Goal: Information Seeking & Learning: Learn about a topic

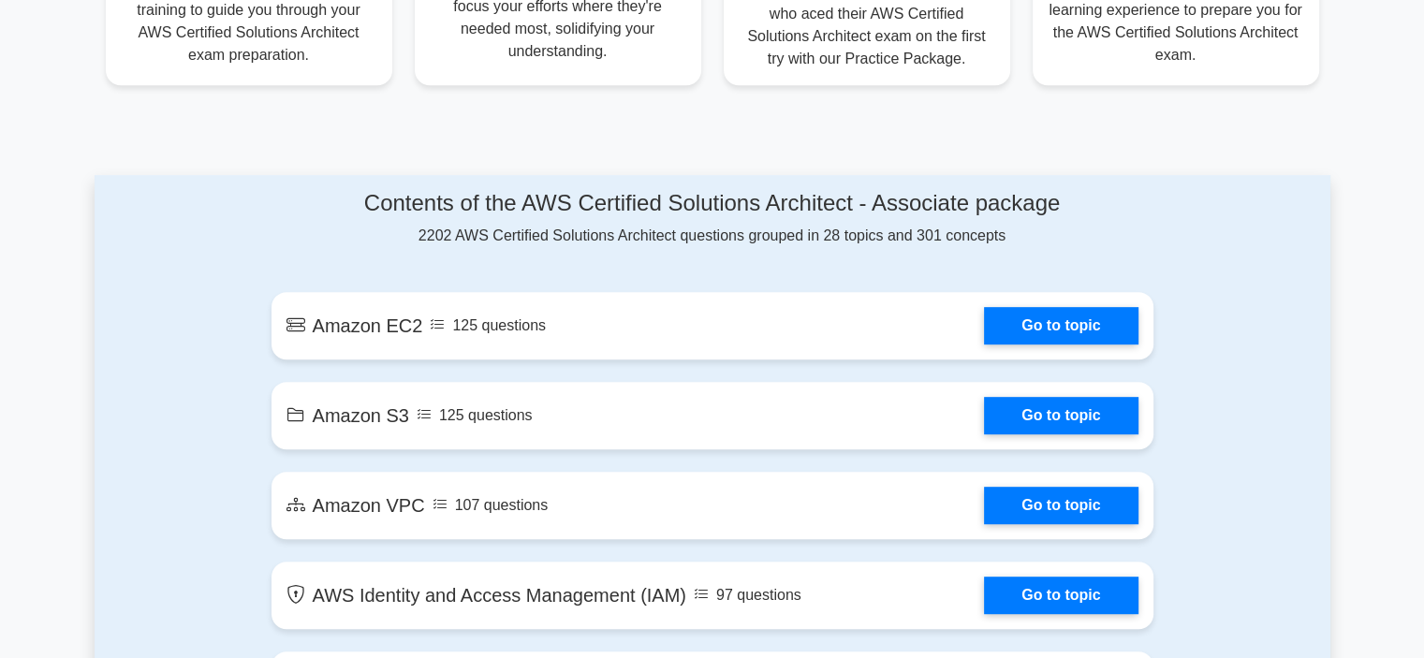
scroll to position [838, 0]
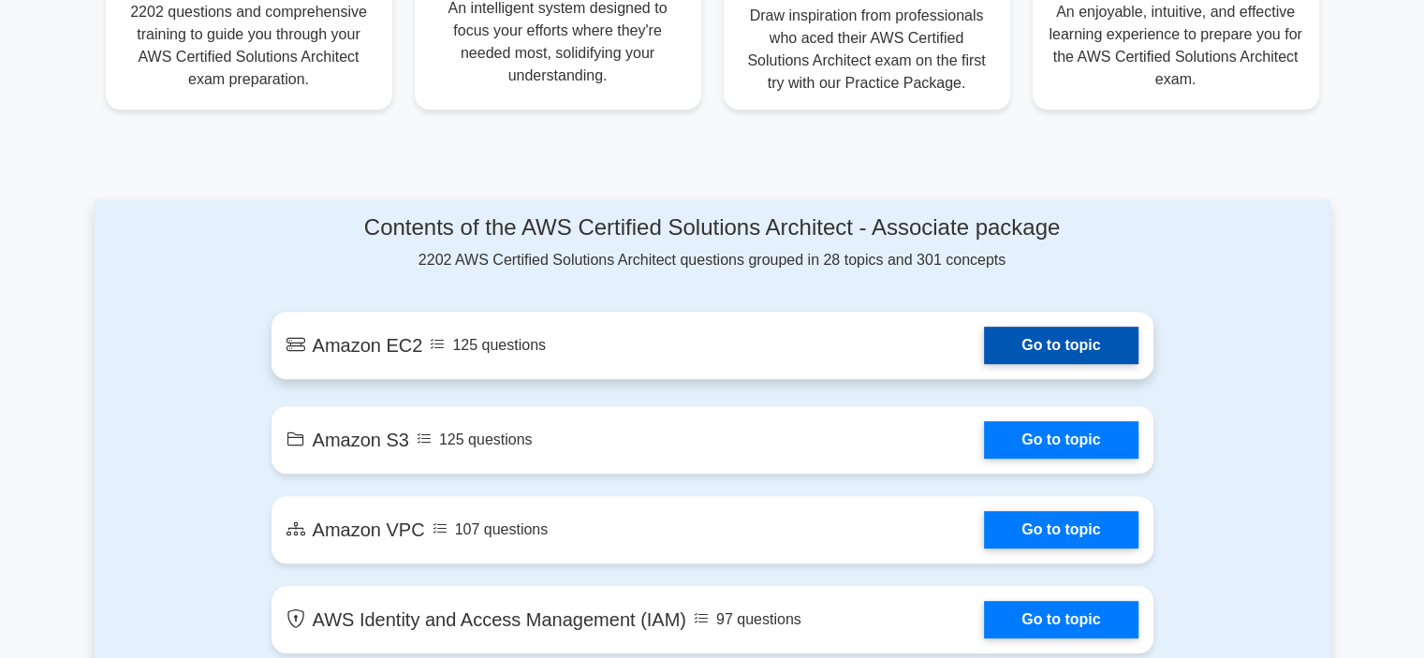
click at [1086, 347] on link "Go to topic" at bounding box center [1061, 345] width 154 height 37
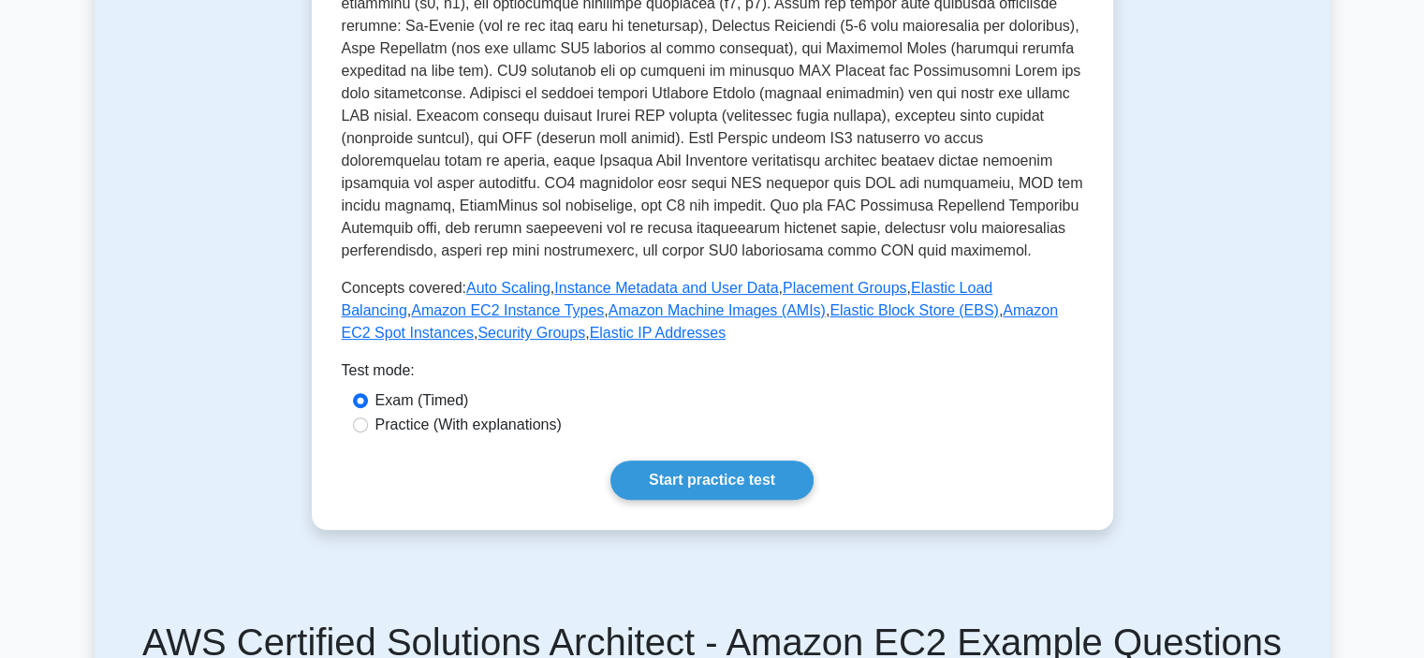
scroll to position [562, 0]
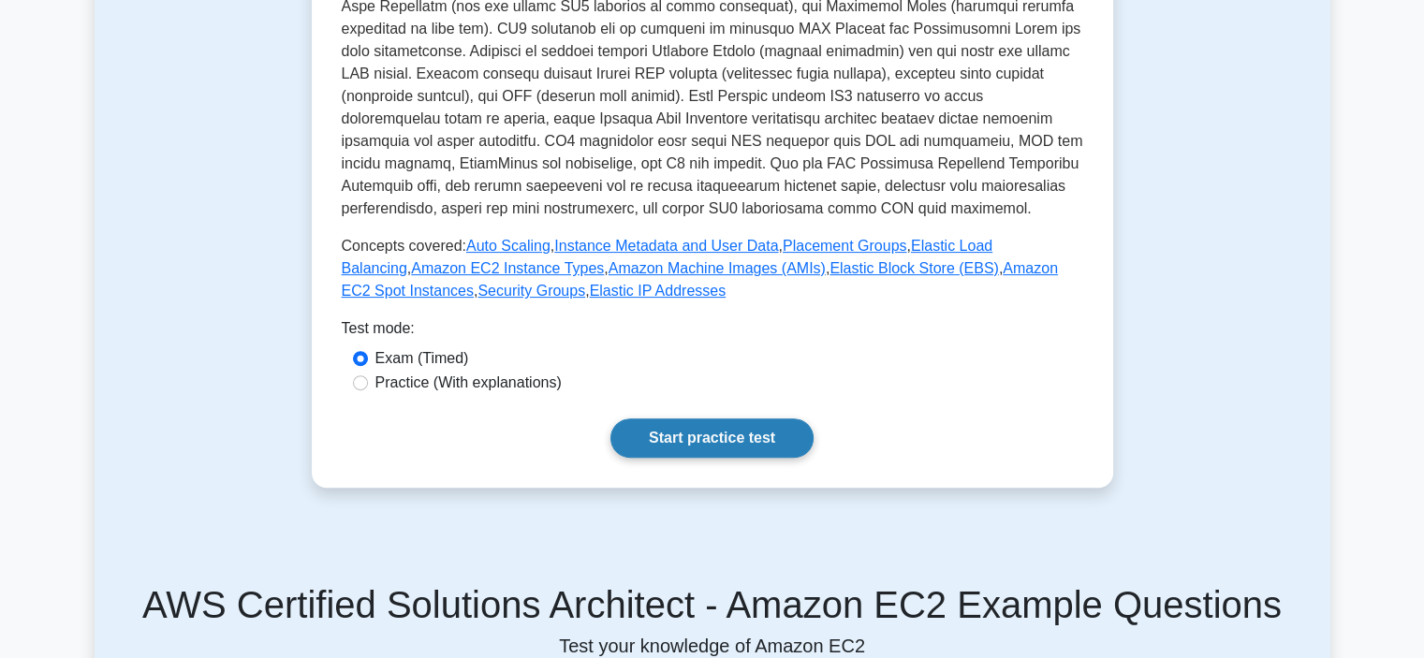
click at [697, 446] on link "Start practice test" at bounding box center [712, 438] width 203 height 39
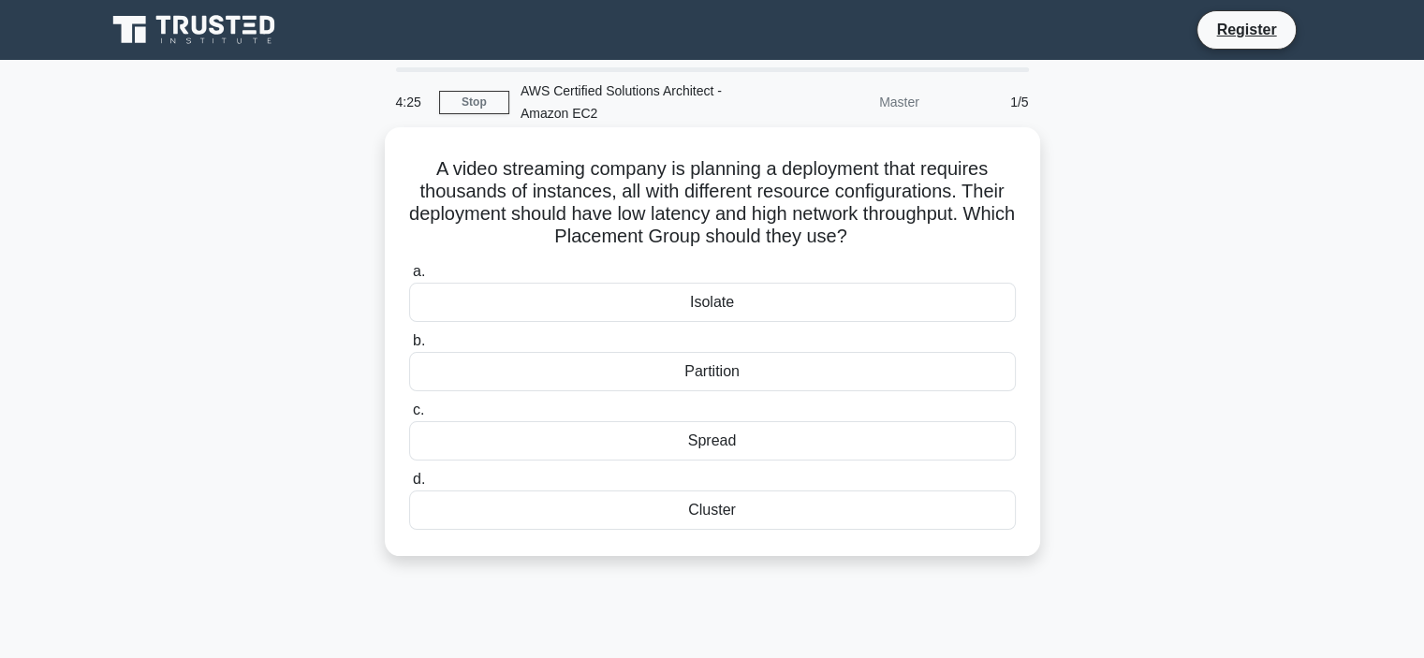
click at [731, 520] on div "Cluster" at bounding box center [712, 510] width 607 height 39
click at [409, 486] on input "d. Cluster" at bounding box center [409, 480] width 0 height 12
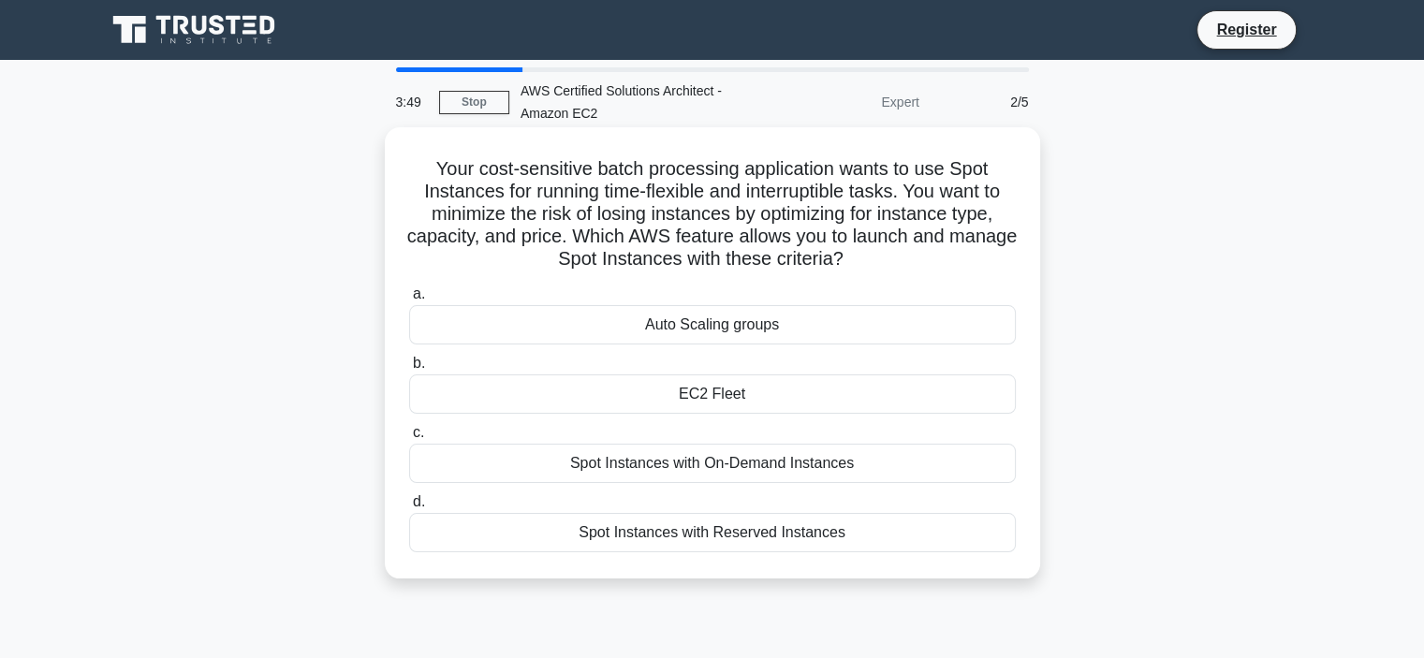
click at [743, 467] on div "Spot Instances with On-Demand Instances" at bounding box center [712, 463] width 607 height 39
click at [409, 439] on input "c. Spot Instances with On-Demand Instances" at bounding box center [409, 433] width 0 height 12
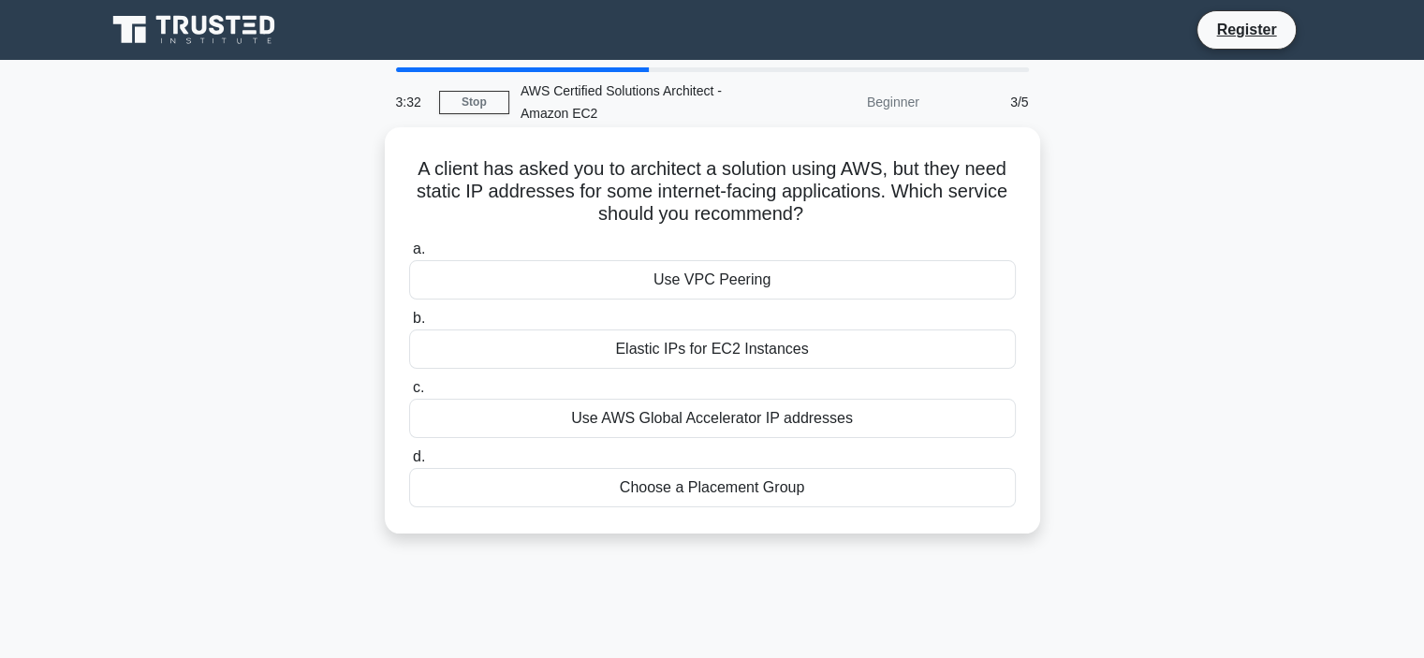
click at [753, 349] on div "Elastic IPs for EC2 Instances" at bounding box center [712, 349] width 607 height 39
click at [409, 325] on input "b. Elastic IPs for EC2 Instances" at bounding box center [409, 319] width 0 height 12
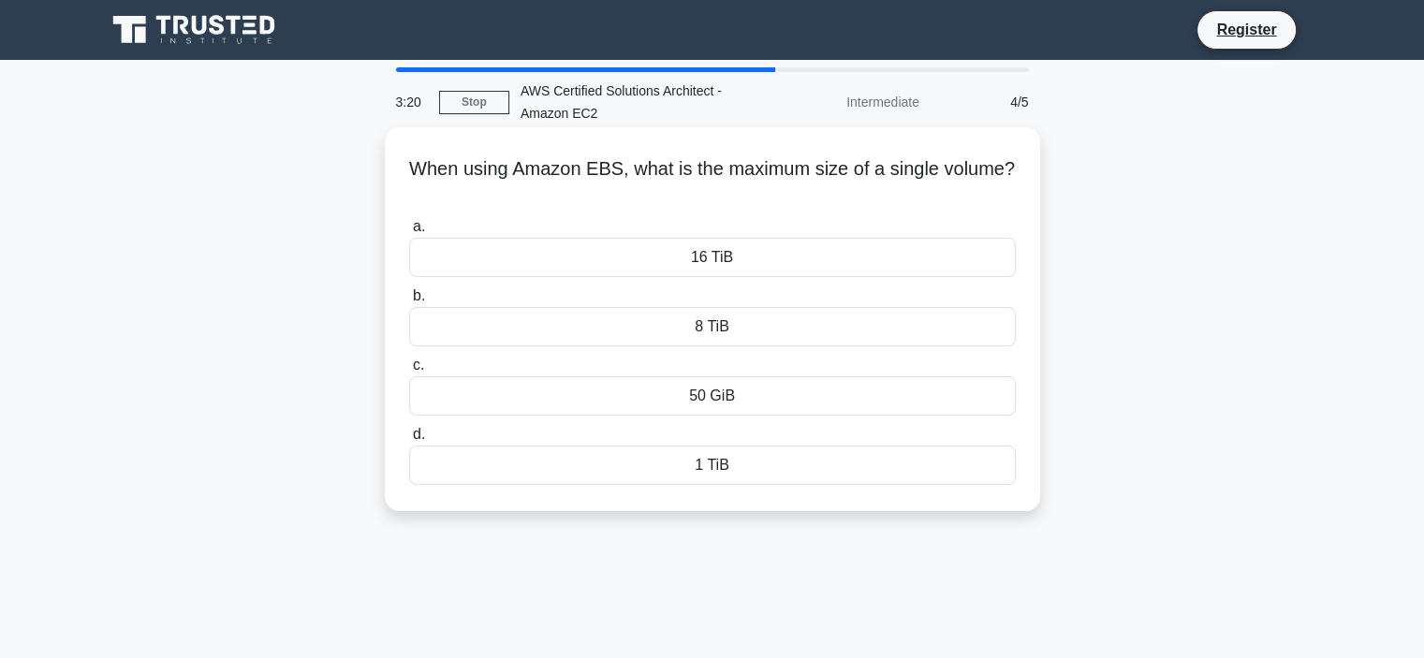
click at [734, 398] on div "50 GiB" at bounding box center [712, 395] width 607 height 39
click at [409, 372] on input "c. 50 GiB" at bounding box center [409, 366] width 0 height 12
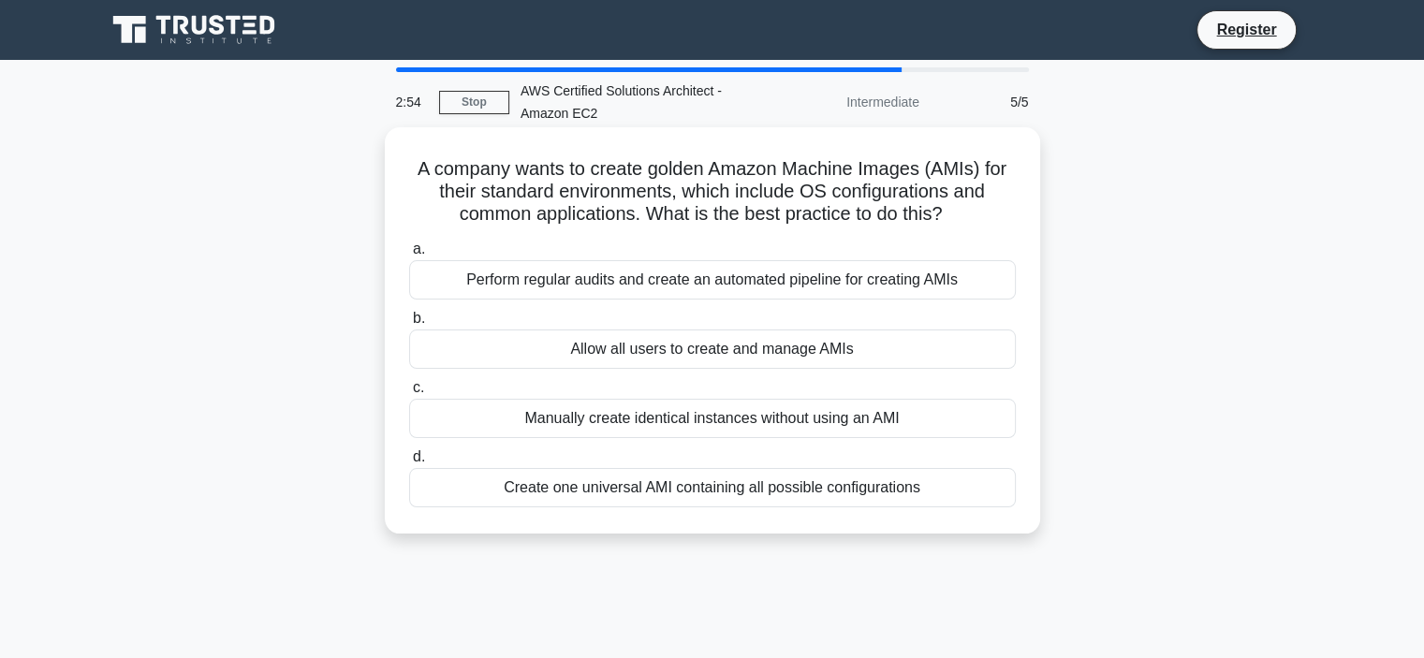
click at [689, 495] on div "Create one universal AMI containing all possible configurations" at bounding box center [712, 487] width 607 height 39
click at [409, 464] on input "d. Create one universal AMI containing all possible configurations" at bounding box center [409, 457] width 0 height 12
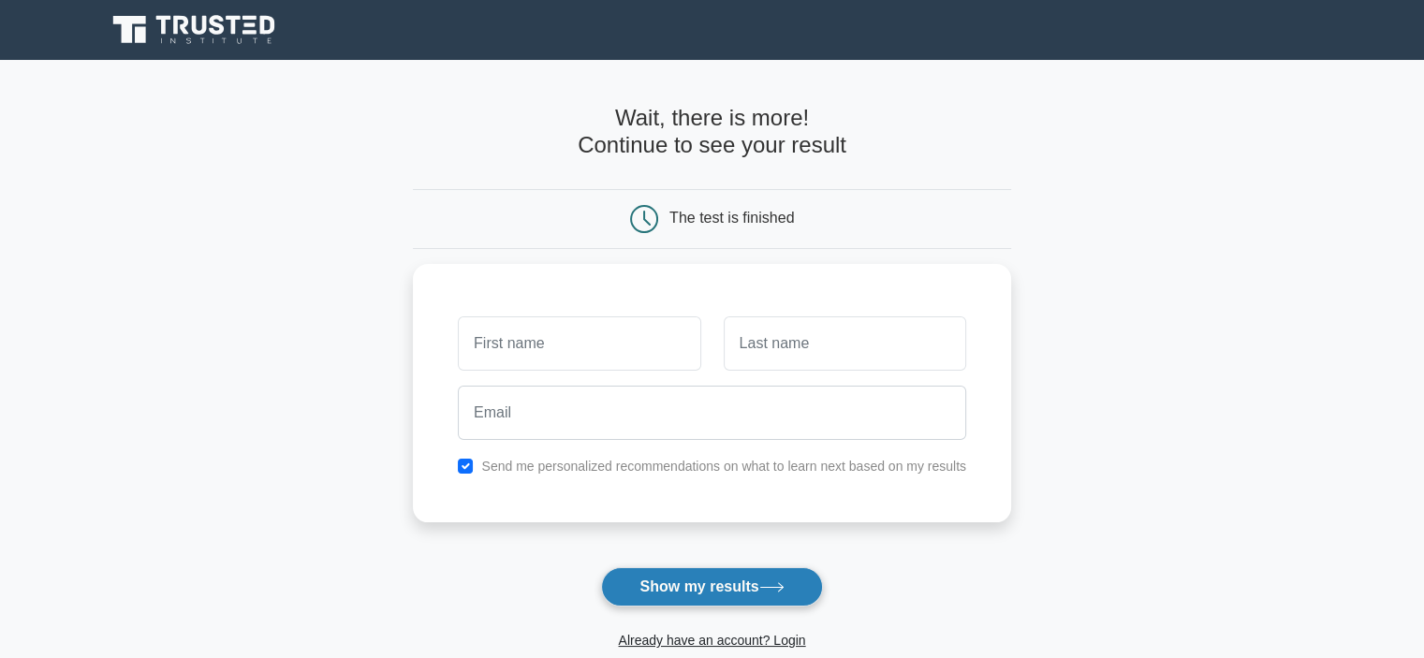
click at [671, 584] on button "Show my results" at bounding box center [711, 587] width 221 height 39
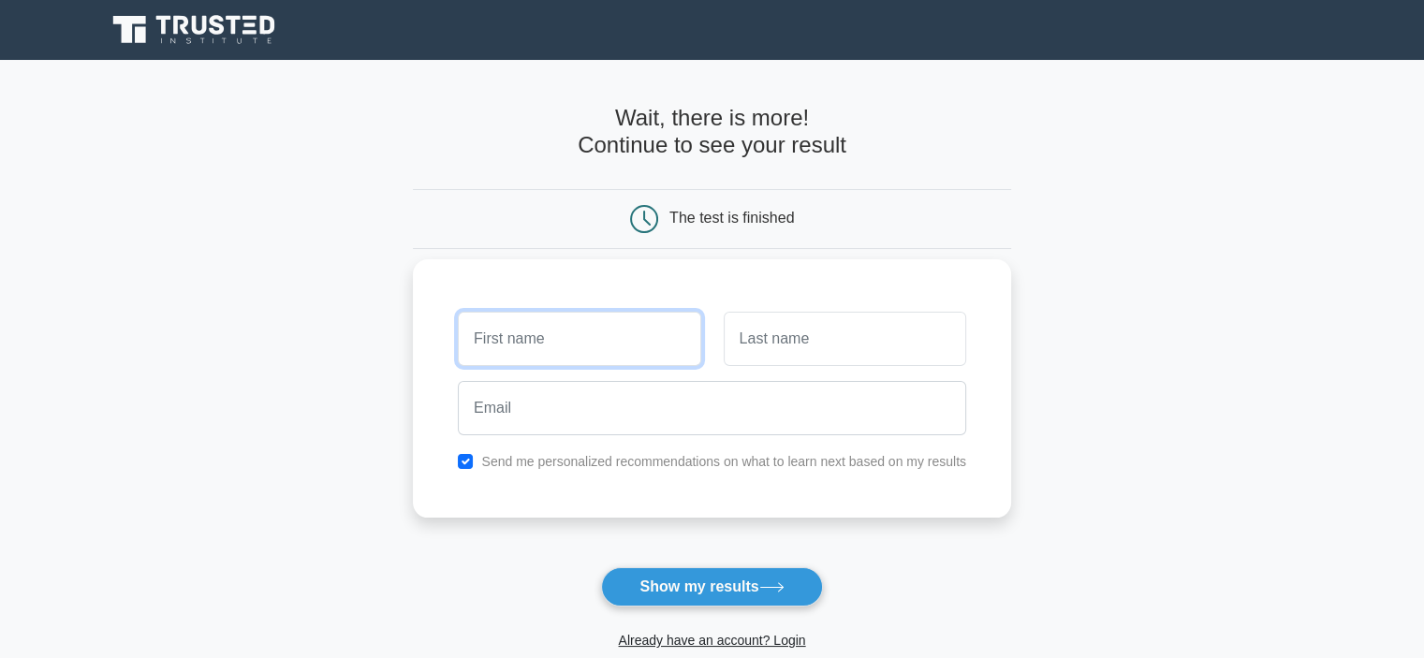
click at [534, 344] on input "text" at bounding box center [579, 339] width 243 height 54
type input "sylvian"
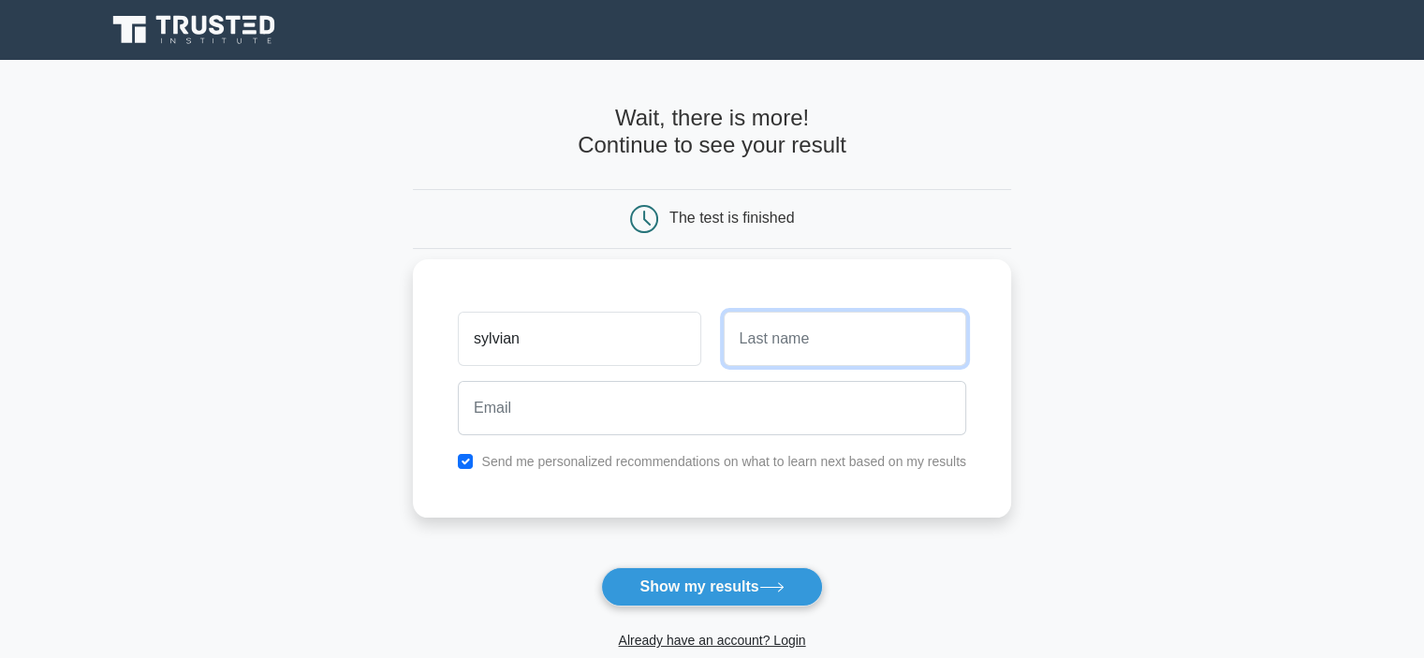
click at [745, 340] on input "text" at bounding box center [845, 339] width 243 height 54
type input "shikandah"
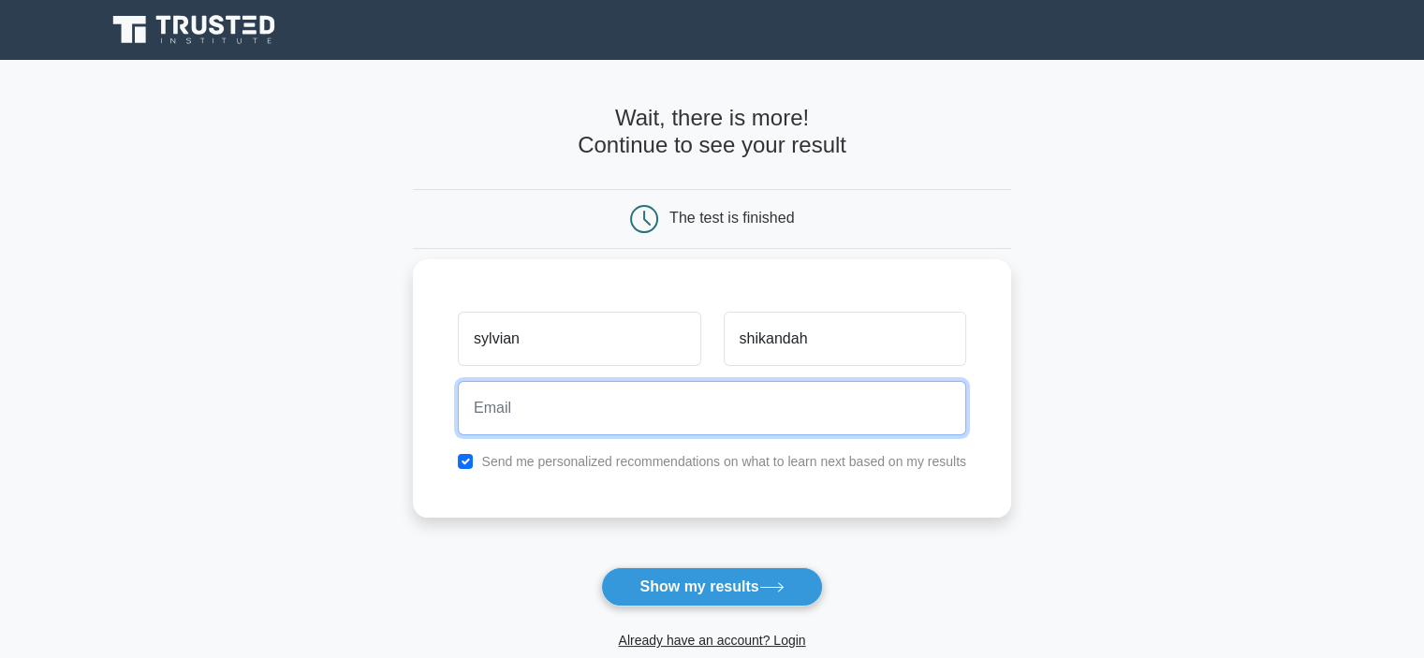
click at [578, 419] on input "email" at bounding box center [712, 408] width 509 height 54
type input "sylvianshikandah@gmail.com"
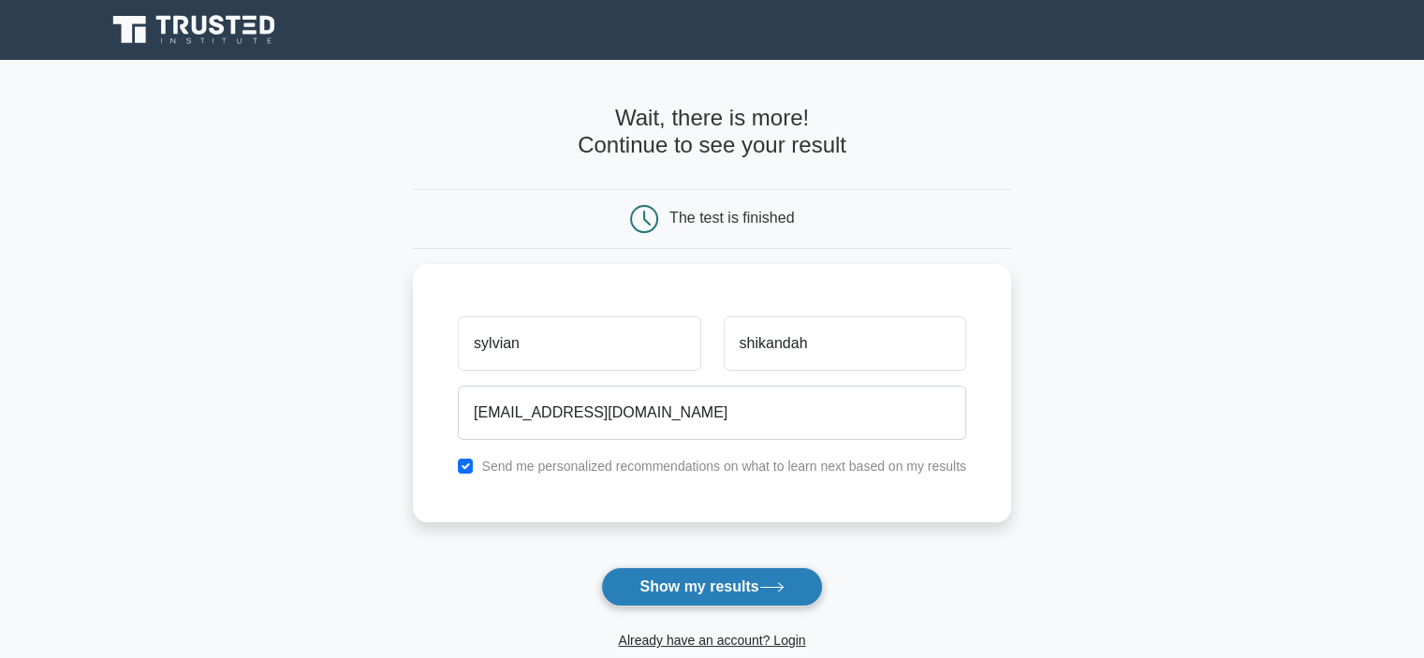
click at [709, 572] on button "Show my results" at bounding box center [711, 587] width 221 height 39
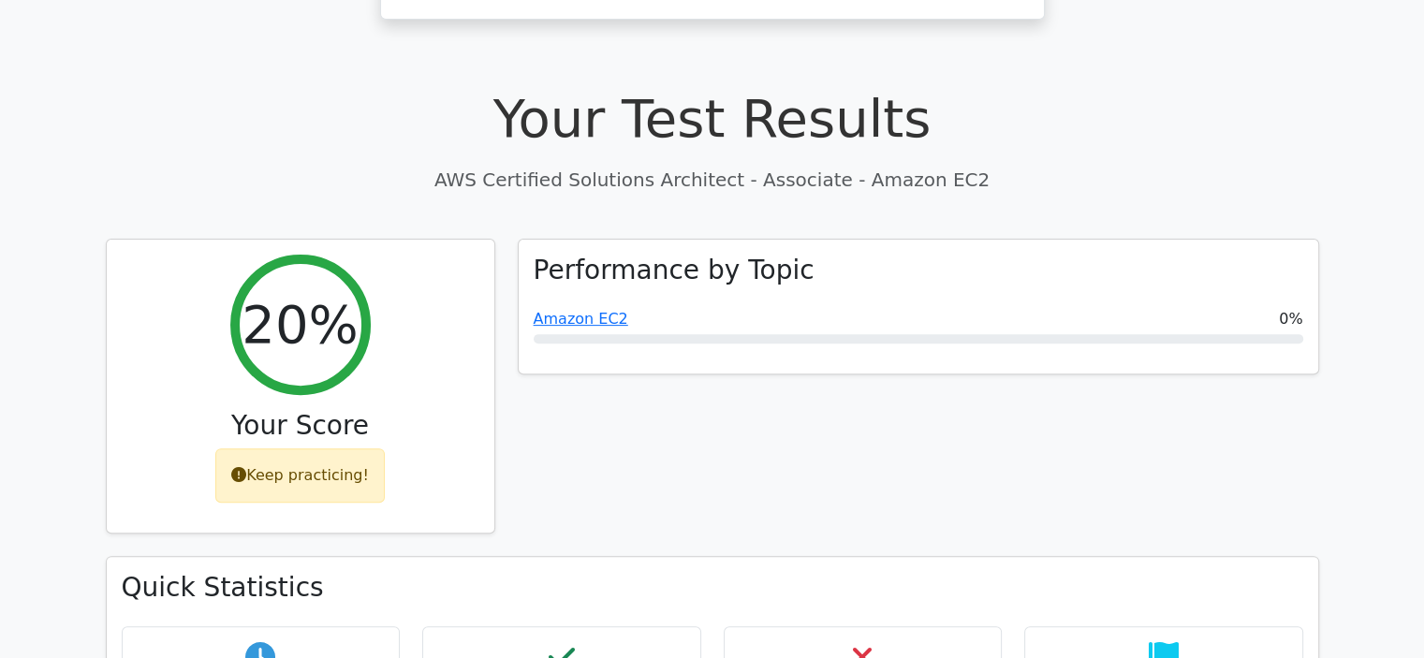
scroll to position [1152, 0]
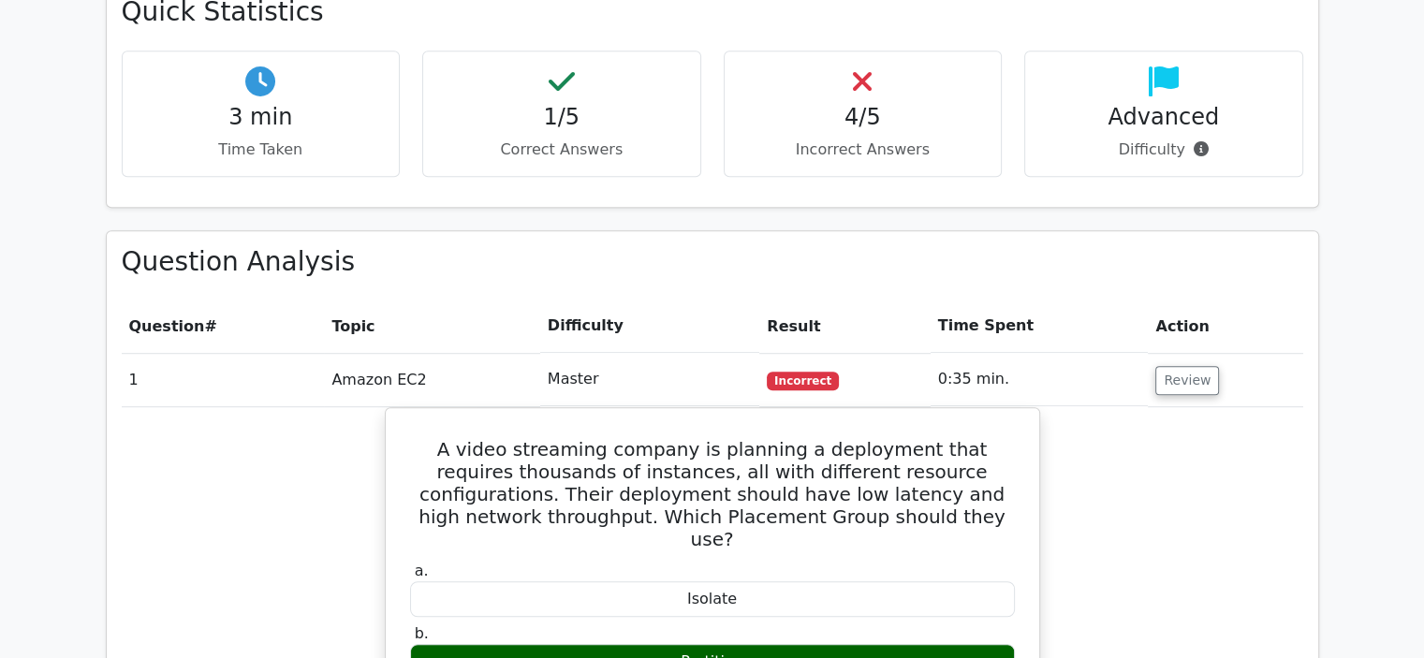
click at [1423, 648] on main ".st0{fill:#252F3E;} .st1{fill-rule:evenodd;clip-rule:evenodd;fill:#FF9900;} Go …" at bounding box center [712, 495] width 1424 height 3174
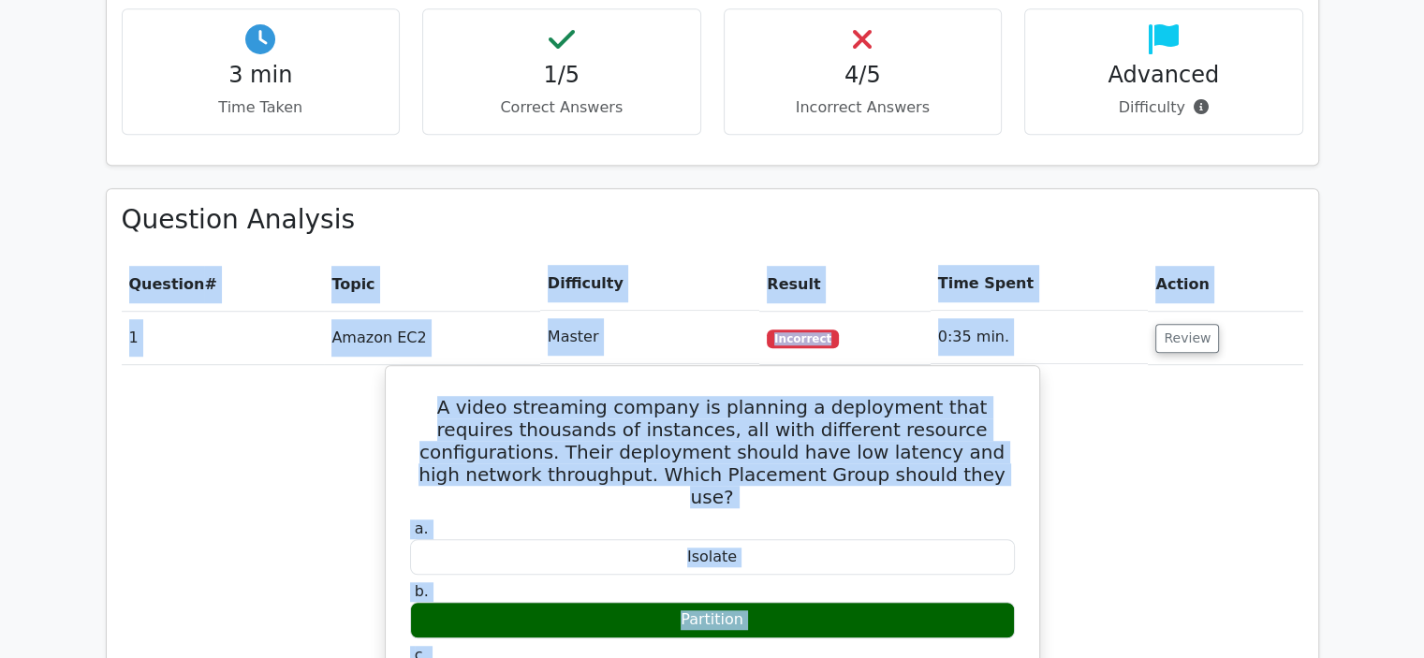
click at [1423, 648] on main ".st0{fill:#252F3E;} .st1{fill-rule:evenodd;clip-rule:evenodd;fill:#FF9900;} Go …" at bounding box center [712, 453] width 1424 height 3174
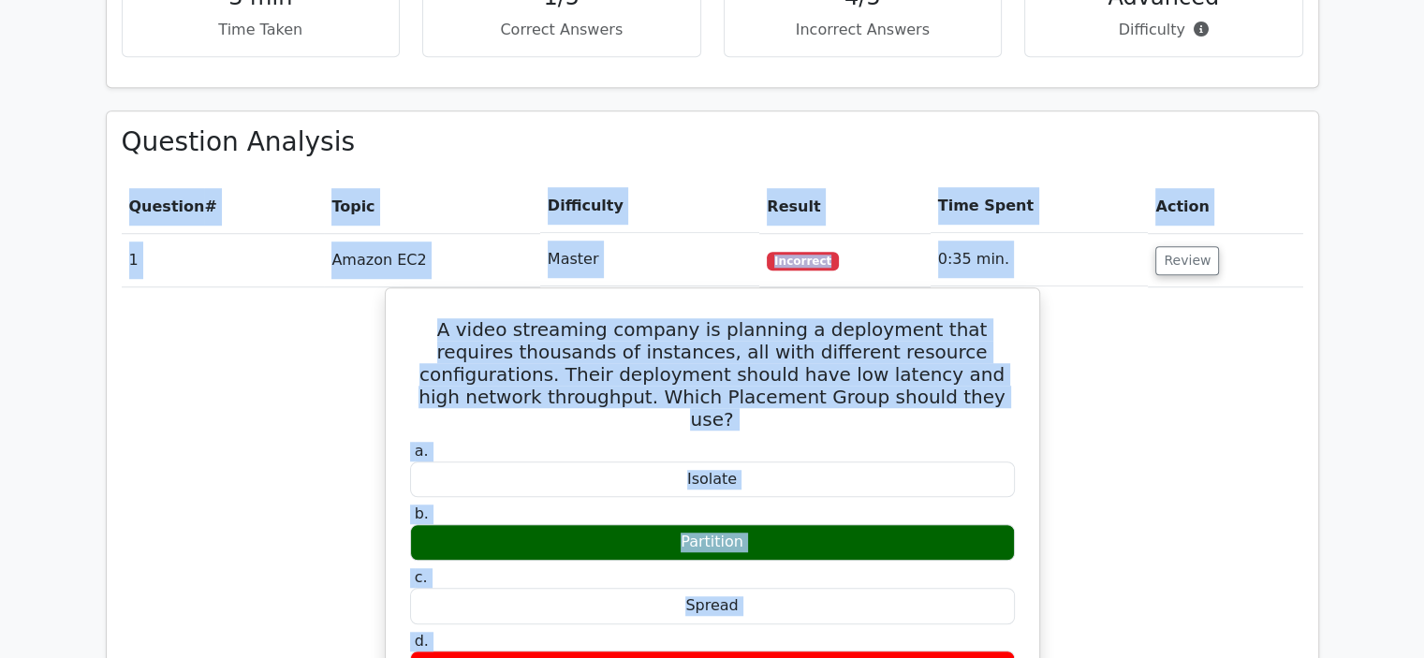
click at [1423, 648] on main ".st0{fill:#252F3E;} .st1{fill-rule:evenodd;clip-rule:evenodd;fill:#FF9900;} Go …" at bounding box center [712, 375] width 1424 height 3174
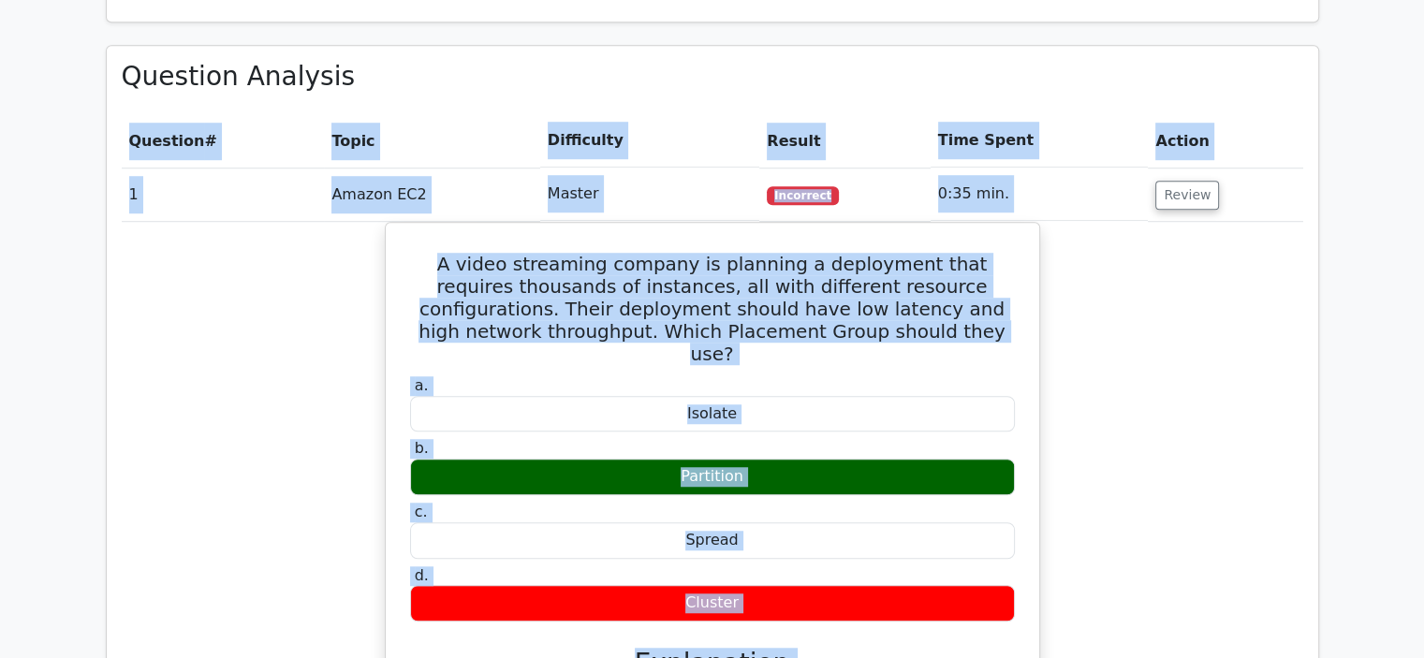
click at [1423, 648] on main ".st0{fill:#252F3E;} .st1{fill-rule:evenodd;clip-rule:evenodd;fill:#FF9900;} Go …" at bounding box center [712, 310] width 1424 height 3174
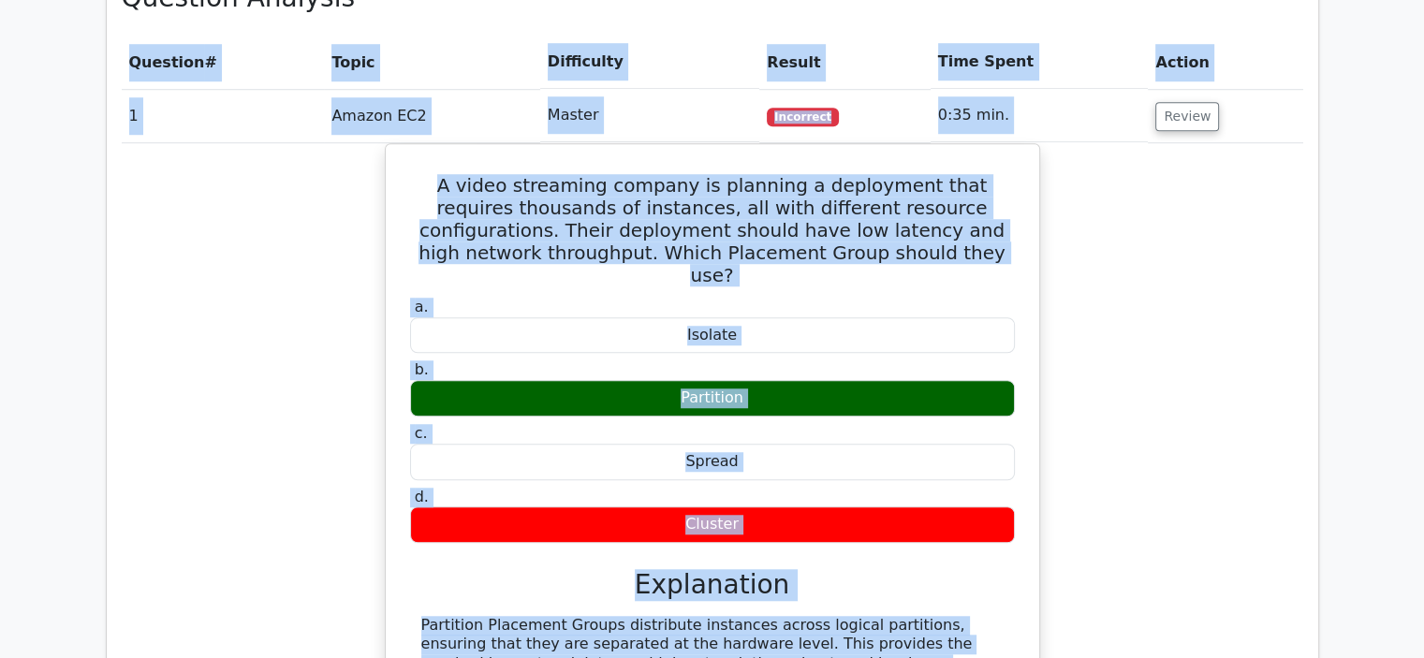
click at [1423, 648] on main ".st0{fill:#252F3E;} .st1{fill-rule:evenodd;clip-rule:evenodd;fill:#FF9900;} Go …" at bounding box center [712, 231] width 1424 height 3174
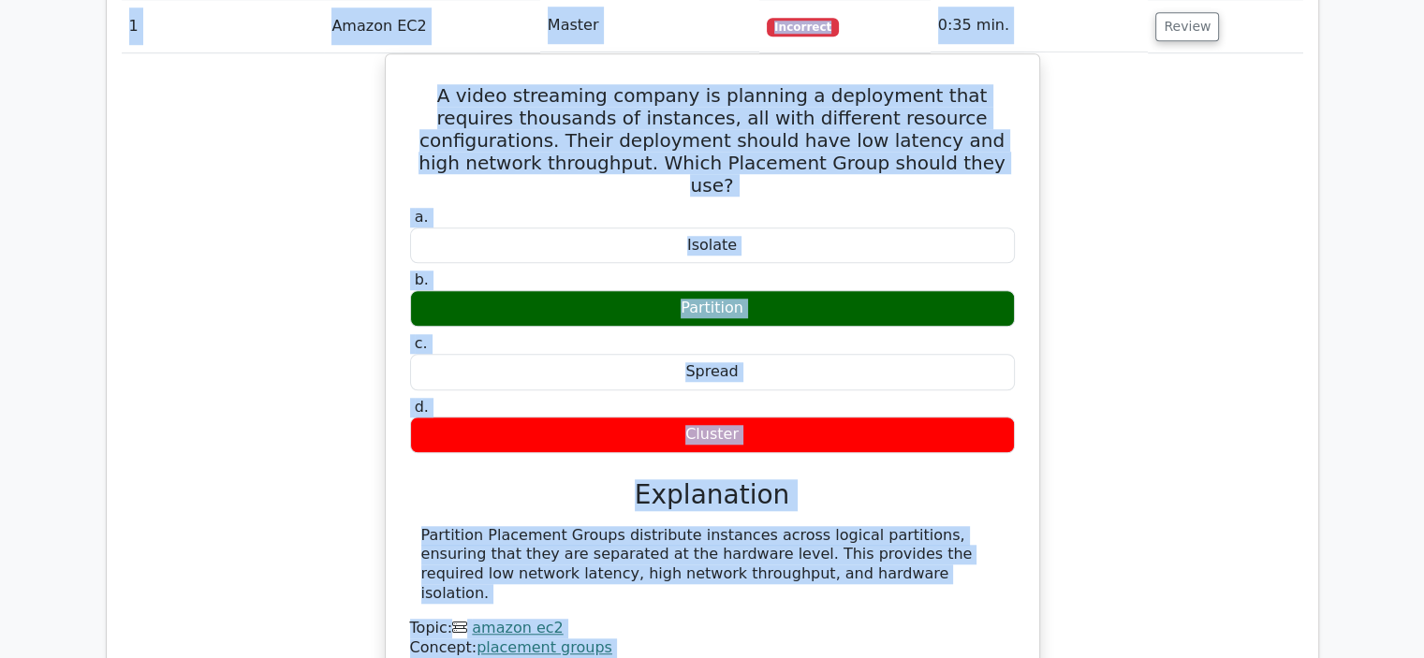
click at [1423, 648] on main ".st0{fill:#252F3E;} .st1{fill-rule:evenodd;clip-rule:evenodd;fill:#FF9900;} Go …" at bounding box center [712, 141] width 1424 height 3174
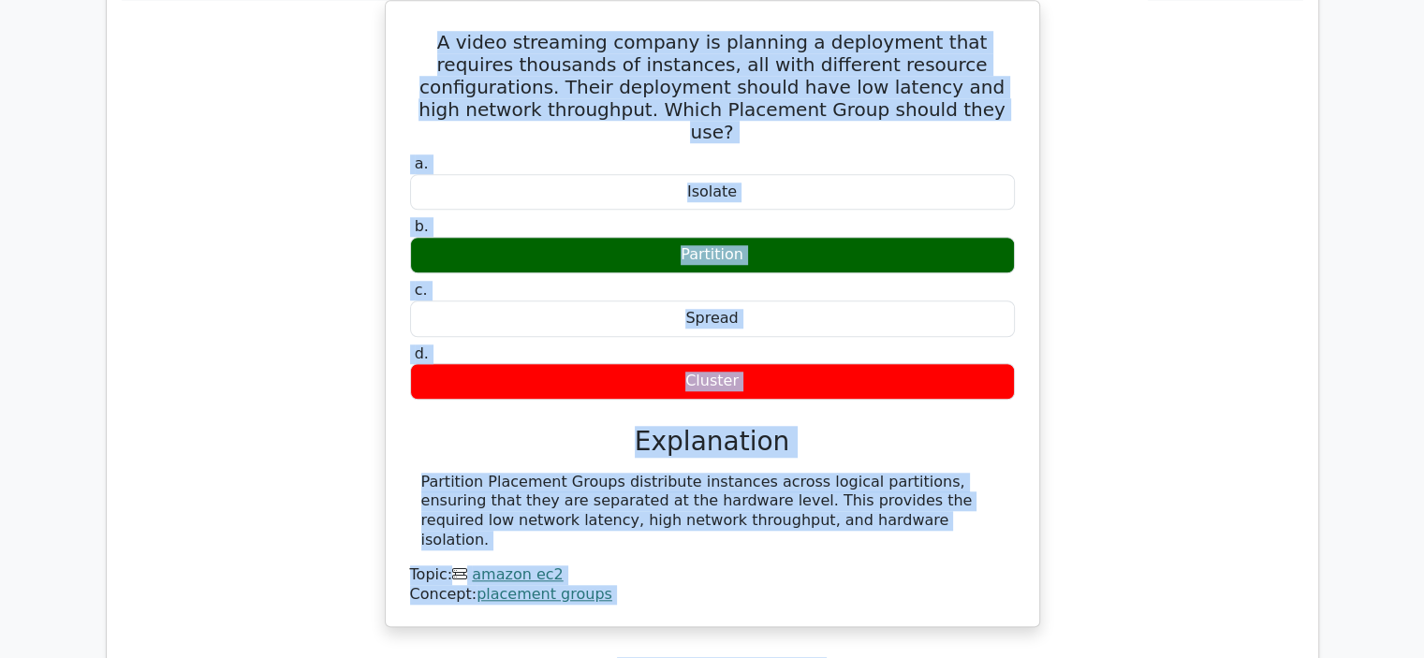
click at [1423, 648] on main ".st0{fill:#252F3E;} .st1{fill-rule:evenodd;clip-rule:evenodd;fill:#FF9900;} Go …" at bounding box center [712, 88] width 1424 height 3174
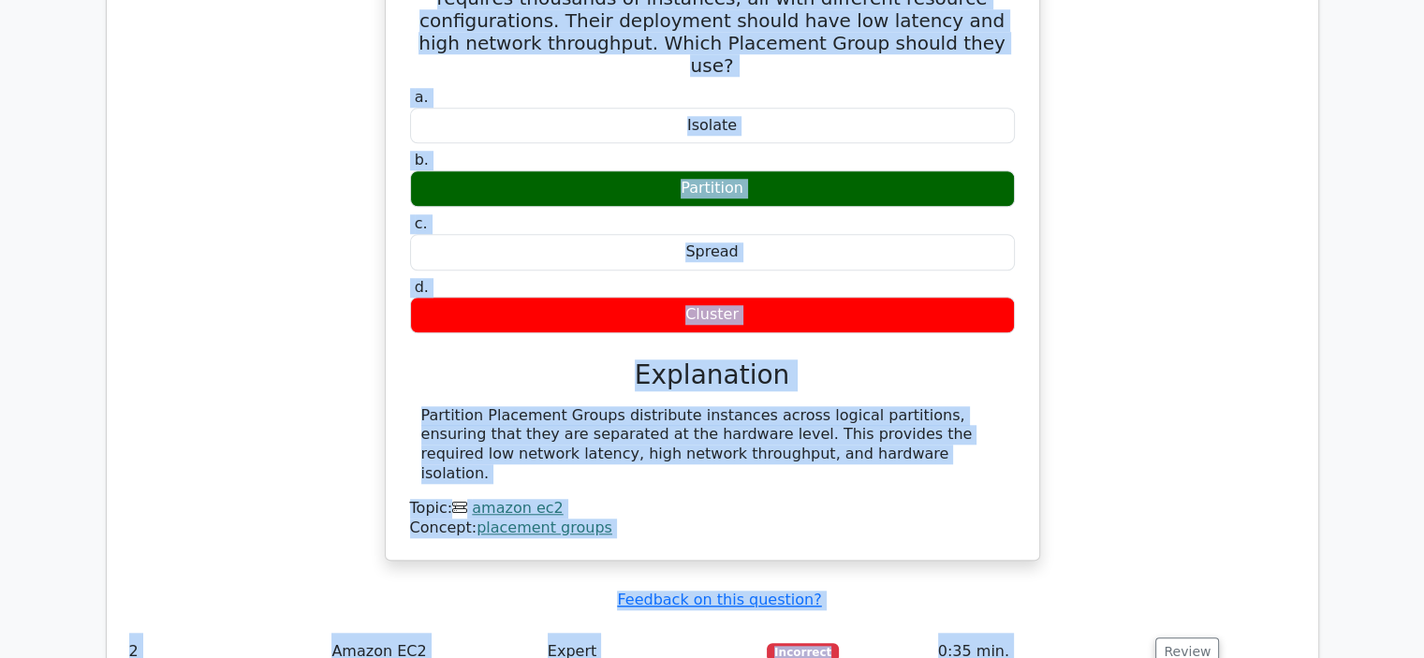
click at [1423, 648] on main ".st0{fill:#252F3E;} .st1{fill-rule:evenodd;clip-rule:evenodd;fill:#FF9900;} Go …" at bounding box center [712, 21] width 1424 height 3174
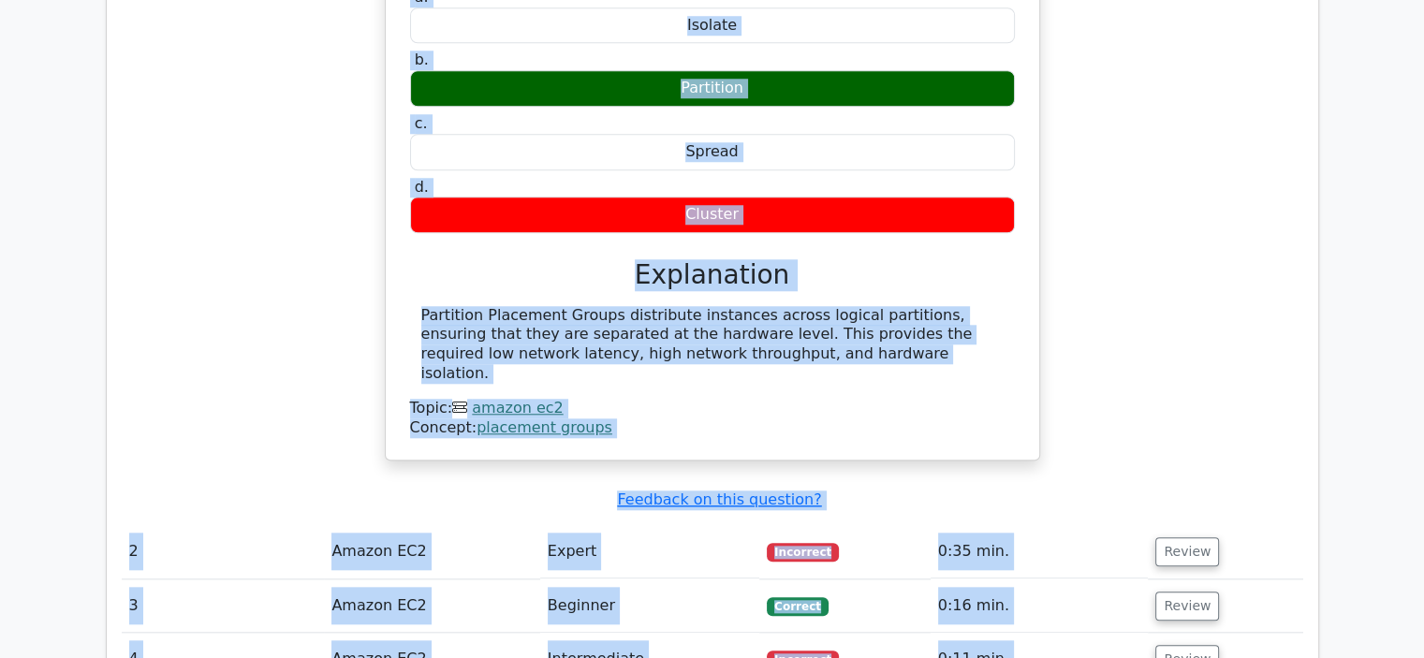
click at [1163, 246] on div "A video streaming company is planning a deployment that requires thousands of i…" at bounding box center [713, 158] width 1182 height 651
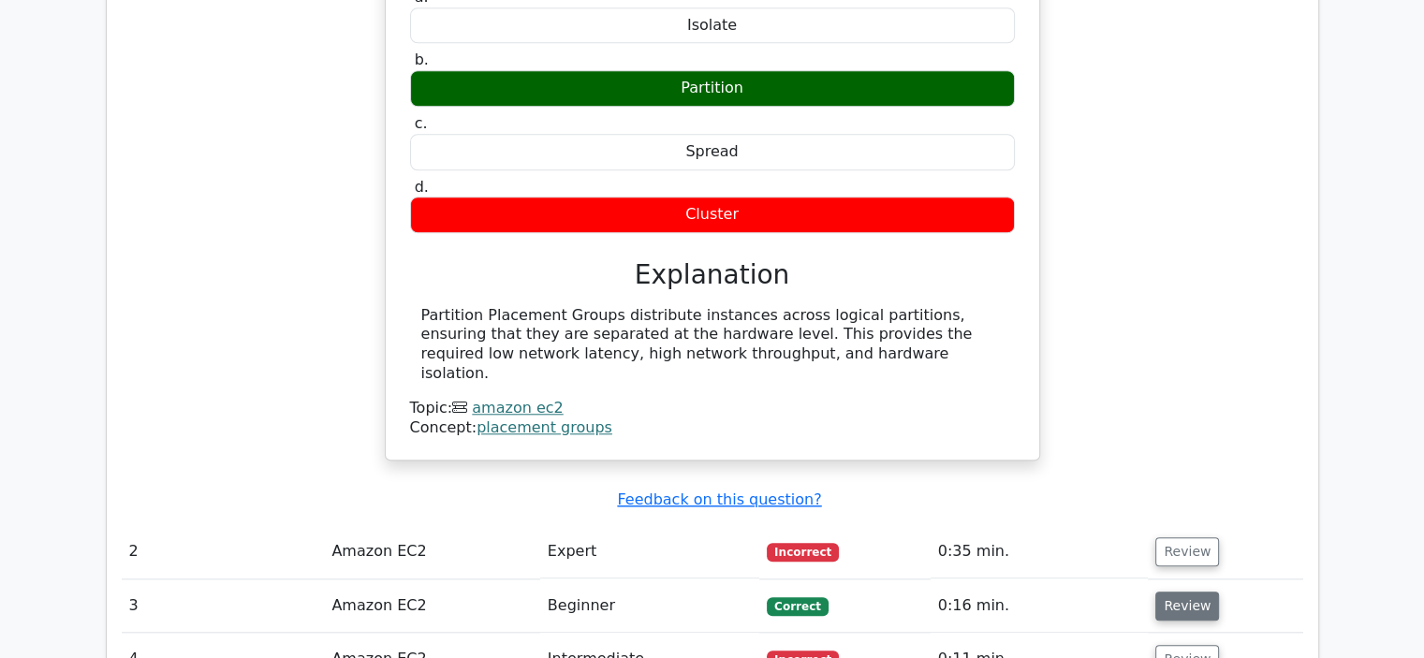
click at [1174, 592] on button "Review" at bounding box center [1188, 606] width 64 height 29
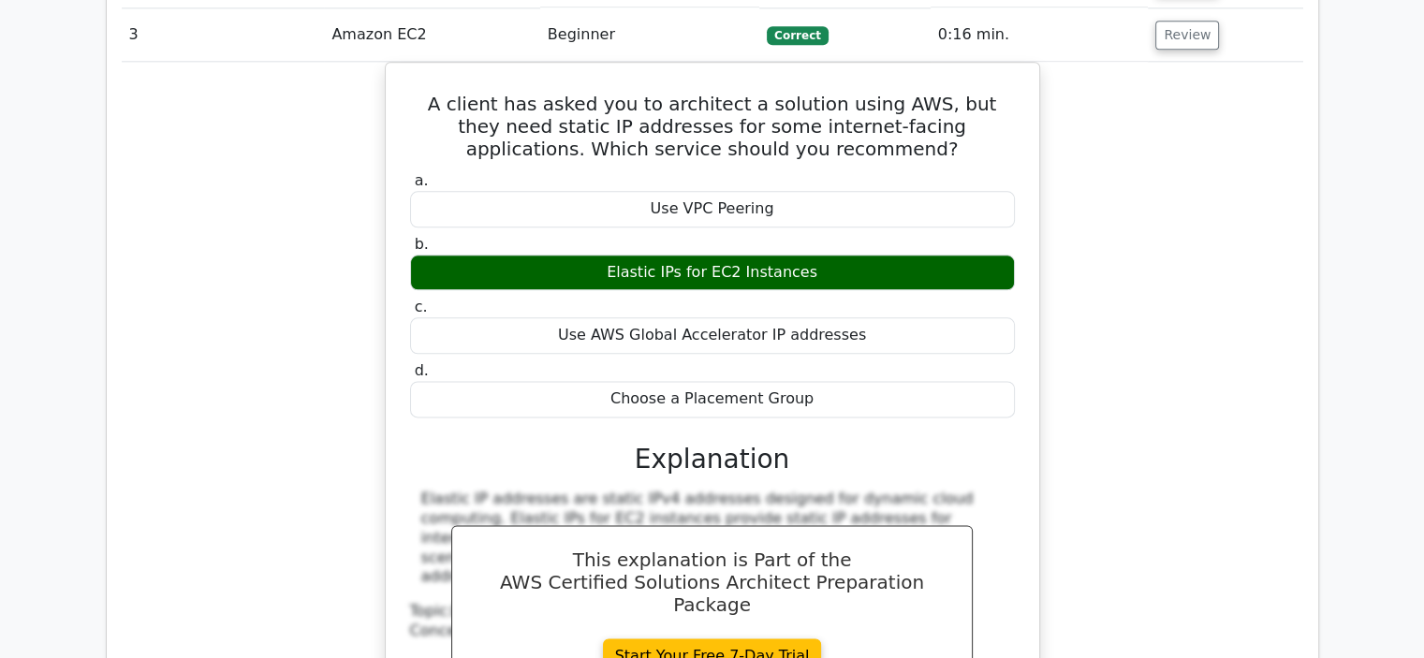
scroll to position [2873, 0]
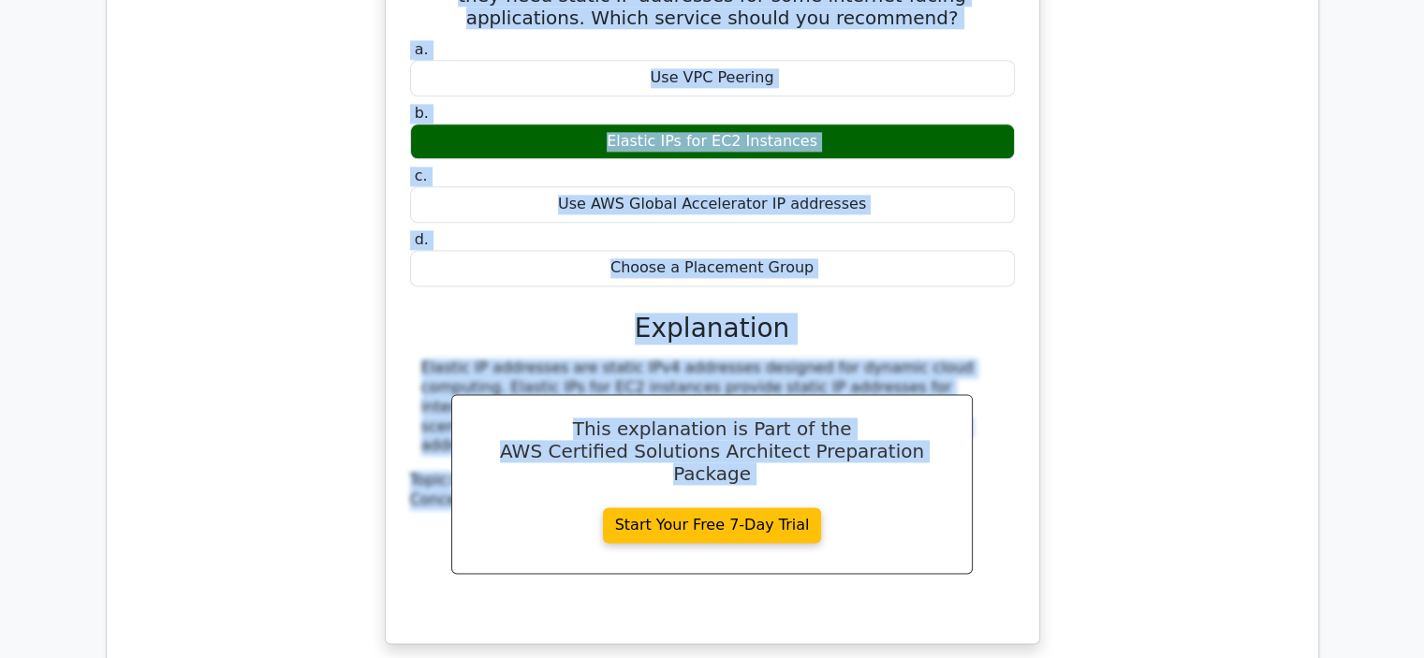
scroll to position [2424, 0]
click at [1267, 168] on div "A client has asked you to architect a solution using AWS, but they need static …" at bounding box center [713, 299] width 1182 height 736
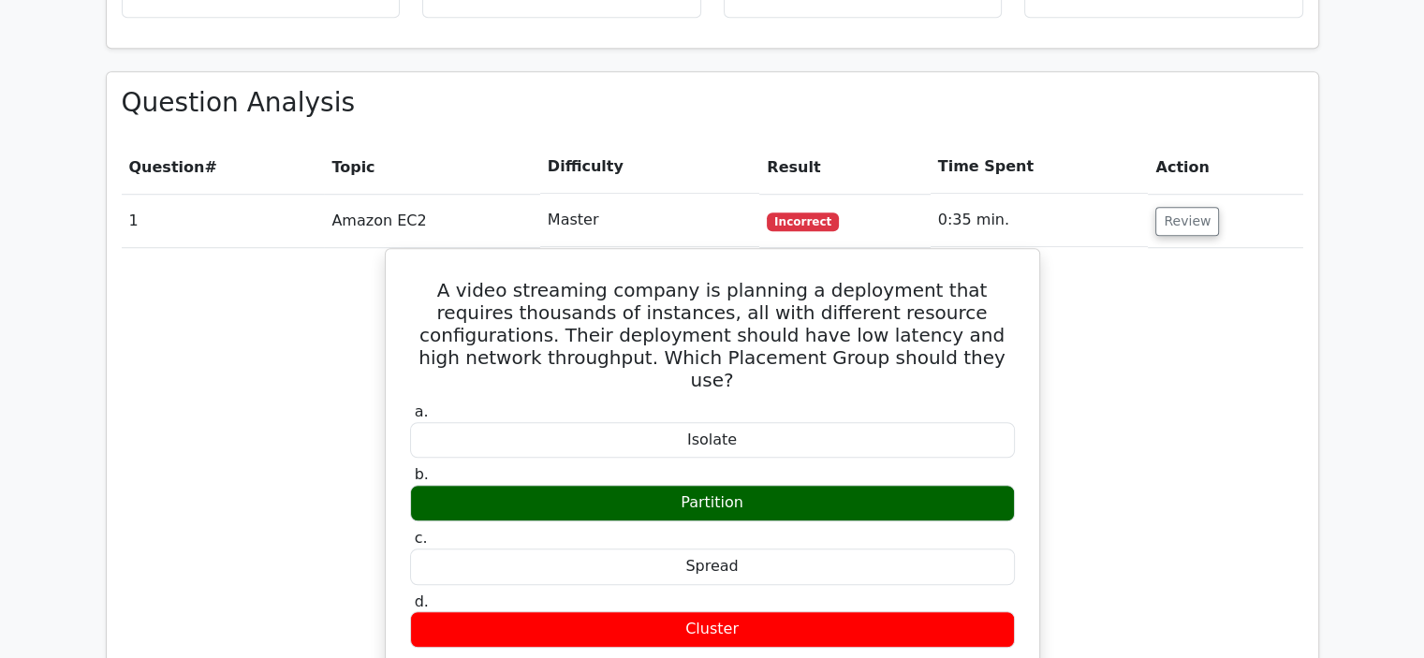
scroll to position [1300, 0]
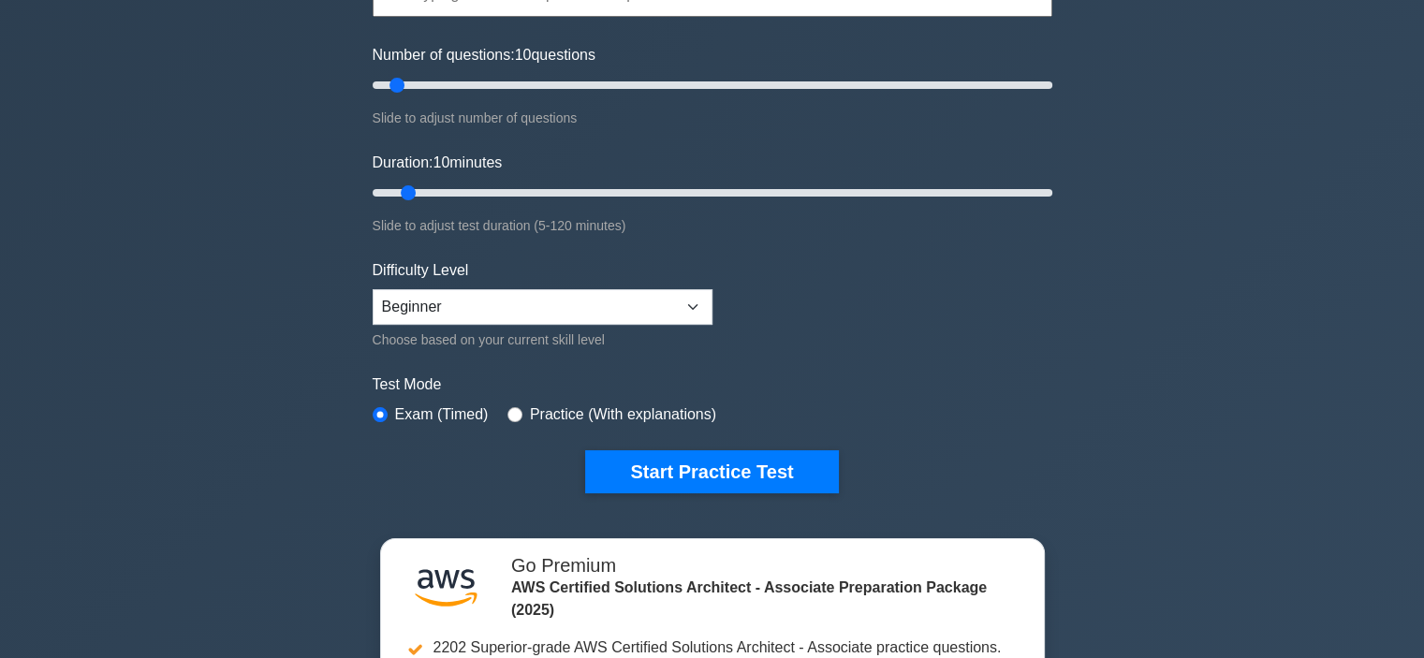
scroll to position [225, 0]
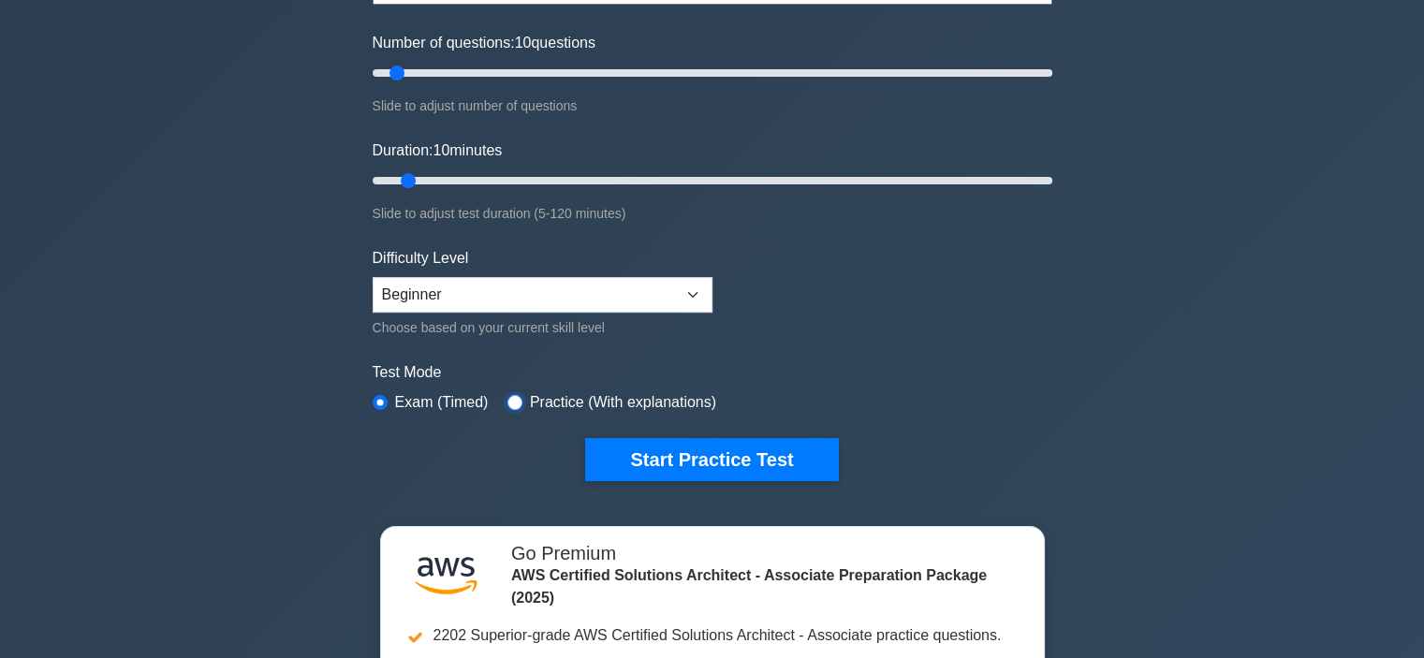
click at [510, 397] on input "radio" at bounding box center [515, 402] width 15 height 15
radio input "true"
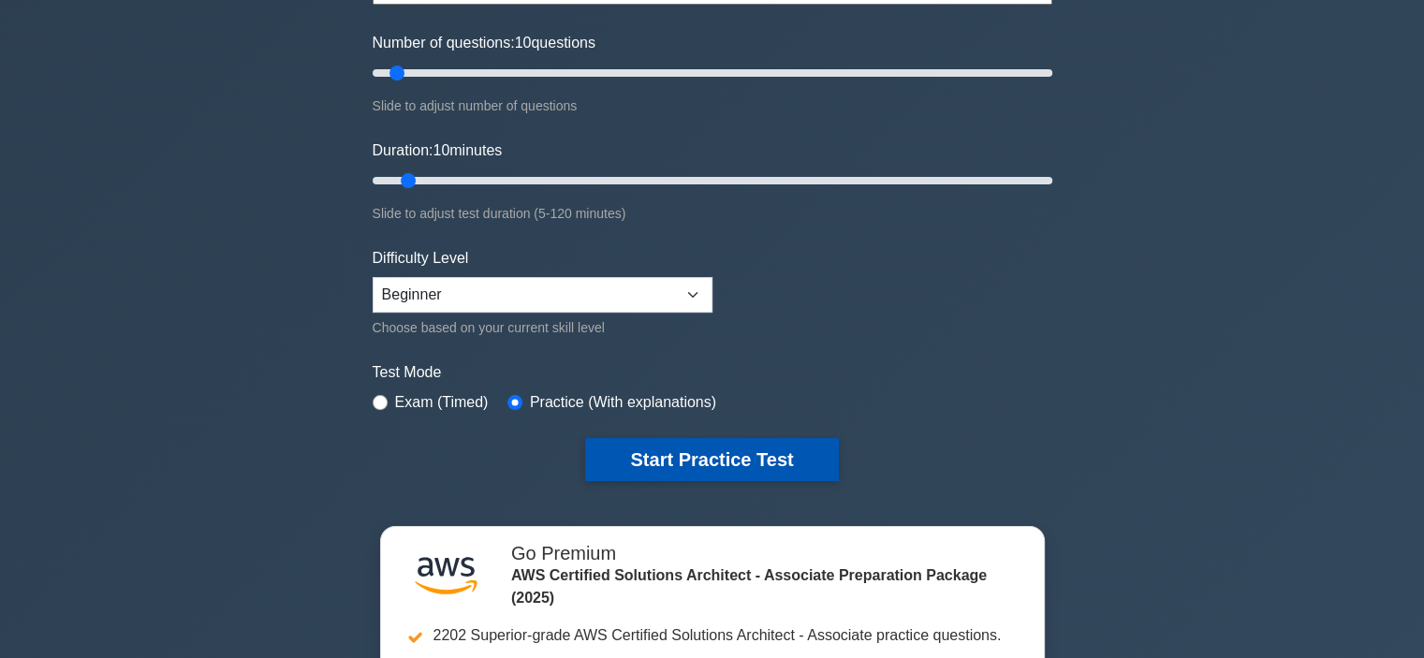
click at [643, 464] on button "Start Practice Test" at bounding box center [711, 459] width 253 height 43
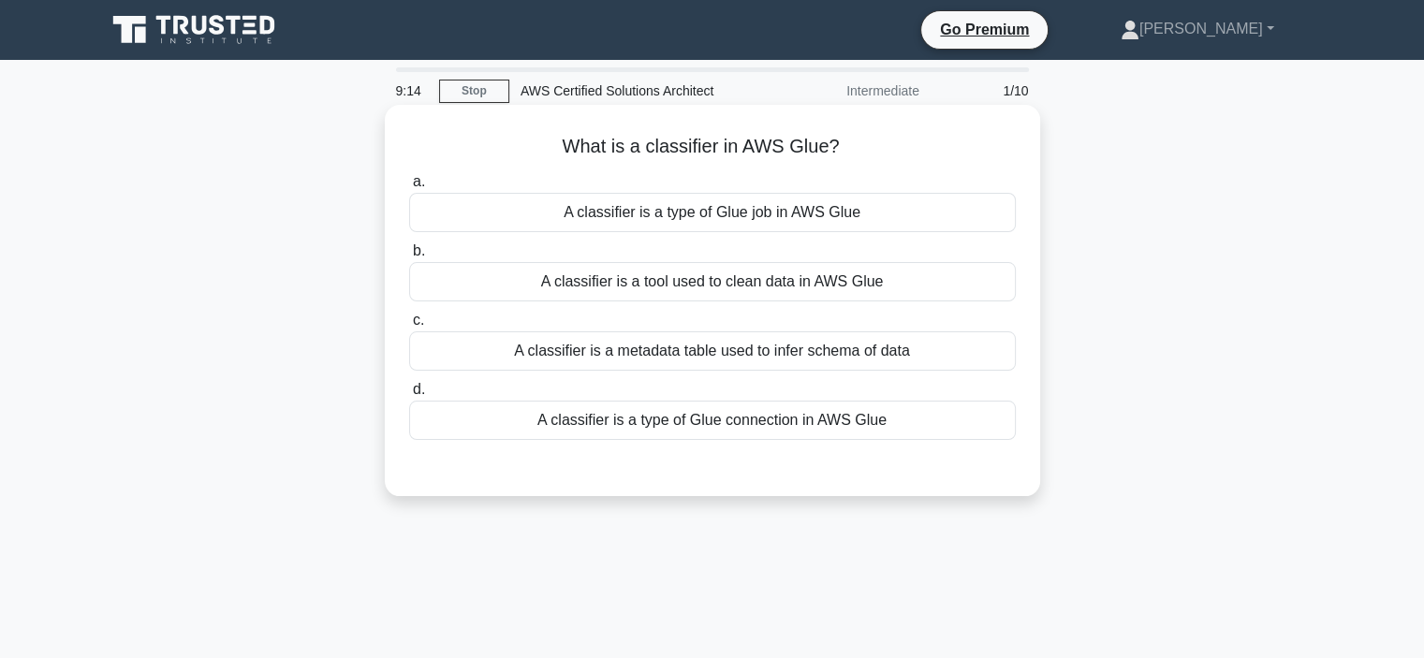
click at [717, 359] on div "A classifier is a metadata table used to infer schema of data" at bounding box center [712, 351] width 607 height 39
click at [409, 327] on input "c. A classifier is a metadata table used to infer schema of data" at bounding box center [409, 321] width 0 height 12
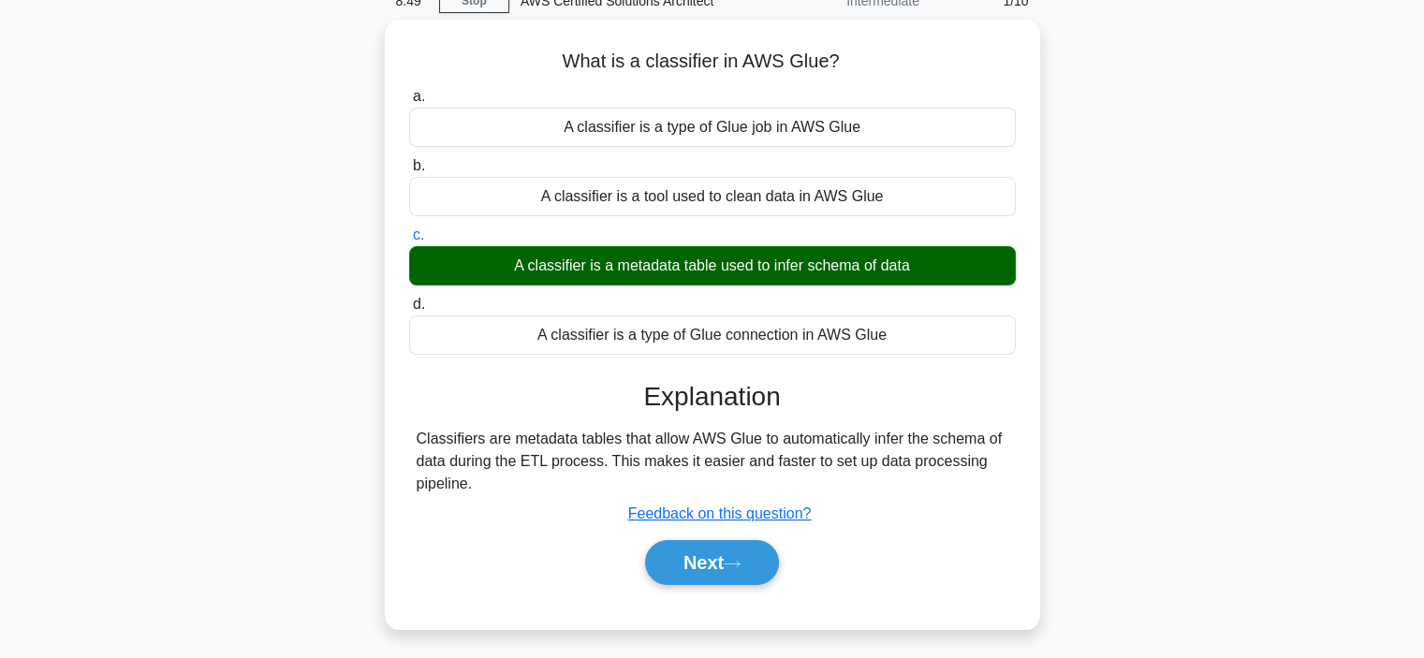
scroll to position [52, 0]
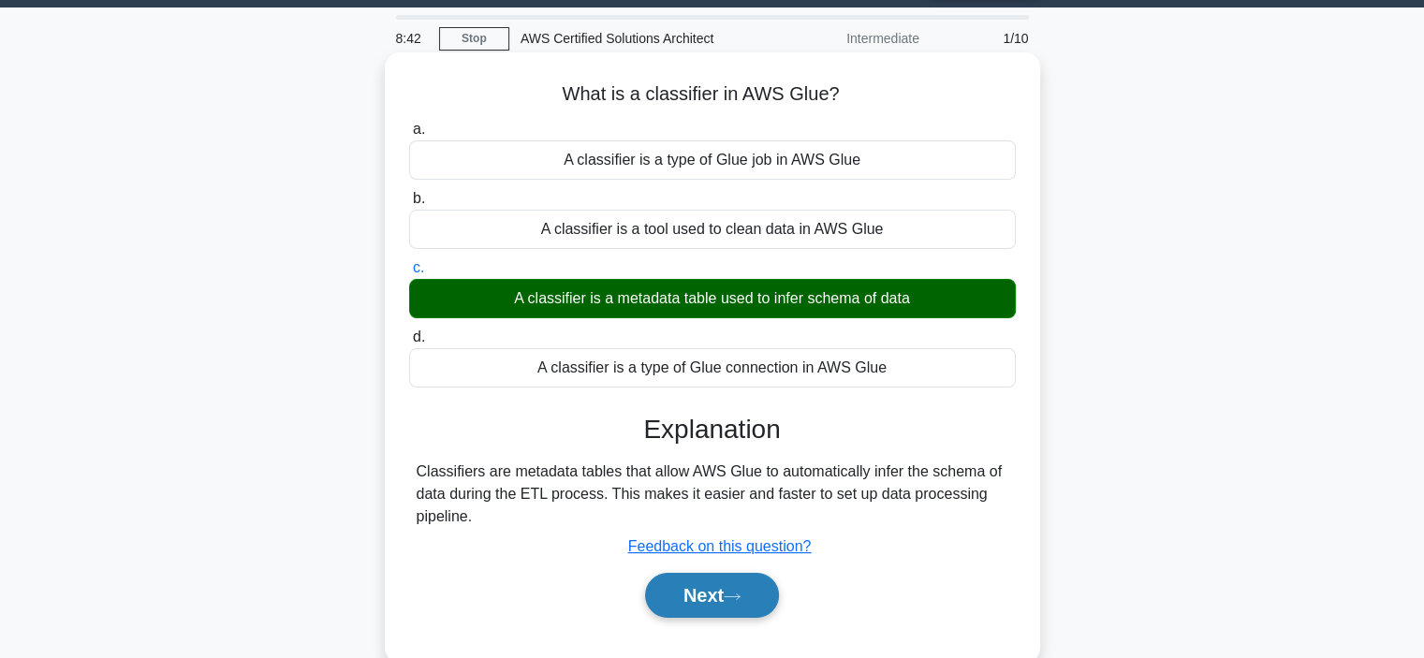
click at [670, 606] on button "Next" at bounding box center [712, 595] width 134 height 45
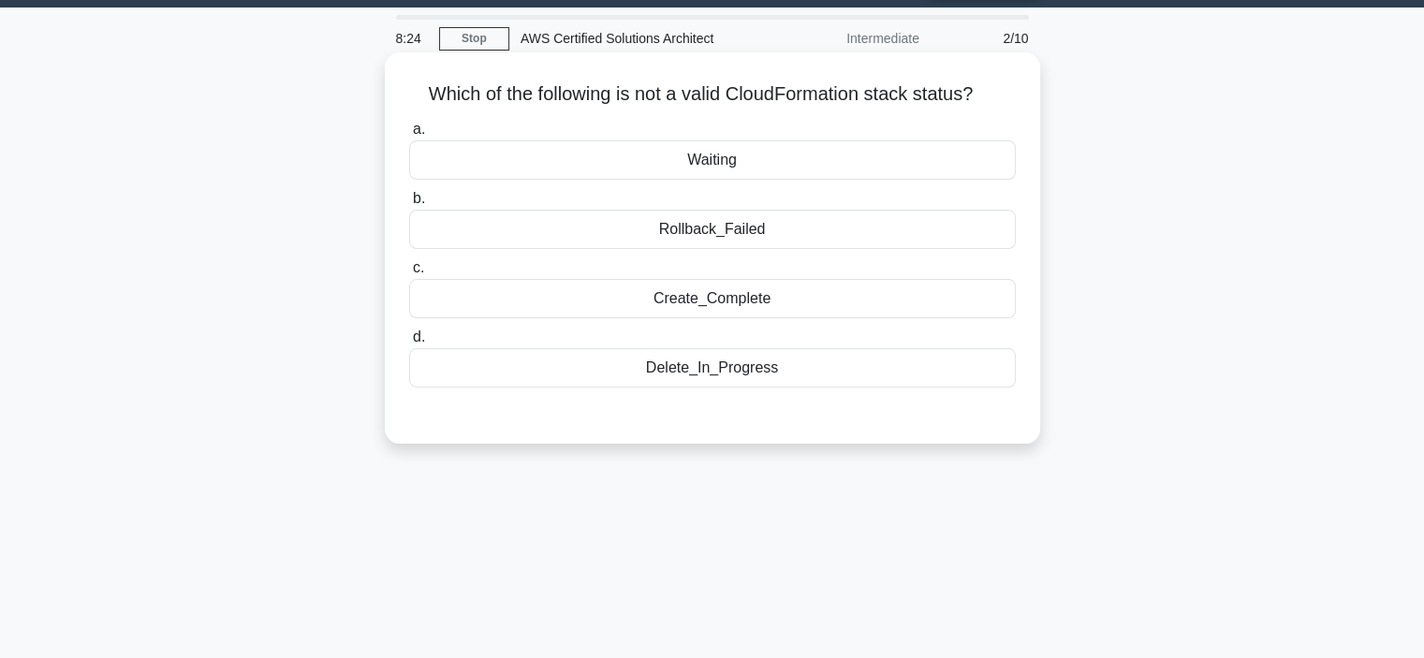
click at [722, 231] on div "Rollback_Failed" at bounding box center [712, 229] width 607 height 39
click at [409, 205] on input "b. Rollback_Failed" at bounding box center [409, 199] width 0 height 12
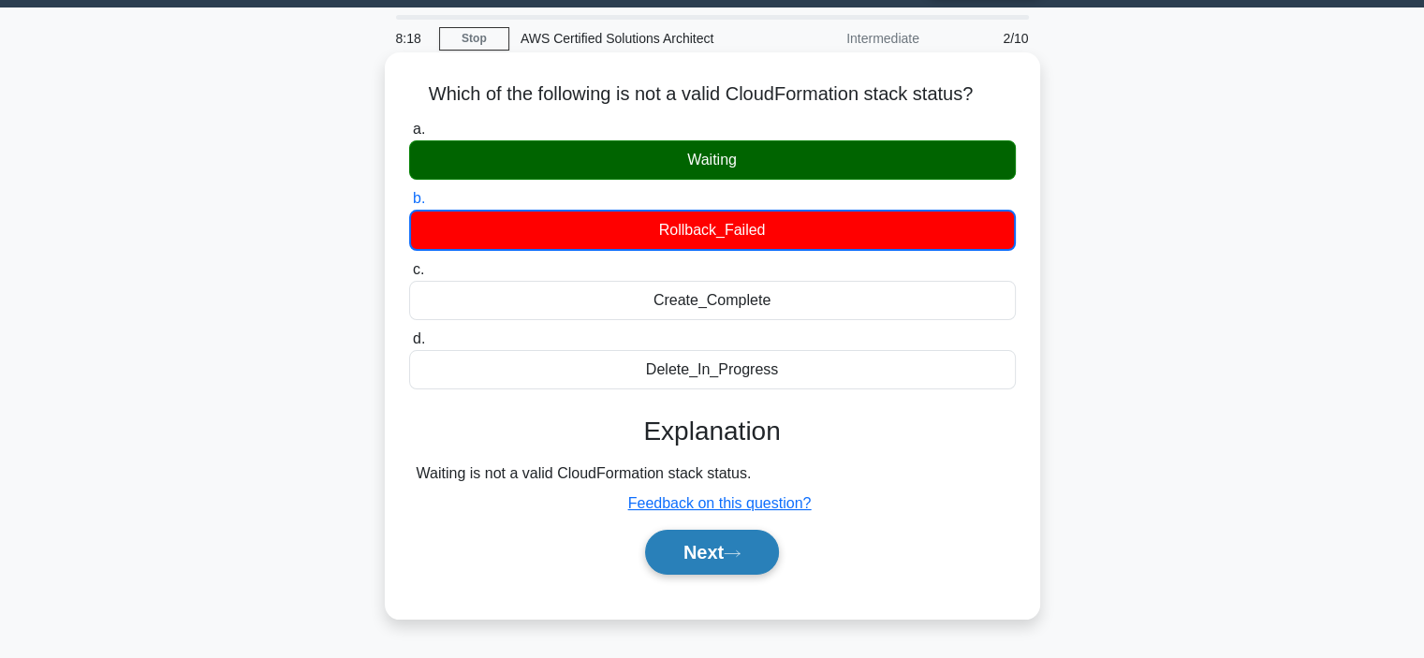
click at [693, 546] on button "Next" at bounding box center [712, 552] width 134 height 45
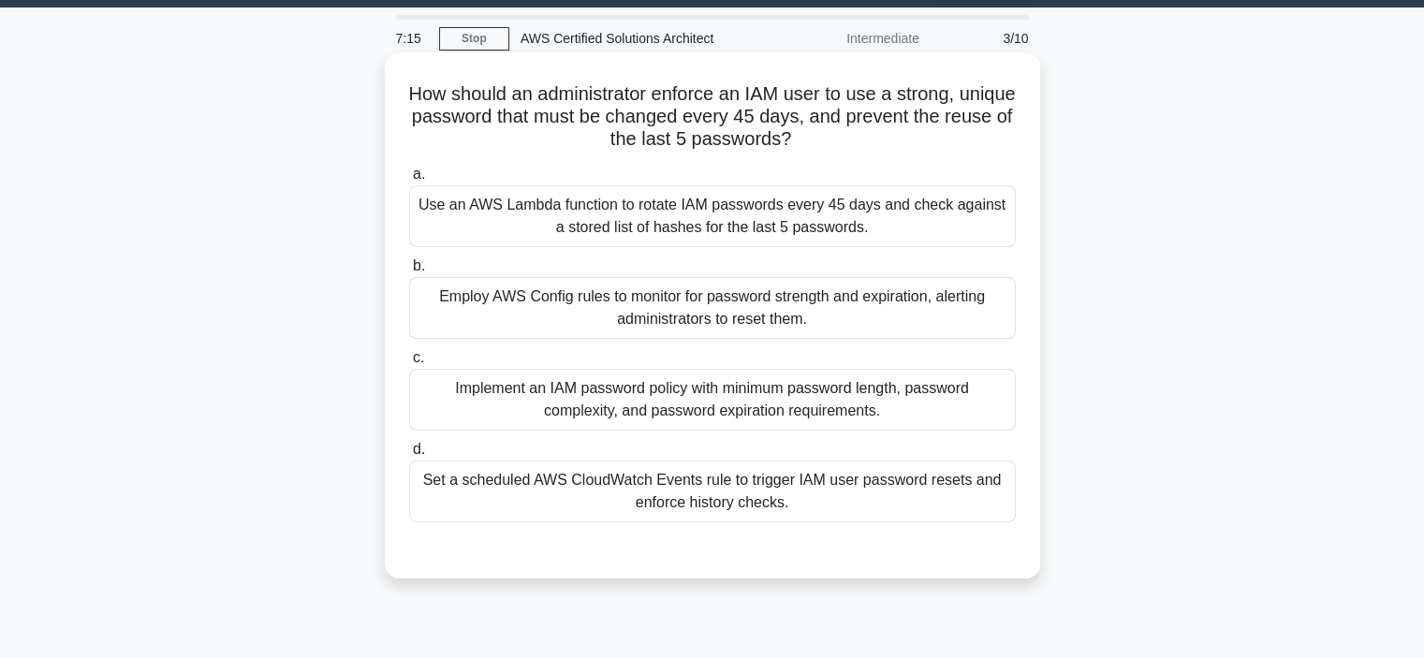
click at [719, 494] on div "Set a scheduled AWS CloudWatch Events rule to trigger IAM user password resets …" at bounding box center [712, 492] width 607 height 62
click at [409, 456] on input "d. Set a scheduled AWS CloudWatch Events rule to trigger IAM user password rese…" at bounding box center [409, 450] width 0 height 12
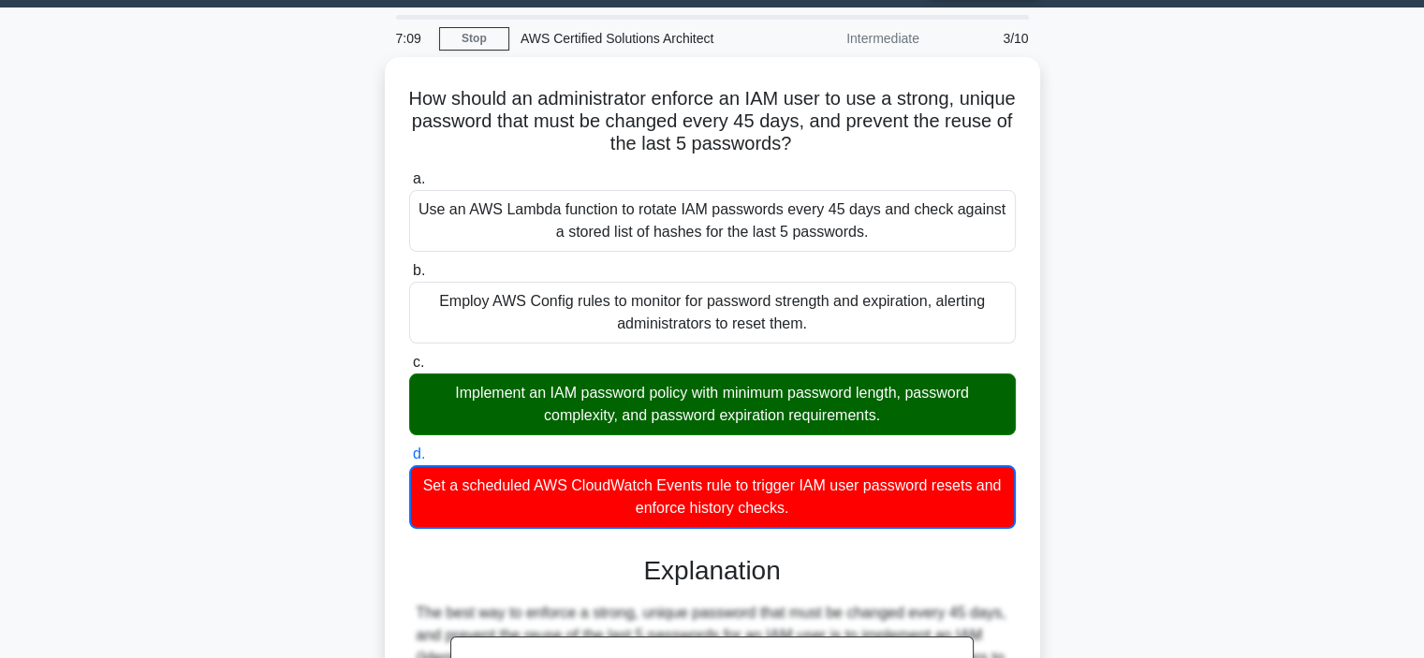
click at [1092, 509] on div "How should an administrator enforce an IAM user to use a strong, unique passwor…" at bounding box center [713, 621] width 1236 height 1129
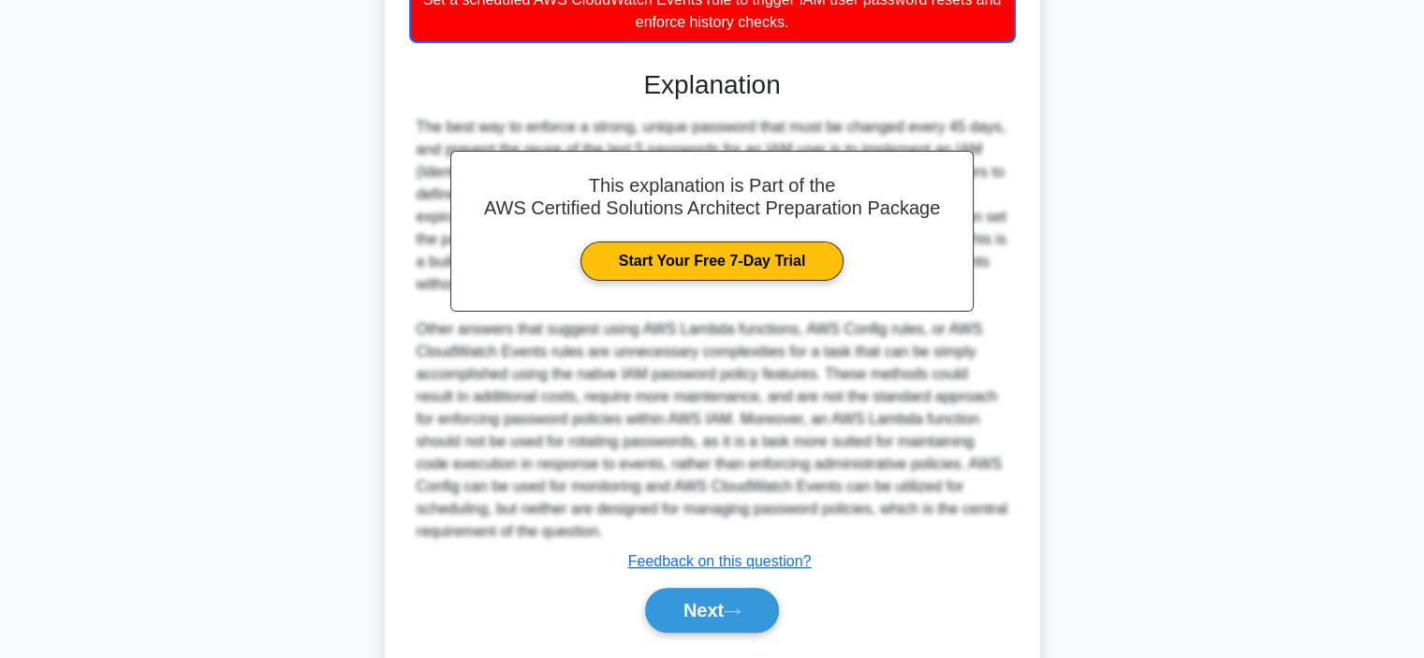
scroll to position [539, 0]
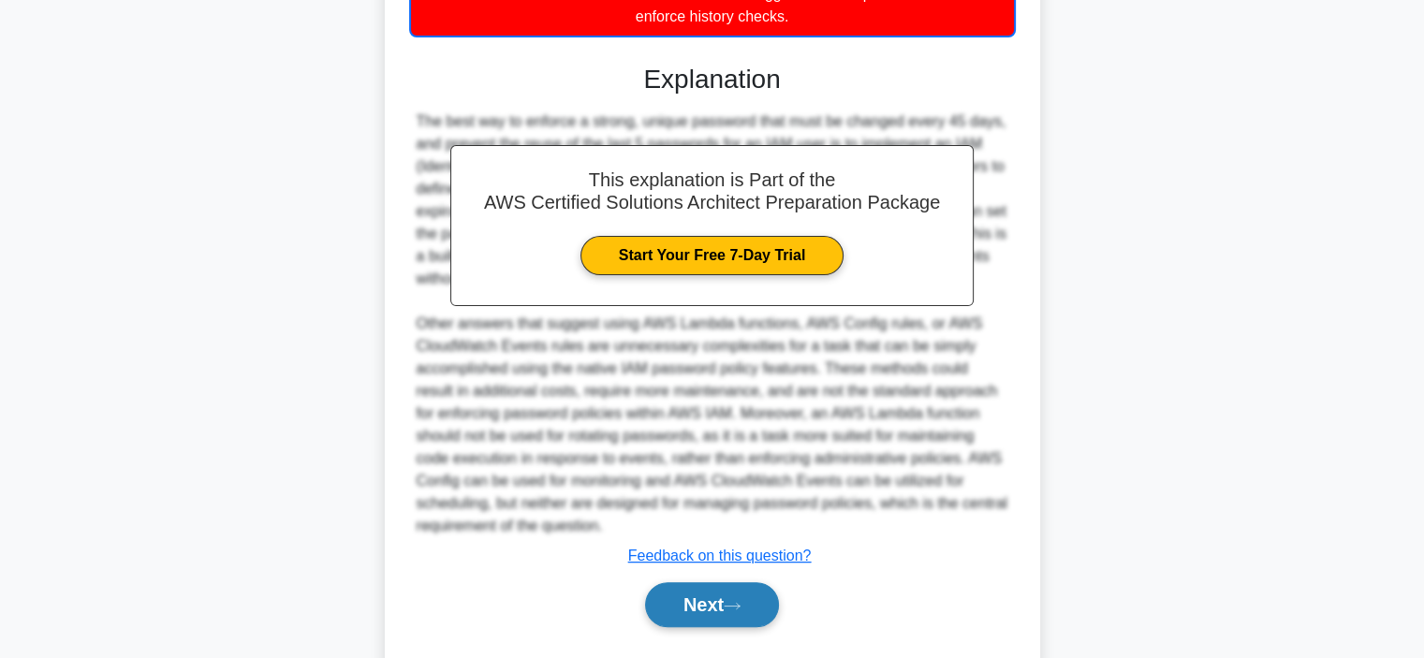
click at [690, 602] on button "Next" at bounding box center [712, 605] width 134 height 45
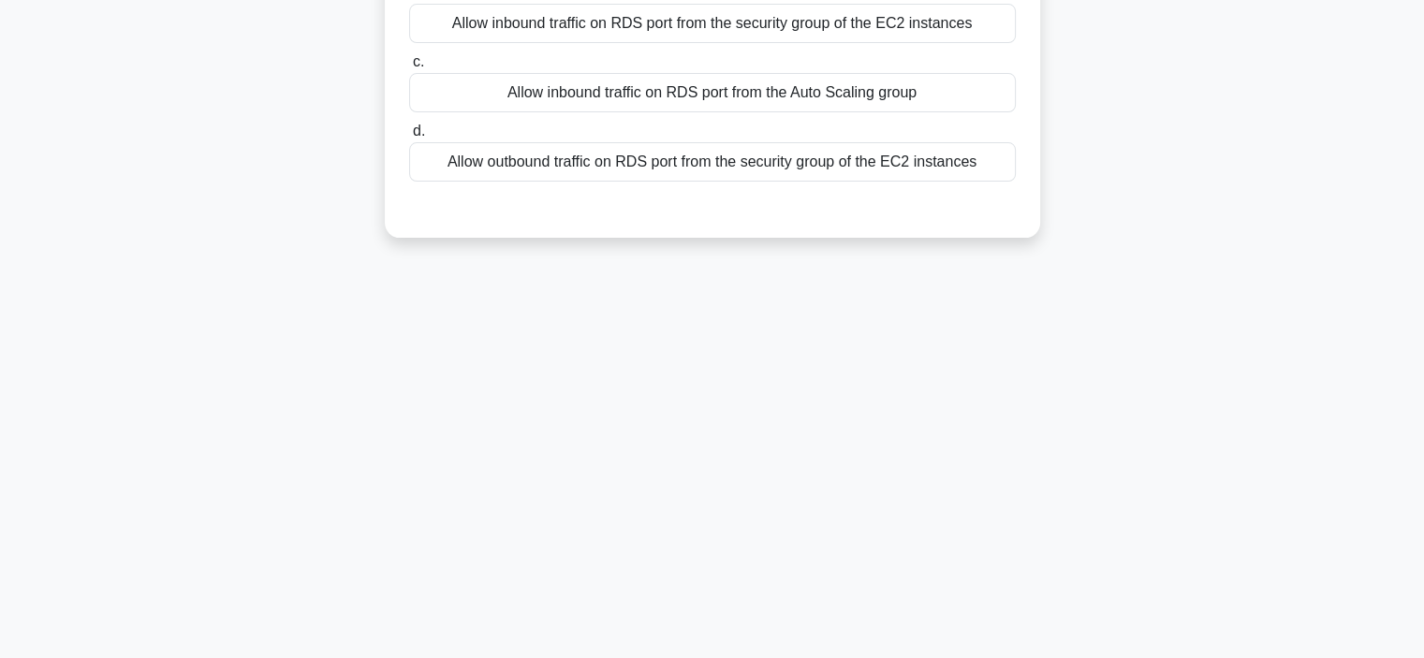
click at [1147, 267] on div "6:49 Stop AWS Certified Solutions Architect Intermediate 4/10 You have an Auto …" at bounding box center [713, 182] width 1236 height 937
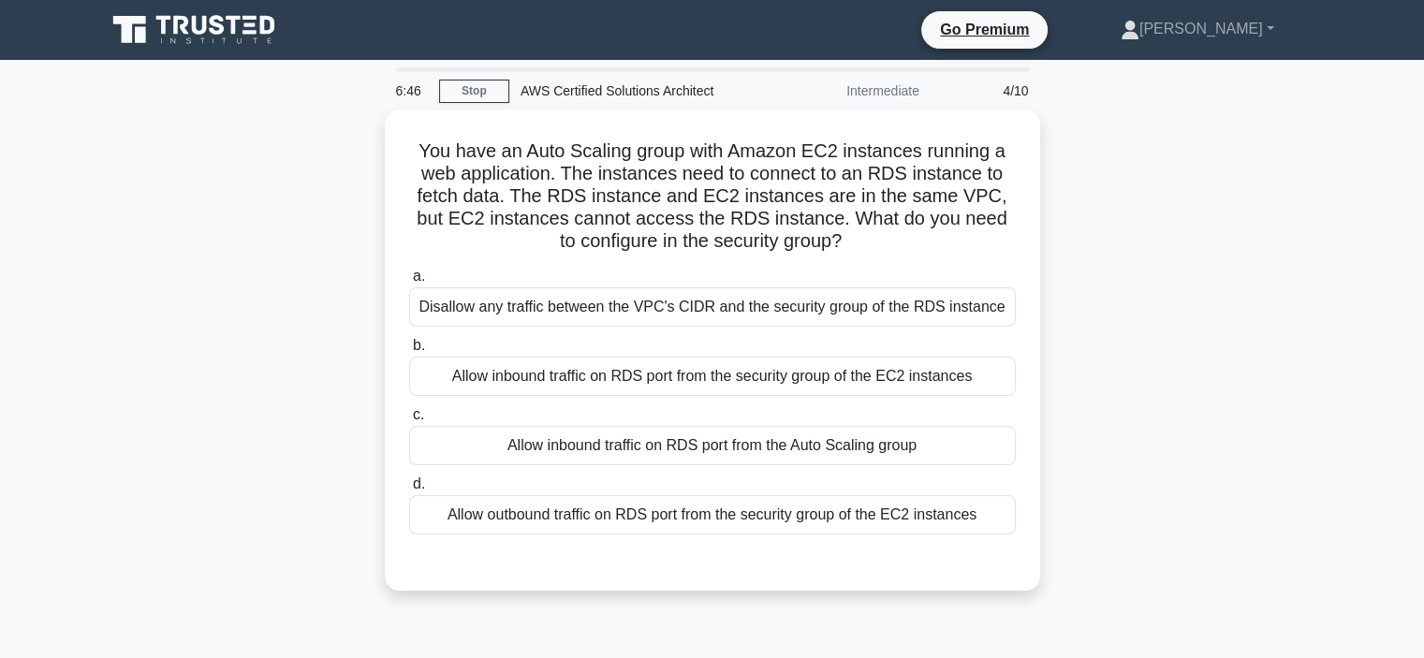
scroll to position [0, 0]
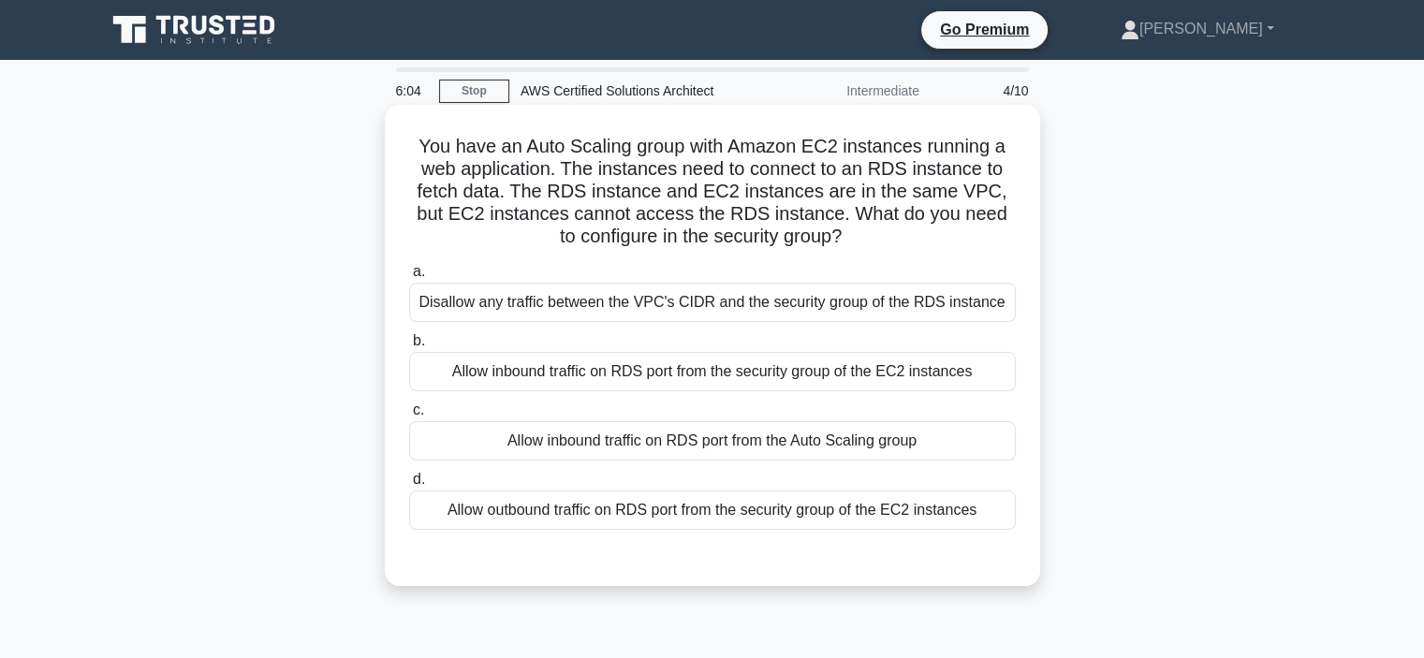
click at [925, 374] on div "Allow inbound traffic on RDS port from the security group of the EC2 instances" at bounding box center [712, 371] width 607 height 39
click at [409, 347] on input "b. Allow inbound traffic on RDS port from the security group of the EC2 instanc…" at bounding box center [409, 341] width 0 height 12
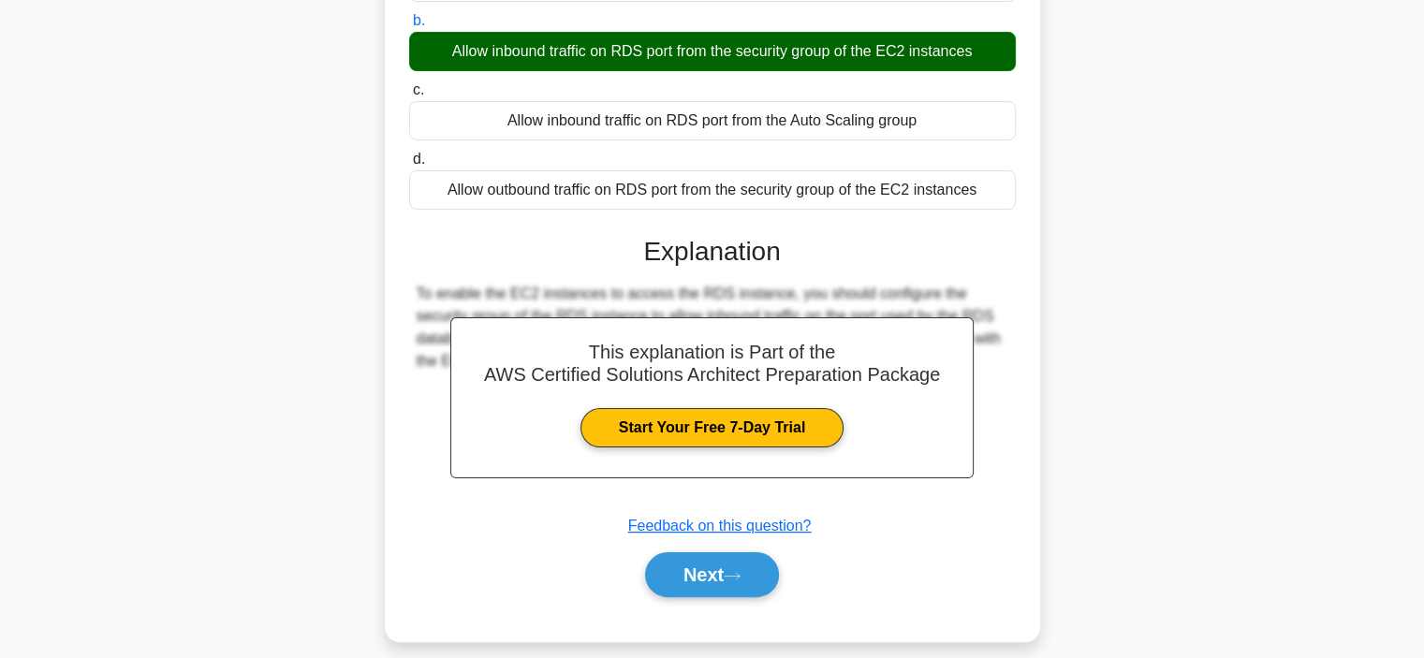
scroll to position [337, 0]
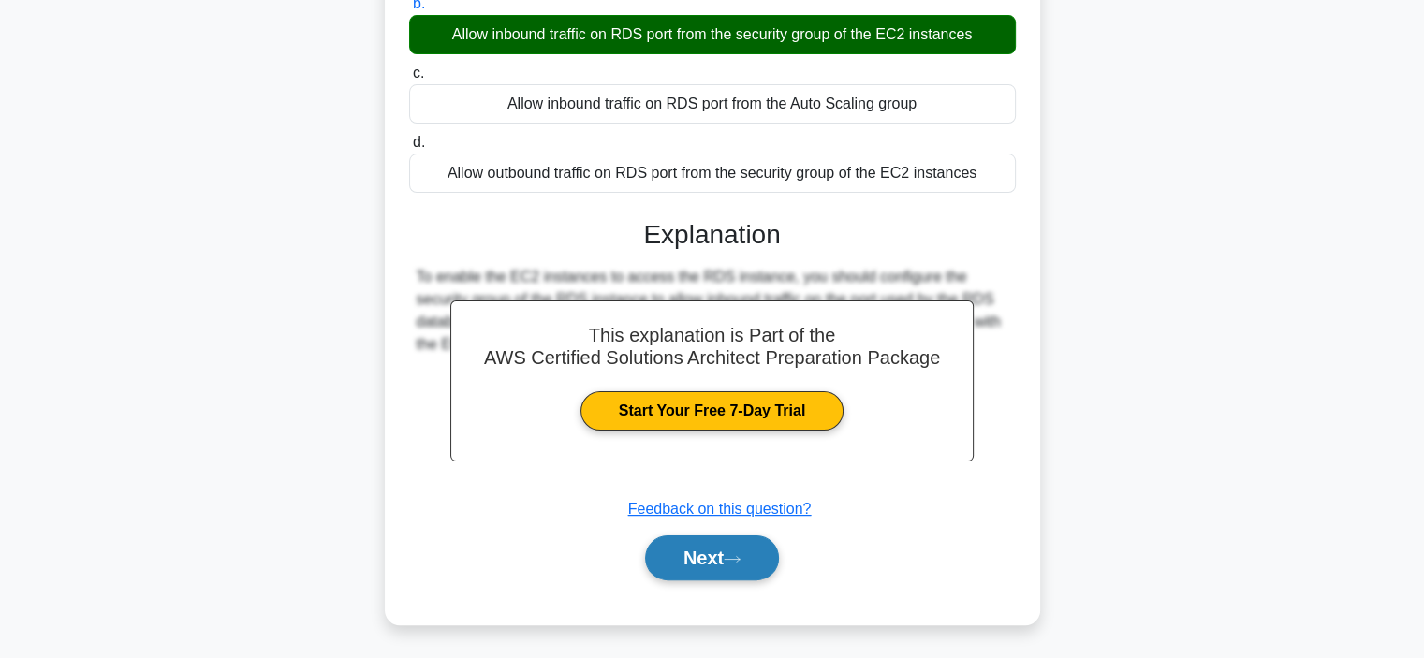
click at [722, 573] on button "Next" at bounding box center [712, 558] width 134 height 45
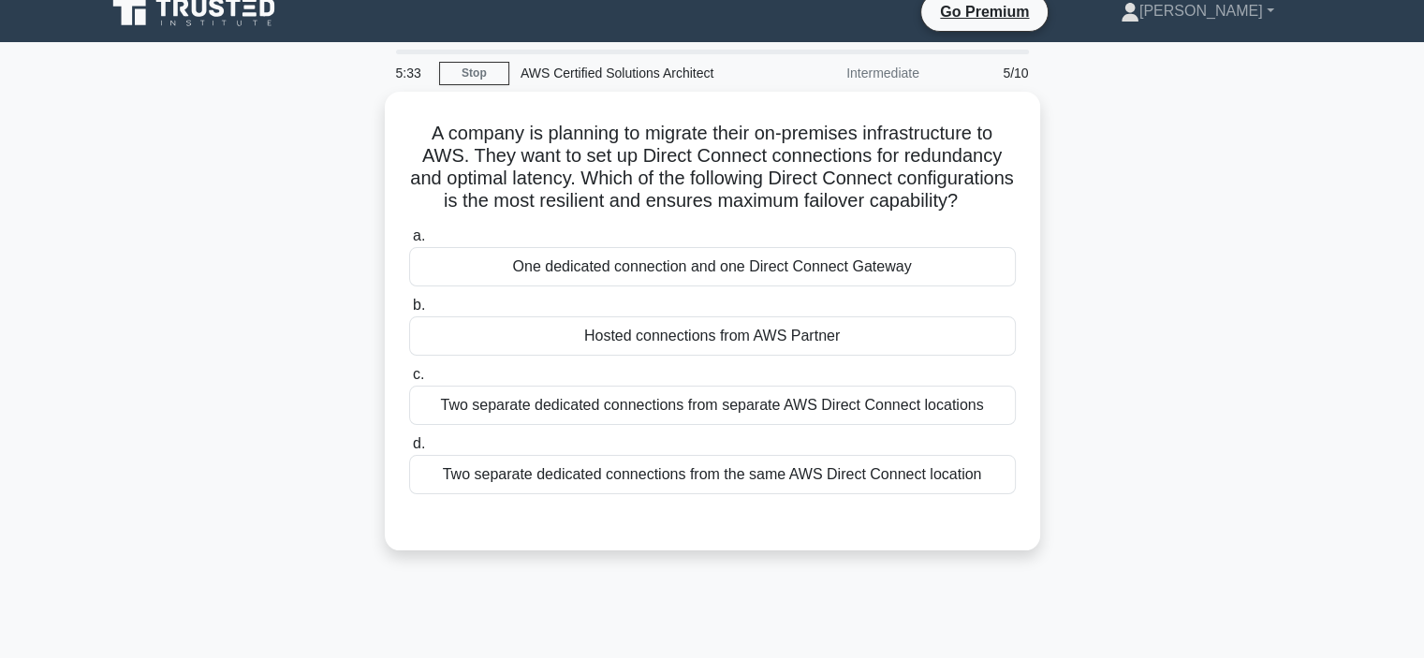
scroll to position [11, 0]
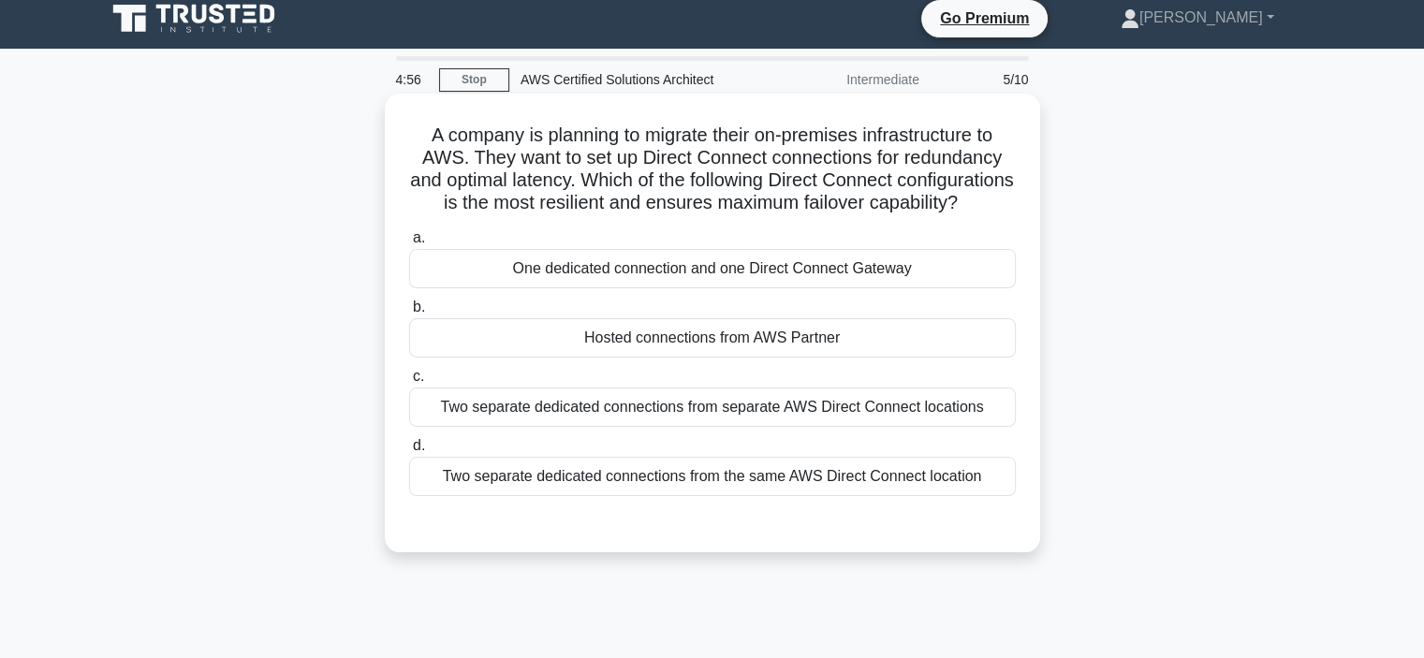
click at [896, 425] on div "Two separate dedicated connections from separate AWS Direct Connect locations" at bounding box center [712, 407] width 607 height 39
click at [409, 383] on input "c. Two separate dedicated connections from separate AWS Direct Connect locations" at bounding box center [409, 377] width 0 height 12
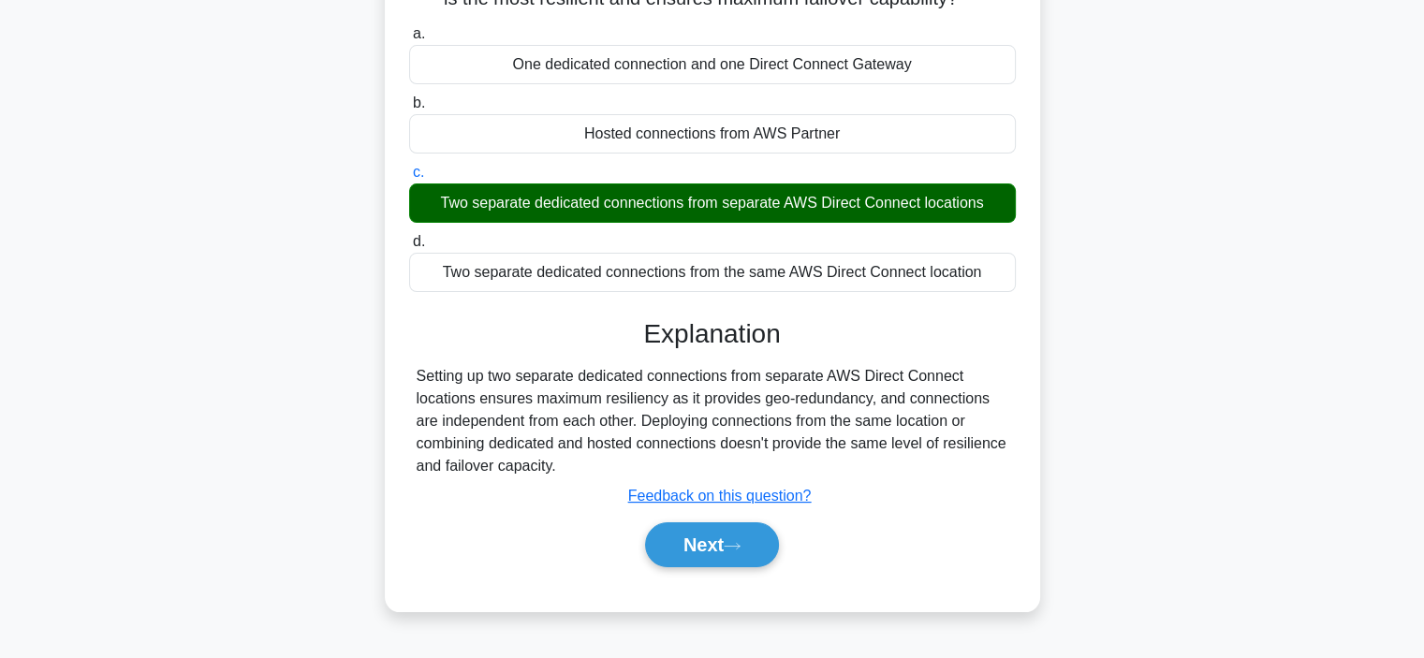
scroll to position [236, 0]
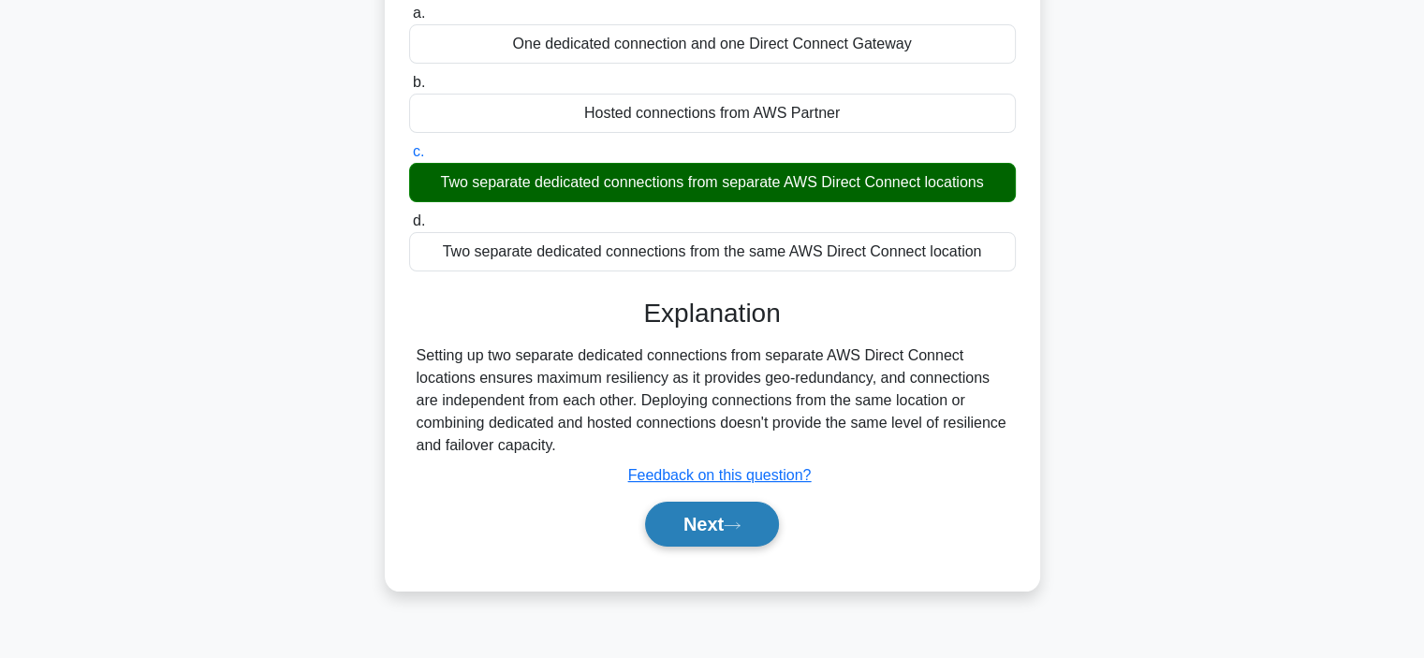
click at [741, 531] on icon at bounding box center [732, 526] width 17 height 10
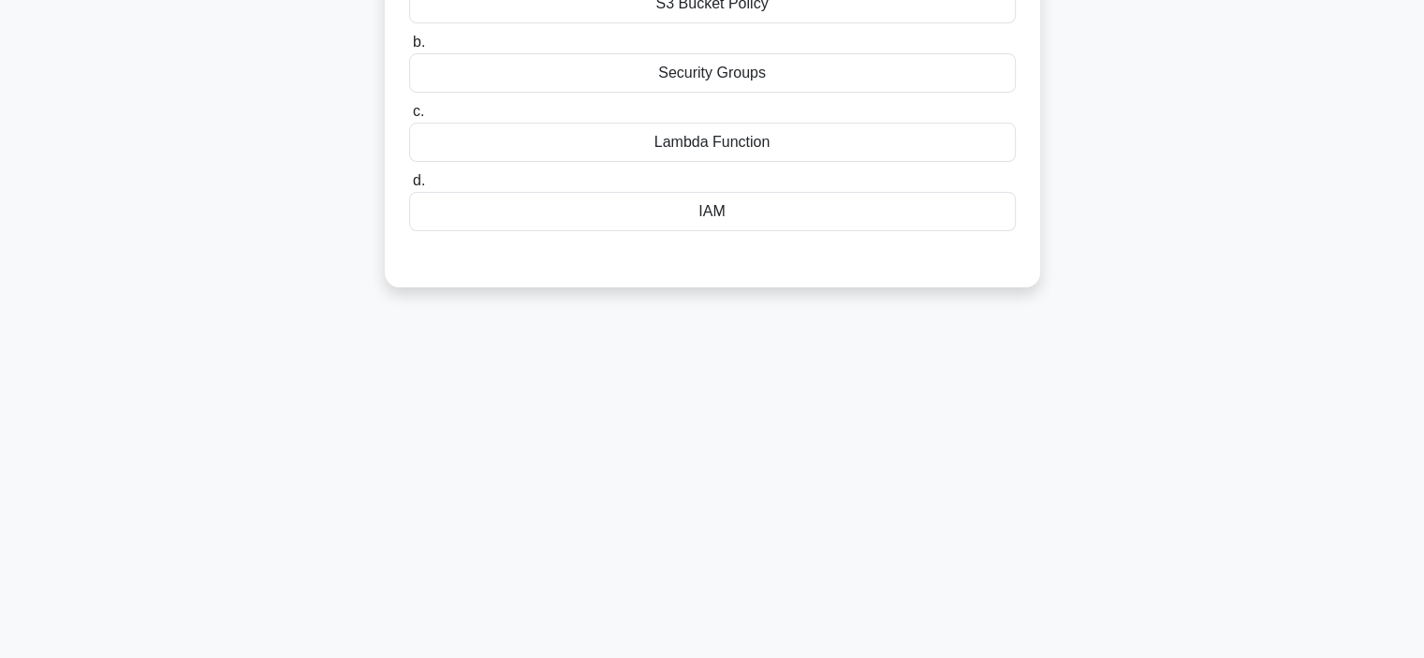
click at [1254, 118] on div "You are setting up an application on AWS, but you need to secure access to your…" at bounding box center [713, 92] width 1236 height 436
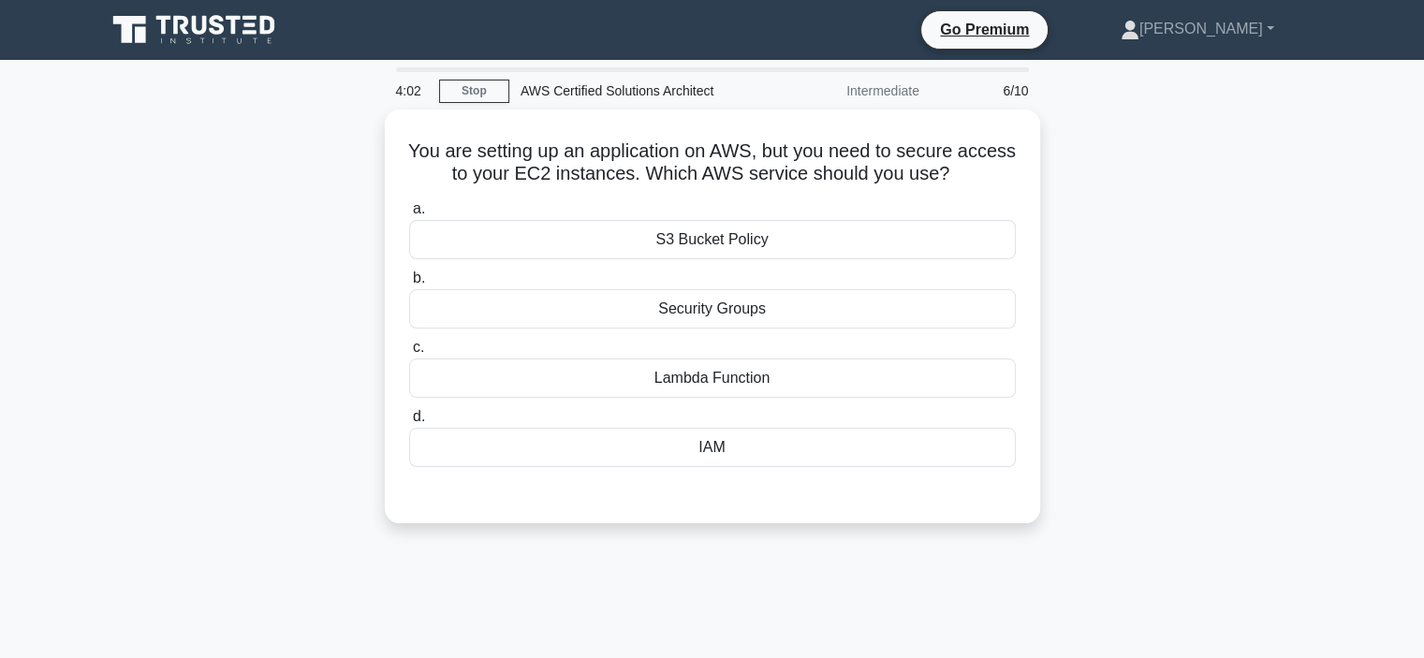
scroll to position [0, 0]
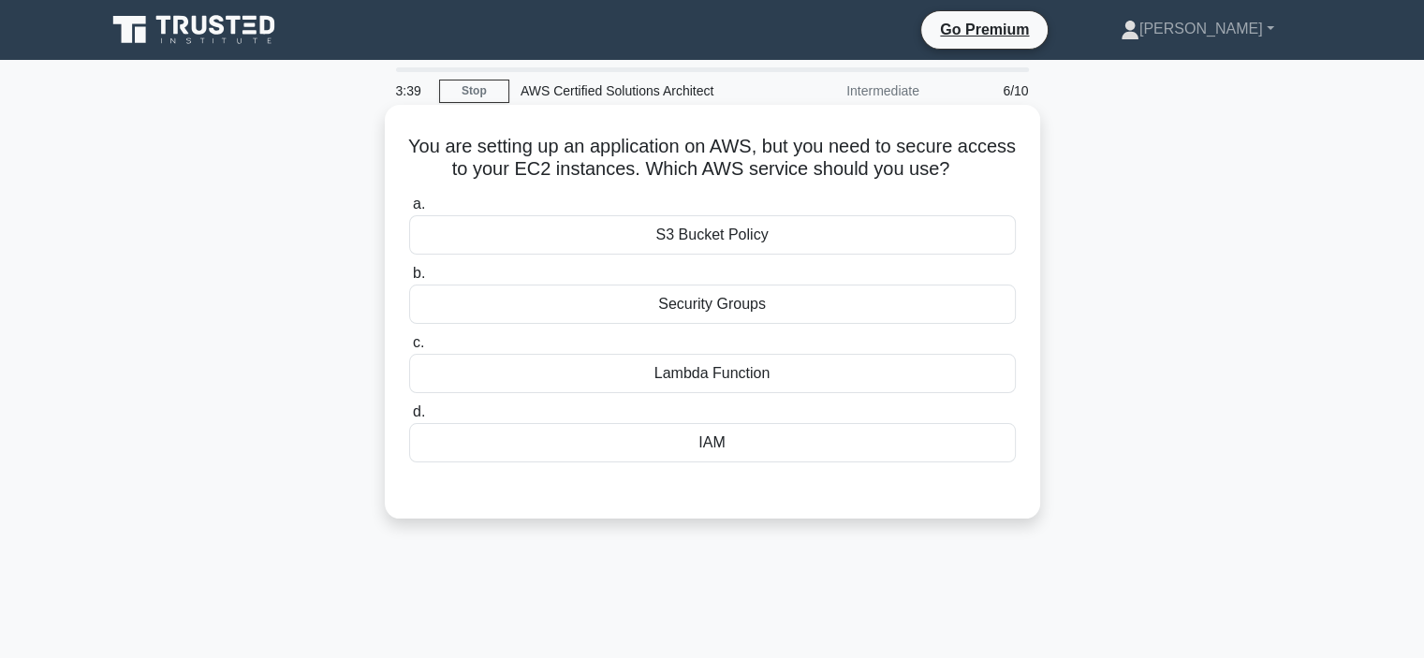
click at [755, 441] on div "IAM" at bounding box center [712, 442] width 607 height 39
click at [409, 419] on input "d. IAM" at bounding box center [409, 412] width 0 height 12
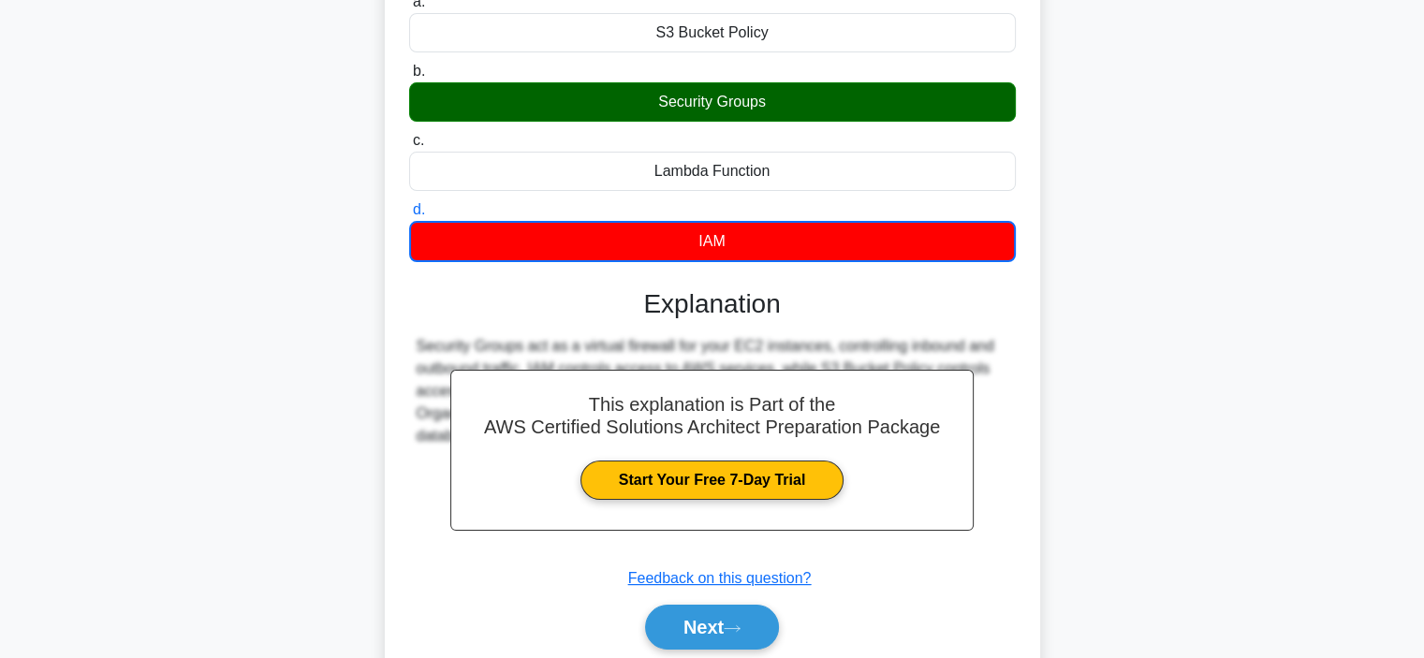
scroll to position [225, 0]
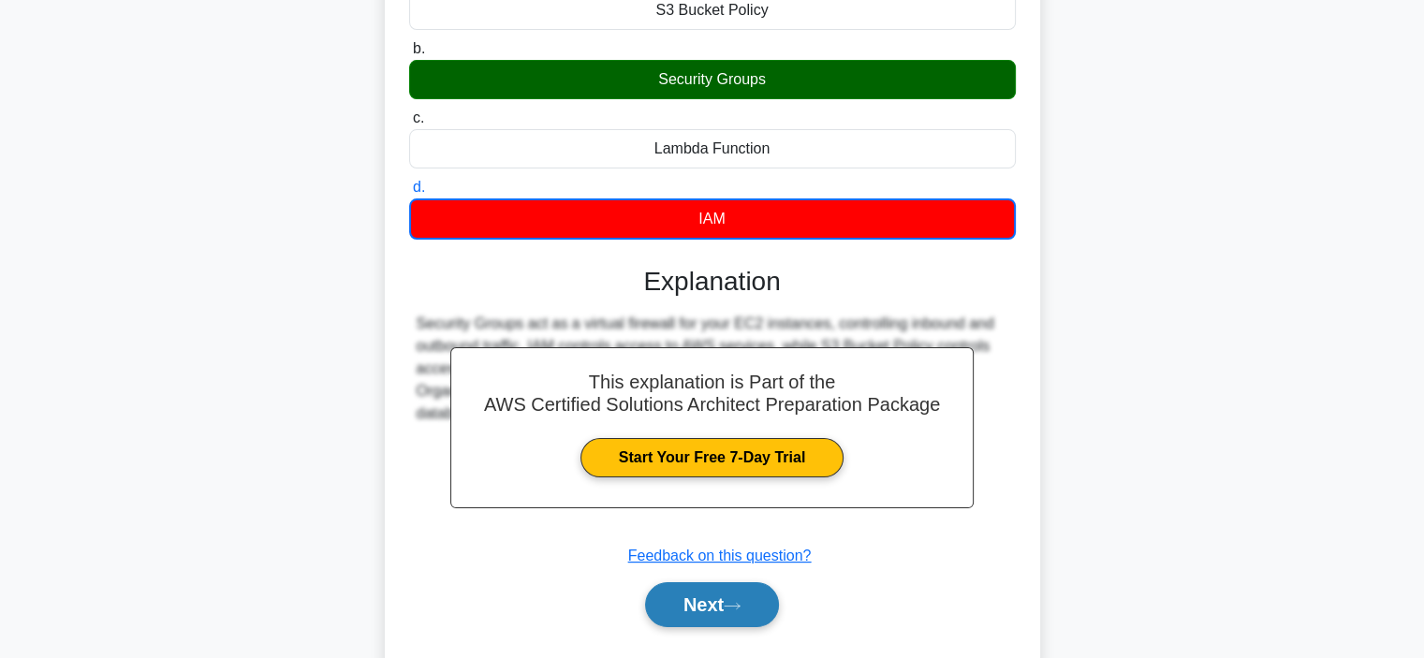
click at [681, 605] on button "Next" at bounding box center [712, 605] width 134 height 45
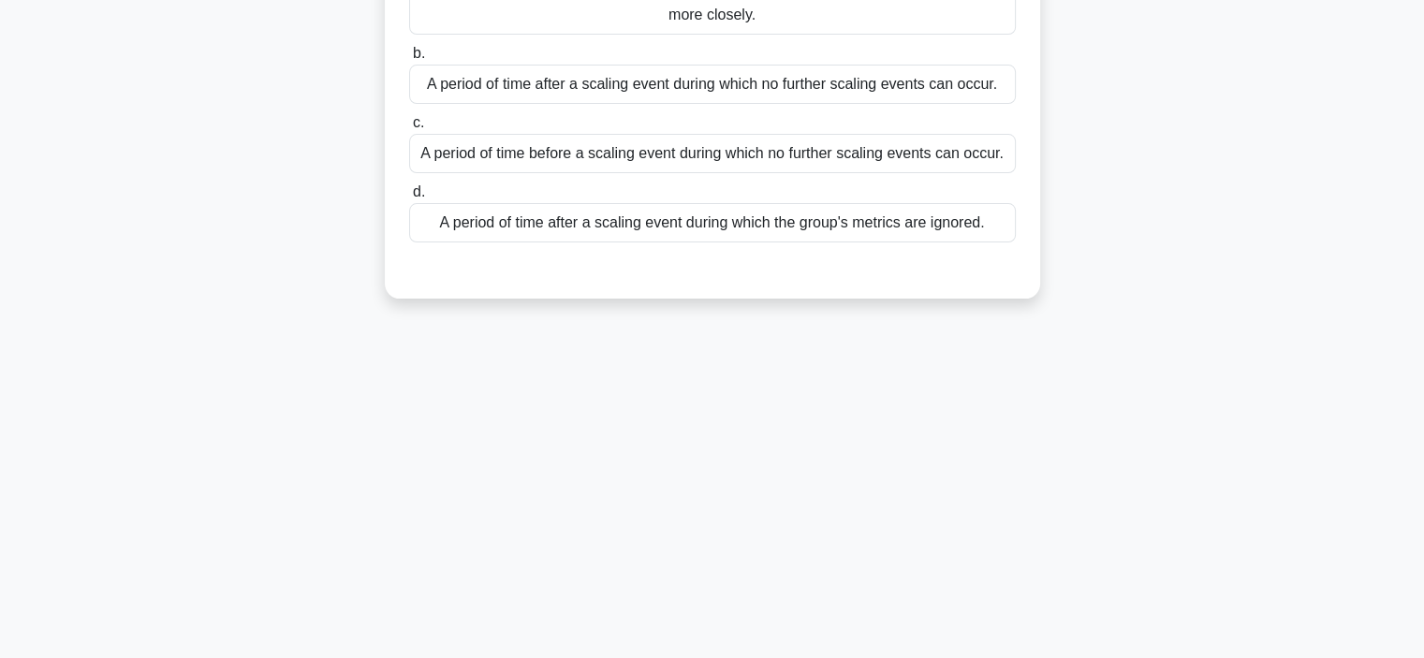
click at [760, 495] on div "3:11 Stop AWS Certified Solutions Architect Intermediate 7/10 What is the coold…" at bounding box center [713, 311] width 1236 height 937
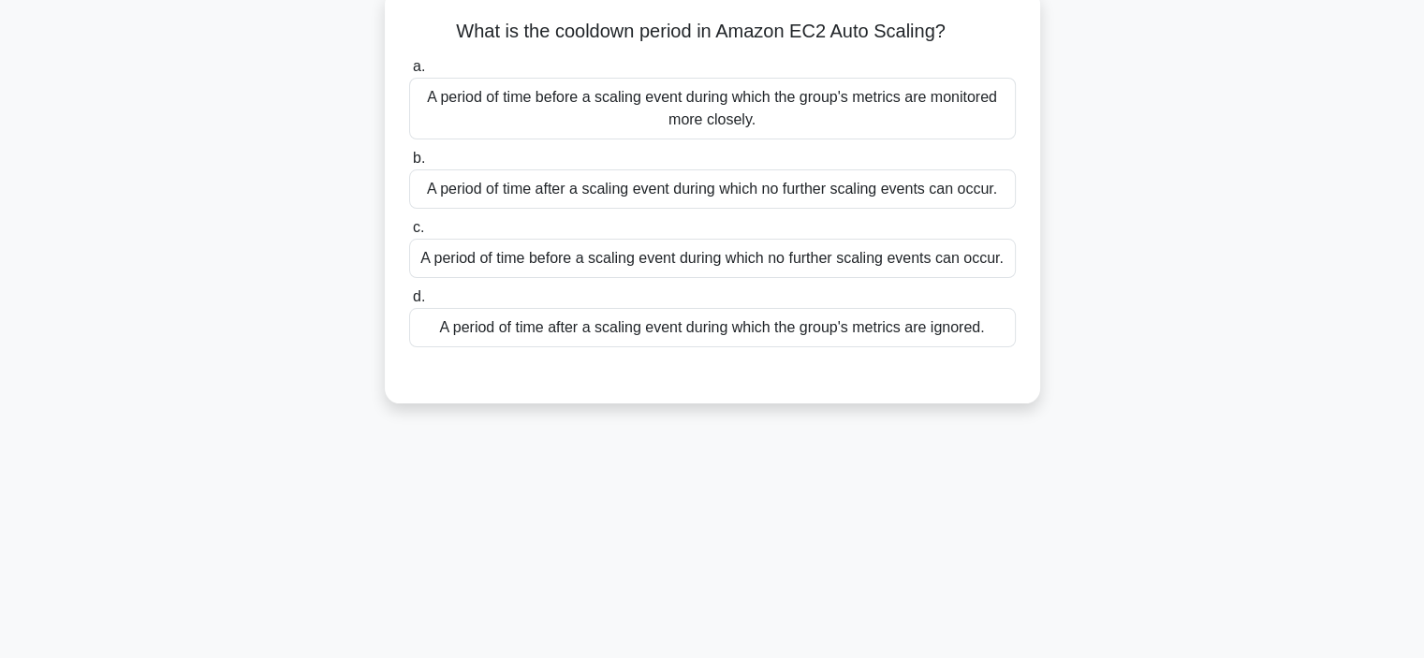
scroll to position [0, 0]
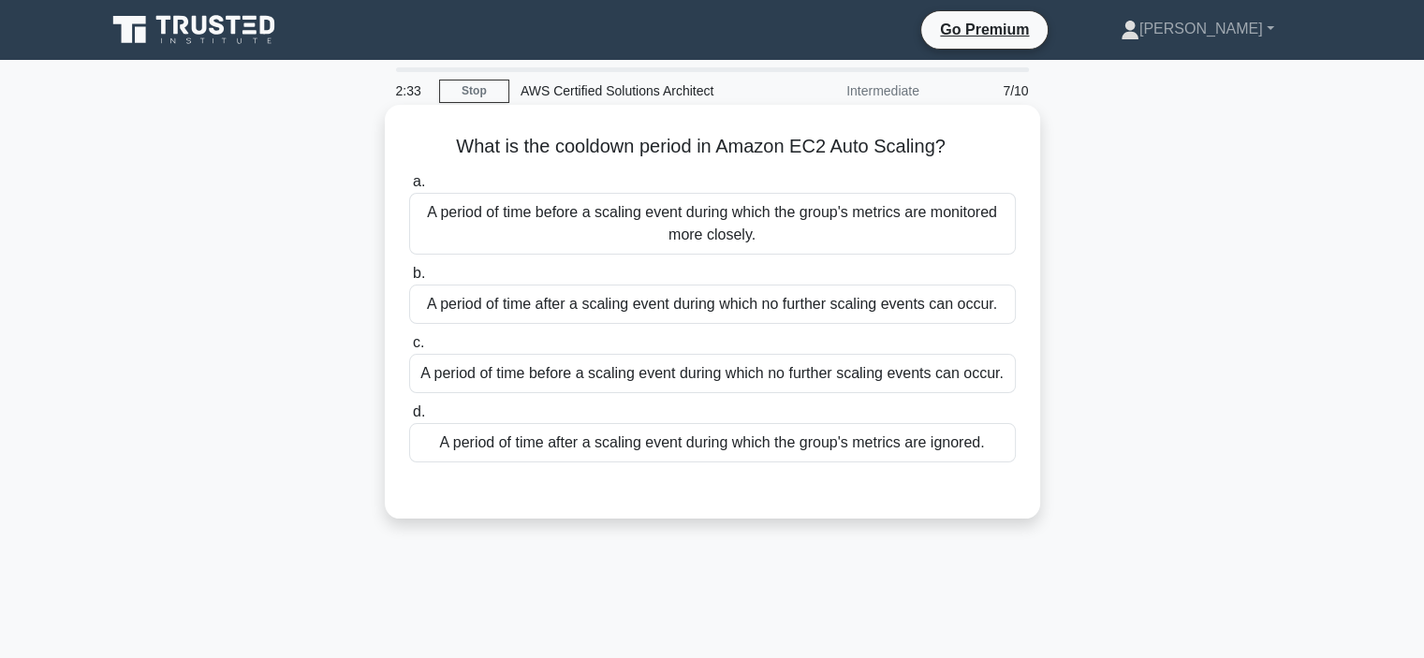
click at [787, 233] on div "A period of time before a scaling event during which the group's metrics are mo…" at bounding box center [712, 224] width 607 height 62
click at [409, 188] on input "a. A period of time before a scaling event during which the group's metrics are…" at bounding box center [409, 182] width 0 height 12
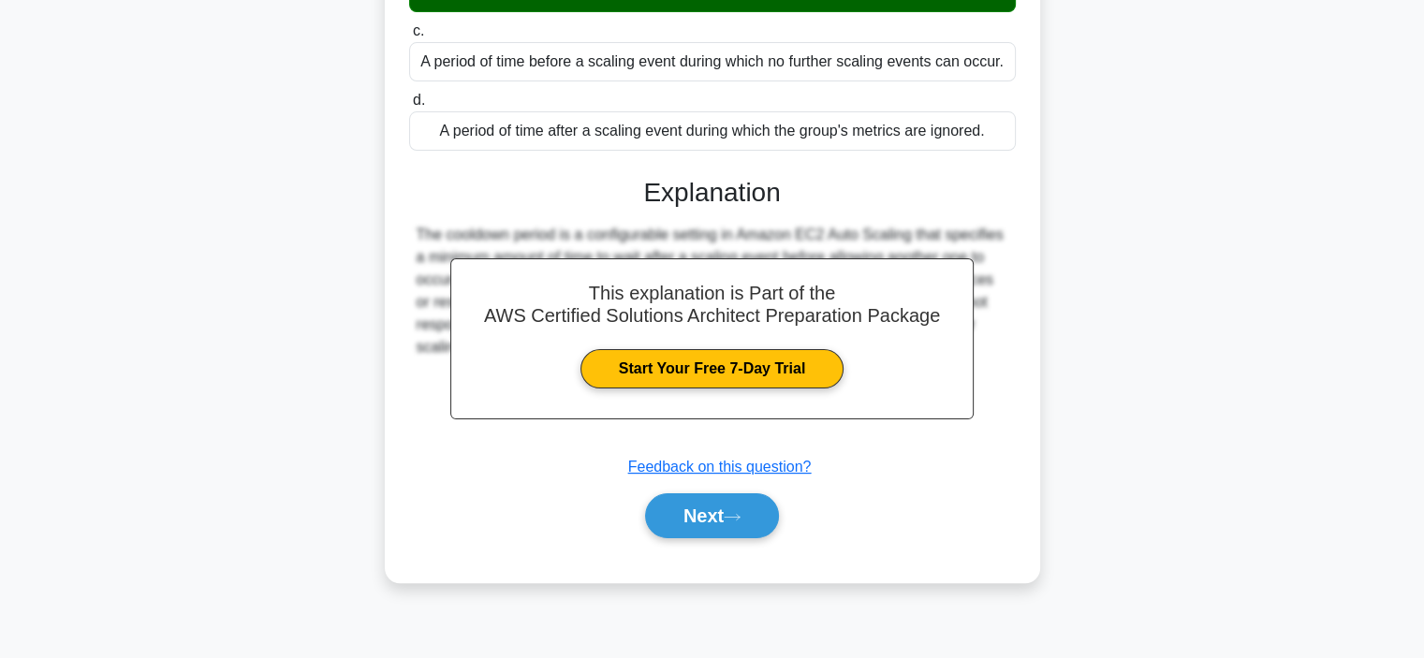
scroll to position [337, 0]
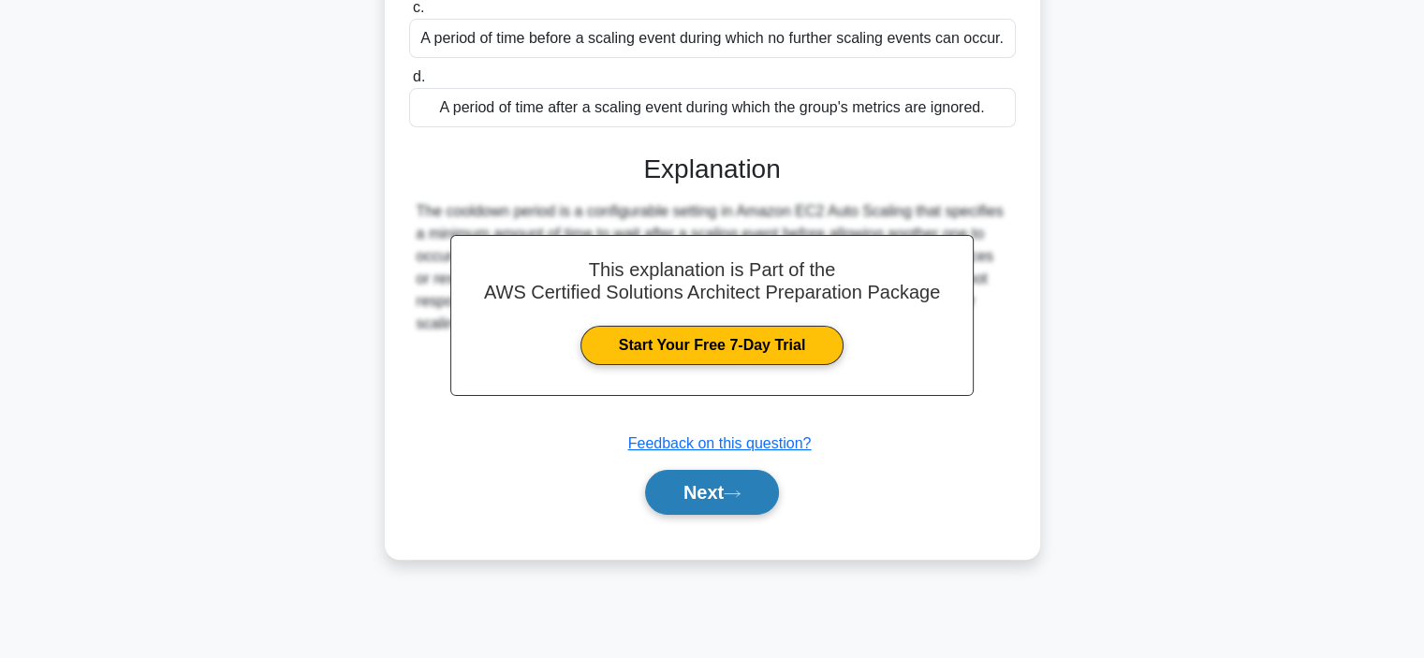
click at [693, 490] on button "Next" at bounding box center [712, 492] width 134 height 45
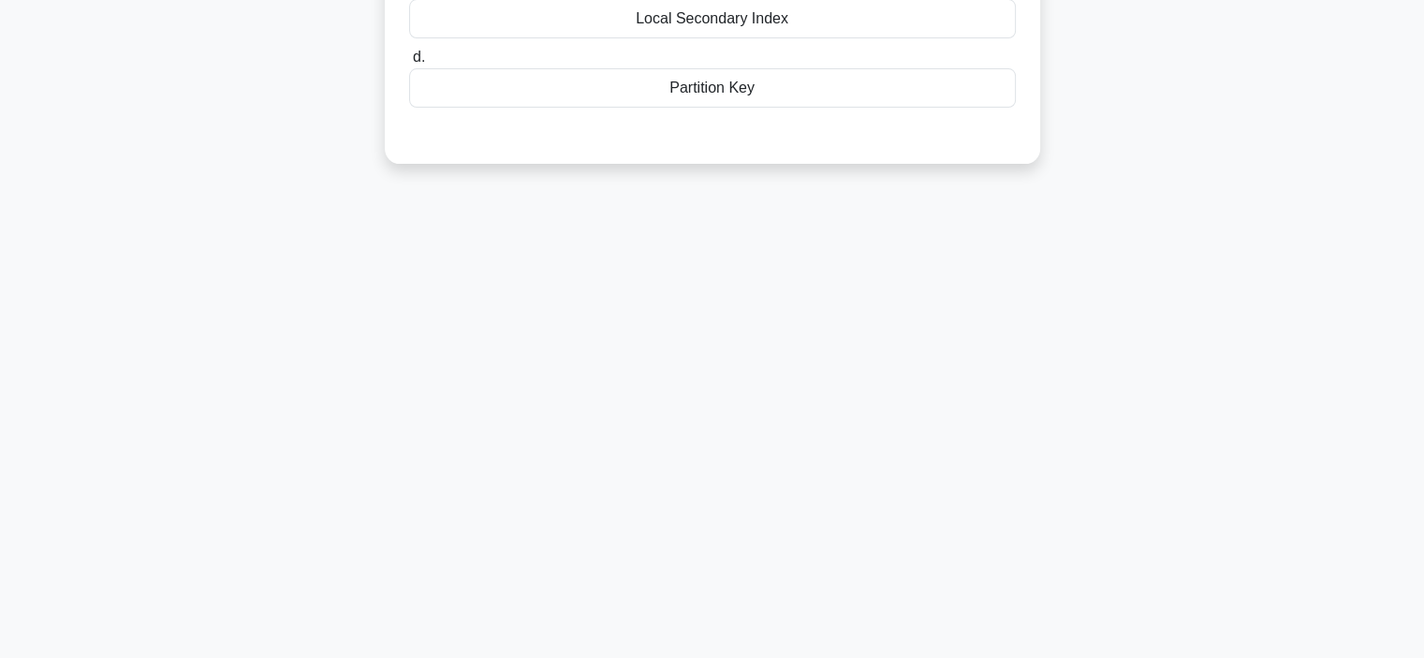
scroll to position [353, 0]
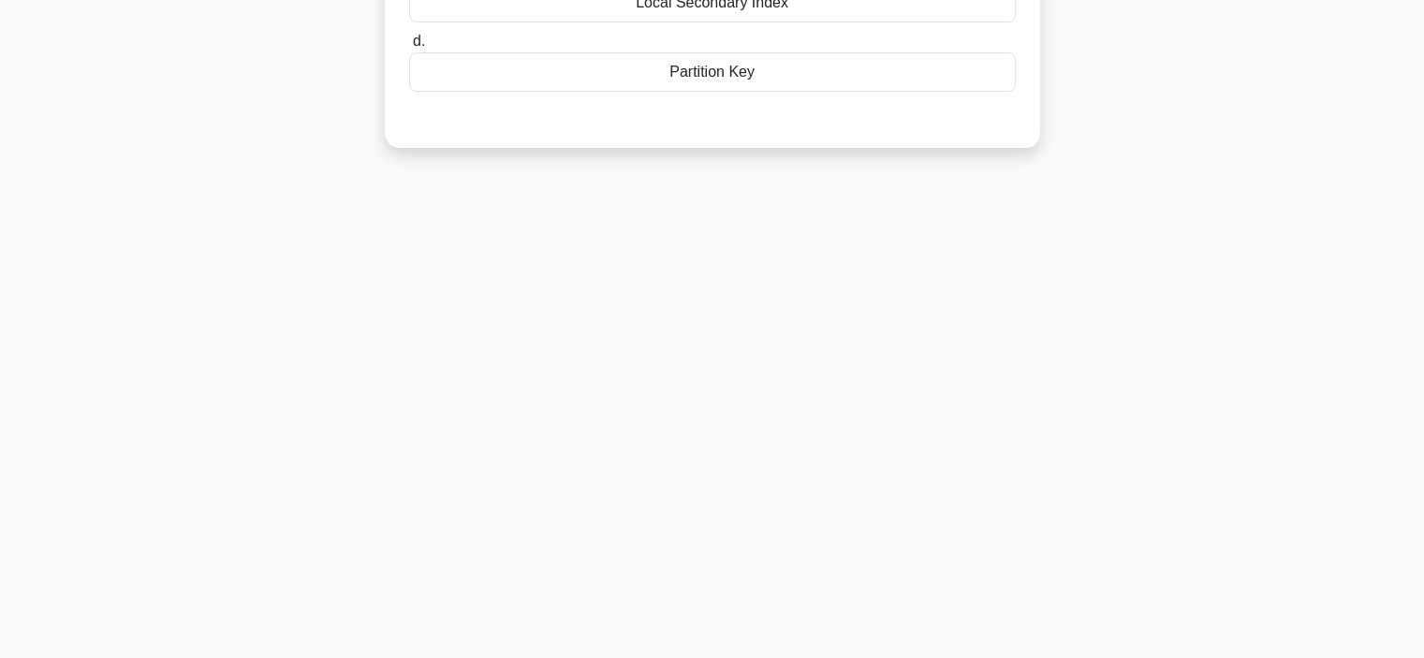
click at [1327, 407] on div "2:13 Stop AWS Certified Solutions Architect Intermediate 8/10 What is the prima…" at bounding box center [713, 182] width 1236 height 937
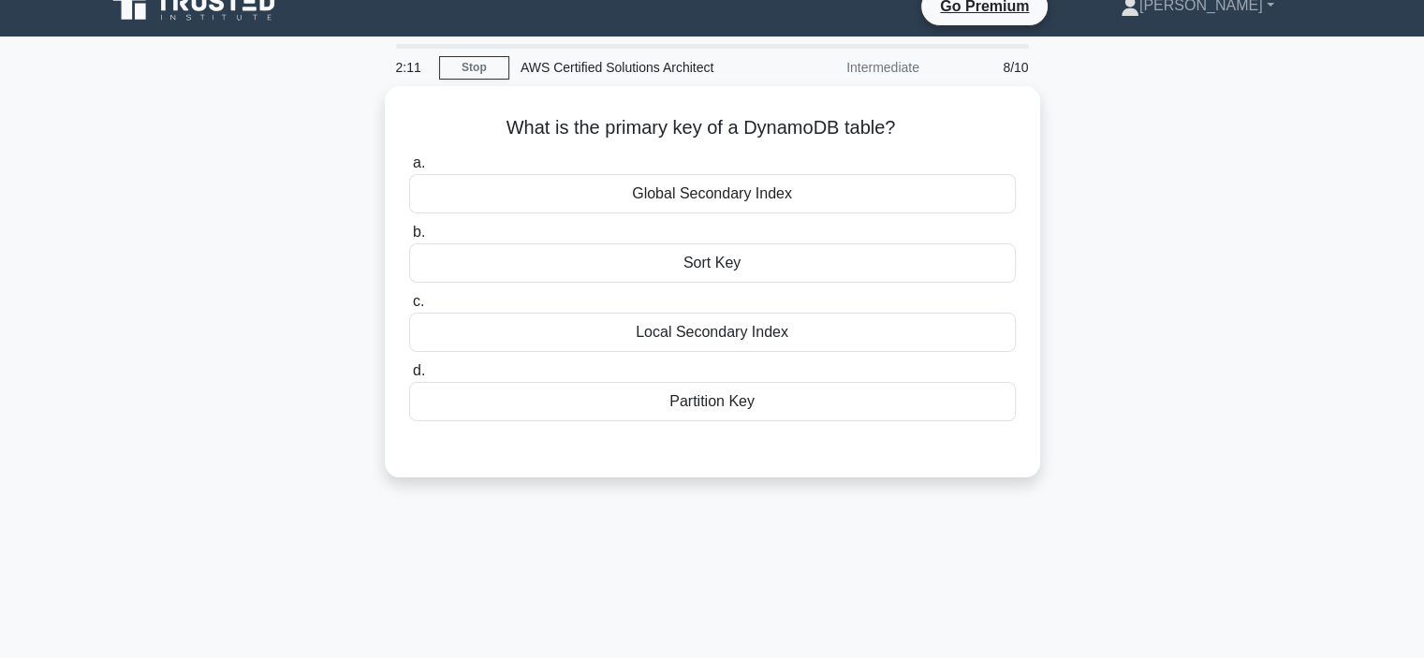
scroll to position [0, 0]
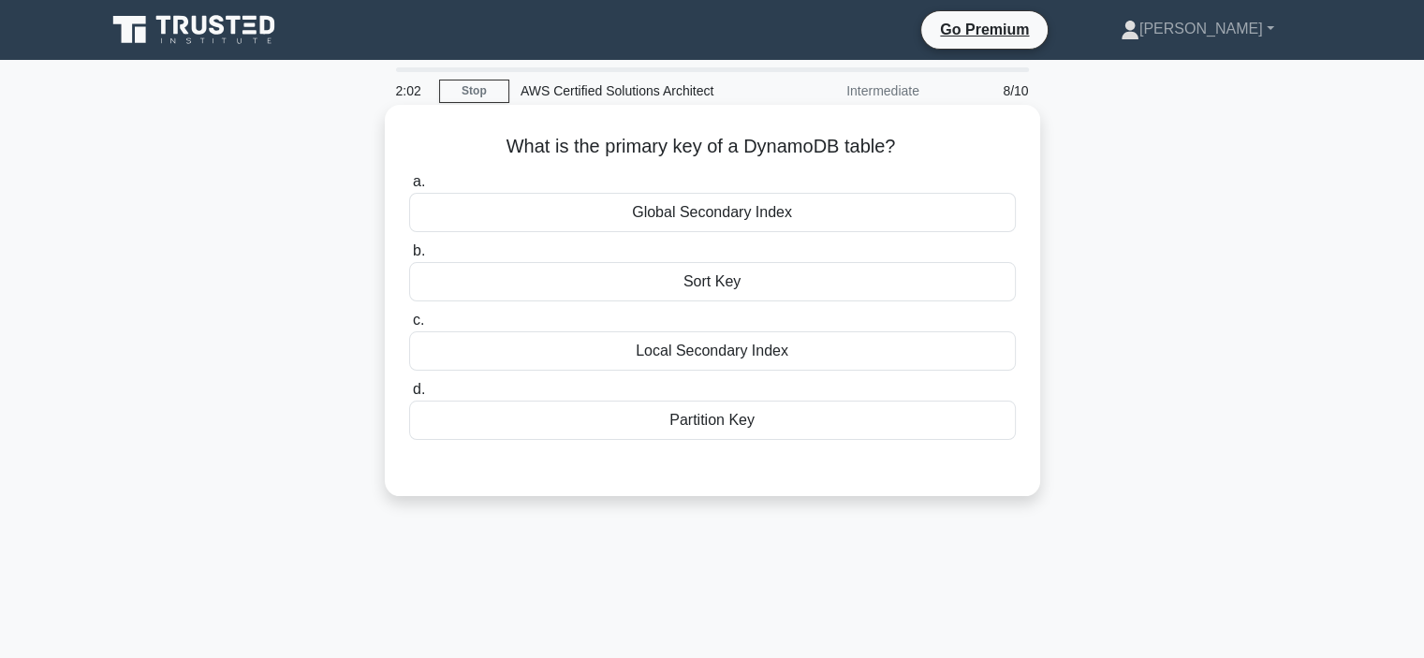
drag, startPoint x: 1218, startPoint y: 426, endPoint x: 986, endPoint y: 464, distance: 234.3
click at [986, 464] on div "What is the primary key of a DynamoDB table? .spinner_0XTQ{transform-origin:cen…" at bounding box center [713, 317] width 1236 height 414
click at [832, 428] on div "Partition Key" at bounding box center [712, 420] width 607 height 39
click at [409, 396] on input "d. Partition Key" at bounding box center [409, 390] width 0 height 12
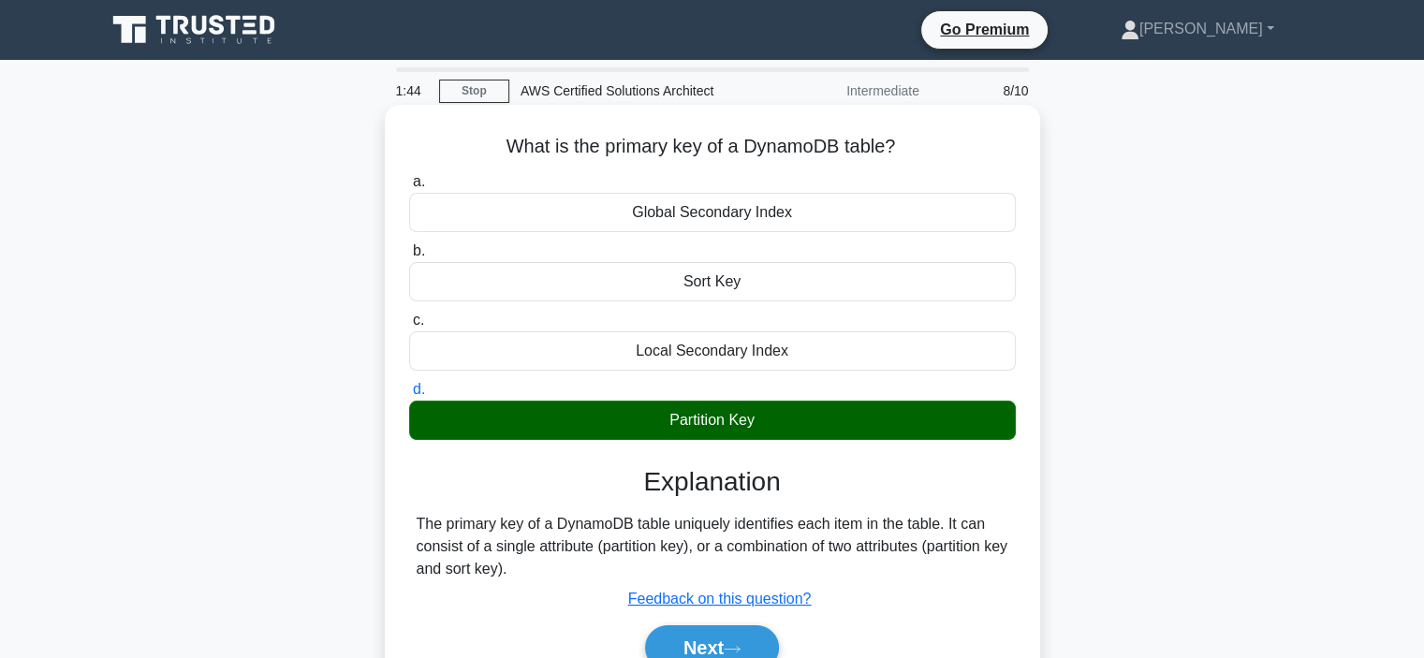
click at [794, 267] on div "Sort Key" at bounding box center [712, 281] width 607 height 39
click at [409, 258] on input "b. Sort Key" at bounding box center [409, 251] width 0 height 12
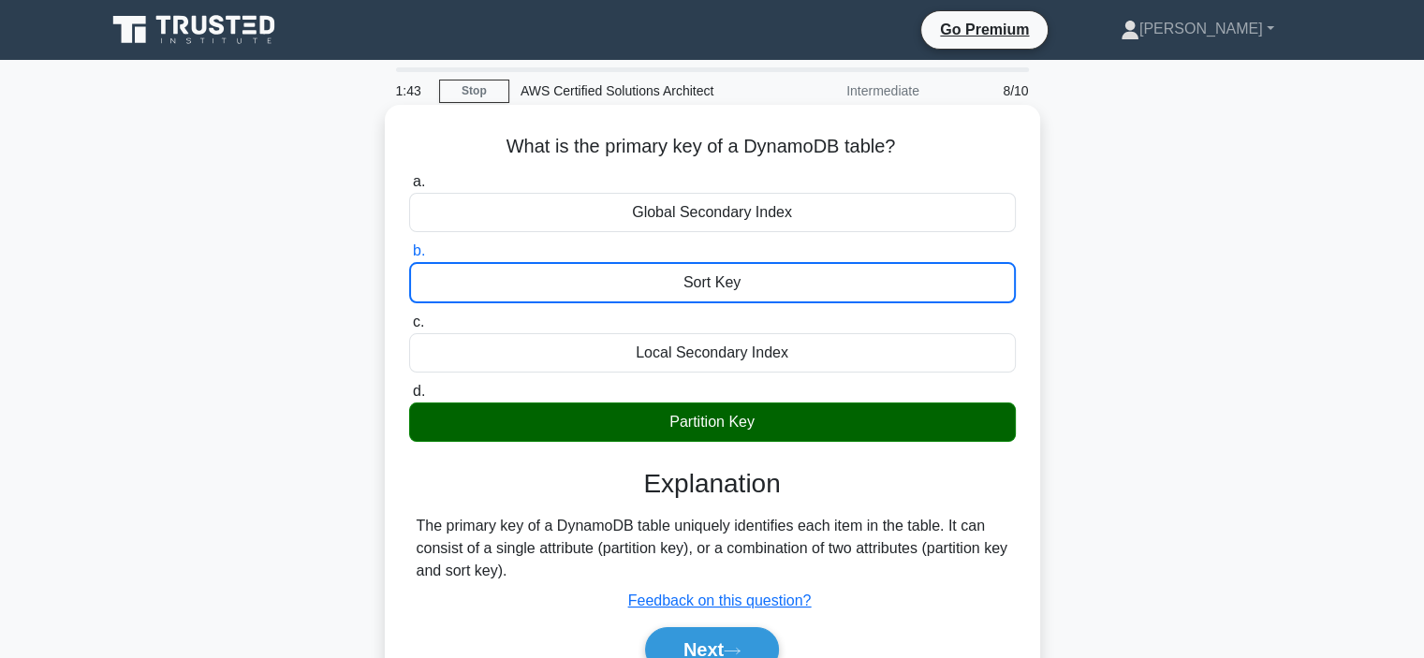
click at [828, 288] on div "Sort Key" at bounding box center [712, 282] width 607 height 41
click at [409, 258] on input "b. Sort Key" at bounding box center [409, 251] width 0 height 12
click at [827, 284] on div "Sort Key" at bounding box center [712, 282] width 607 height 41
click at [409, 258] on input "b. Sort Key" at bounding box center [409, 251] width 0 height 12
click at [736, 639] on button "Next" at bounding box center [712, 649] width 134 height 45
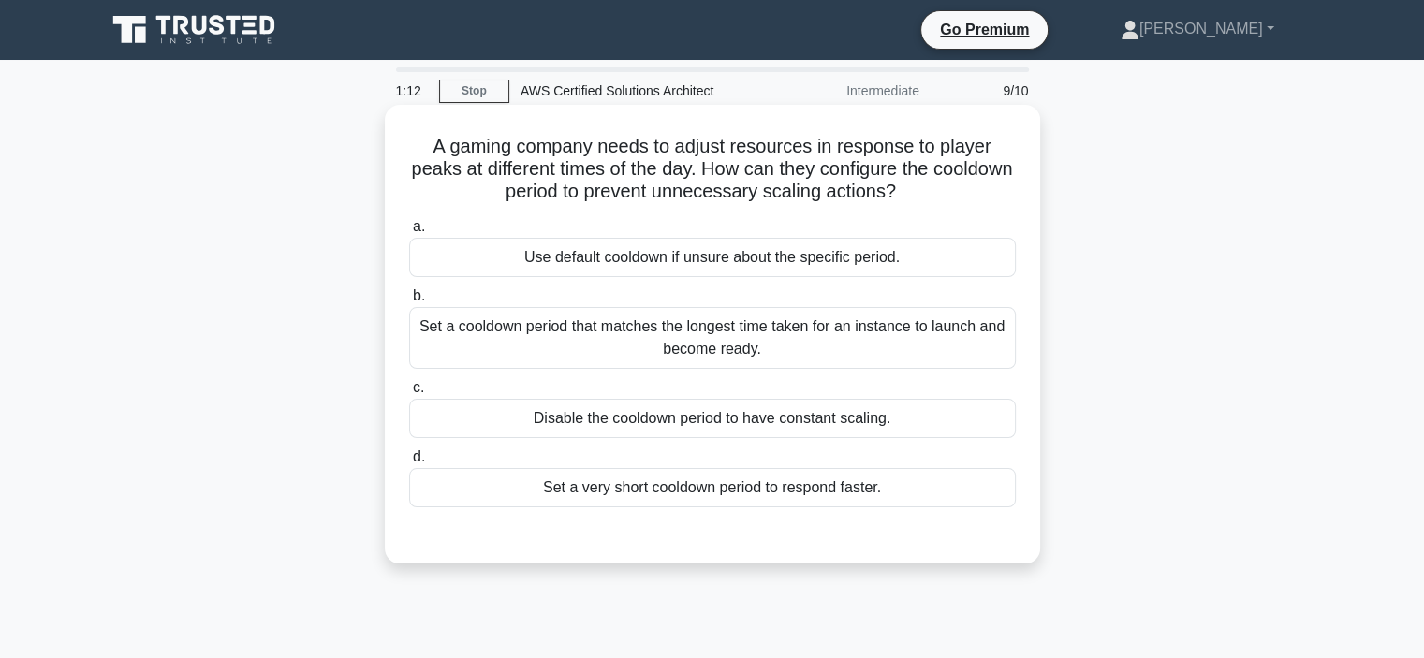
click at [701, 257] on div "Use default cooldown if unsure about the specific period." at bounding box center [712, 257] width 607 height 39
click at [409, 233] on input "a. Use default cooldown if unsure about the specific period." at bounding box center [409, 227] width 0 height 12
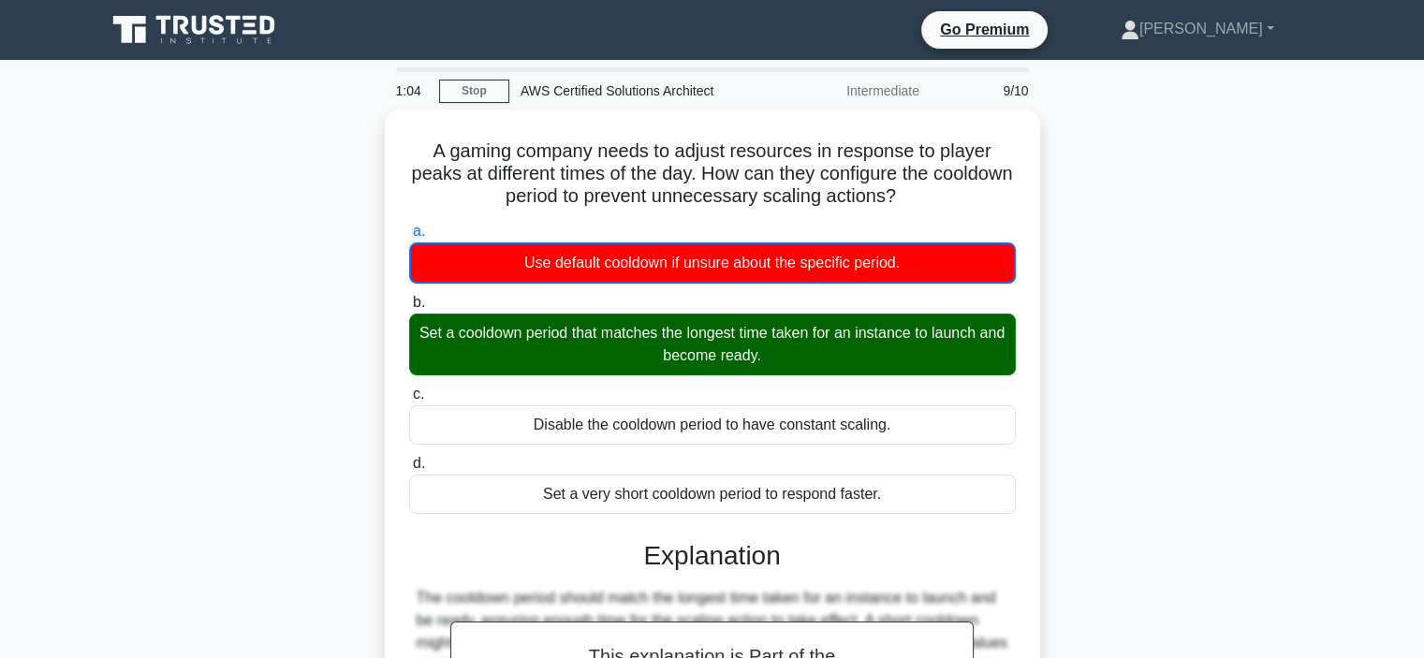
click at [1099, 505] on div "A gaming company needs to adjust resources in response to player peaks at diffe…" at bounding box center [713, 539] width 1236 height 859
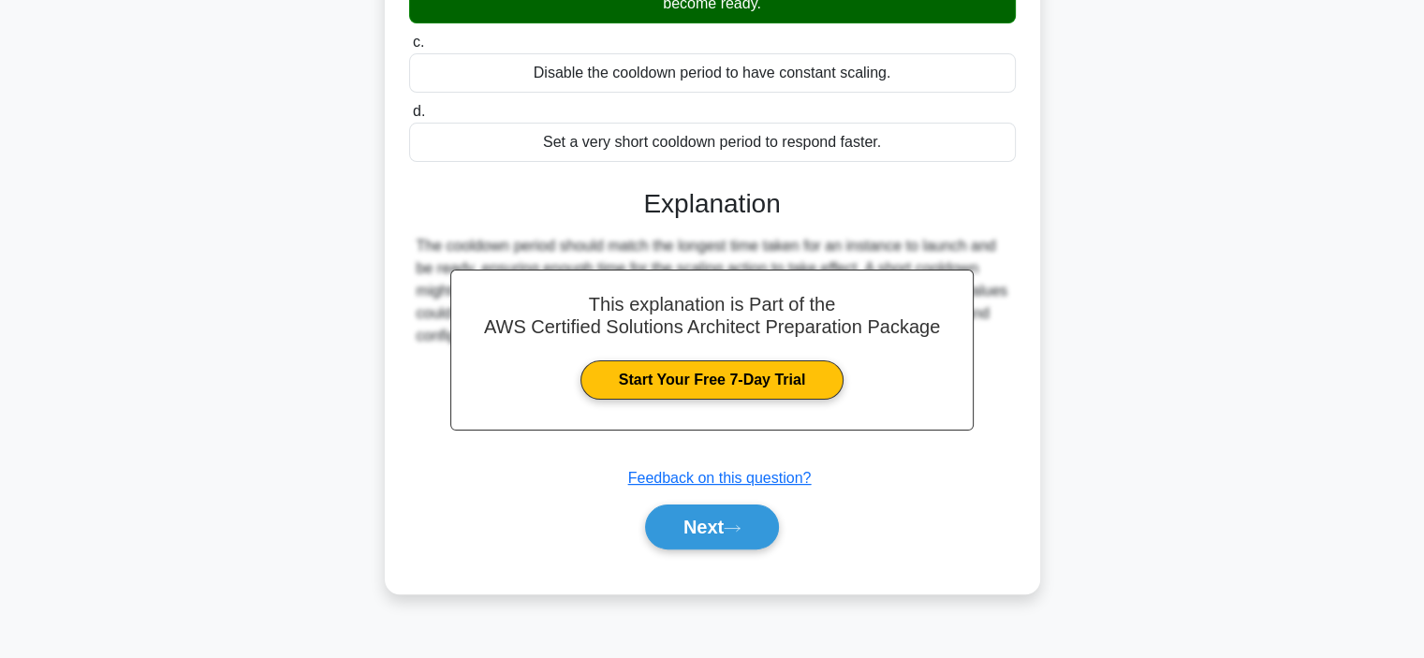
scroll to position [353, 0]
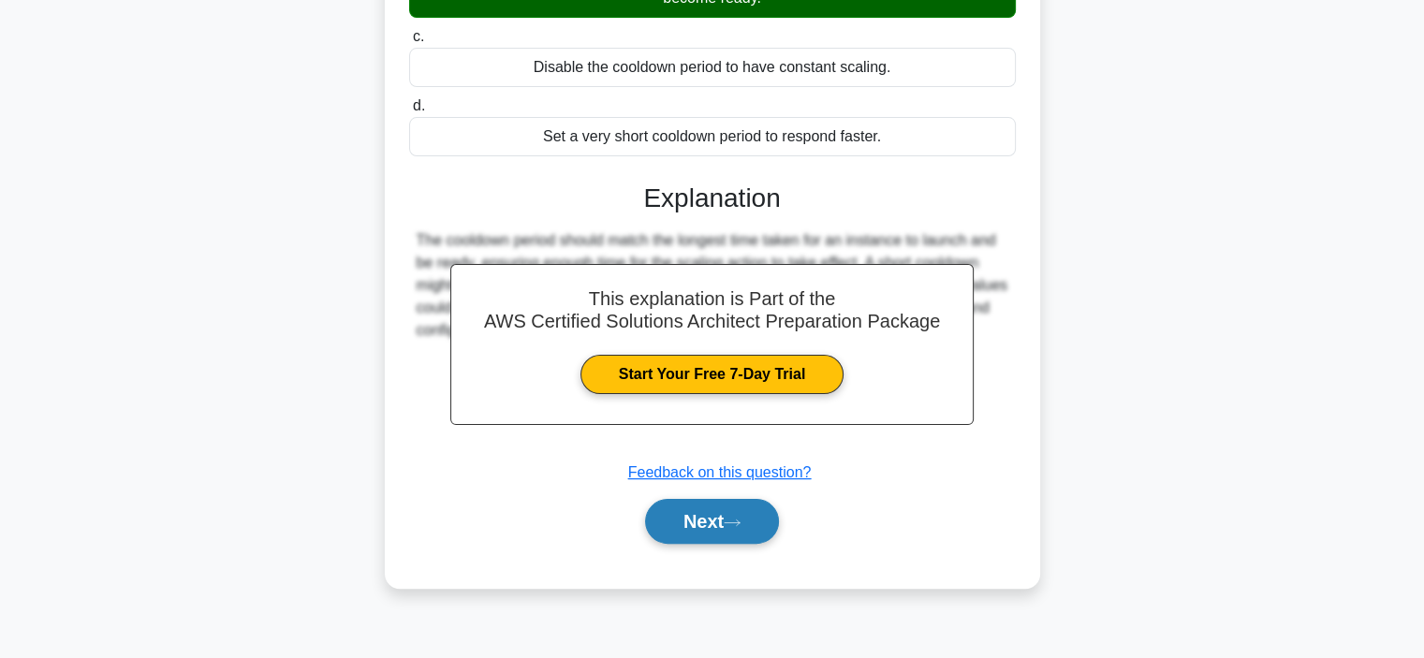
click at [751, 517] on button "Next" at bounding box center [712, 521] width 134 height 45
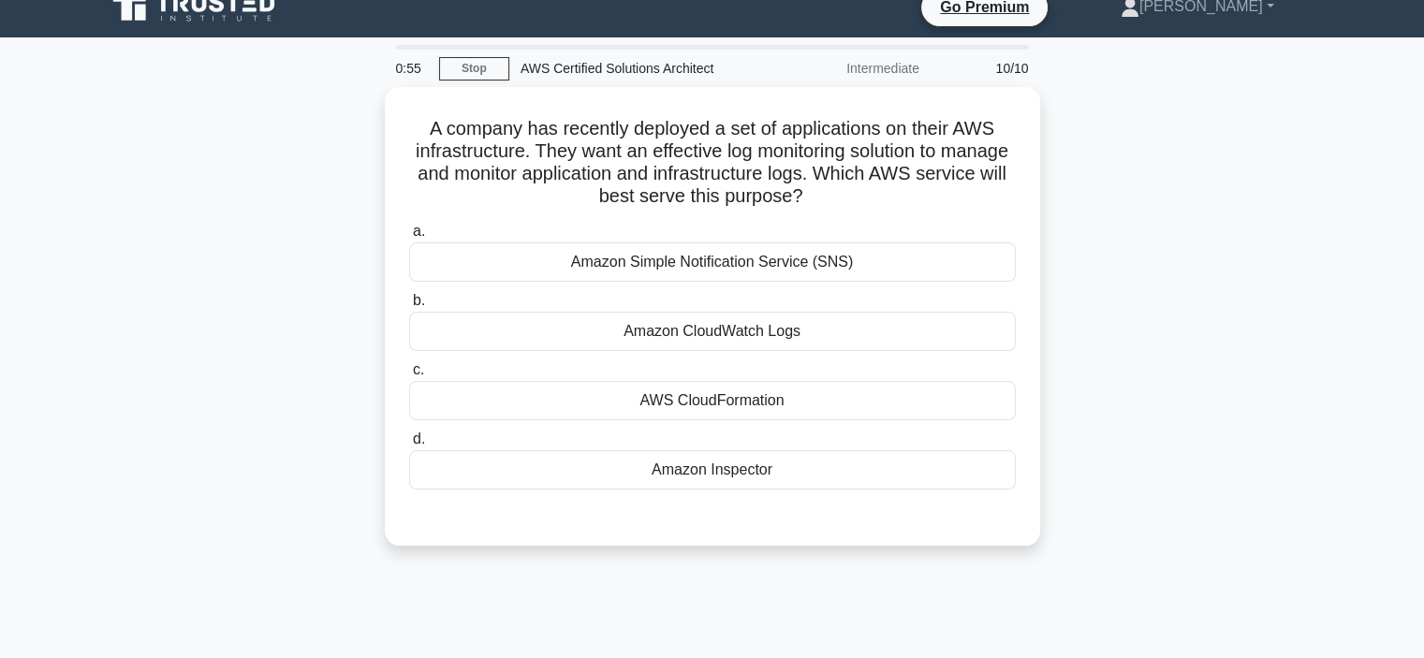
scroll to position [0, 0]
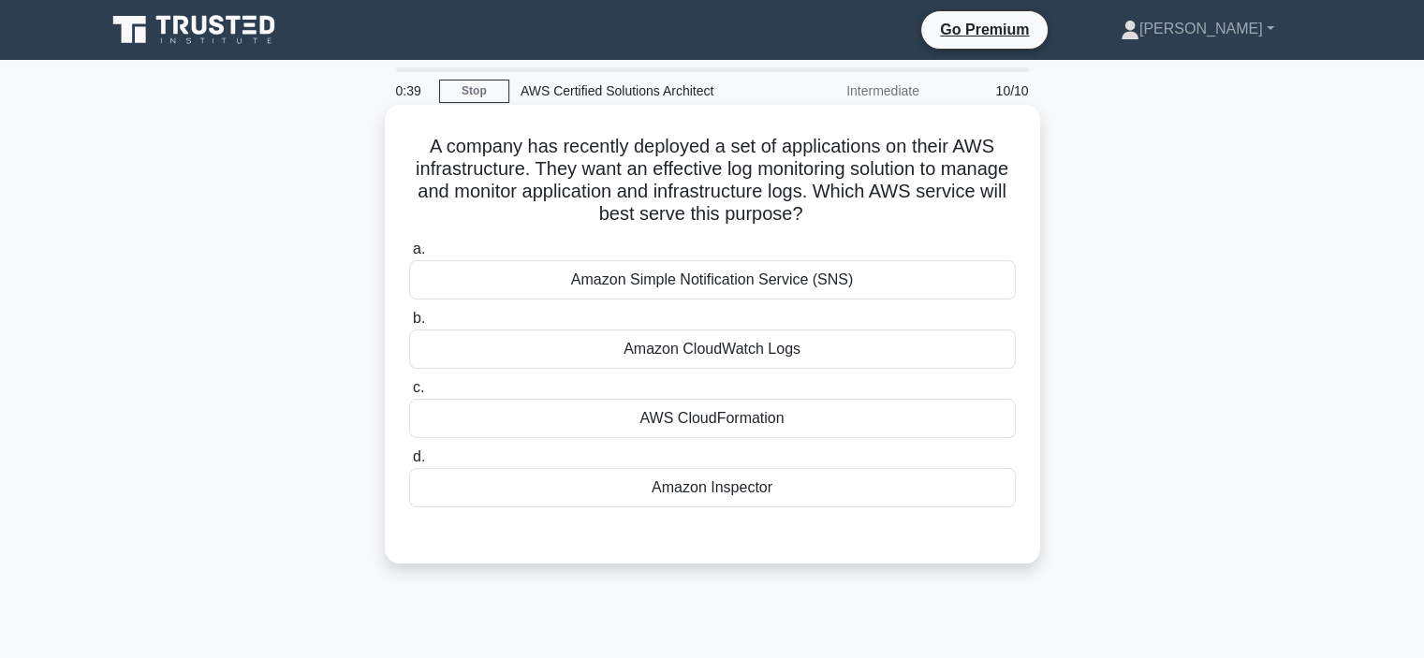
click at [866, 356] on div "Amazon CloudWatch Logs" at bounding box center [712, 349] width 607 height 39
click at [409, 325] on input "b. Amazon CloudWatch Logs" at bounding box center [409, 319] width 0 height 12
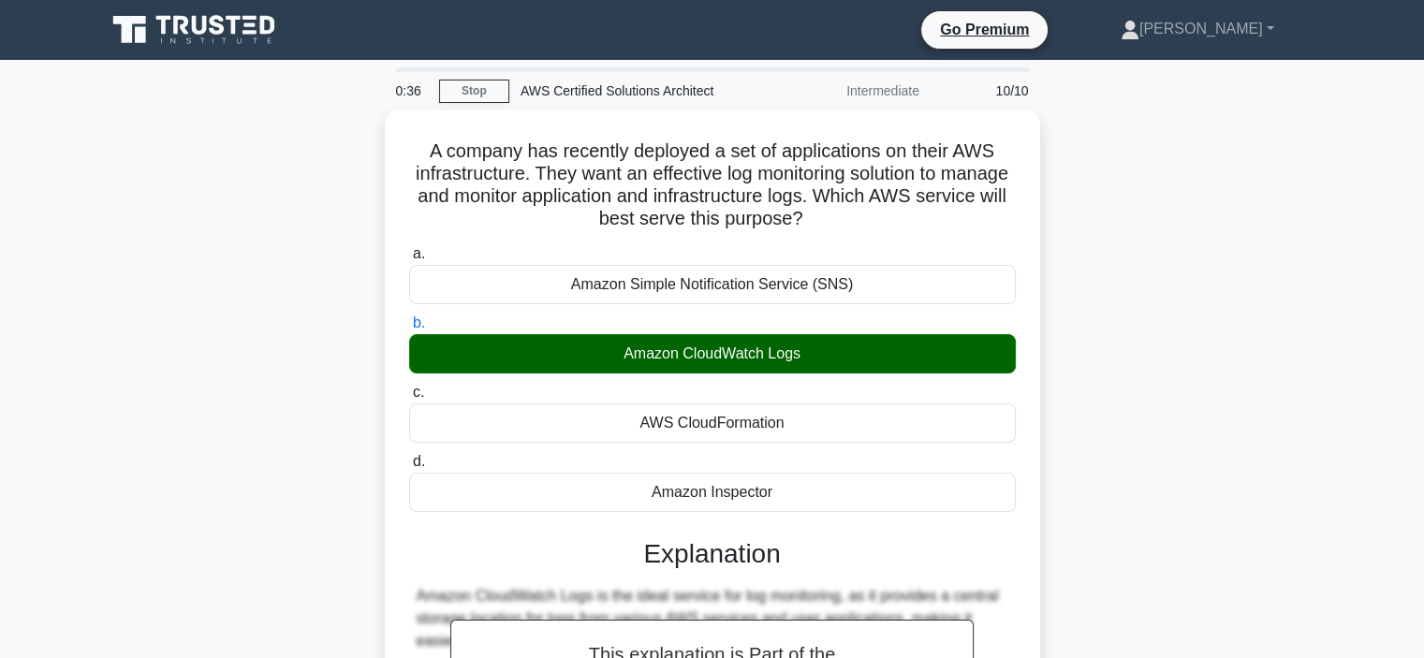
click at [1150, 448] on div "A company has recently deployed a set of applications on their AWS infrastructu…" at bounding box center [713, 538] width 1236 height 857
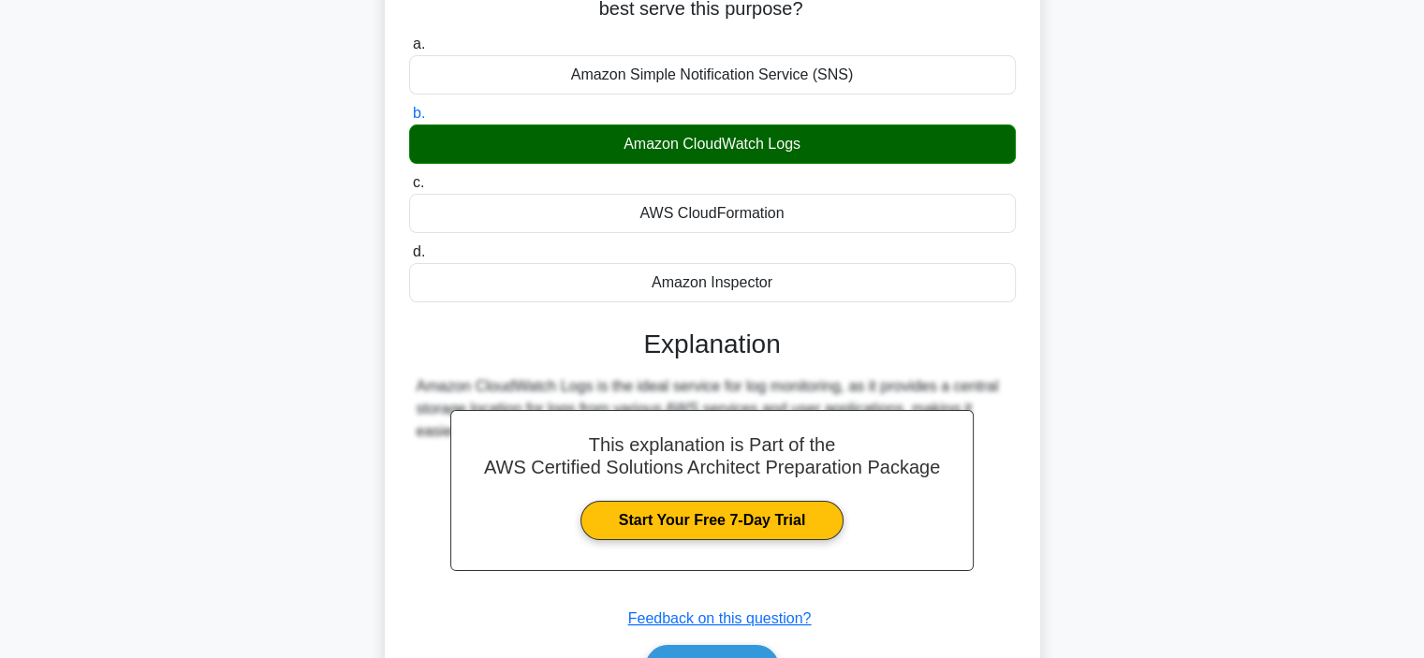
scroll to position [353, 0]
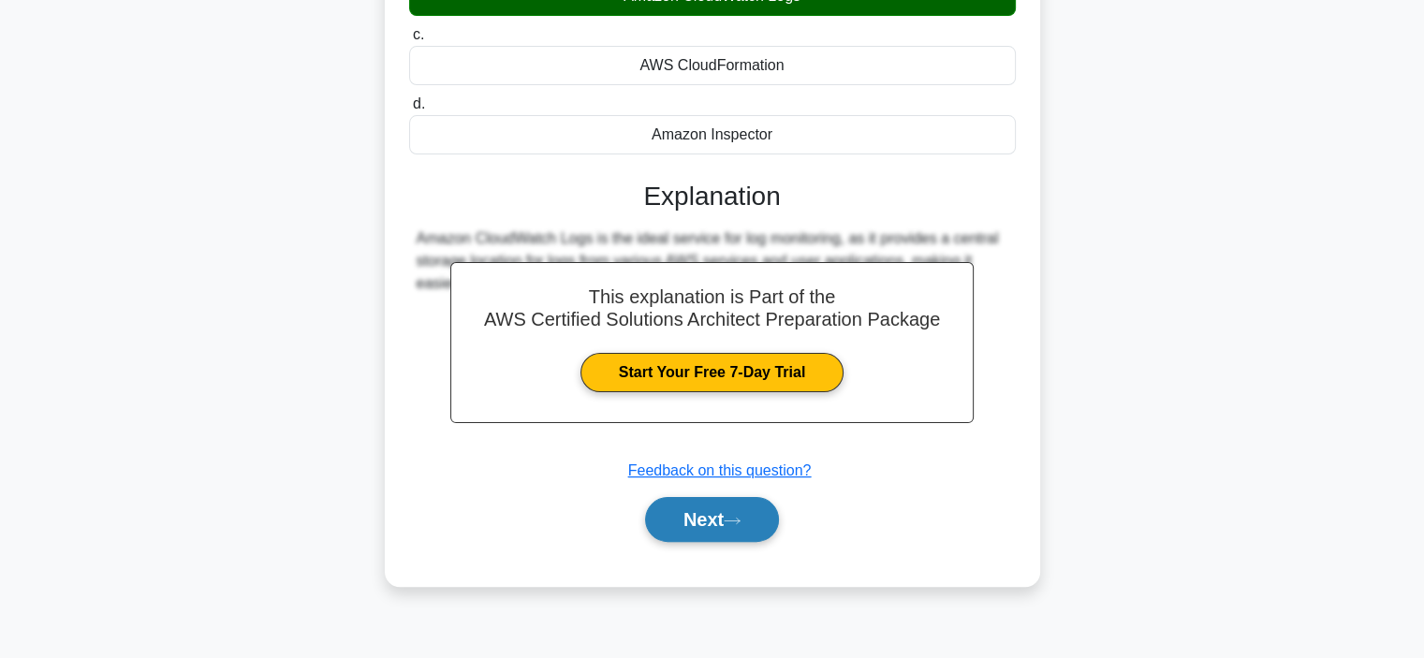
click at [732, 521] on icon at bounding box center [732, 521] width 17 height 10
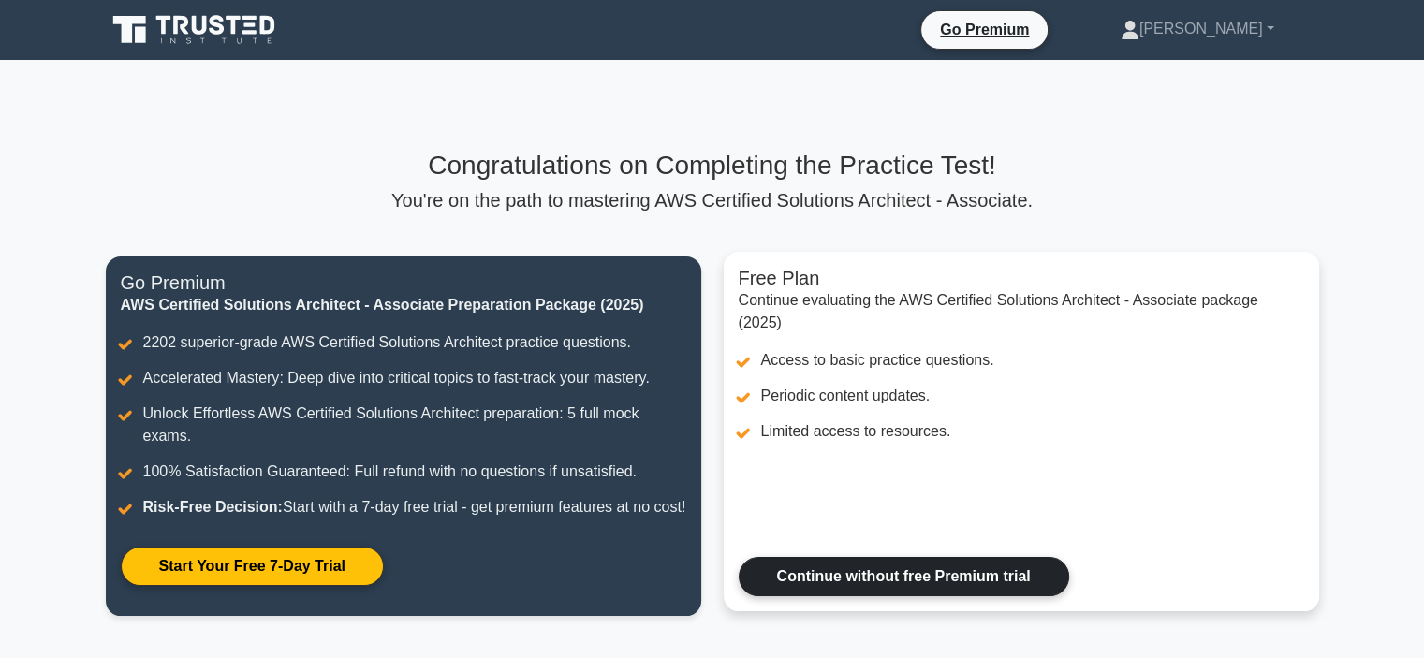
click at [914, 597] on link "Continue without free Premium trial" at bounding box center [904, 576] width 331 height 39
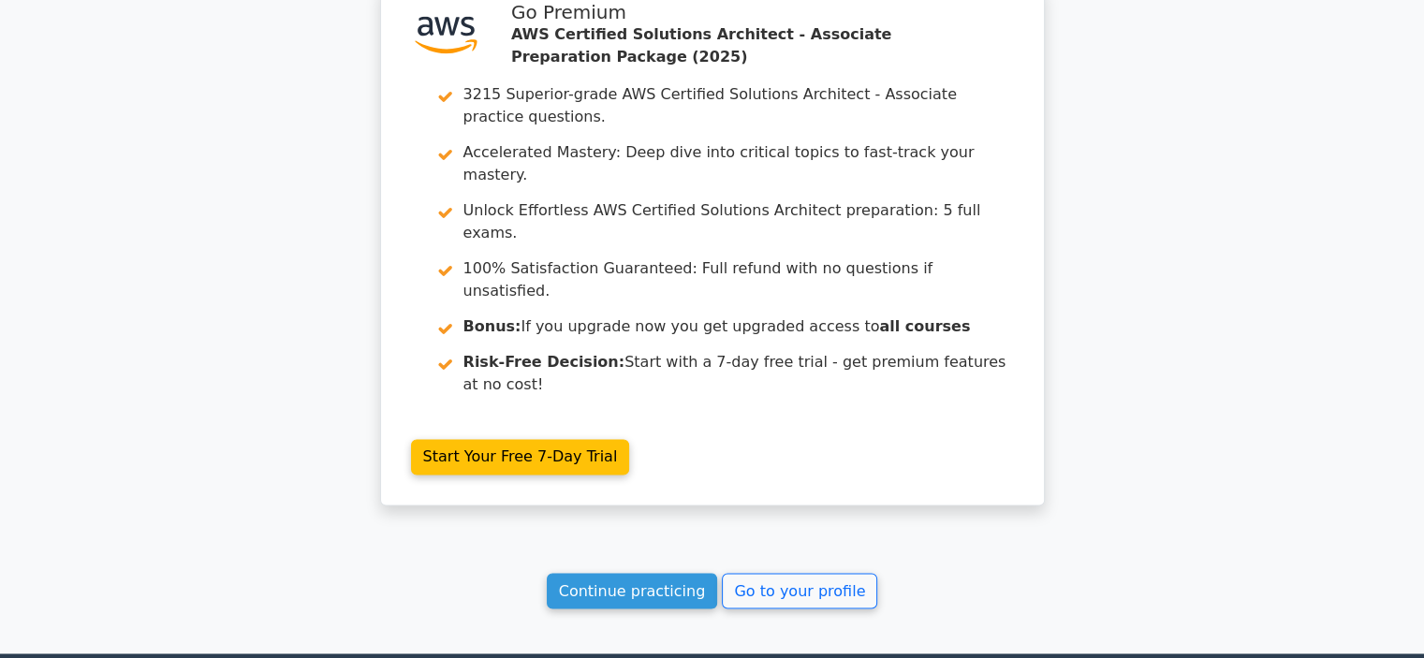
scroll to position [3009, 0]
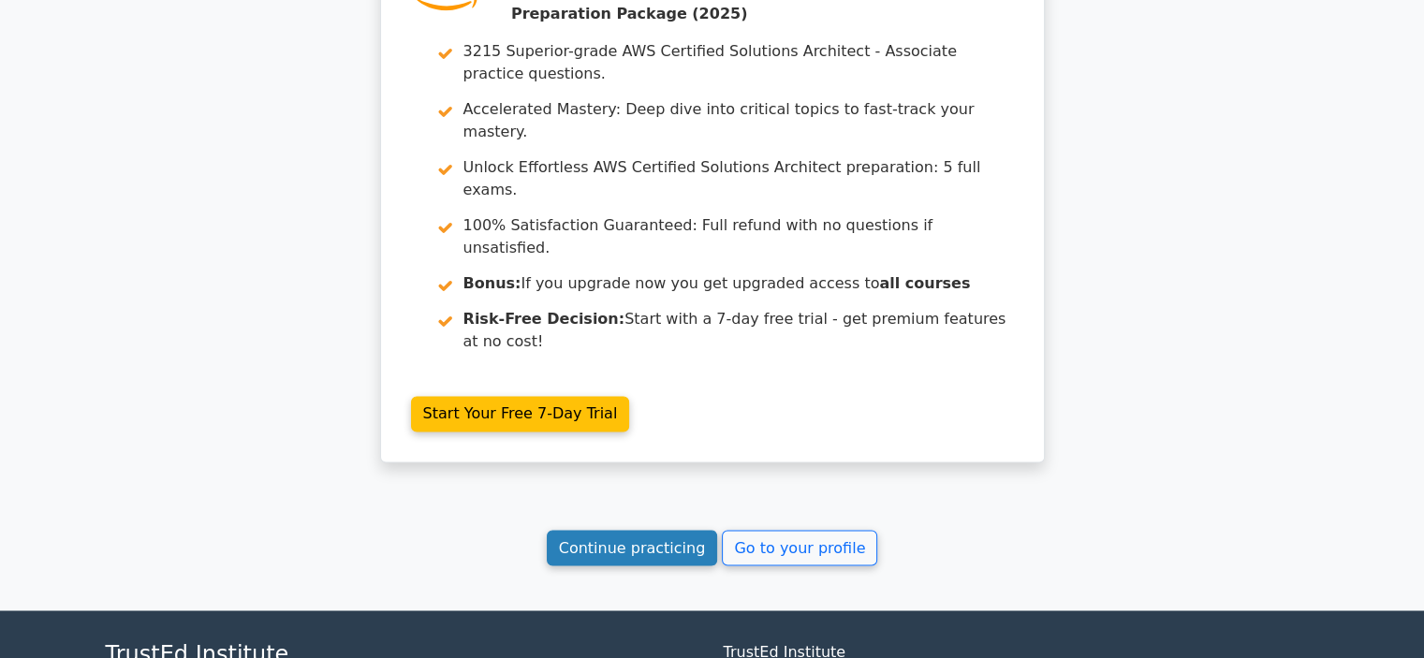
click at [629, 530] on link "Continue practicing" at bounding box center [632, 548] width 171 height 36
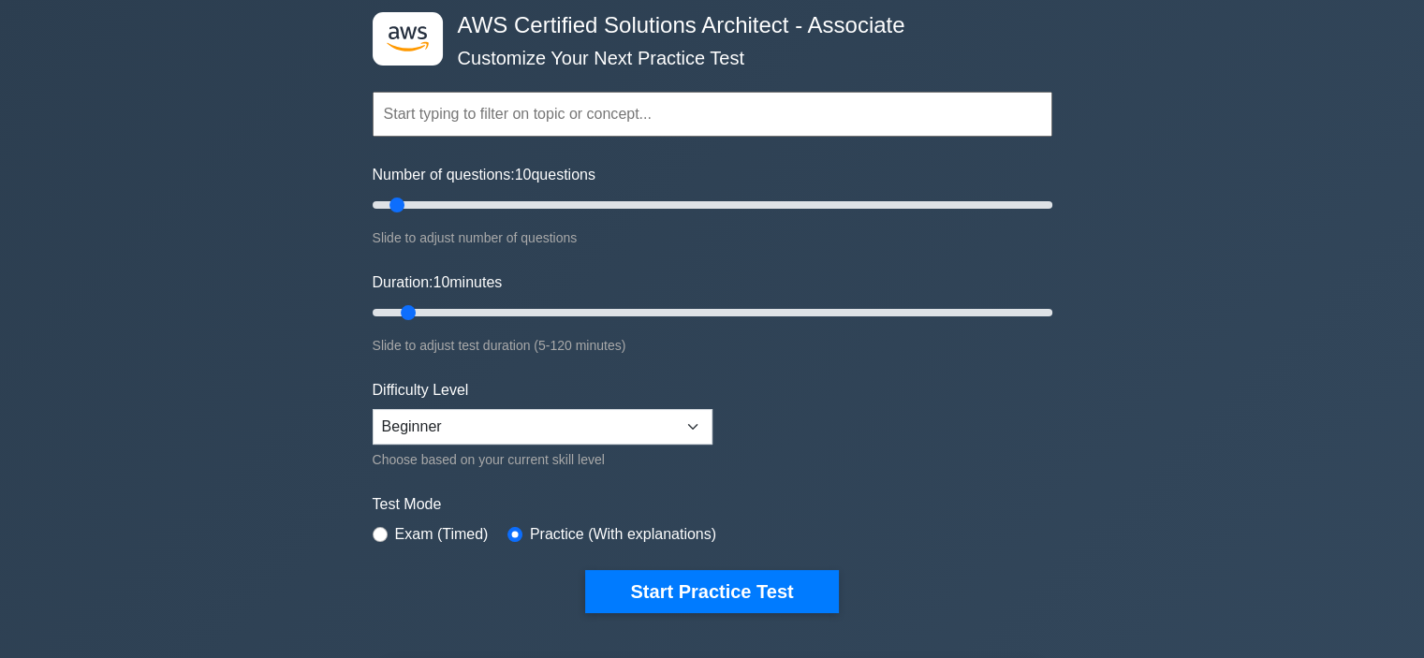
scroll to position [112, 0]
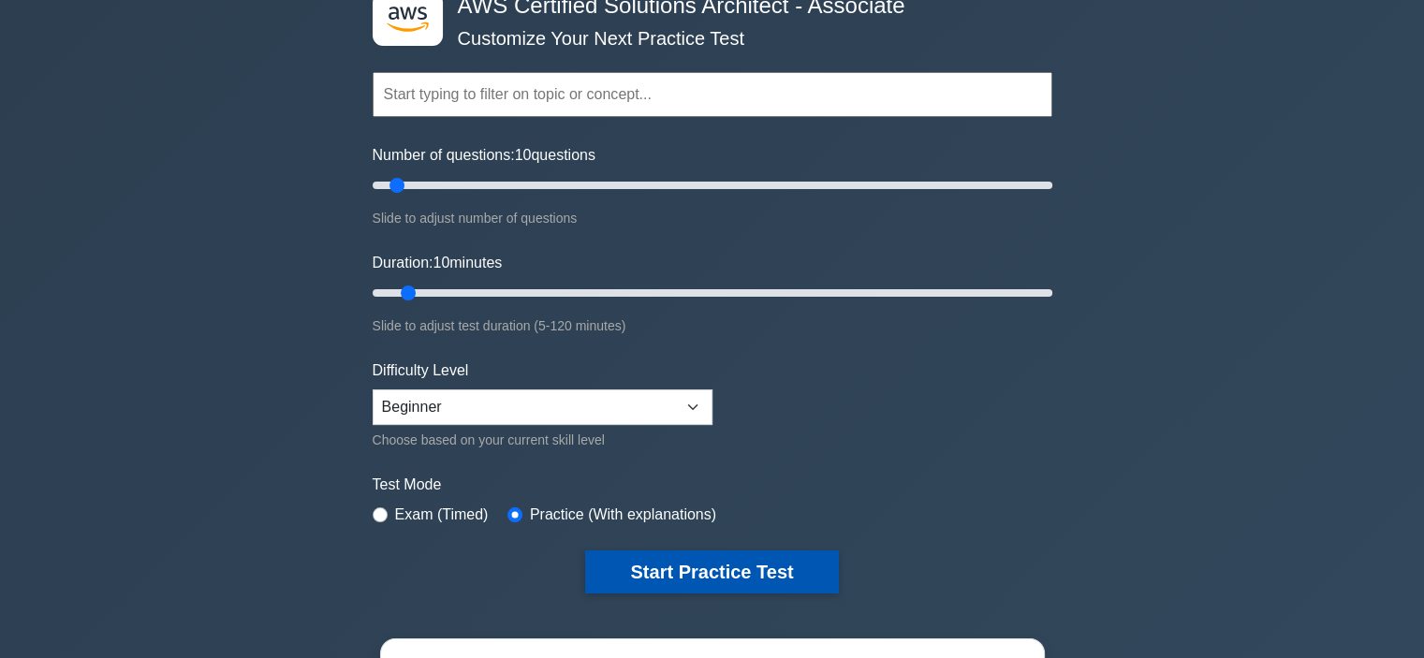
click at [795, 572] on button "Start Practice Test" at bounding box center [711, 572] width 253 height 43
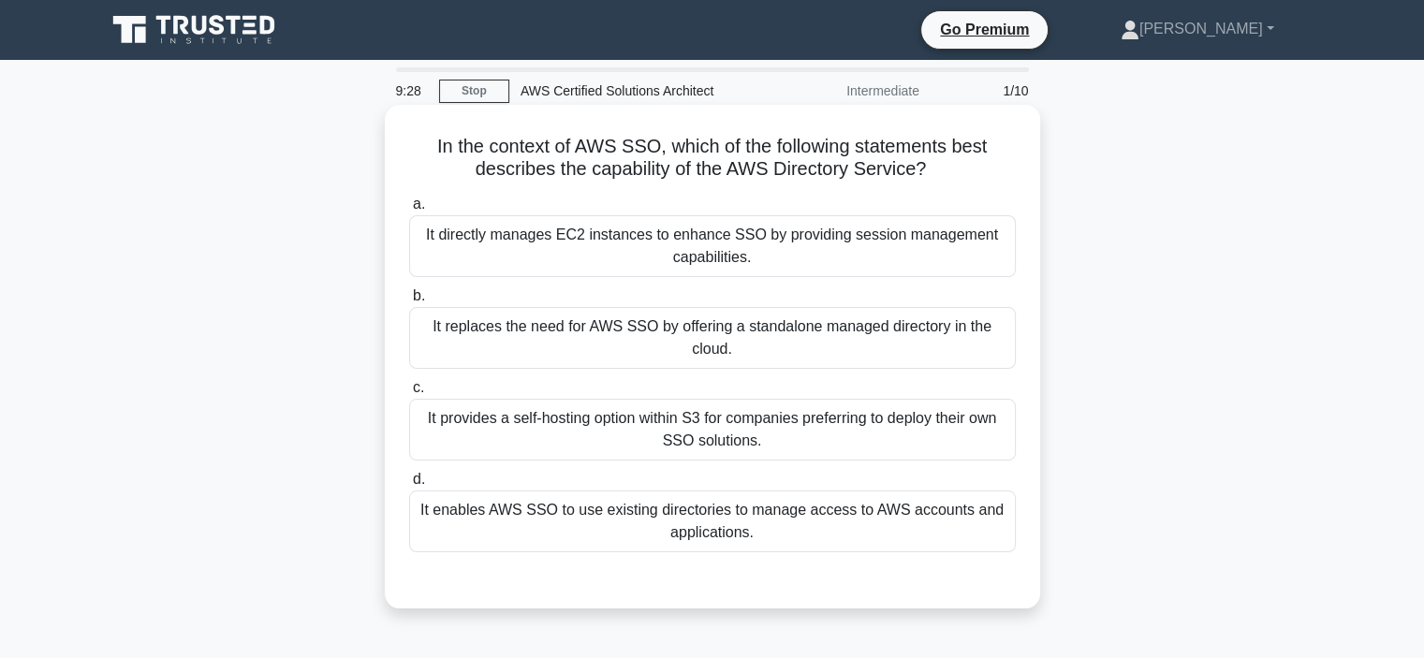
click at [787, 517] on div "It enables AWS SSO to use existing directories to manage access to AWS accounts…" at bounding box center [712, 522] width 607 height 62
click at [409, 486] on input "d. It enables AWS SSO to use existing directories to manage access to AWS accou…" at bounding box center [409, 480] width 0 height 12
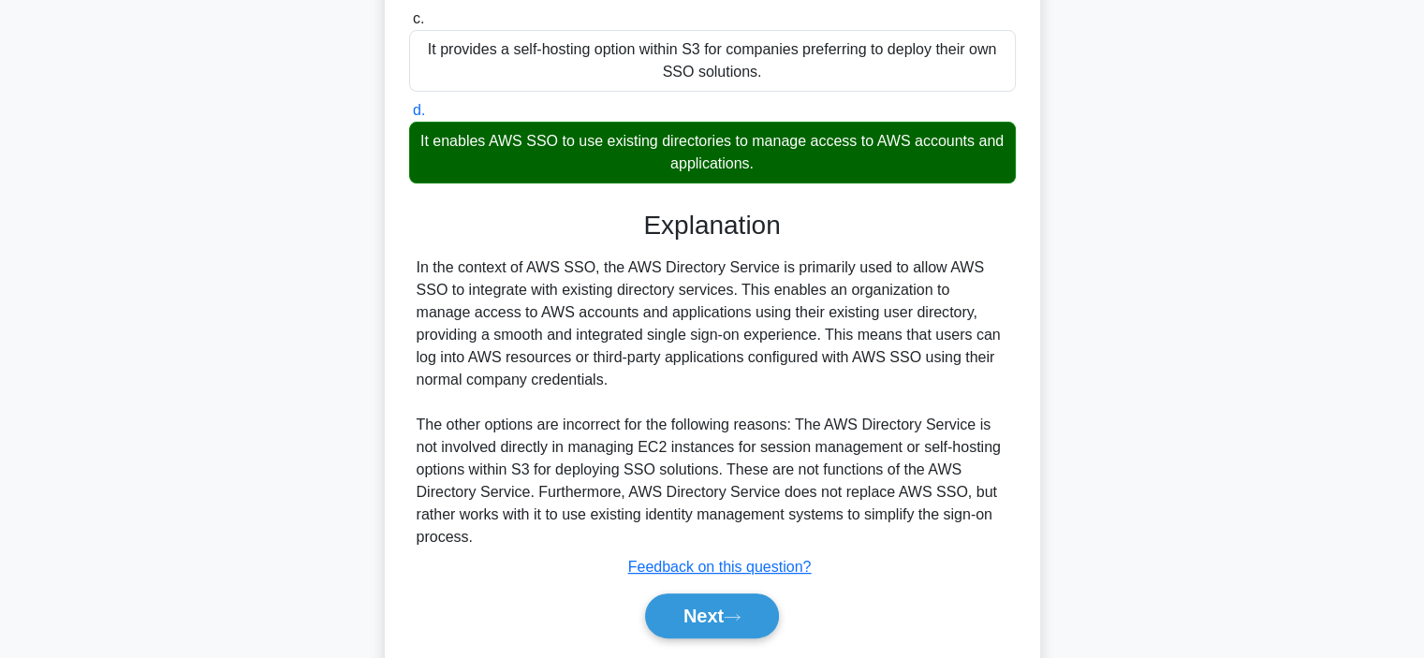
scroll to position [375, 0]
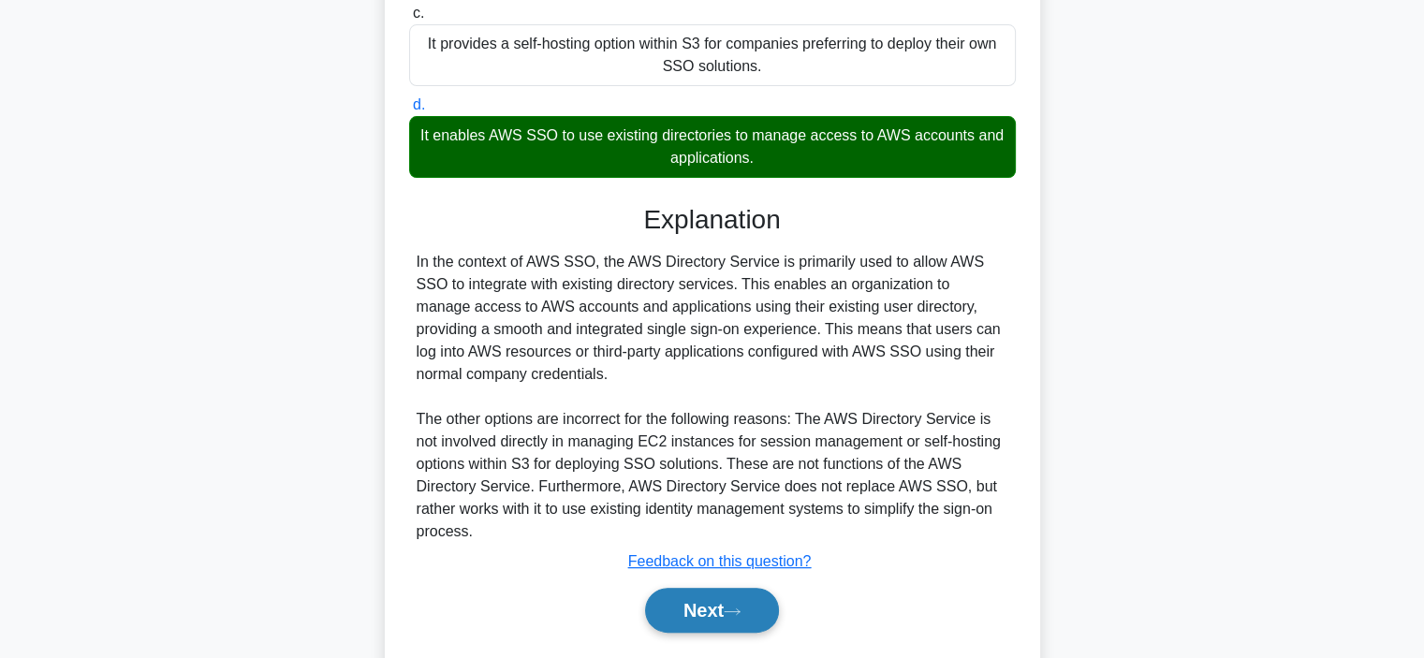
click at [662, 608] on button "Next" at bounding box center [712, 610] width 134 height 45
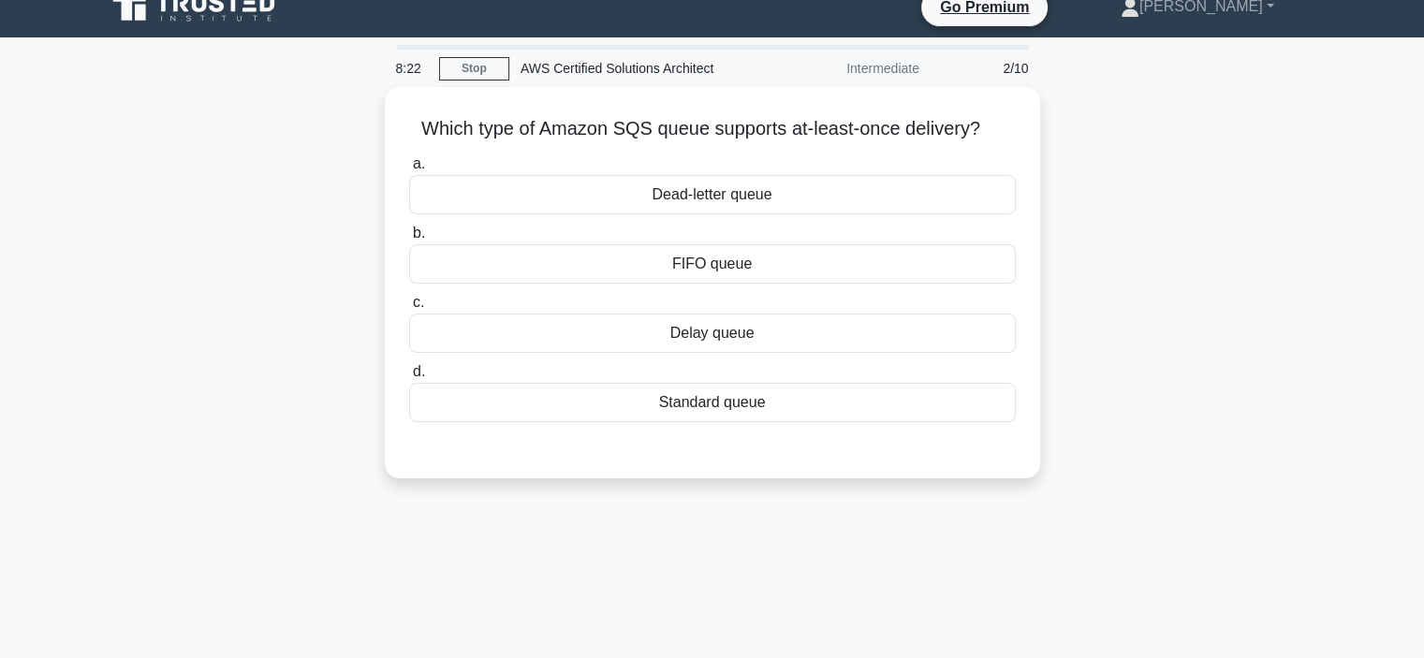
scroll to position [16, 0]
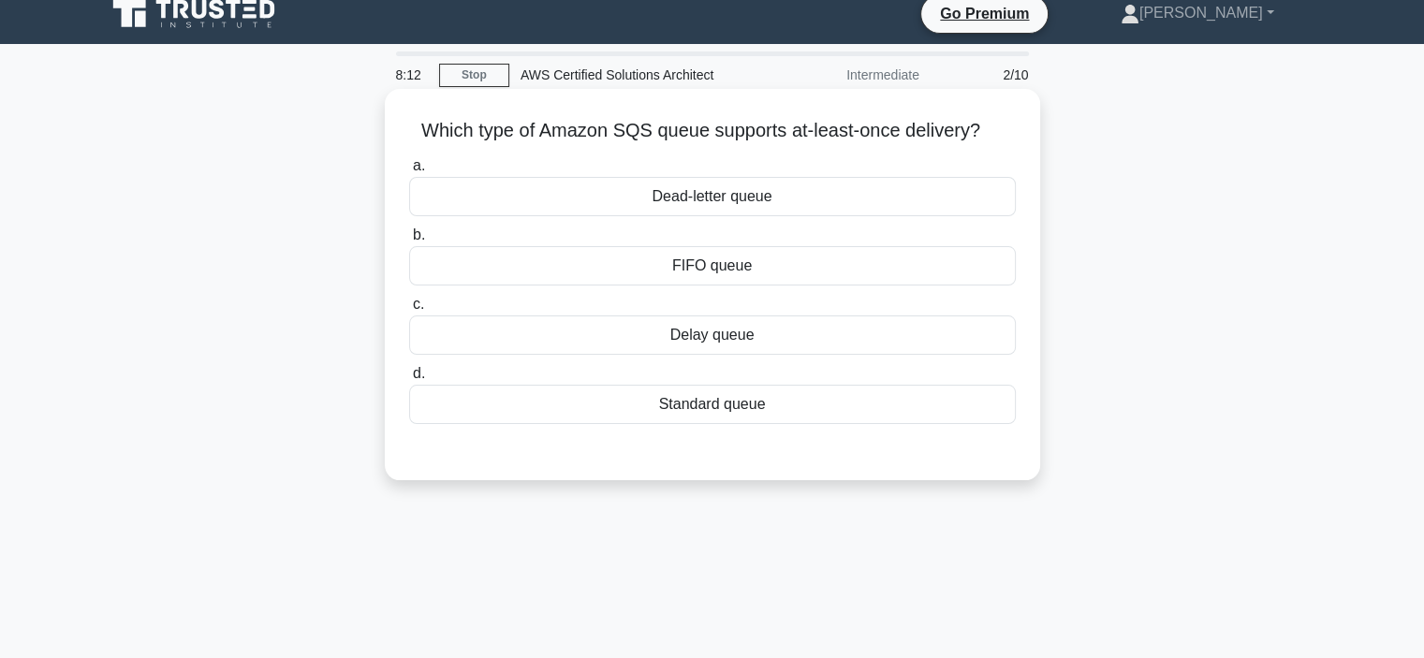
click at [742, 273] on div "FIFO queue" at bounding box center [712, 265] width 607 height 39
click at [409, 242] on input "b. FIFO queue" at bounding box center [409, 235] width 0 height 12
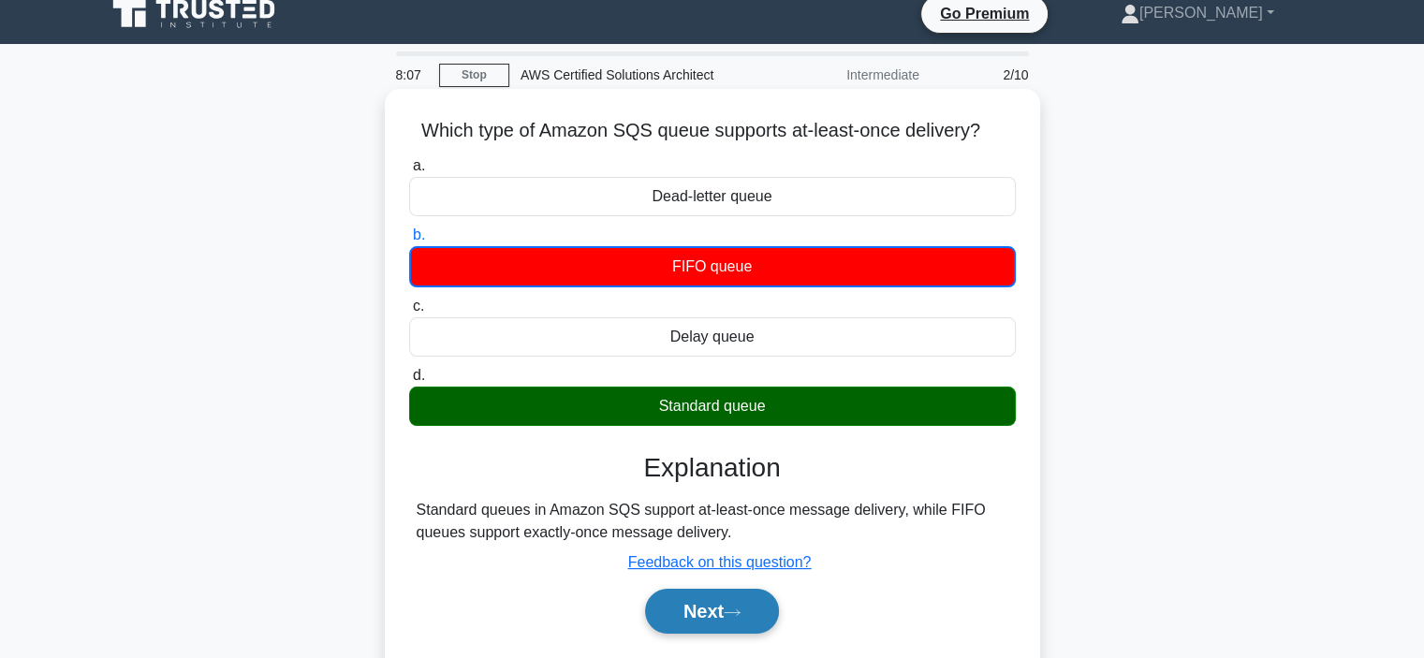
click at [701, 625] on button "Next" at bounding box center [712, 611] width 134 height 45
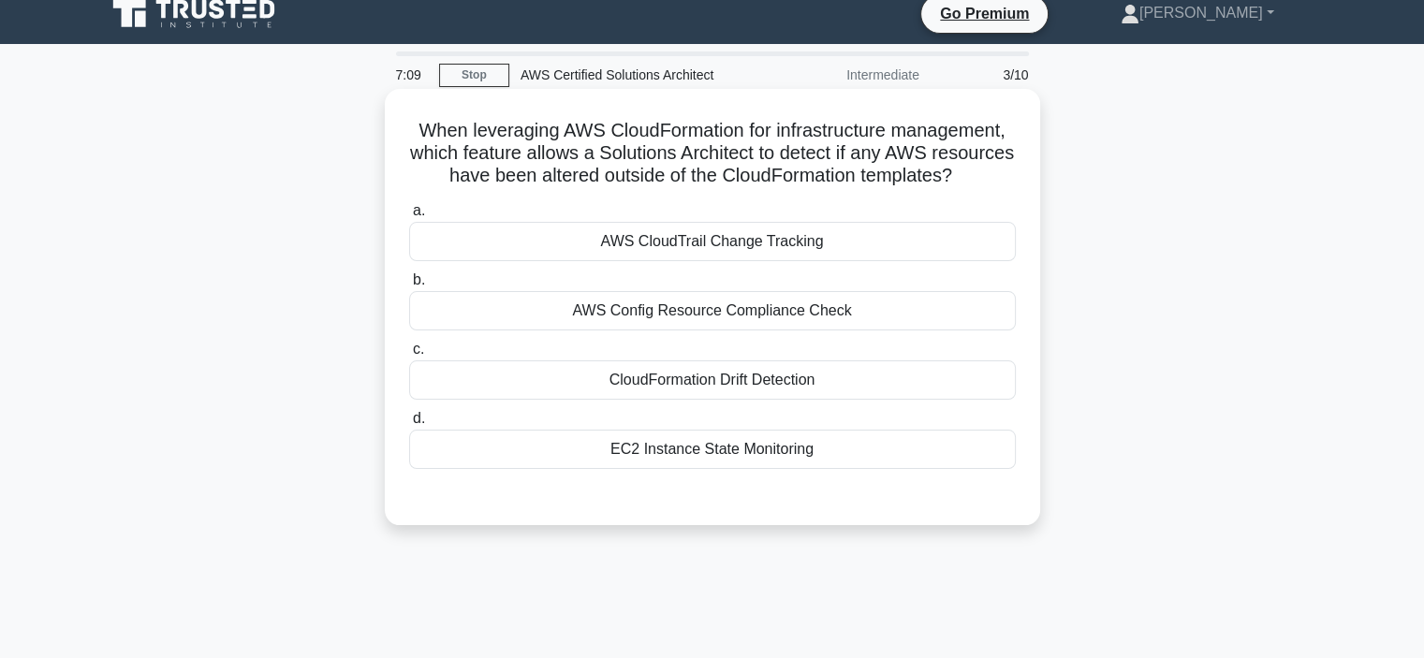
click at [727, 261] on div "AWS CloudTrail Change Tracking" at bounding box center [712, 241] width 607 height 39
click at [409, 217] on input "a. AWS CloudTrail Change Tracking" at bounding box center [409, 211] width 0 height 12
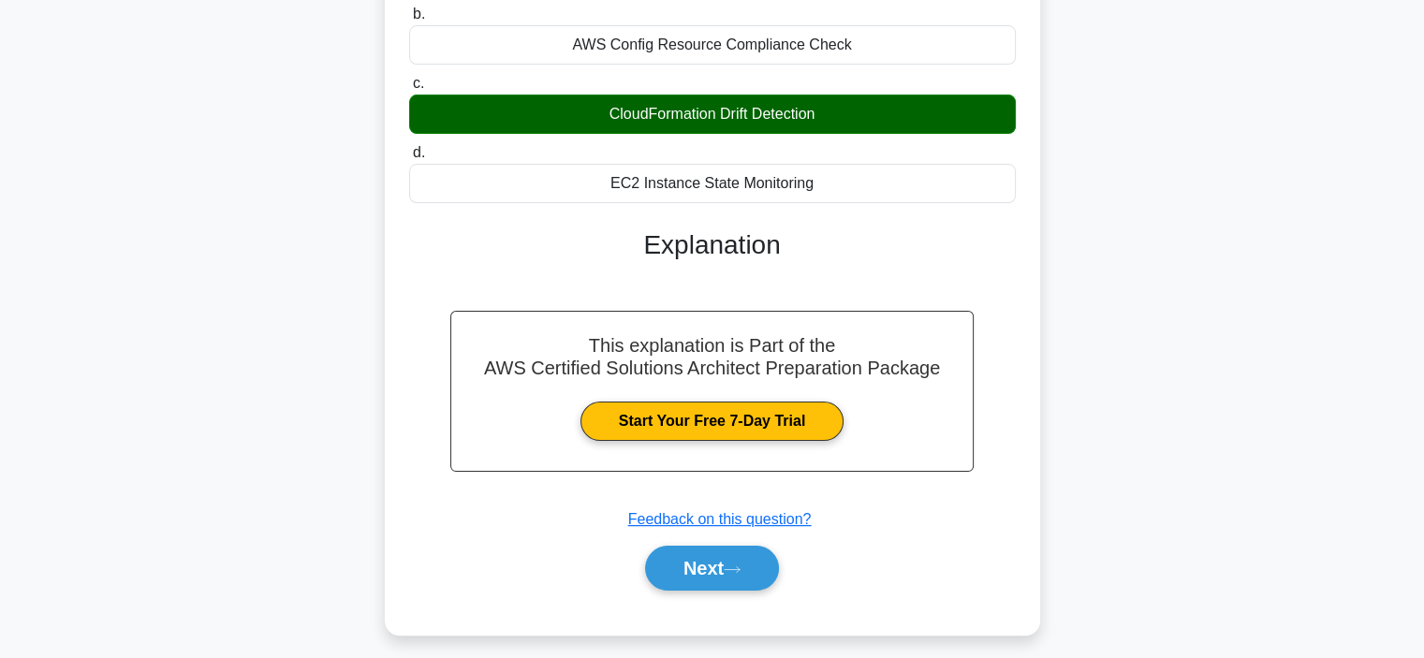
scroll to position [316, 0]
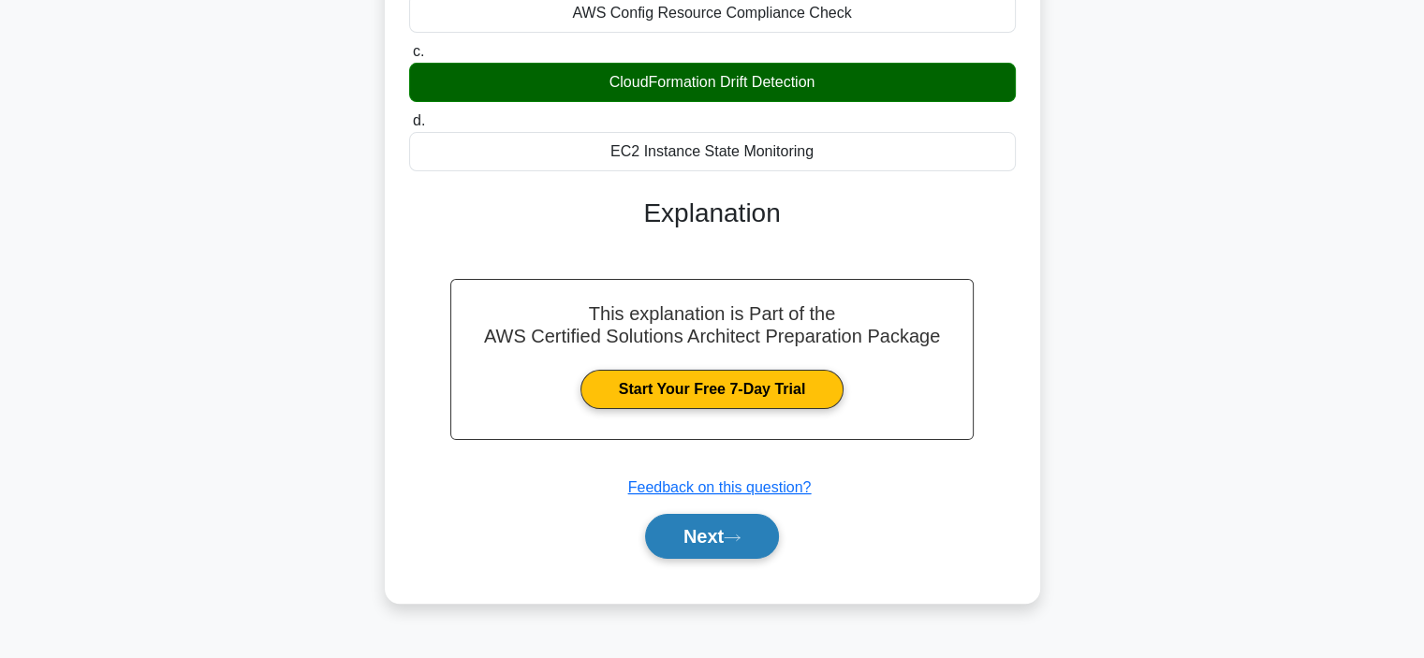
click at [737, 541] on button "Next" at bounding box center [712, 536] width 134 height 45
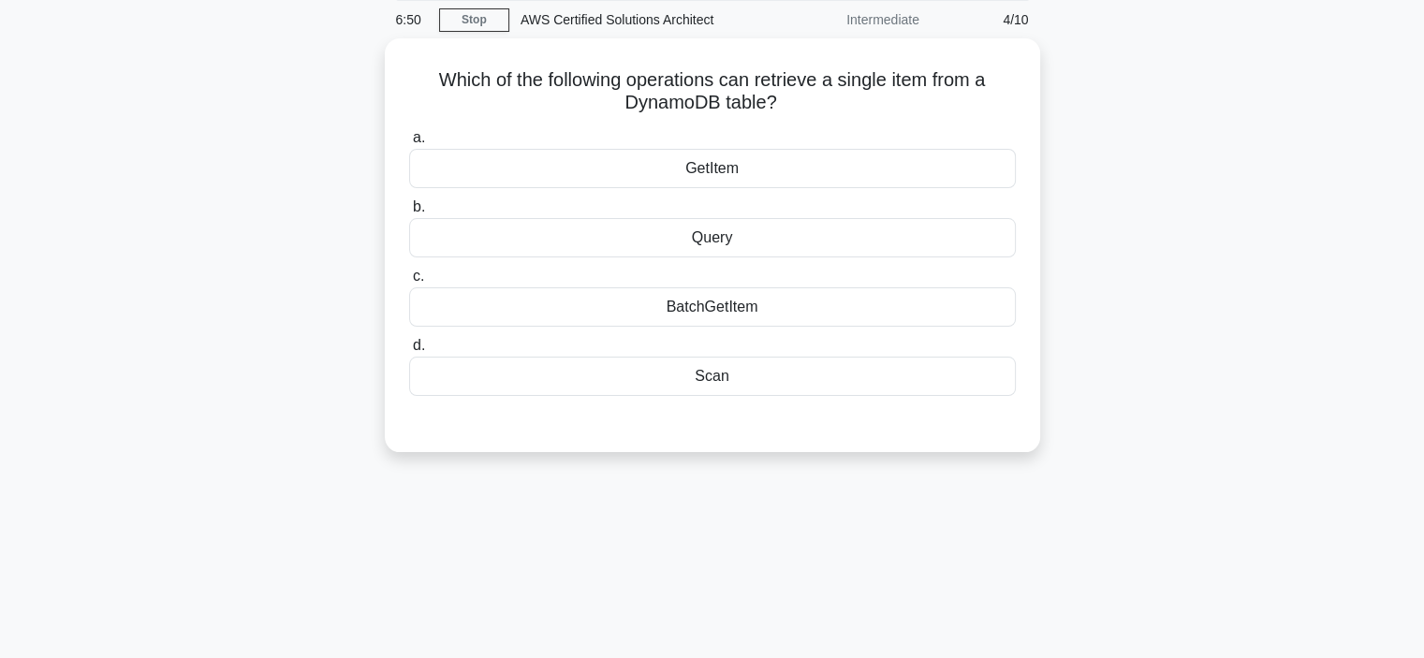
scroll to position [53, 0]
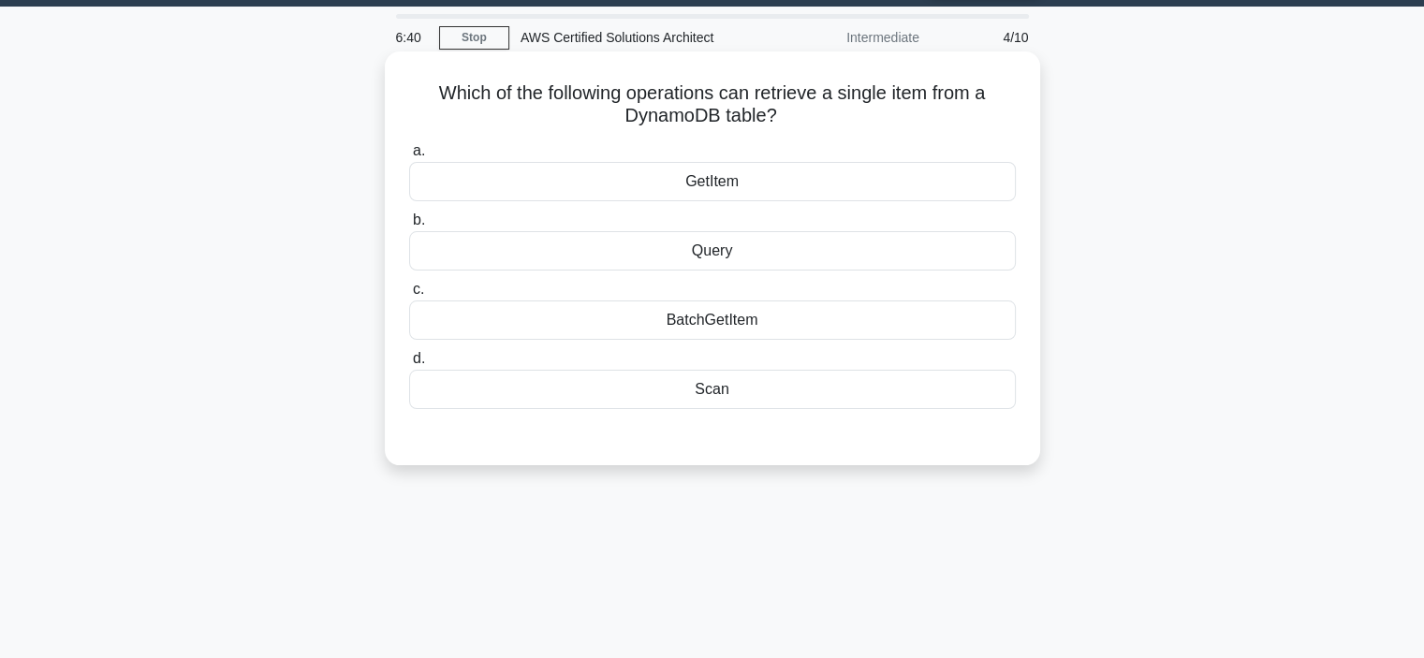
click at [717, 247] on div "Query" at bounding box center [712, 250] width 607 height 39
click at [409, 227] on input "b. Query" at bounding box center [409, 220] width 0 height 12
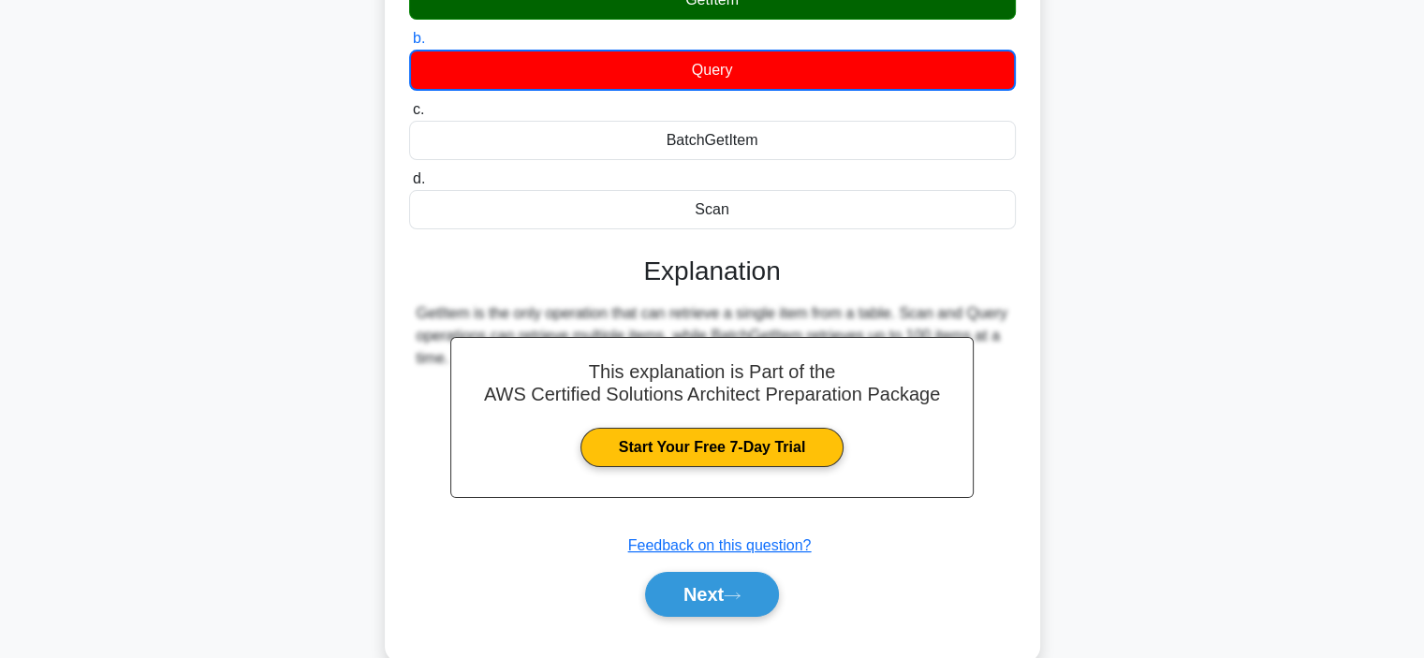
scroll to position [278, 0]
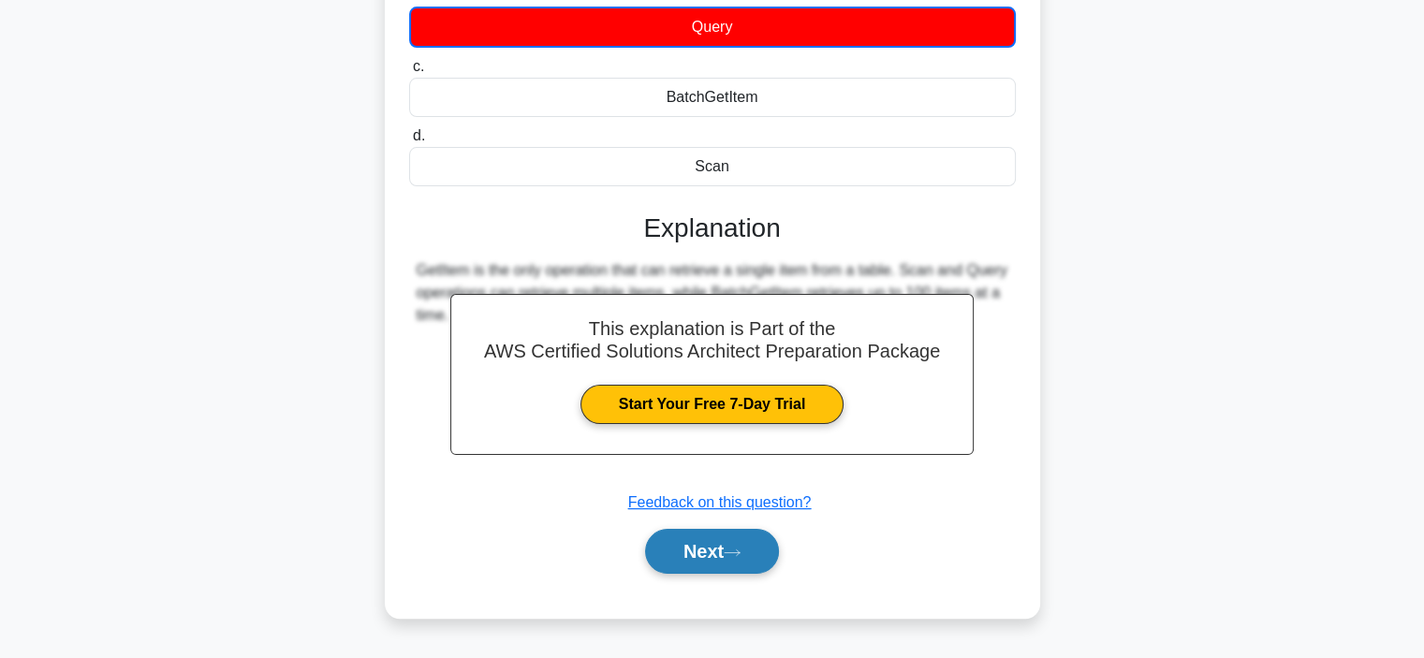
click at [723, 554] on button "Next" at bounding box center [712, 551] width 134 height 45
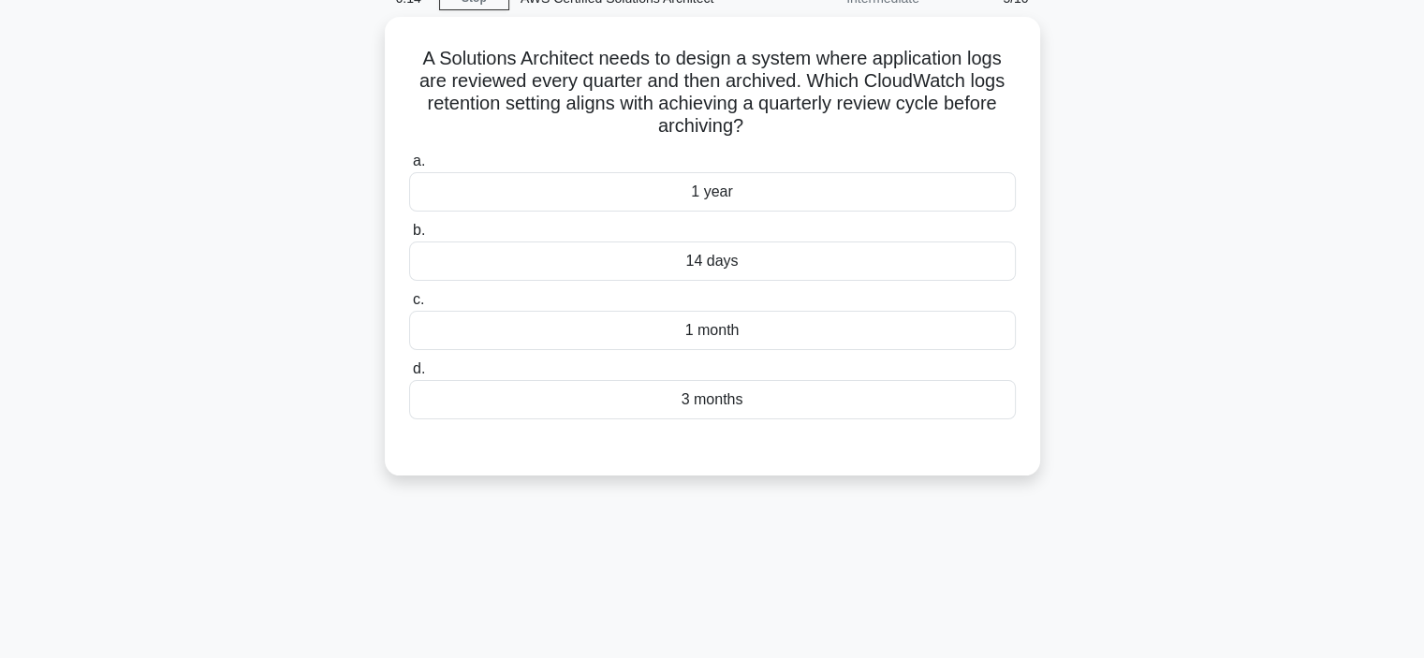
scroll to position [91, 0]
click at [701, 409] on div "3 months" at bounding box center [712, 396] width 607 height 39
click at [409, 373] on input "d. 3 months" at bounding box center [409, 367] width 0 height 12
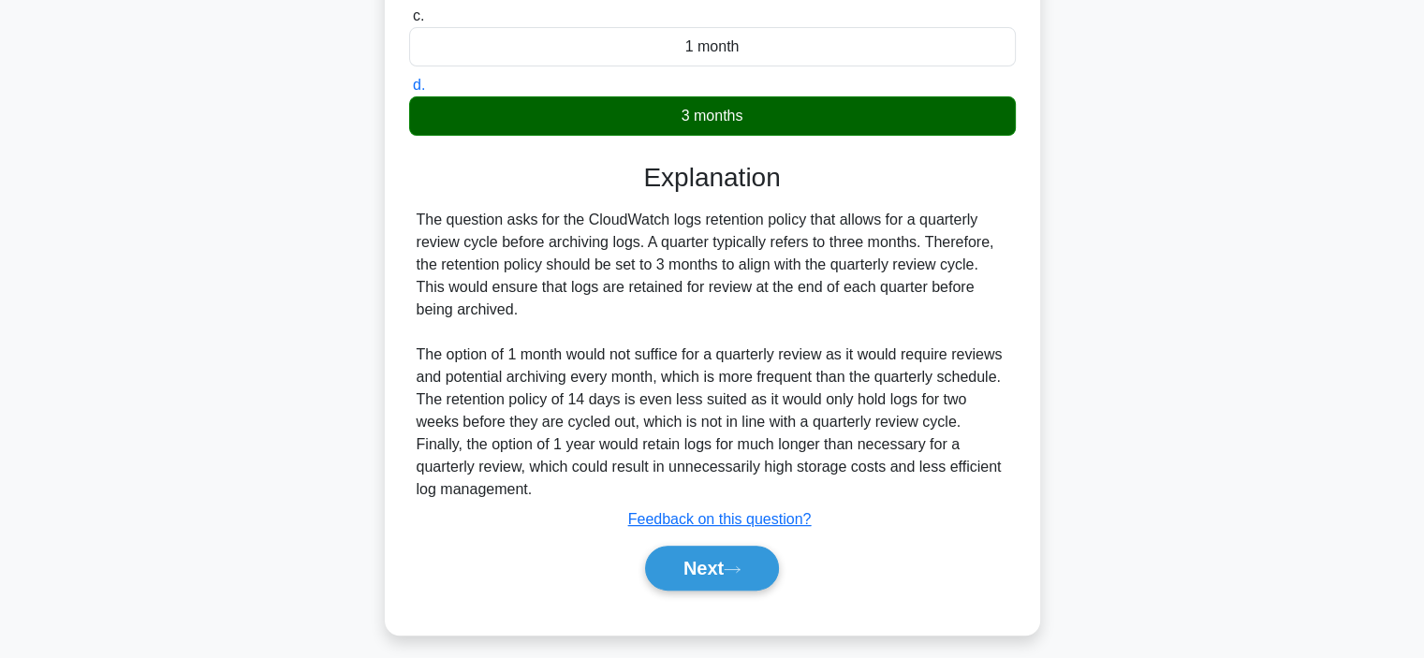
scroll to position [382, 0]
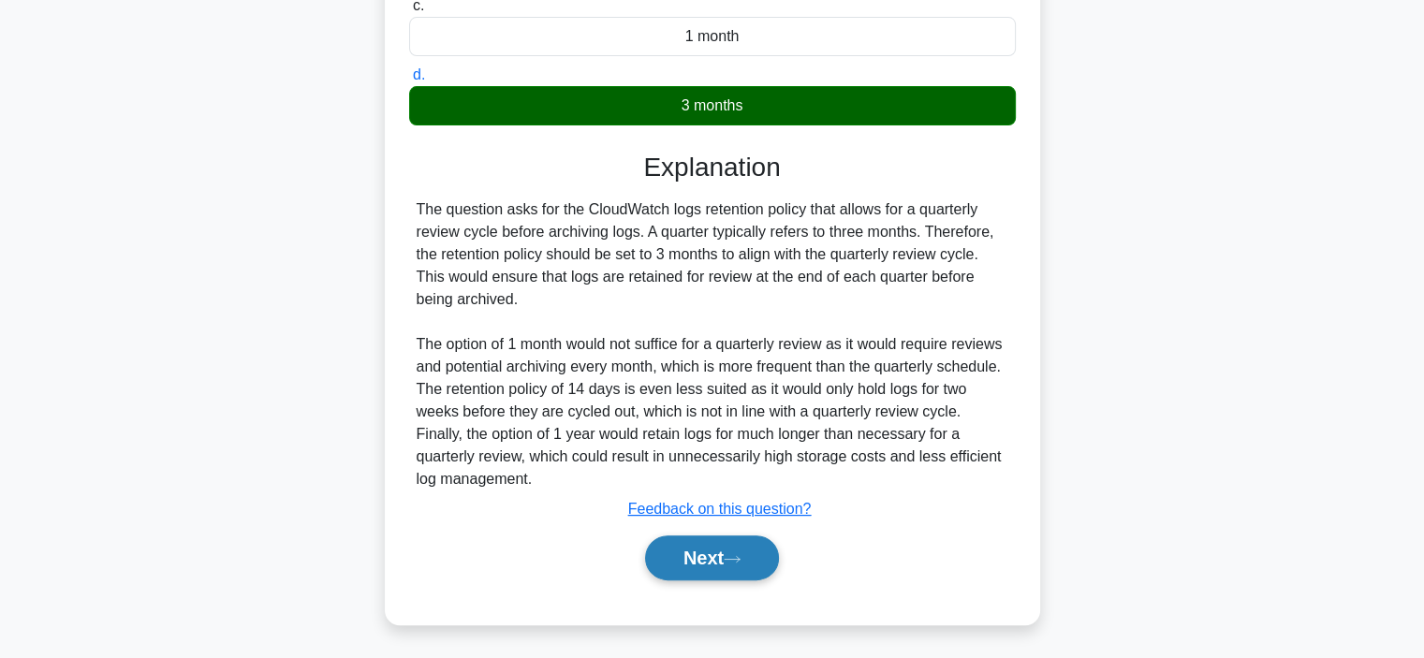
click at [708, 569] on button "Next" at bounding box center [712, 558] width 134 height 45
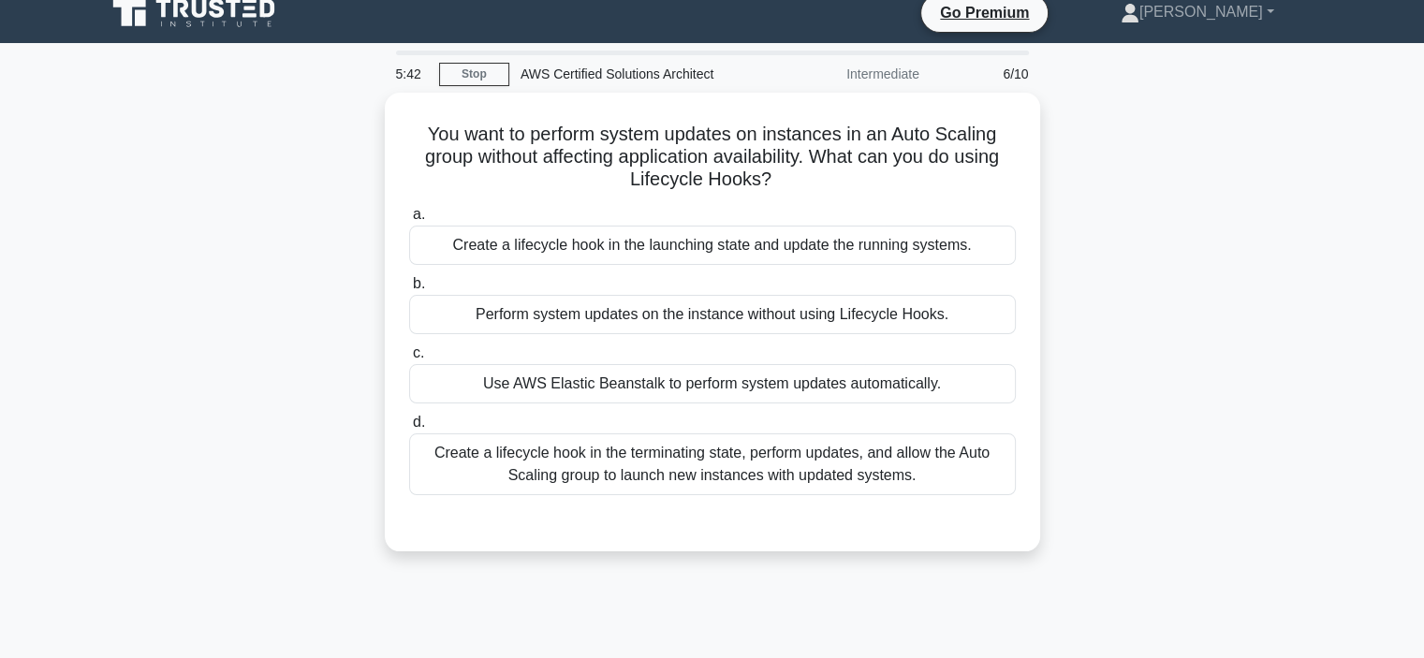
scroll to position [16, 0]
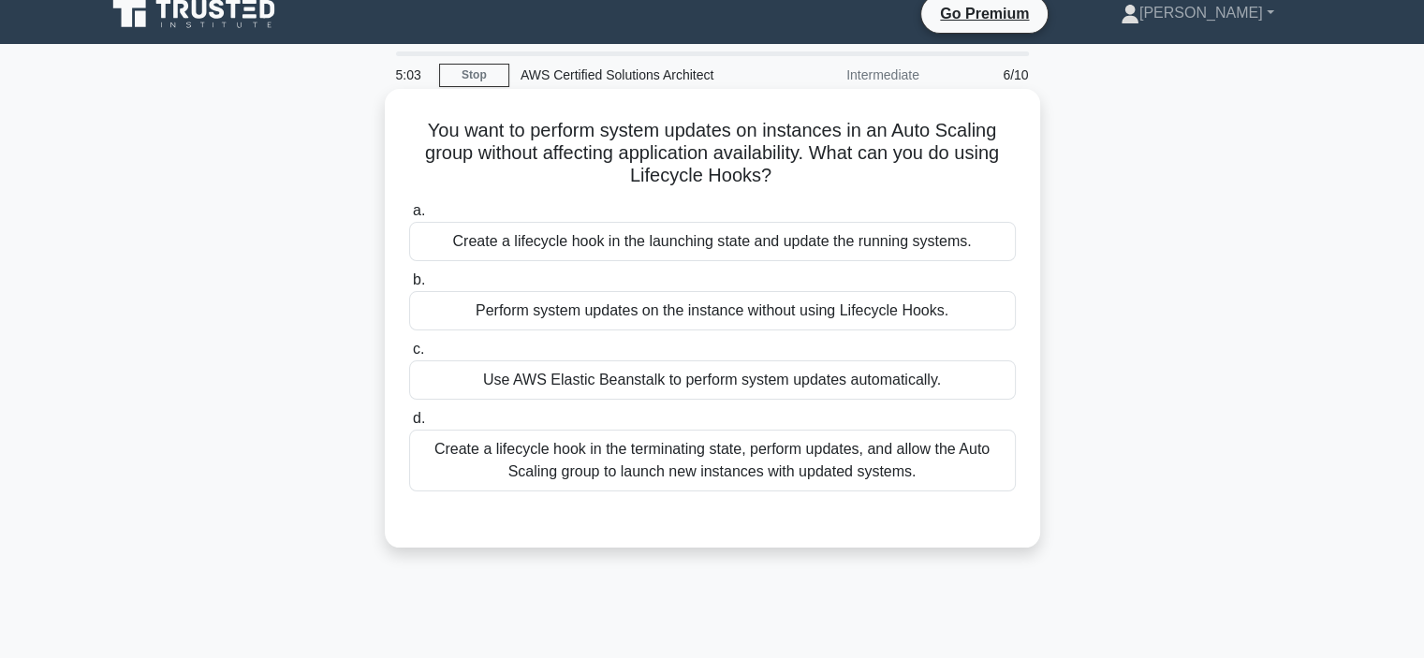
click at [854, 470] on div "Create a lifecycle hook in the terminating state, perform updates, and allow th…" at bounding box center [712, 461] width 607 height 62
click at [409, 425] on input "d. Create a lifecycle hook in the terminating state, perform updates, and allow…" at bounding box center [409, 419] width 0 height 12
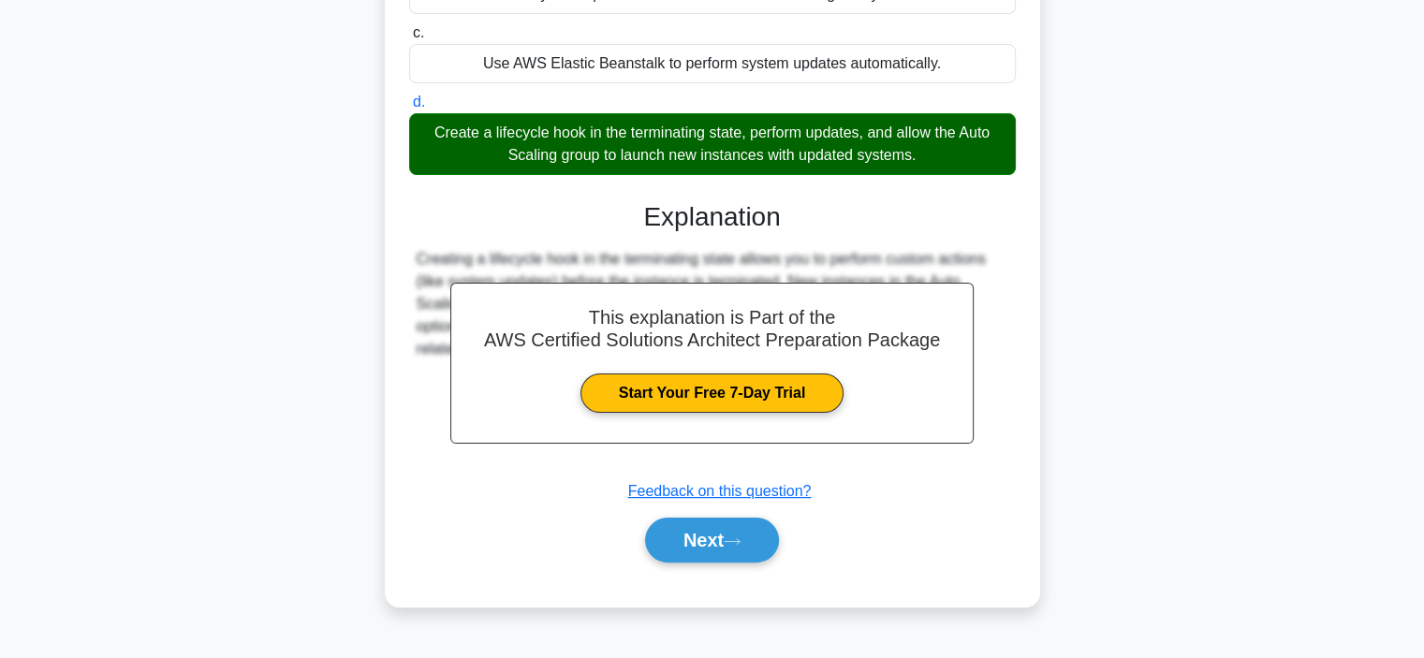
scroll to position [353, 0]
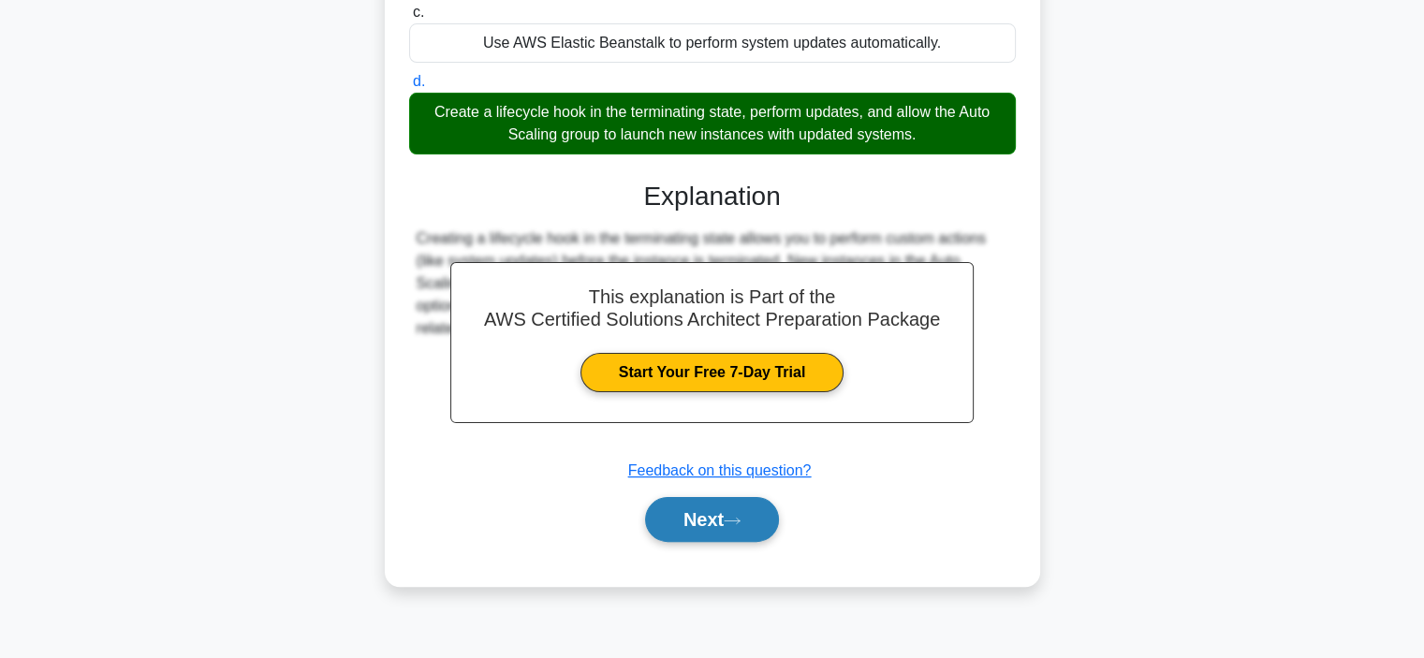
click at [701, 513] on button "Next" at bounding box center [712, 519] width 134 height 45
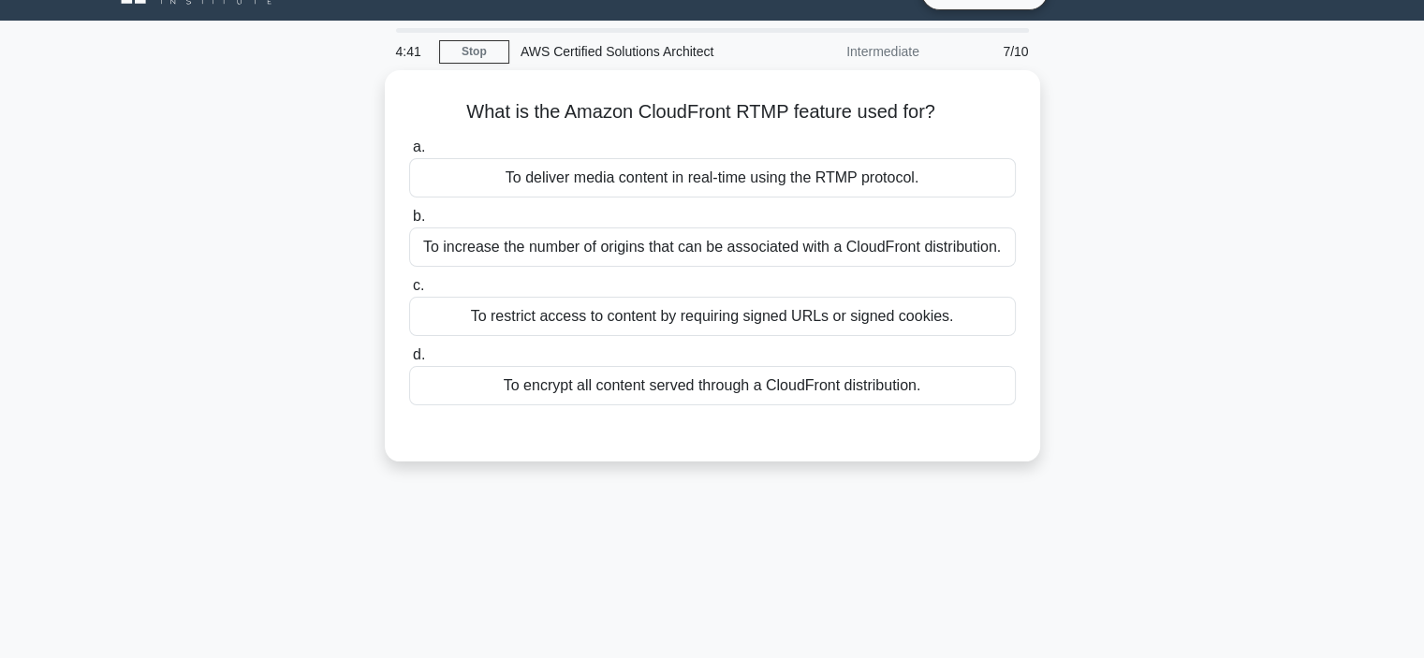
scroll to position [16, 0]
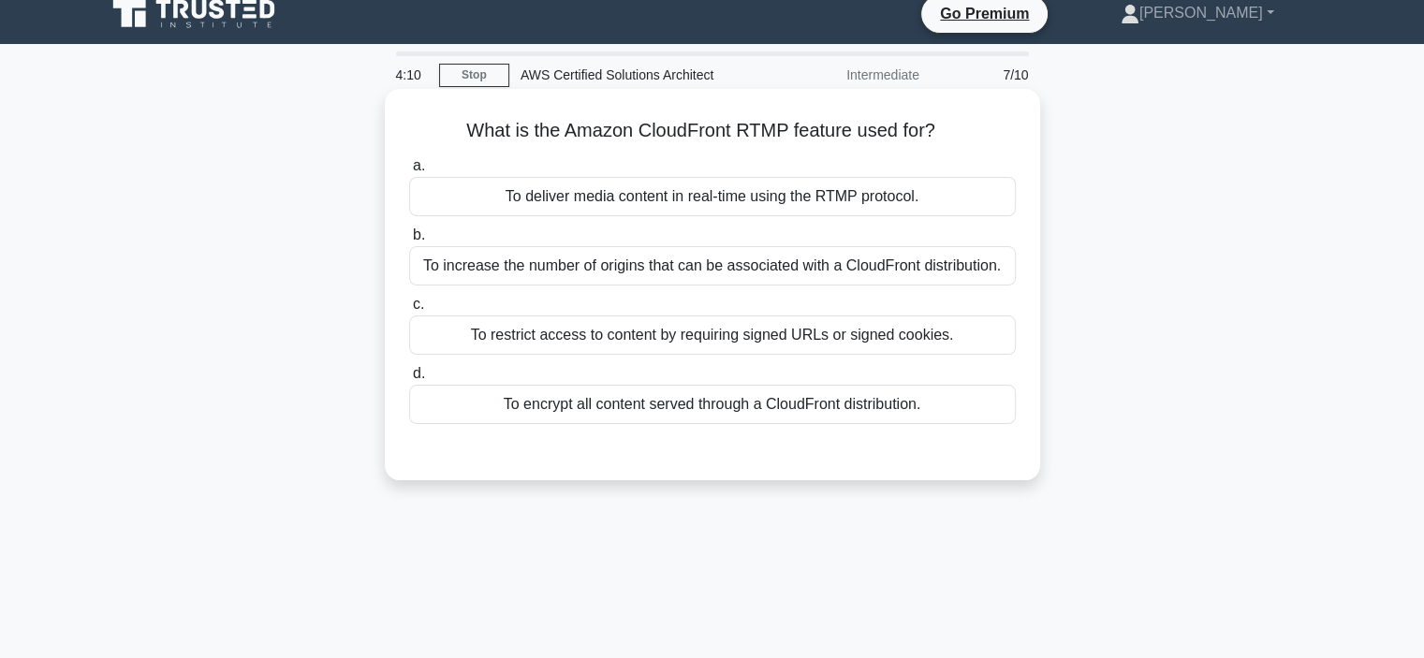
click at [735, 207] on div "To deliver media content in real-time using the RTMP protocol." at bounding box center [712, 196] width 607 height 39
click at [409, 172] on input "a. To deliver media content in real-time using the RTMP protocol." at bounding box center [409, 166] width 0 height 12
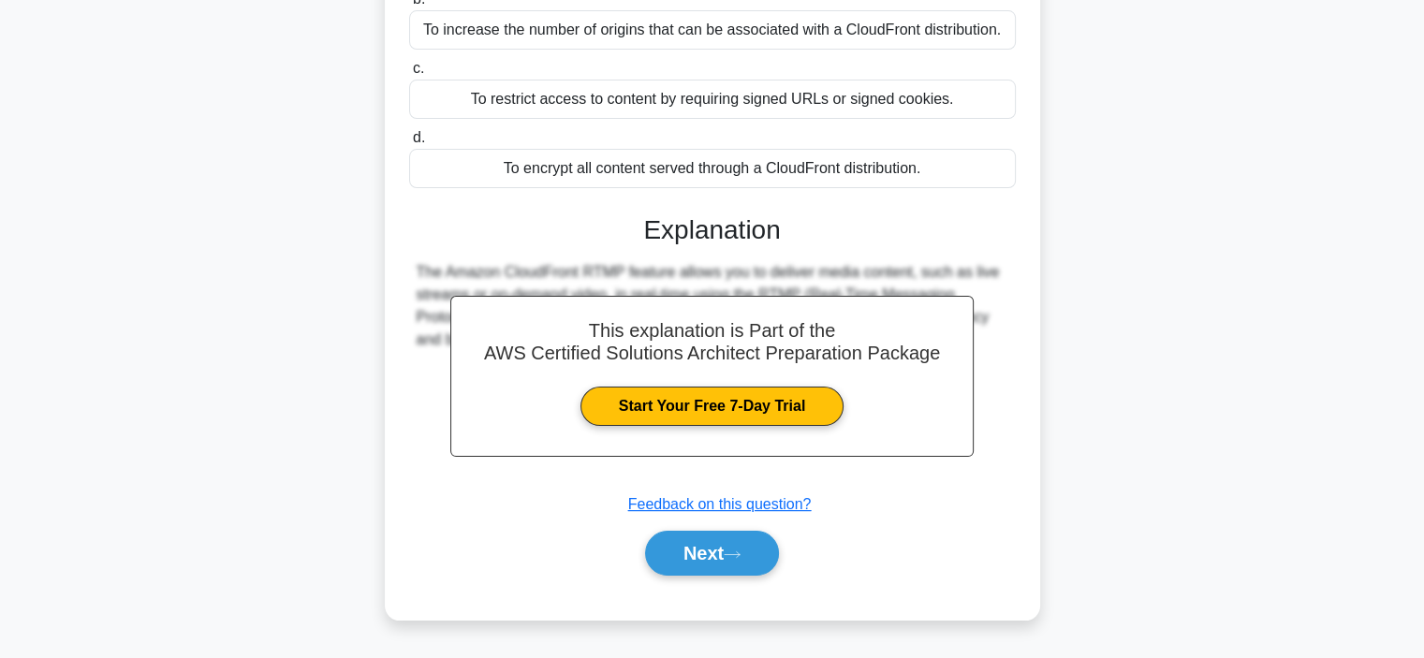
scroll to position [278, 0]
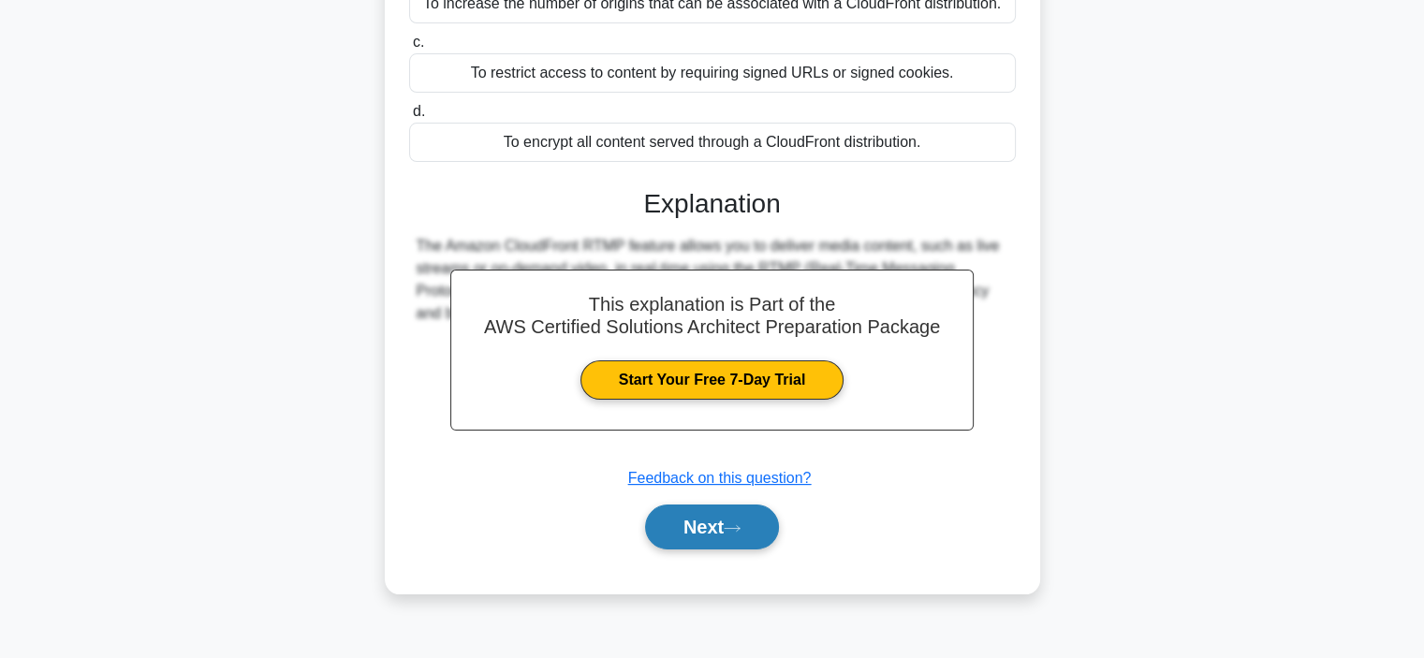
click at [718, 534] on button "Next" at bounding box center [712, 527] width 134 height 45
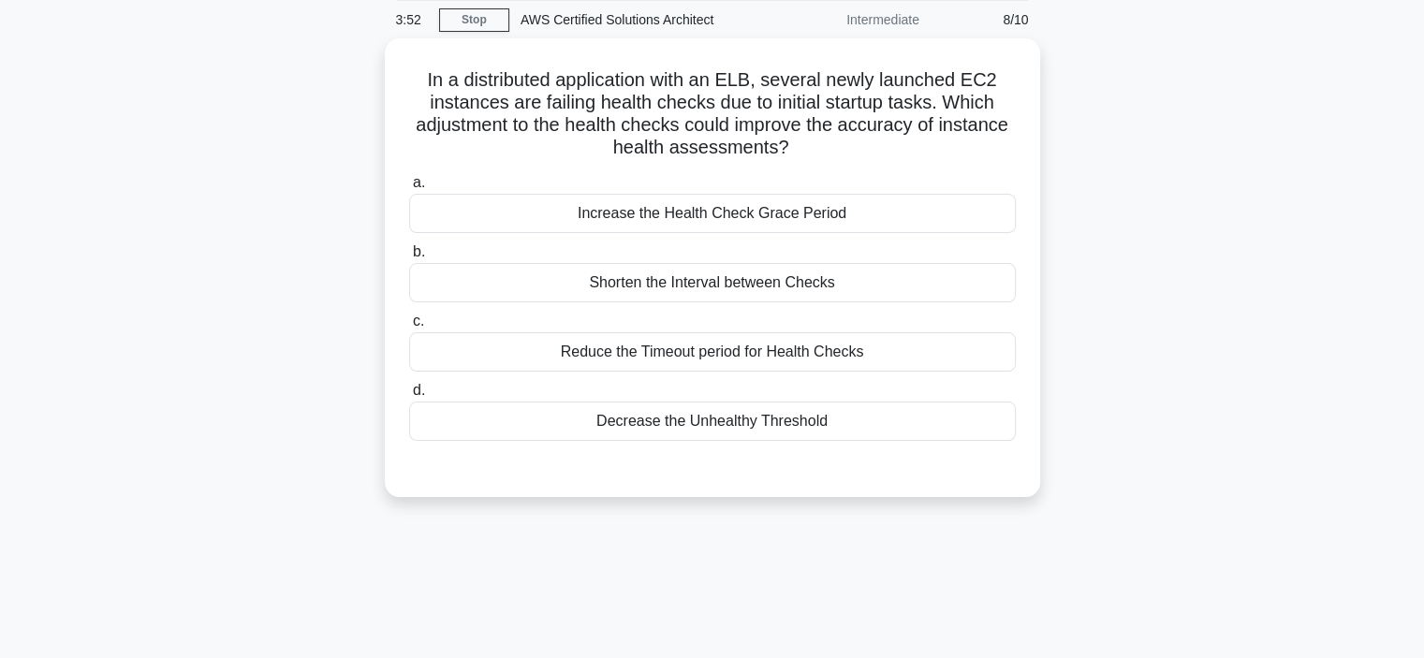
scroll to position [53, 0]
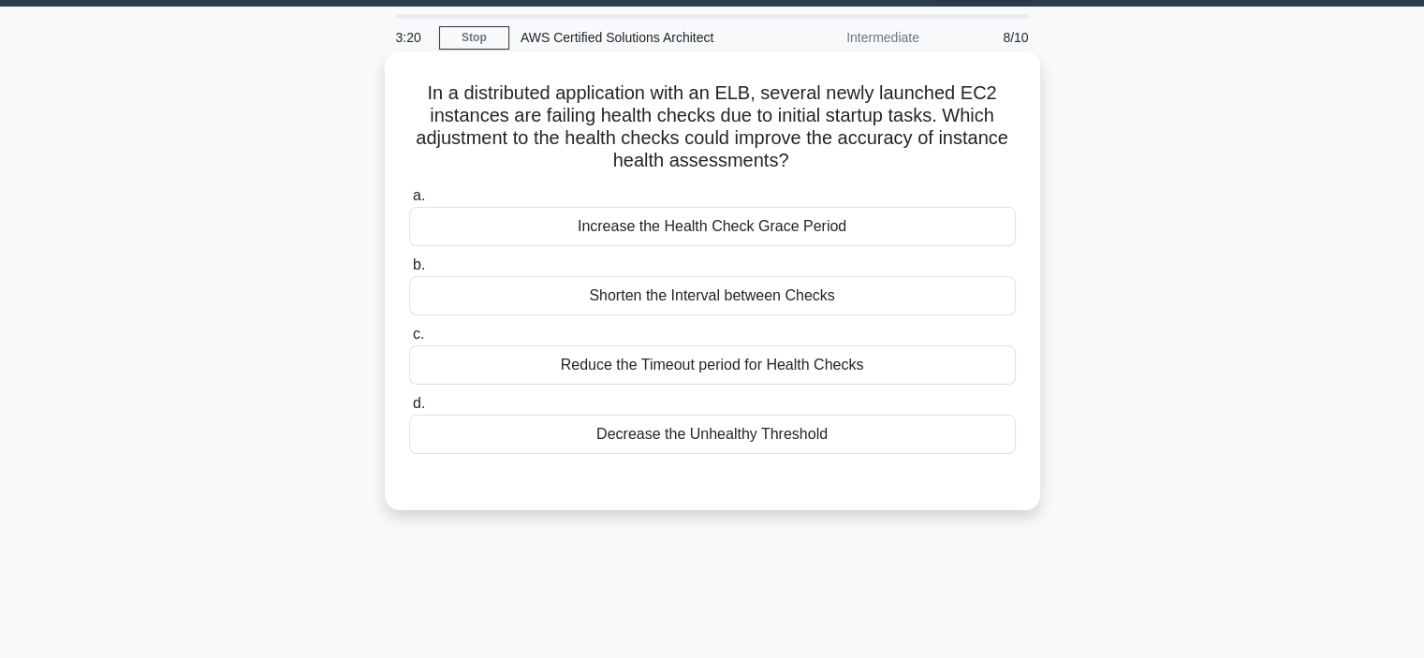
click at [682, 222] on div "Increase the Health Check Grace Period" at bounding box center [712, 226] width 607 height 39
click at [409, 202] on input "a. Increase the Health Check Grace Period" at bounding box center [409, 196] width 0 height 12
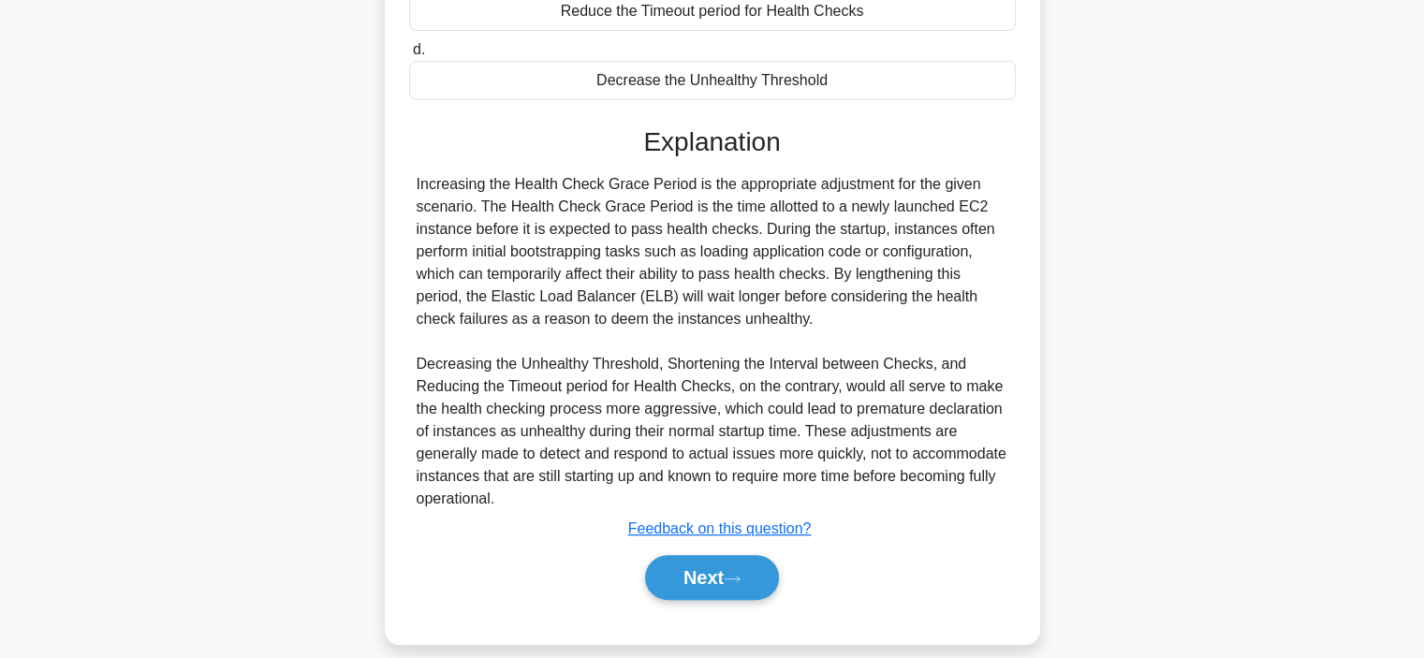
scroll to position [427, 0]
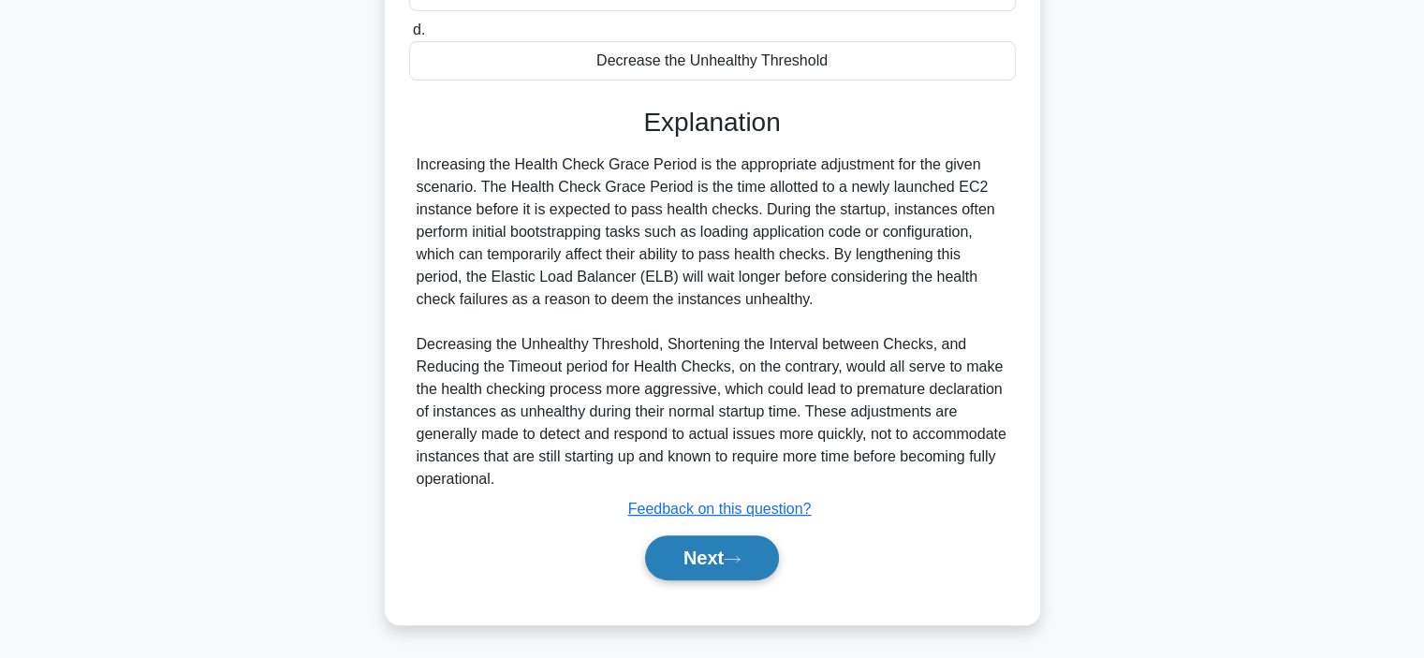
click at [706, 561] on button "Next" at bounding box center [712, 558] width 134 height 45
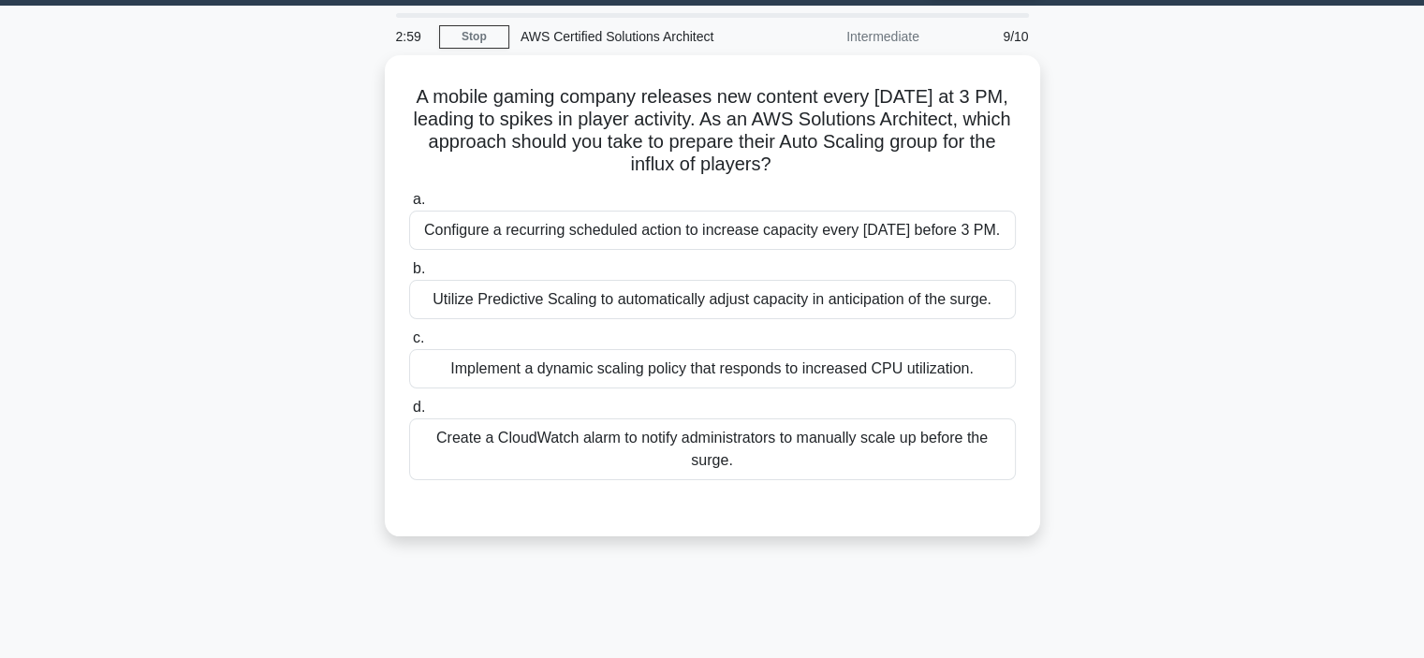
scroll to position [53, 0]
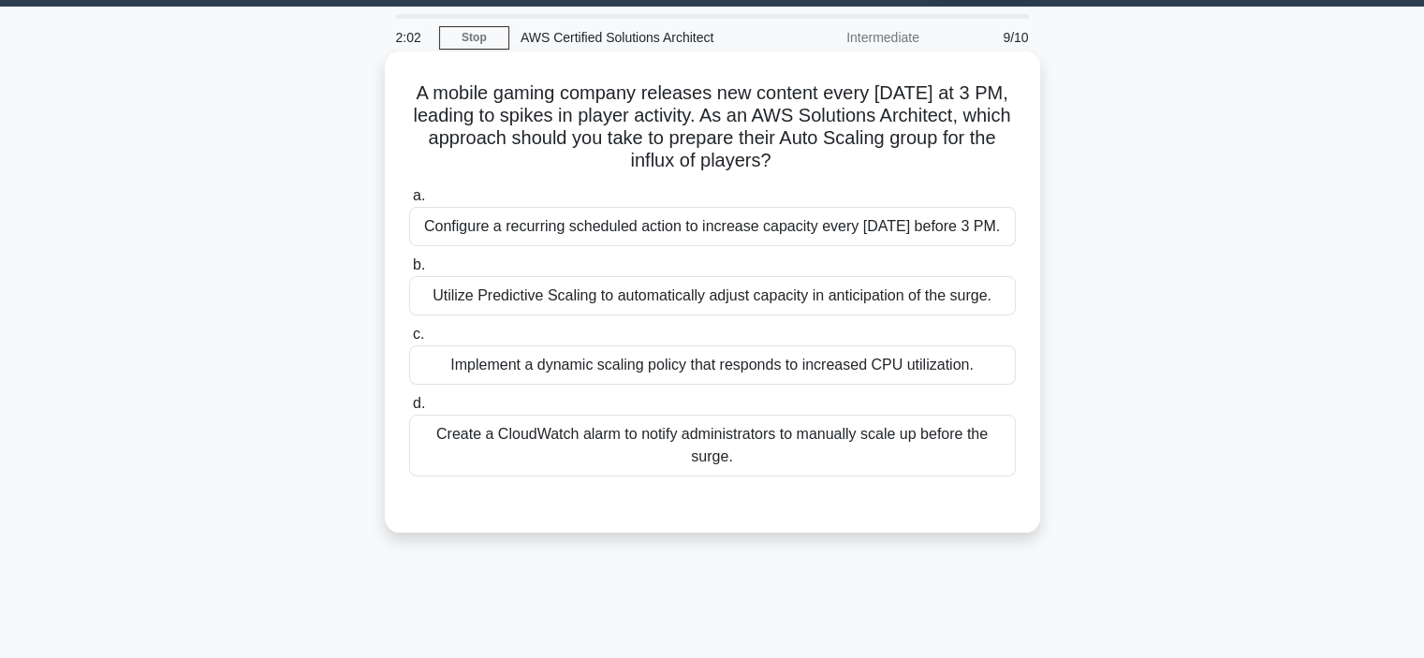
click at [731, 244] on div "Configure a recurring scheduled action to increase capacity every Friday before…" at bounding box center [712, 226] width 607 height 39
click at [409, 202] on input "a. Configure a recurring scheduled action to increase capacity every Friday bef…" at bounding box center [409, 196] width 0 height 12
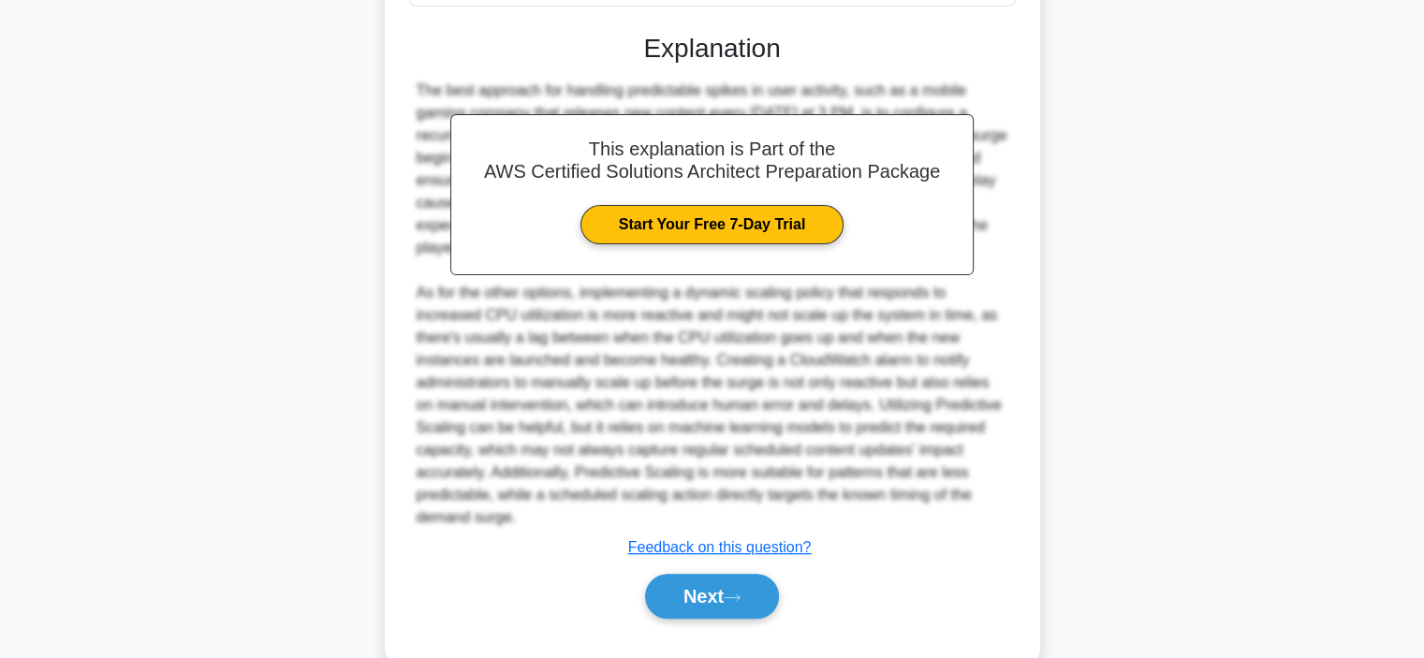
scroll to position [562, 0]
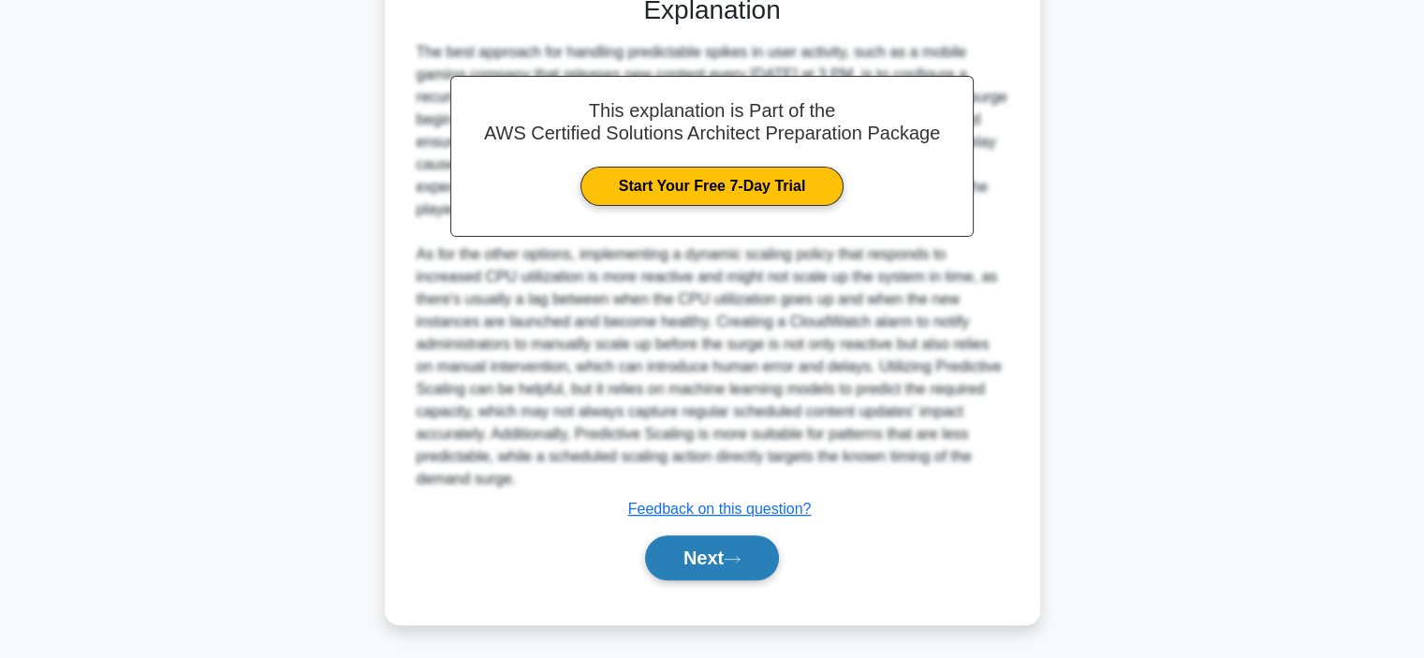
click at [756, 561] on button "Next" at bounding box center [712, 558] width 134 height 45
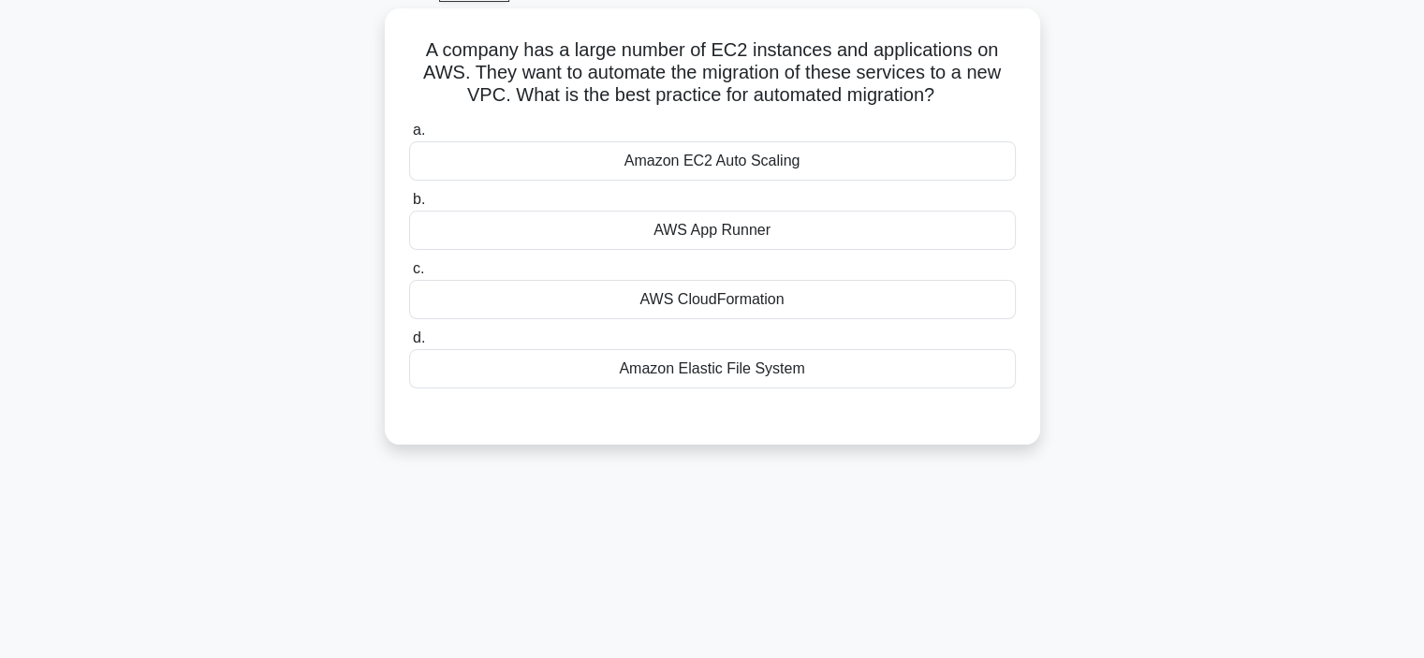
scroll to position [79, 0]
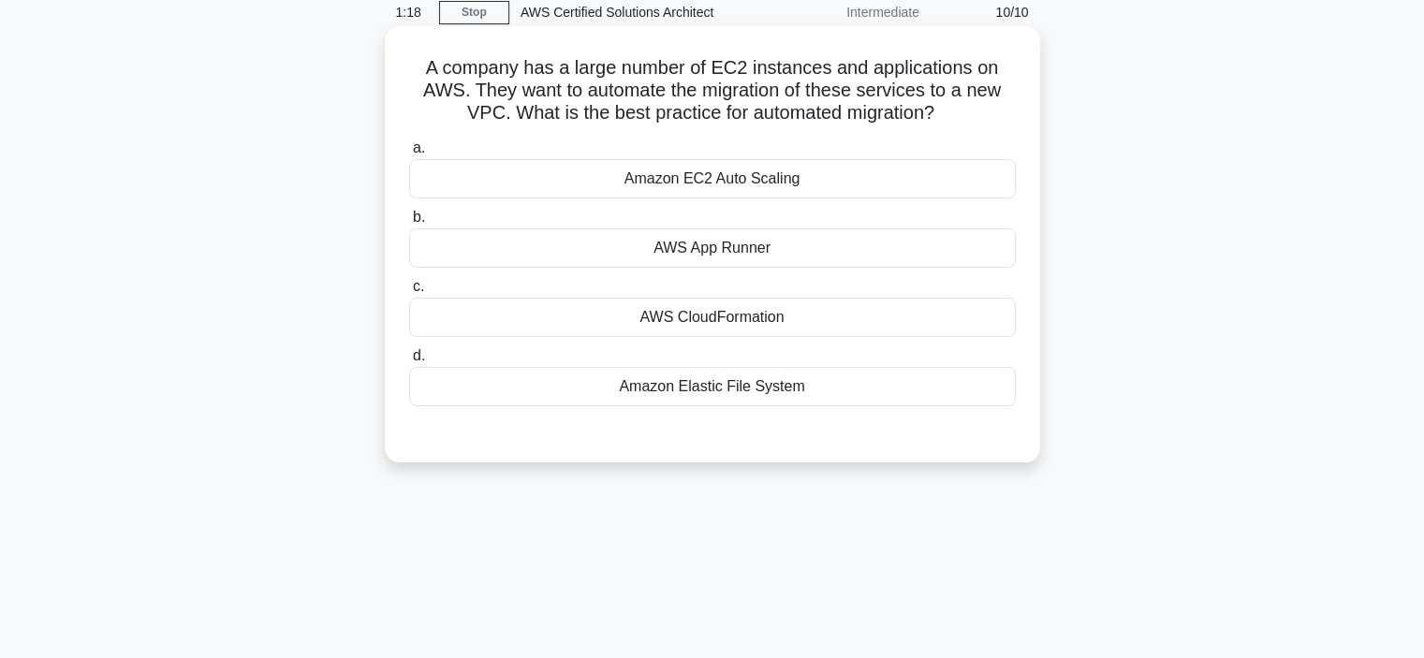
click at [758, 178] on div "Amazon EC2 Auto Scaling" at bounding box center [712, 178] width 607 height 39
click at [409, 155] on input "a. Amazon EC2 Auto Scaling" at bounding box center [409, 148] width 0 height 12
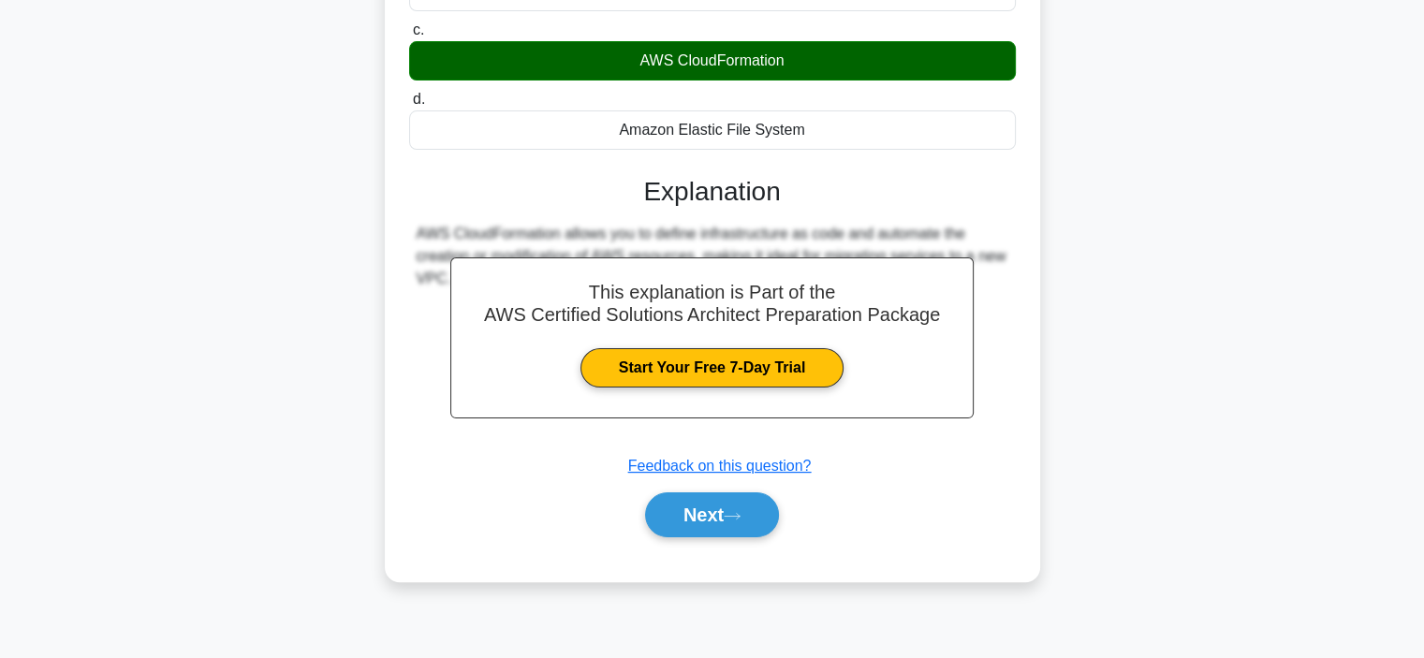
scroll to position [353, 0]
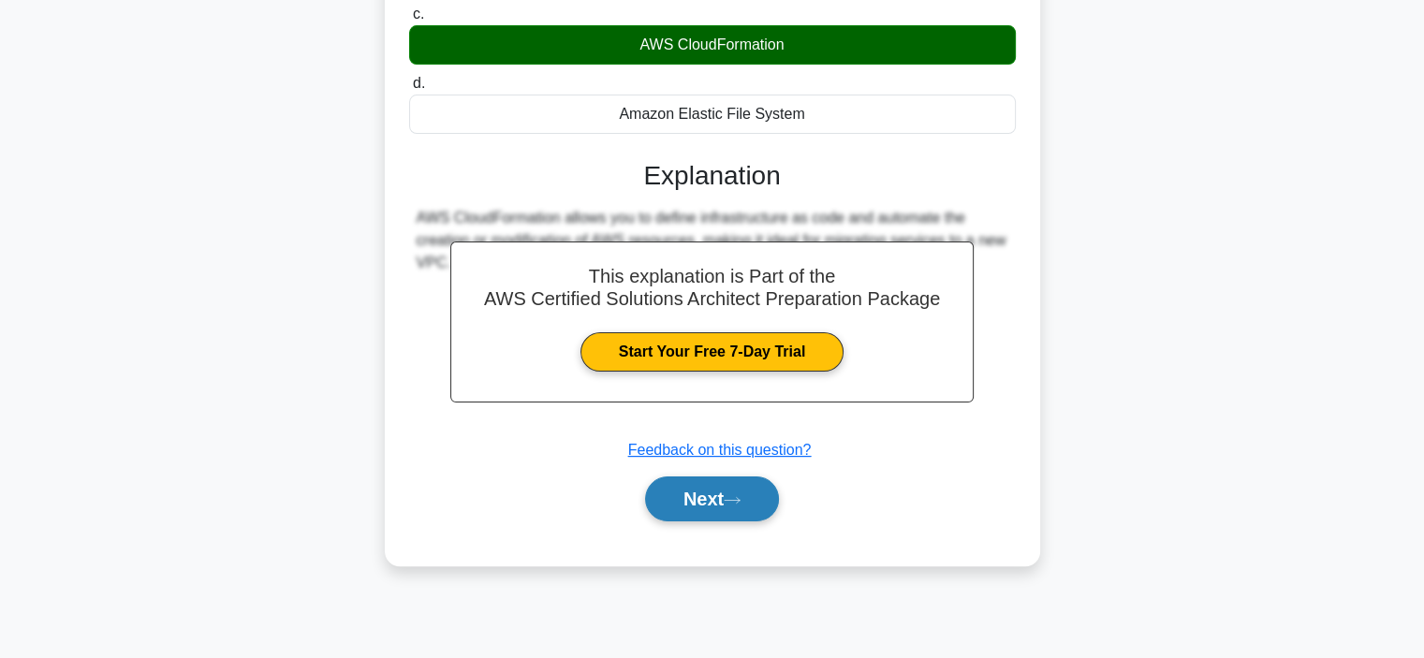
click at [687, 508] on button "Next" at bounding box center [712, 499] width 134 height 45
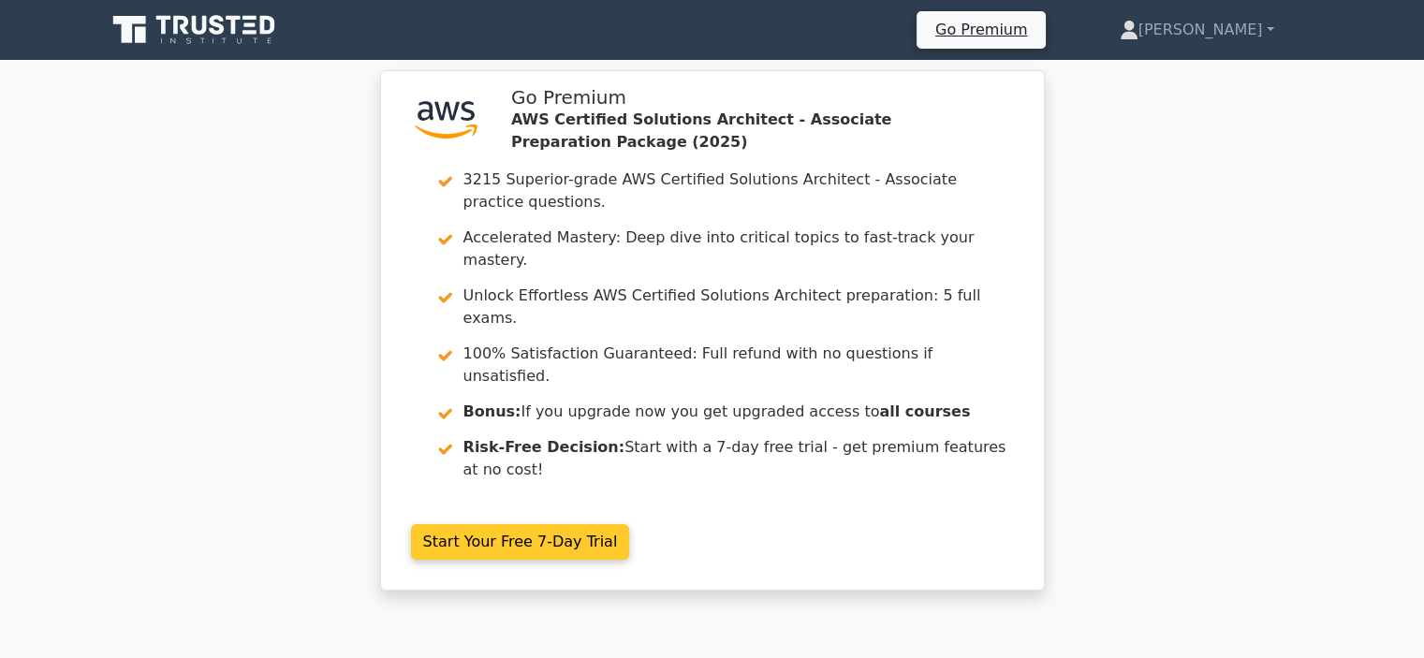
click at [811, 442] on div ".st0{fill:#252F3E;} .st1{fill-rule:evenodd;clip-rule:evenodd;fill:#FF9900;} Go …" at bounding box center [713, 346] width 680 height 543
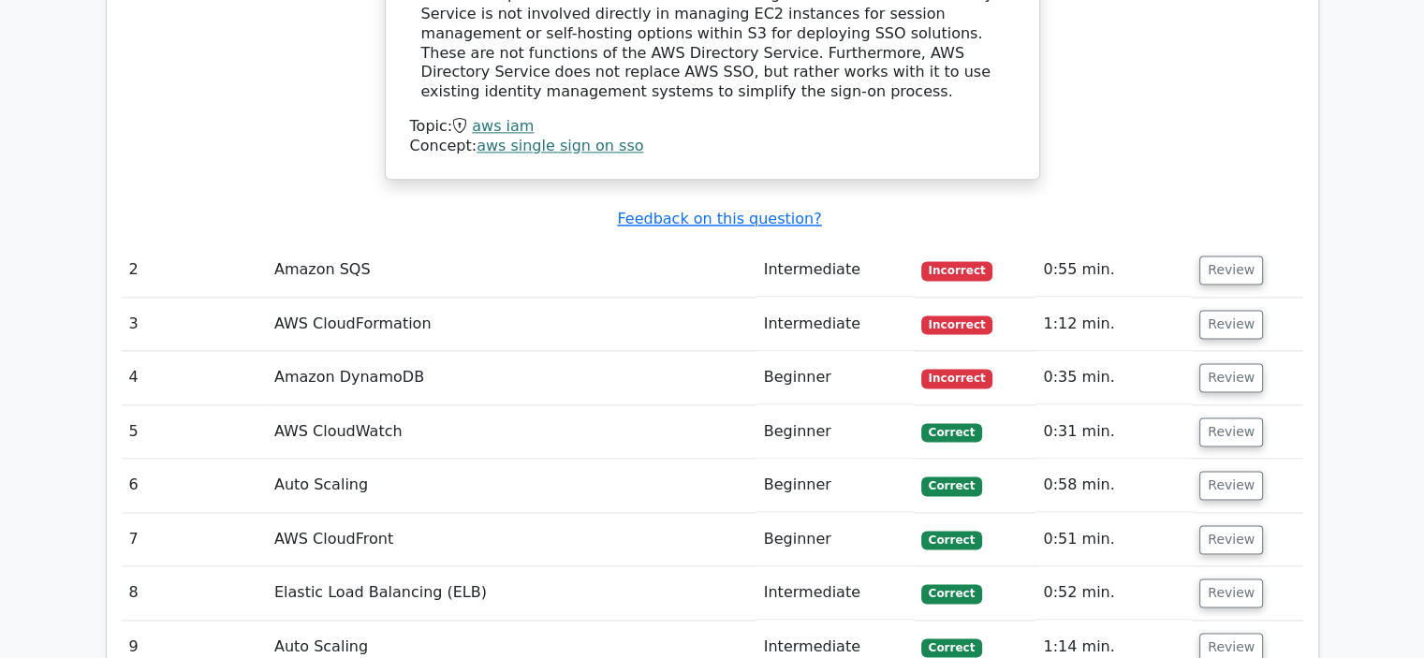
scroll to position [2521, 0]
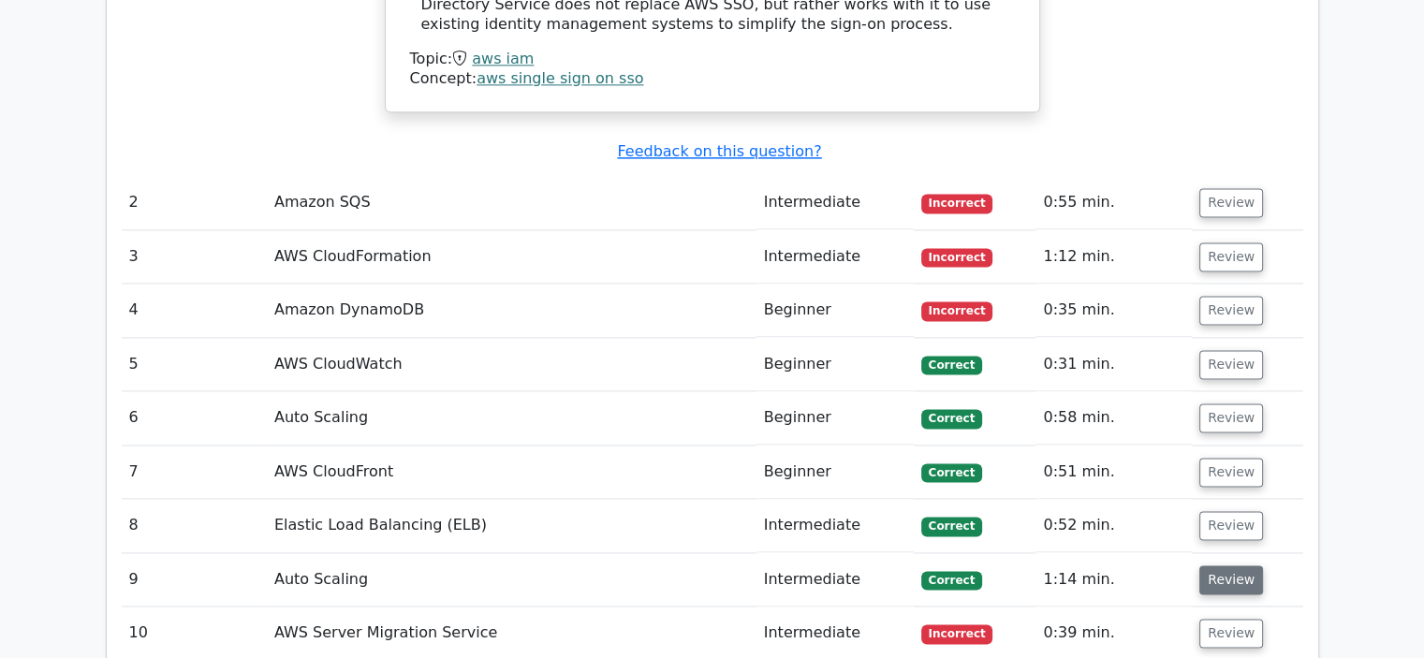
click at [1233, 566] on button "Review" at bounding box center [1232, 580] width 64 height 29
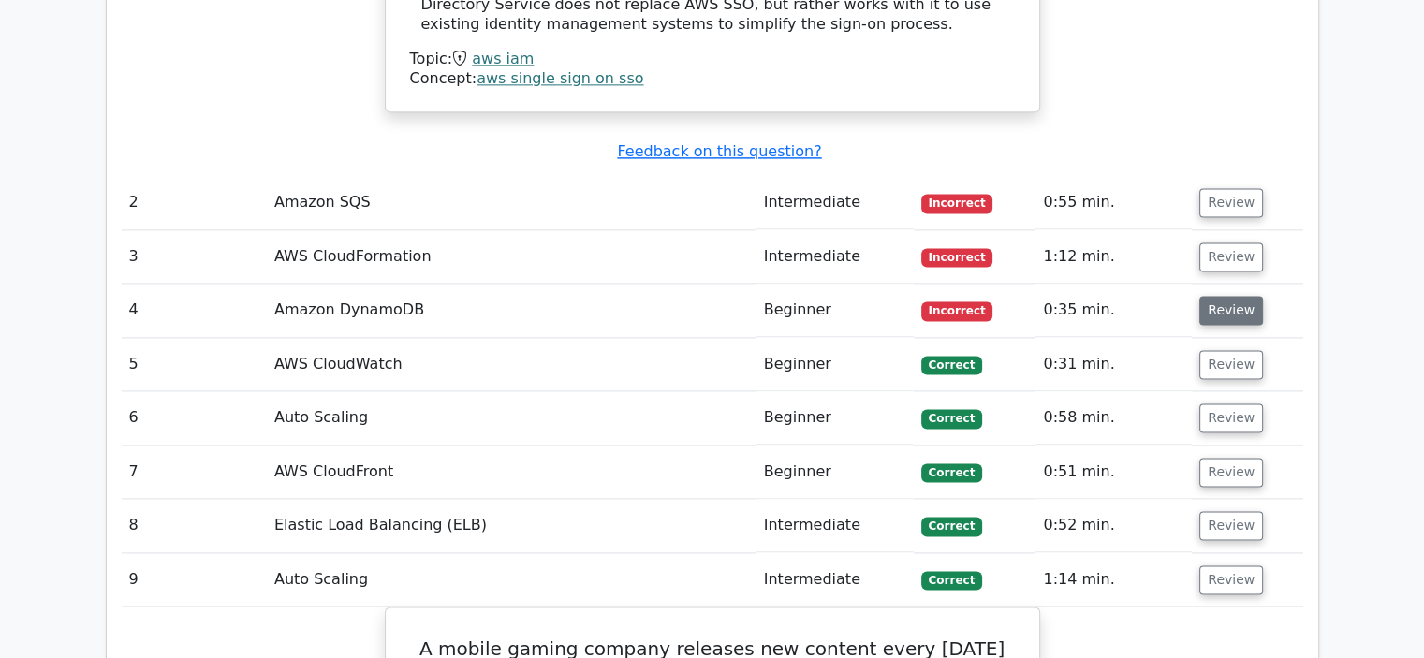
click at [1214, 296] on button "Review" at bounding box center [1232, 310] width 64 height 29
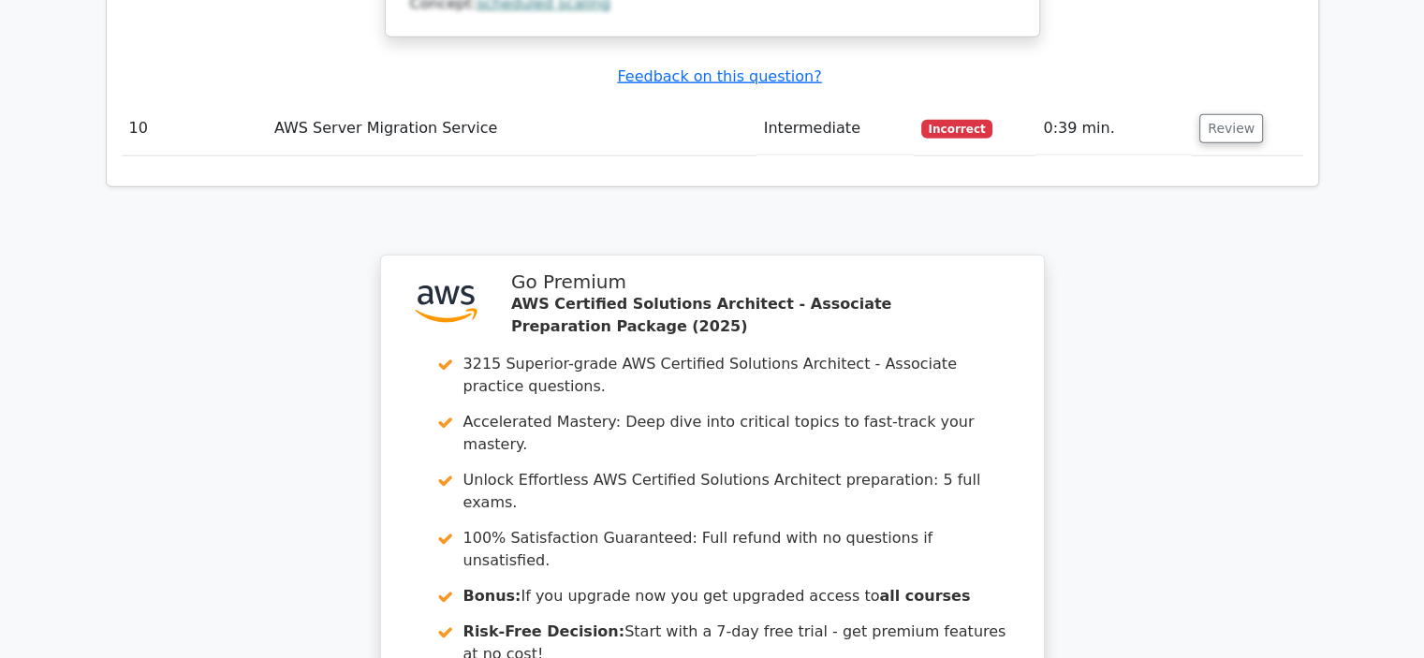
scroll to position [5077, 0]
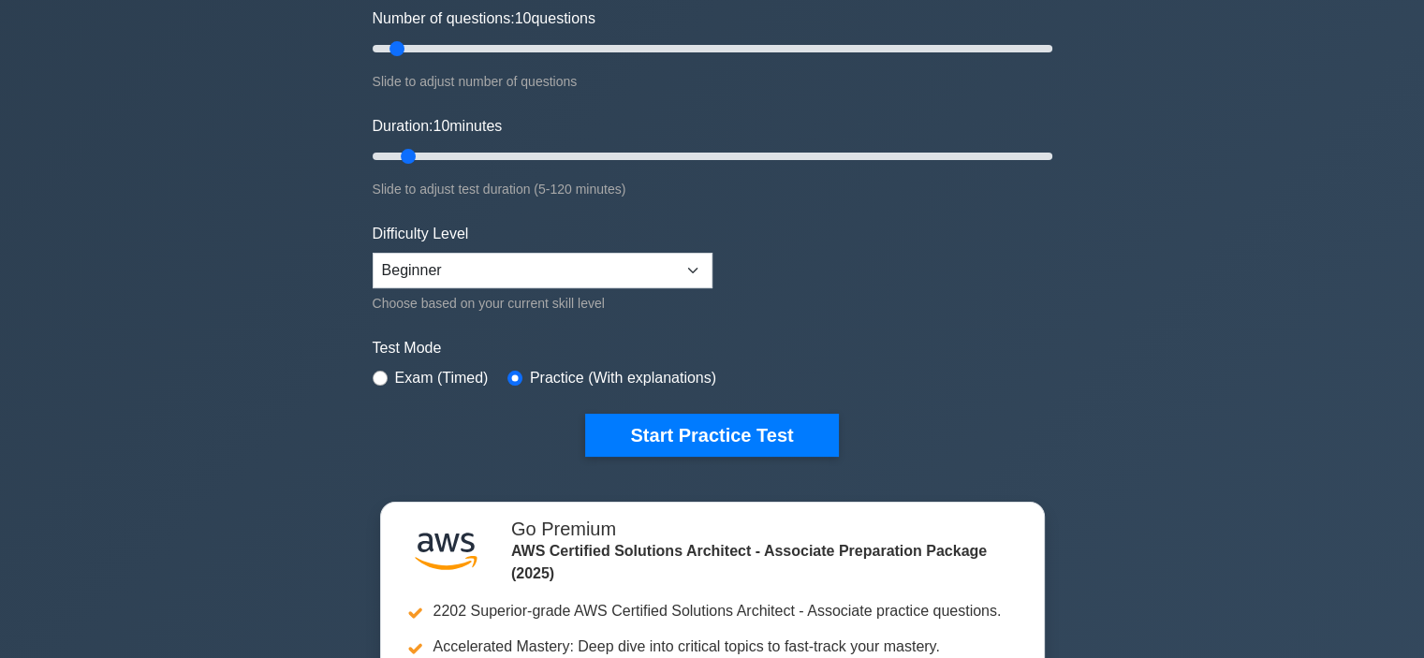
scroll to position [300, 0]
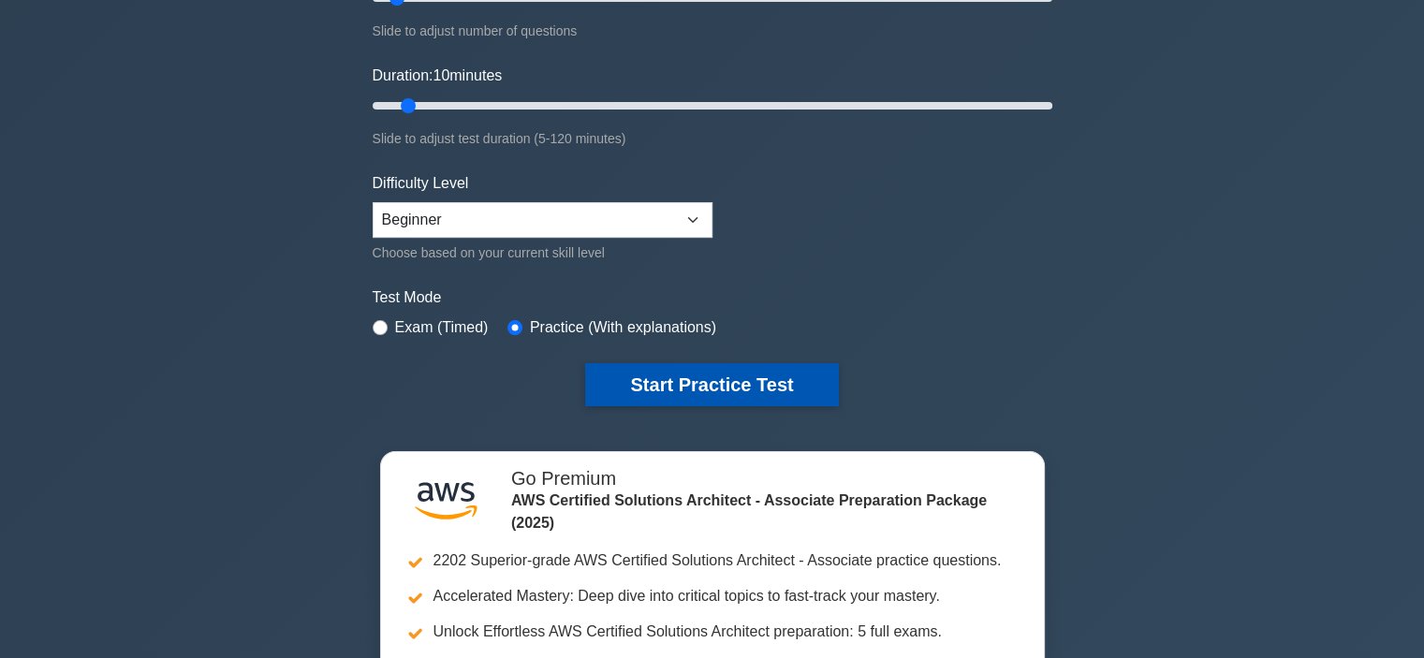
click at [714, 375] on button "Start Practice Test" at bounding box center [711, 384] width 253 height 43
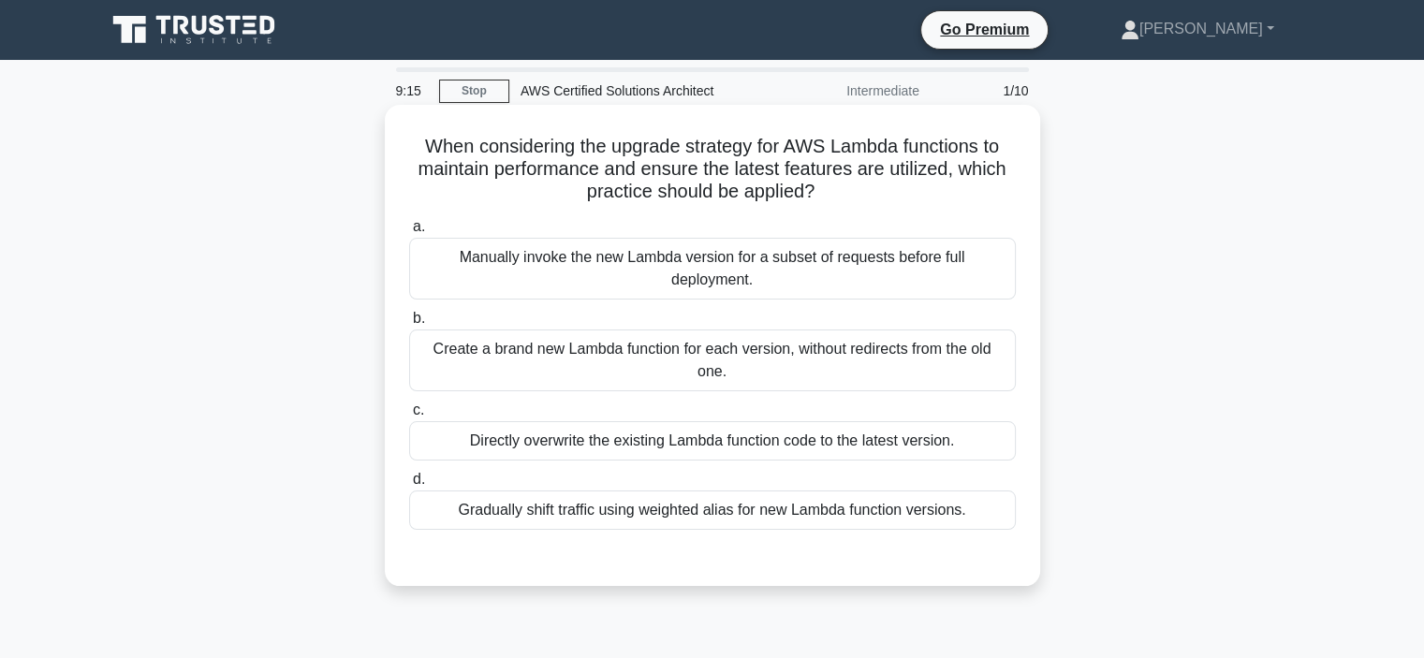
click at [674, 436] on div "Directly overwrite the existing Lambda function code to the latest version." at bounding box center [712, 440] width 607 height 39
click at [409, 417] on input "c. Directly overwrite the existing Lambda function code to the latest version." at bounding box center [409, 411] width 0 height 12
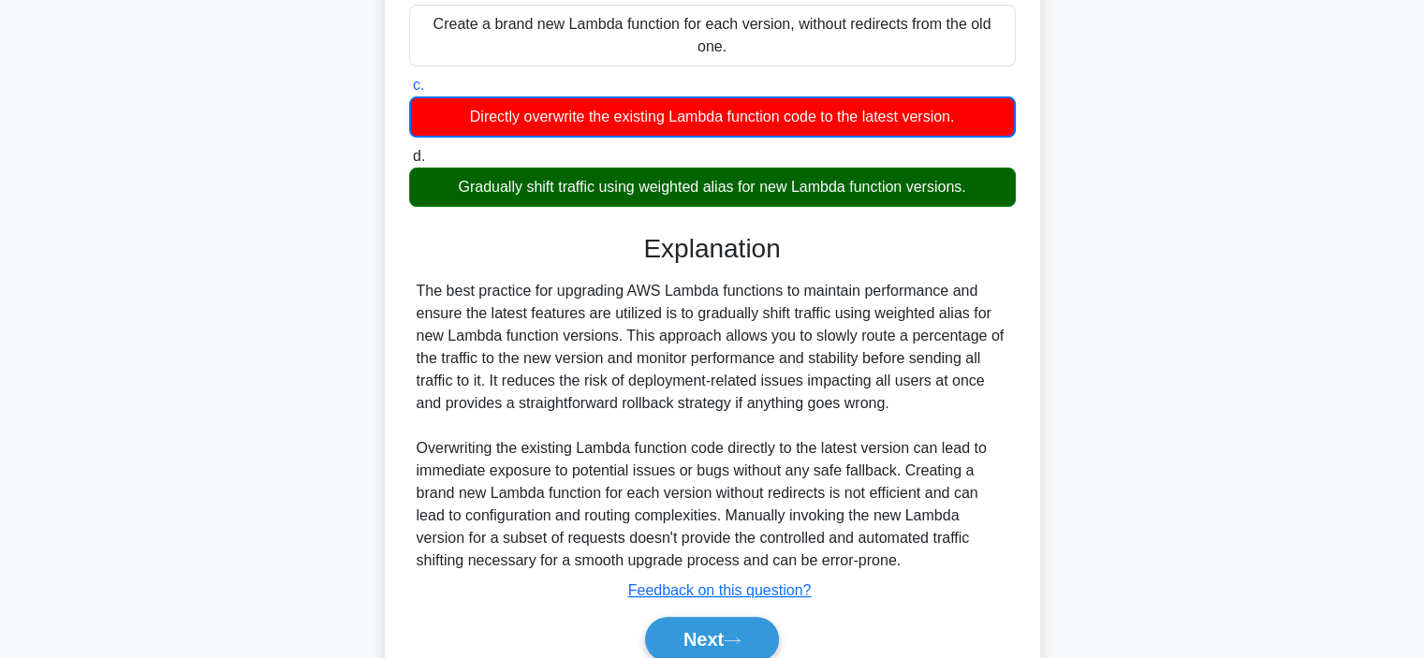
scroll to position [337, 0]
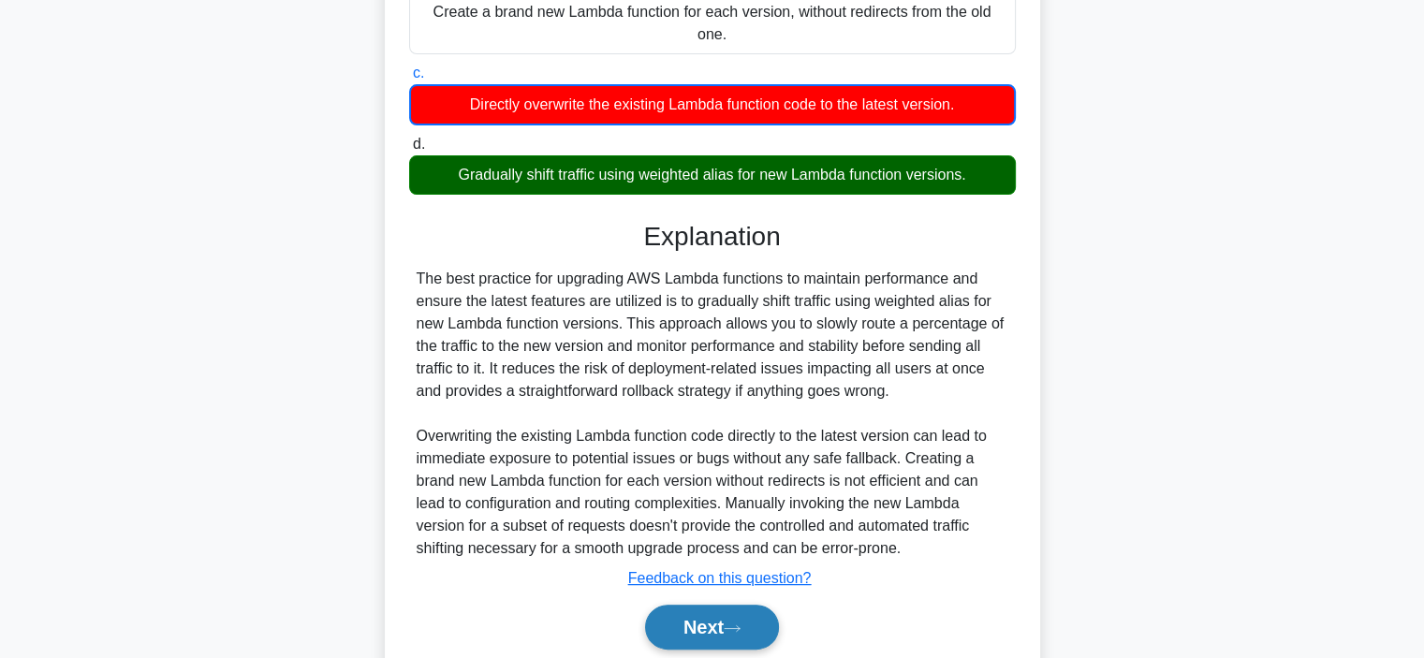
click at [693, 621] on button "Next" at bounding box center [712, 627] width 134 height 45
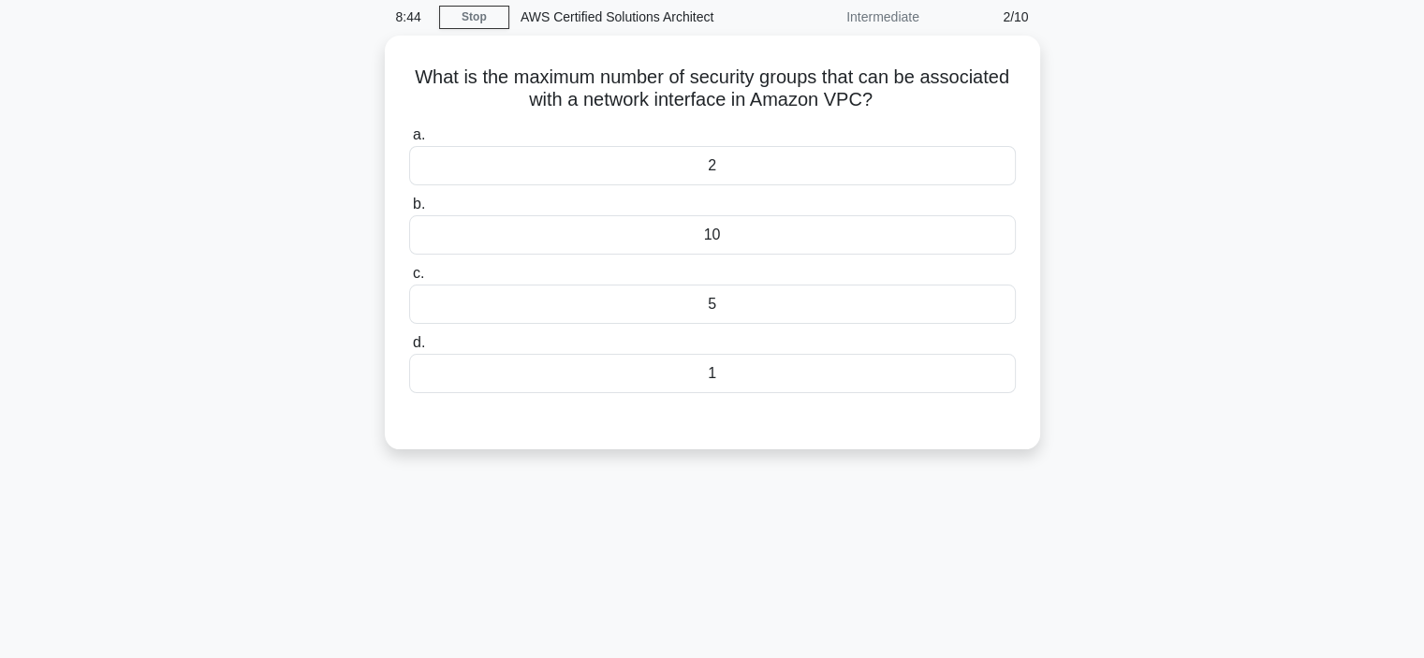
scroll to position [37, 0]
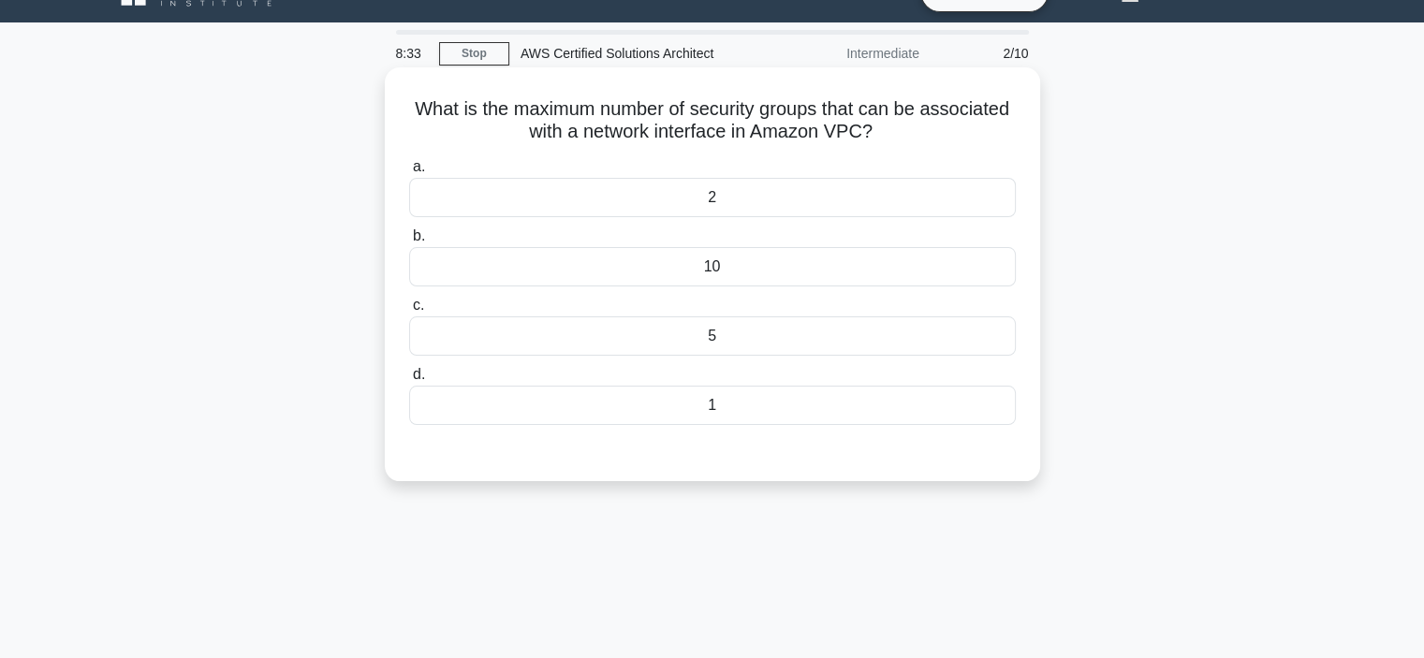
click at [739, 209] on div "2" at bounding box center [712, 197] width 607 height 39
click at [409, 173] on input "a. 2" at bounding box center [409, 167] width 0 height 12
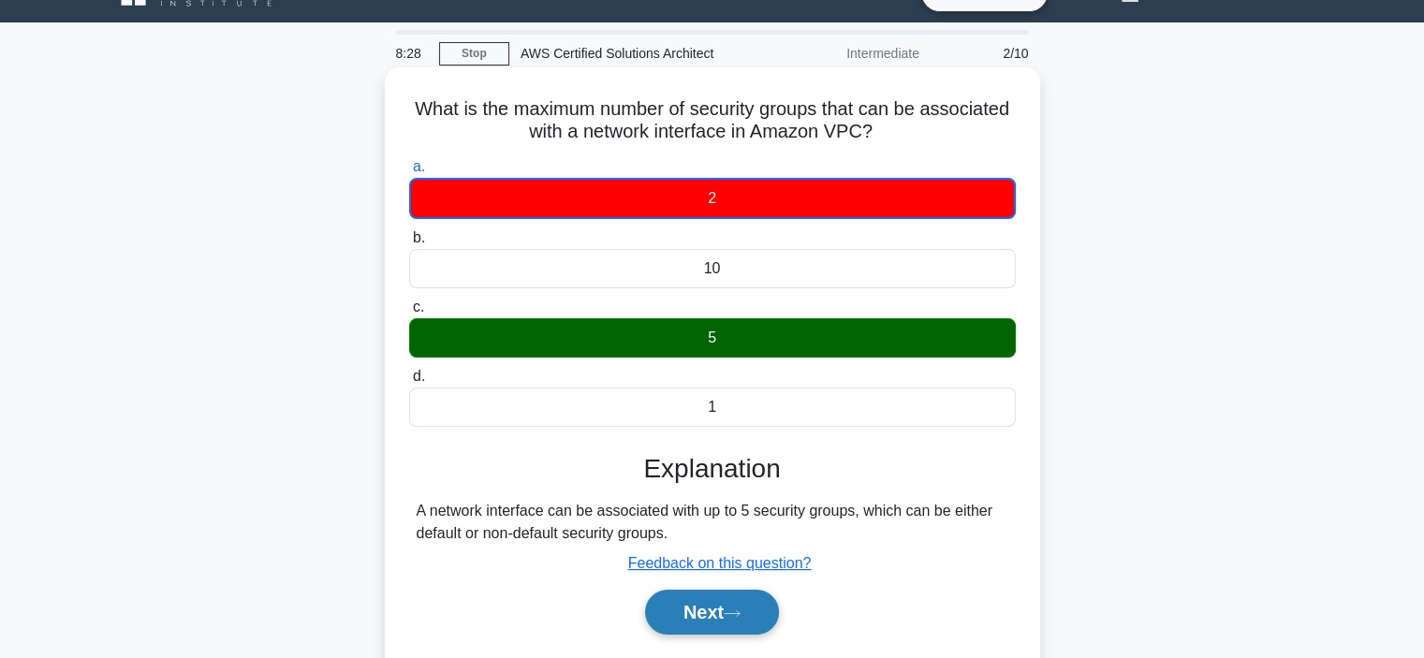
click at [712, 613] on button "Next" at bounding box center [712, 612] width 134 height 45
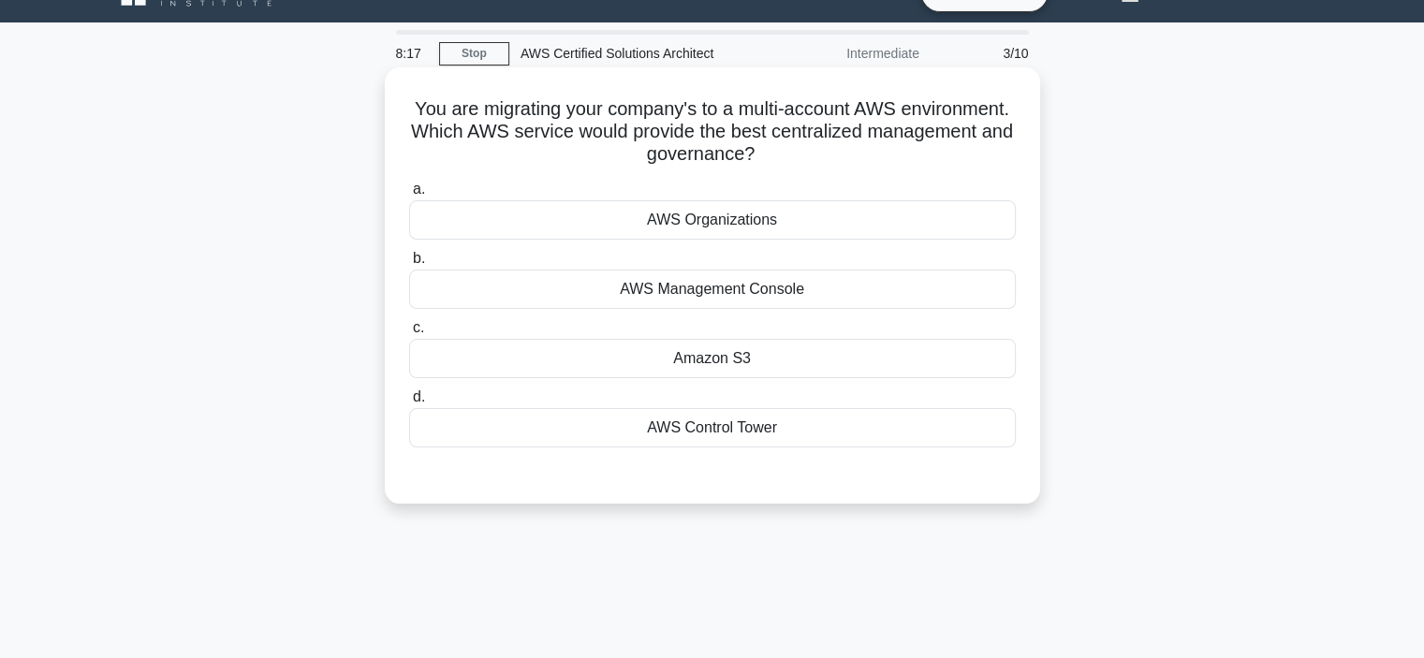
click at [735, 226] on div "AWS Organizations" at bounding box center [712, 219] width 607 height 39
click at [409, 196] on input "a. AWS Organizations" at bounding box center [409, 190] width 0 height 12
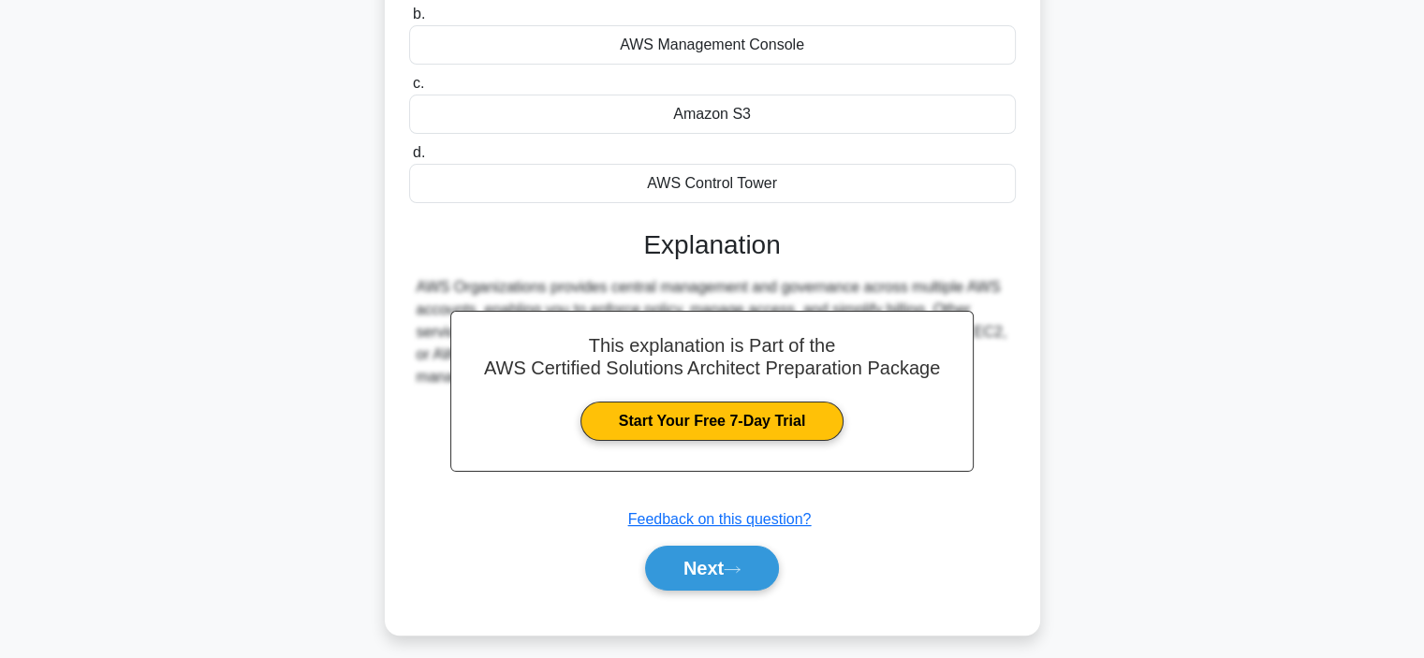
scroll to position [353, 0]
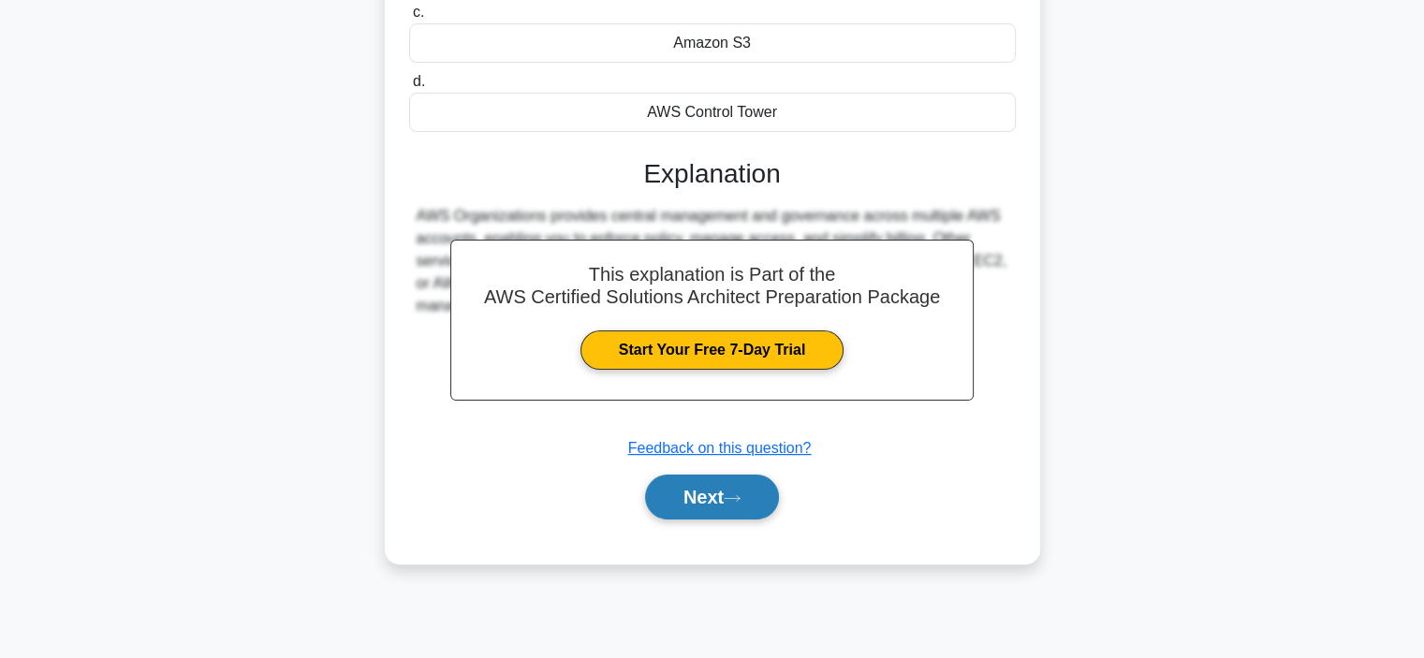
click at [685, 502] on button "Next" at bounding box center [712, 497] width 134 height 45
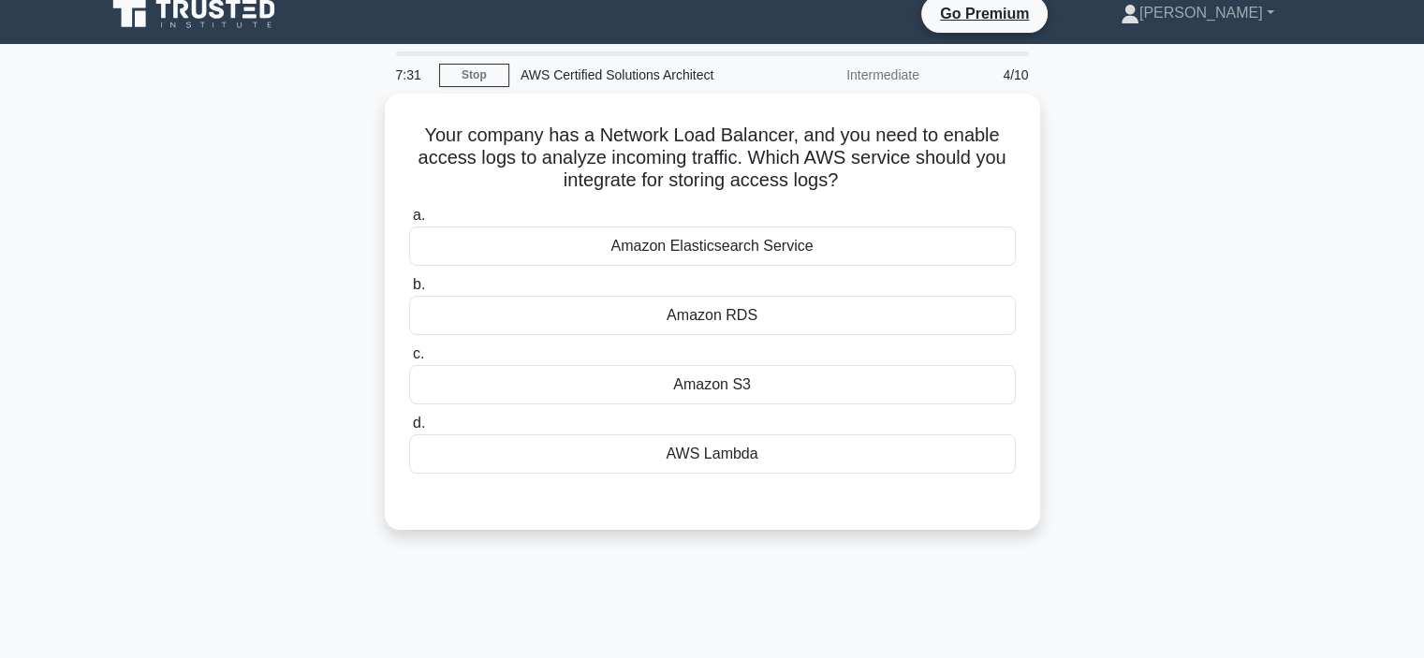
scroll to position [0, 0]
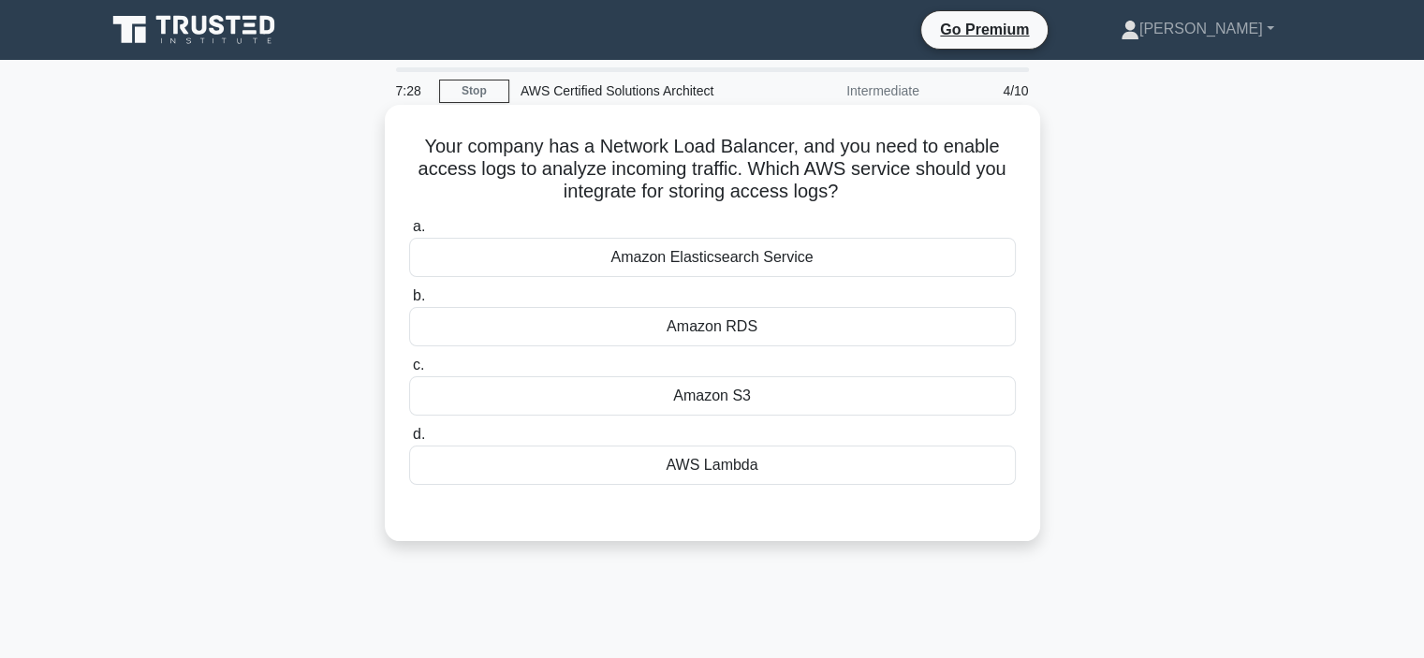
click at [868, 408] on div "Amazon S3" at bounding box center [712, 395] width 607 height 39
click at [409, 372] on input "c. Amazon S3" at bounding box center [409, 366] width 0 height 12
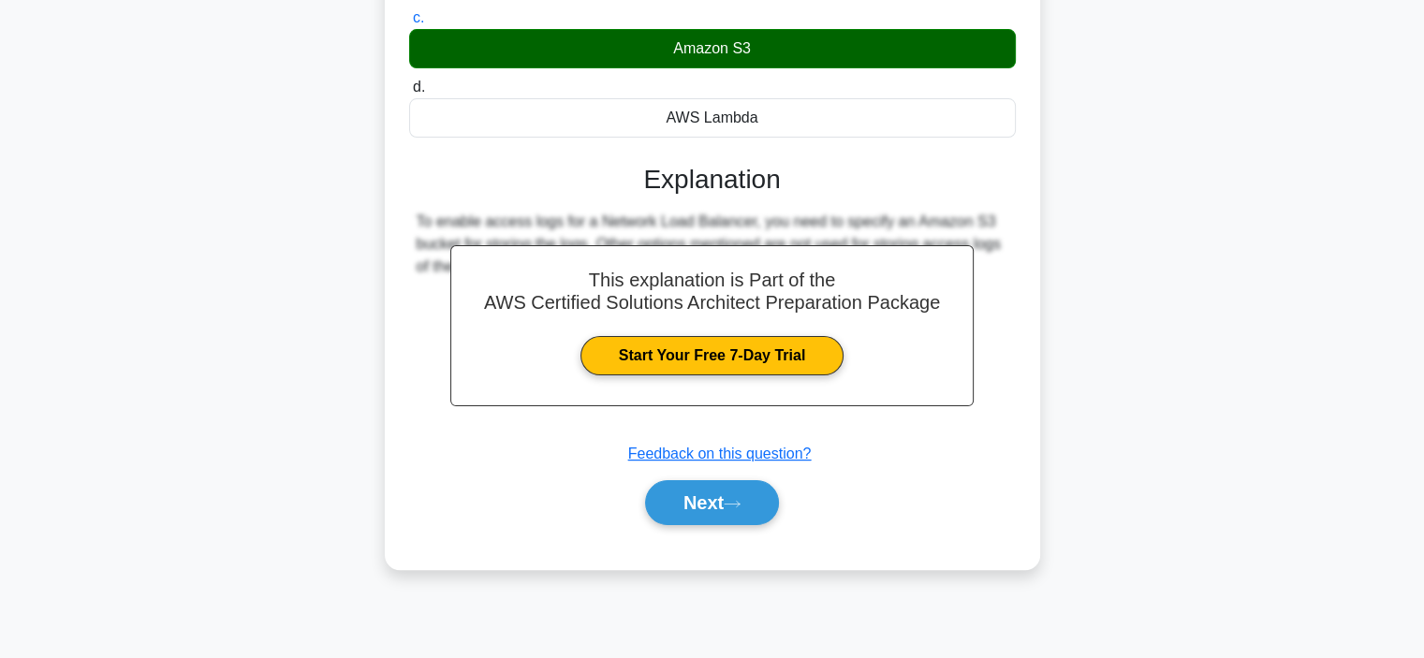
scroll to position [352, 0]
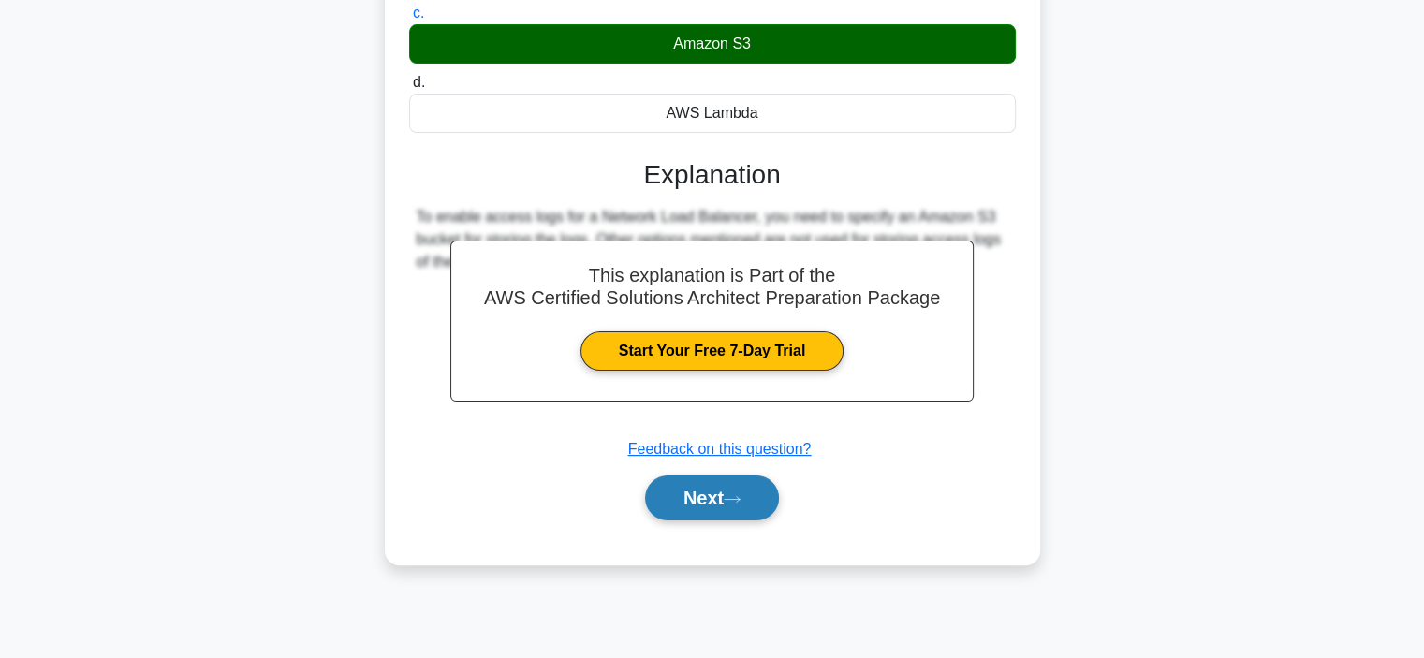
click at [728, 490] on button "Next" at bounding box center [712, 498] width 134 height 45
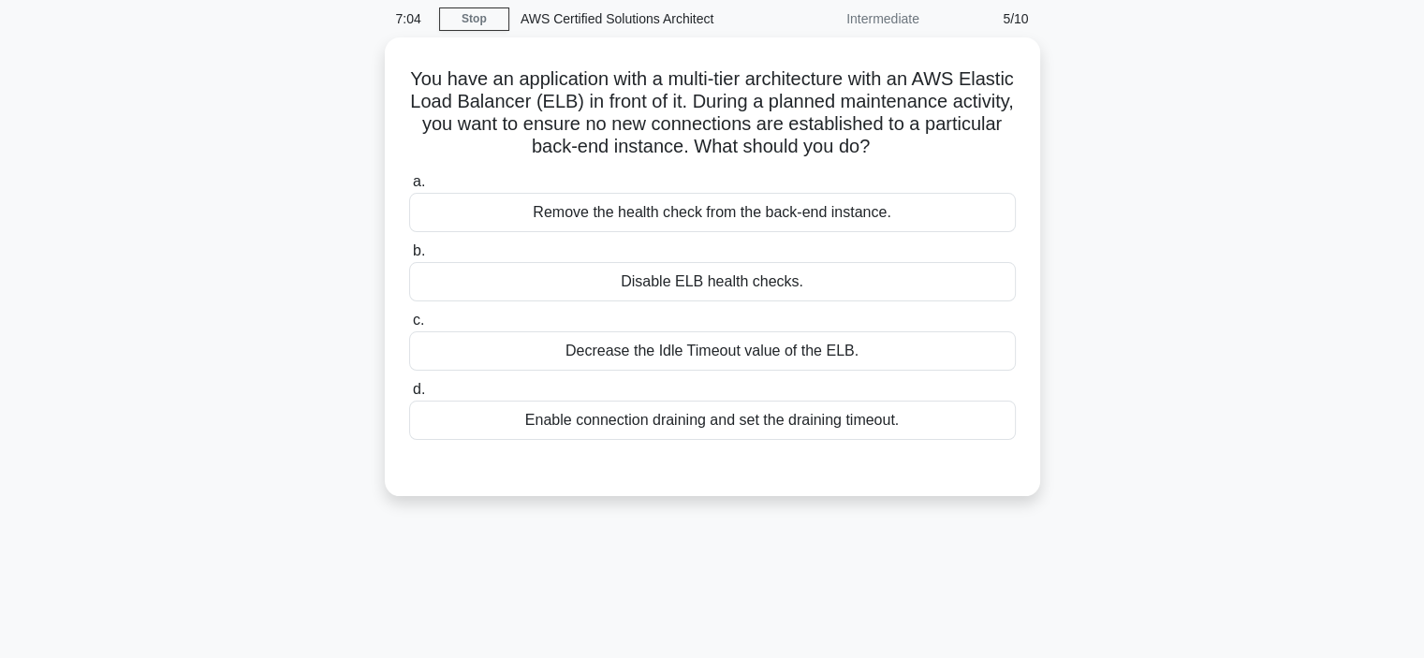
scroll to position [64, 0]
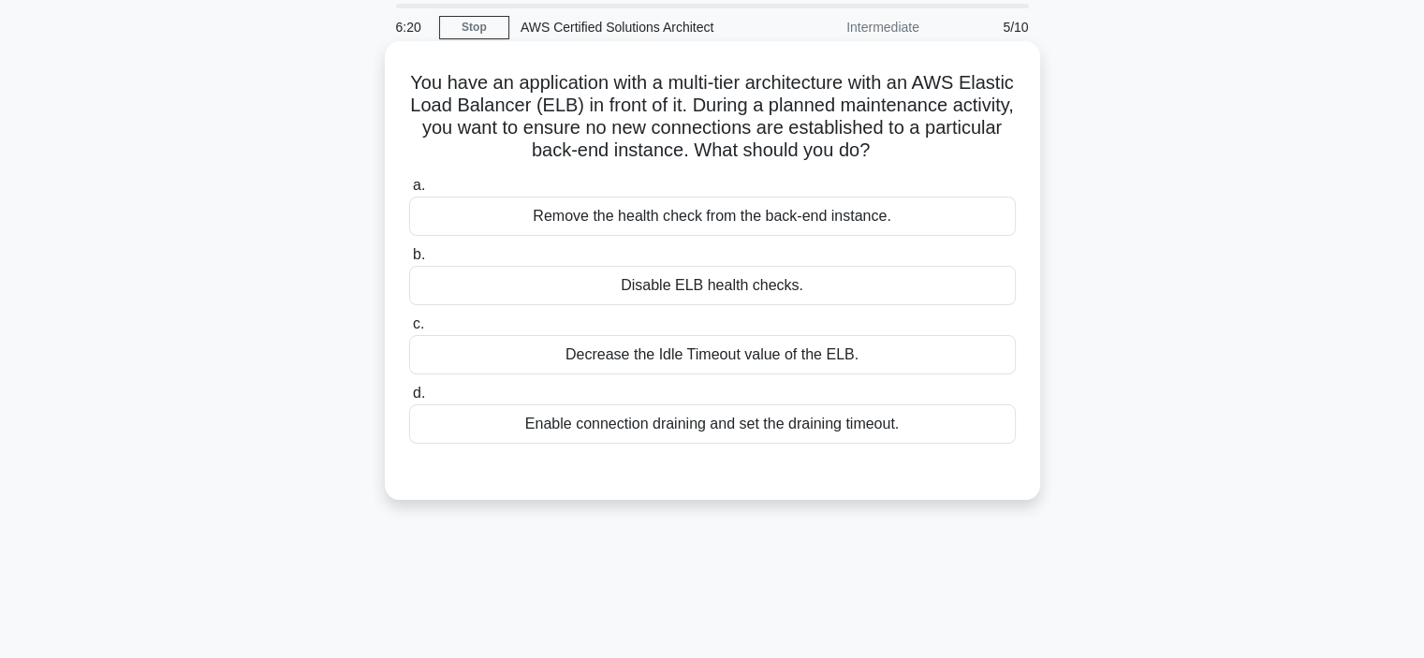
click at [613, 430] on div "Enable connection draining and set the draining timeout." at bounding box center [712, 424] width 607 height 39
click at [409, 400] on input "d. Enable connection draining and set the draining timeout." at bounding box center [409, 394] width 0 height 12
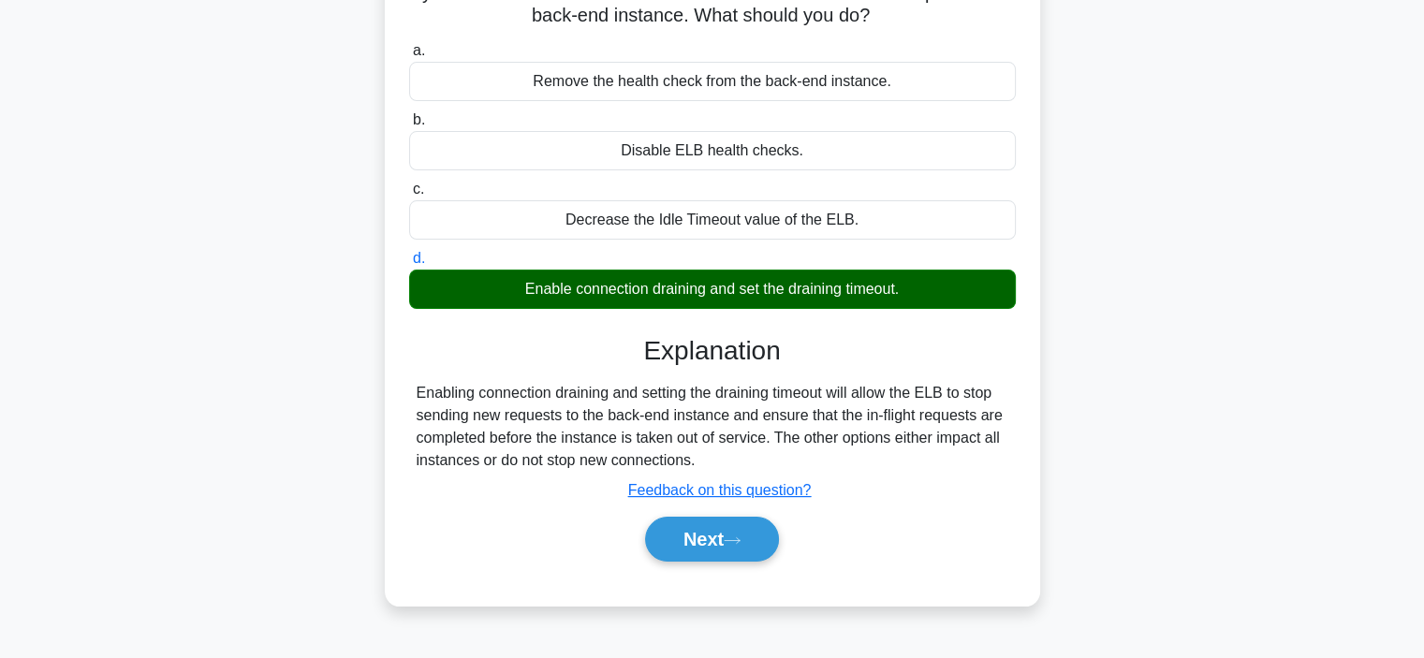
scroll to position [214, 0]
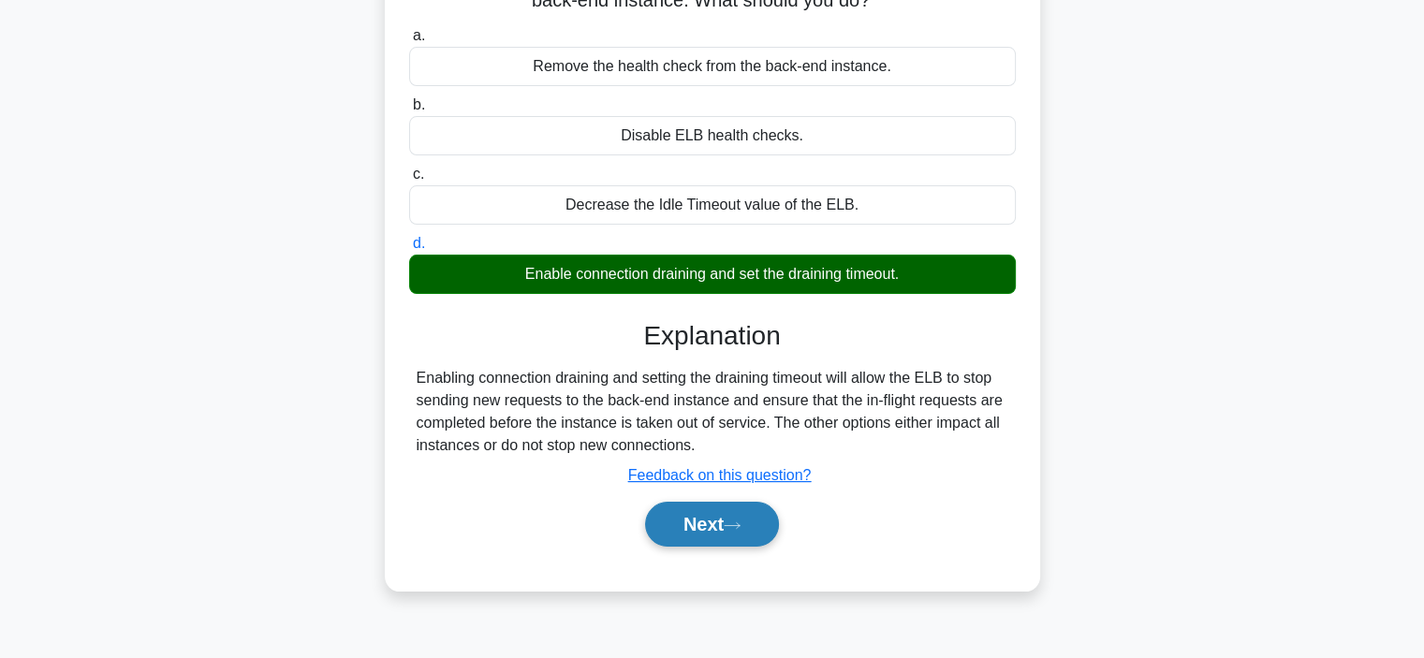
click at [762, 507] on button "Next" at bounding box center [712, 524] width 134 height 45
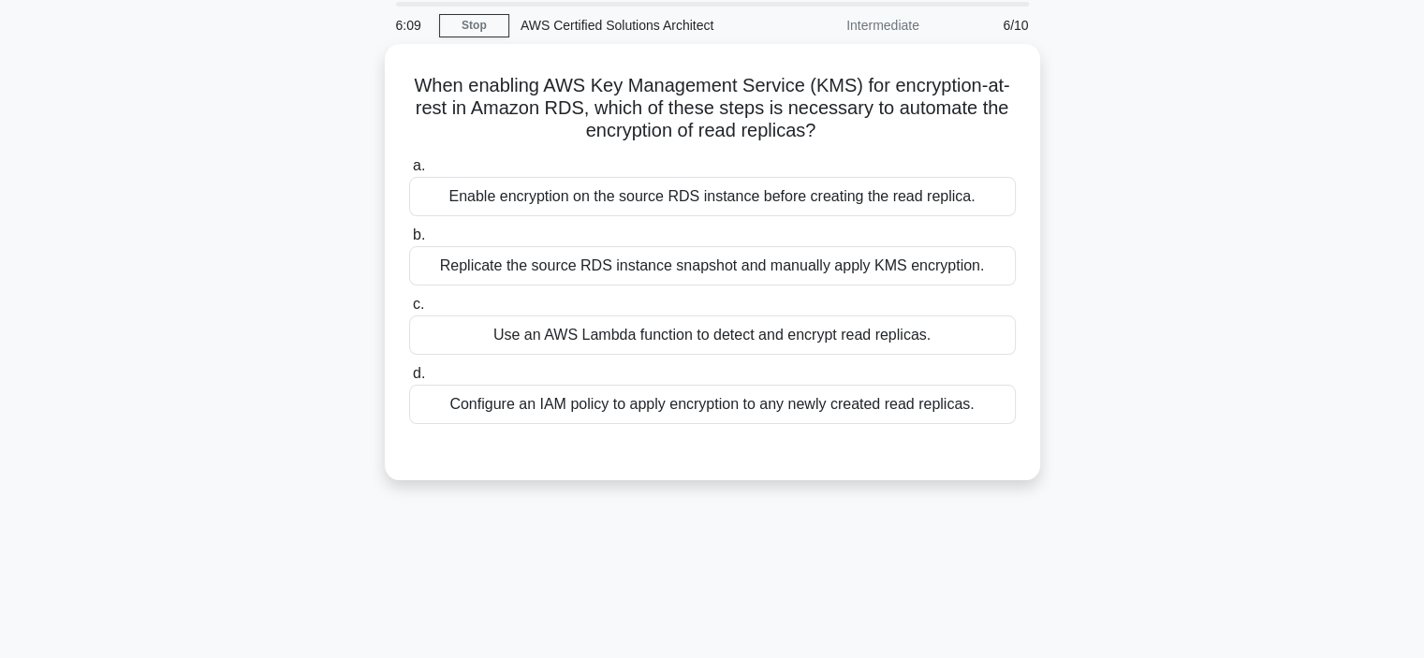
scroll to position [64, 0]
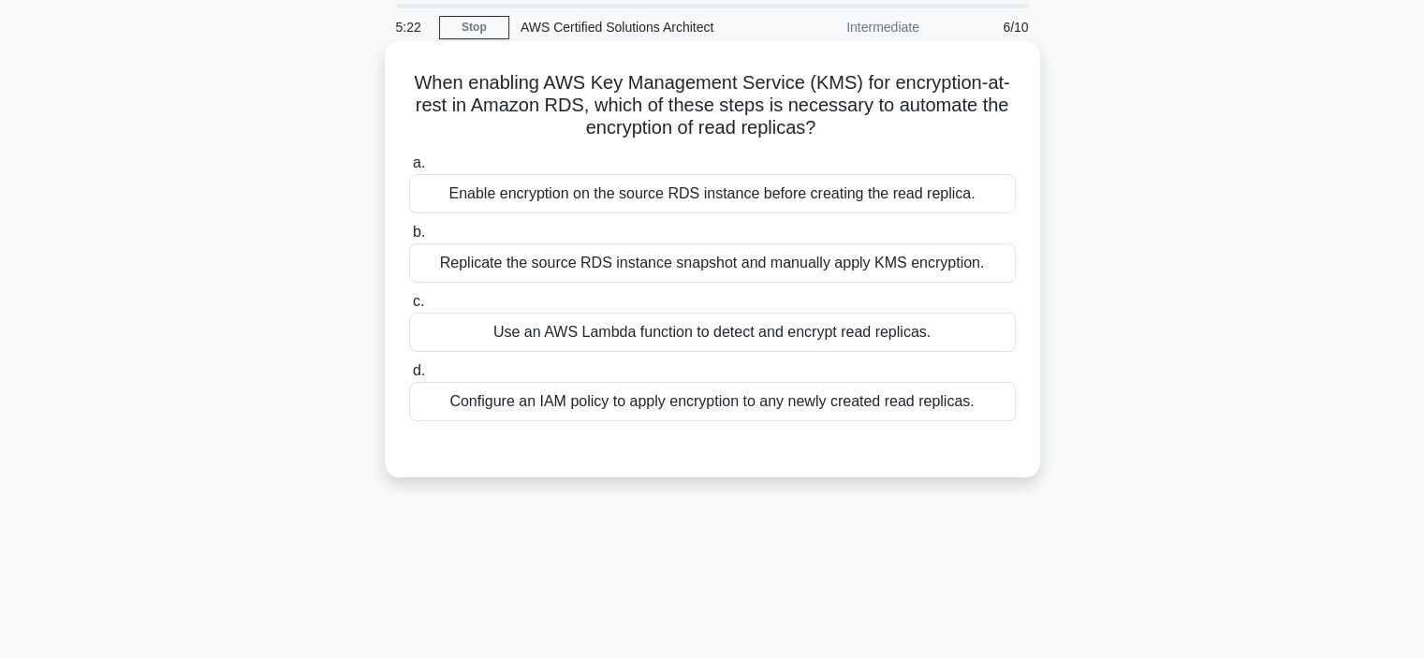
click at [869, 400] on div "Configure an IAM policy to apply encryption to any newly created read replicas." at bounding box center [712, 401] width 607 height 39
click at [409, 377] on input "d. Configure an IAM policy to apply encryption to any newly created read replic…" at bounding box center [409, 371] width 0 height 12
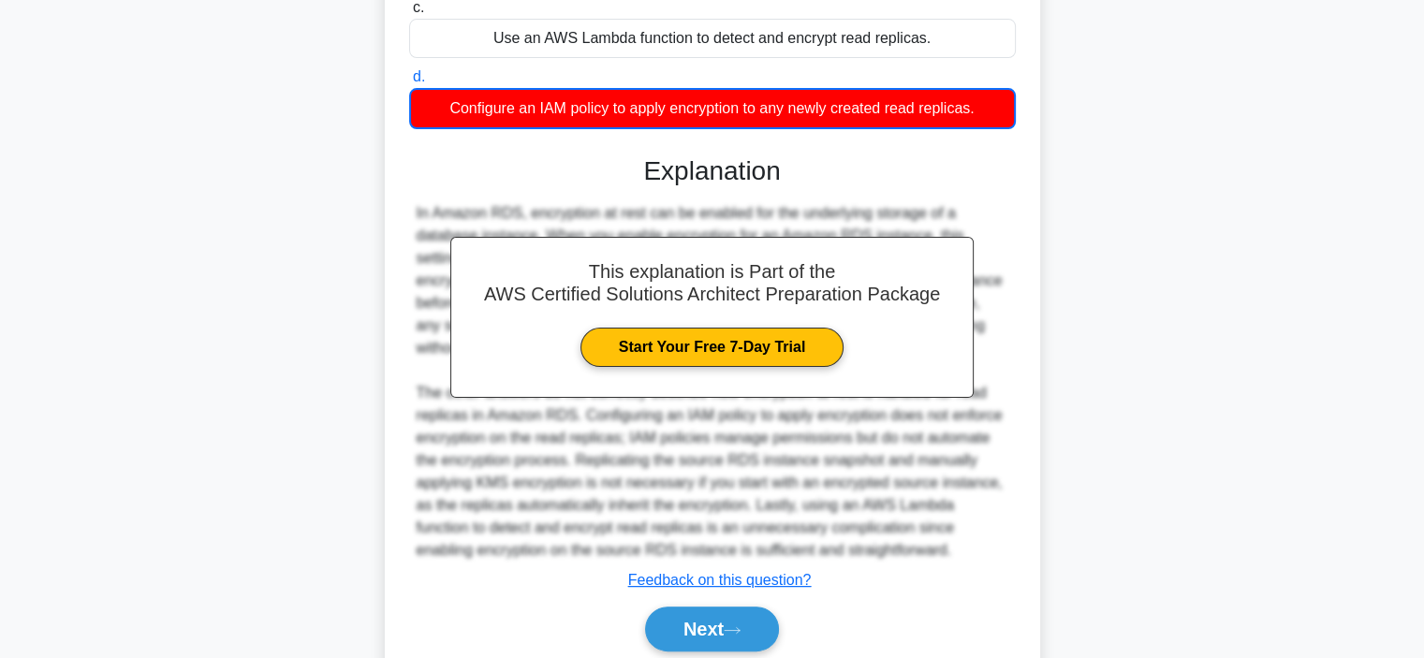
scroll to position [363, 0]
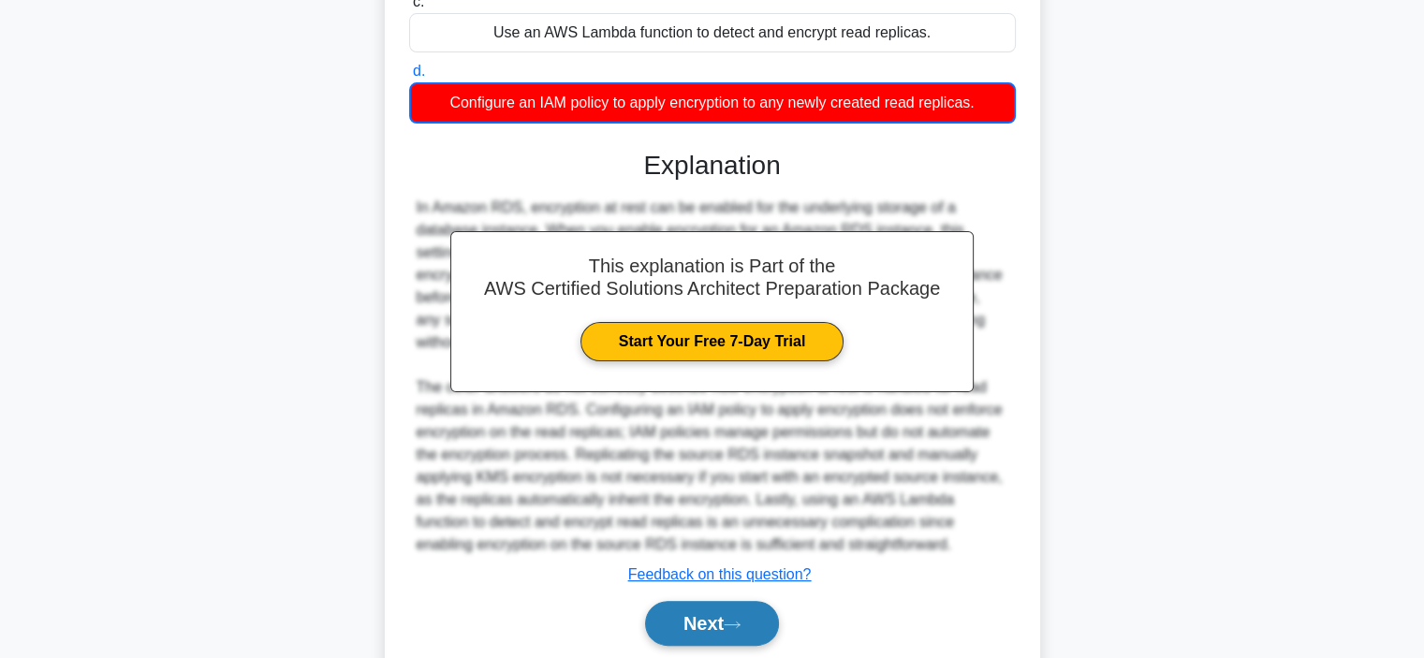
click at [749, 609] on button "Next" at bounding box center [712, 623] width 134 height 45
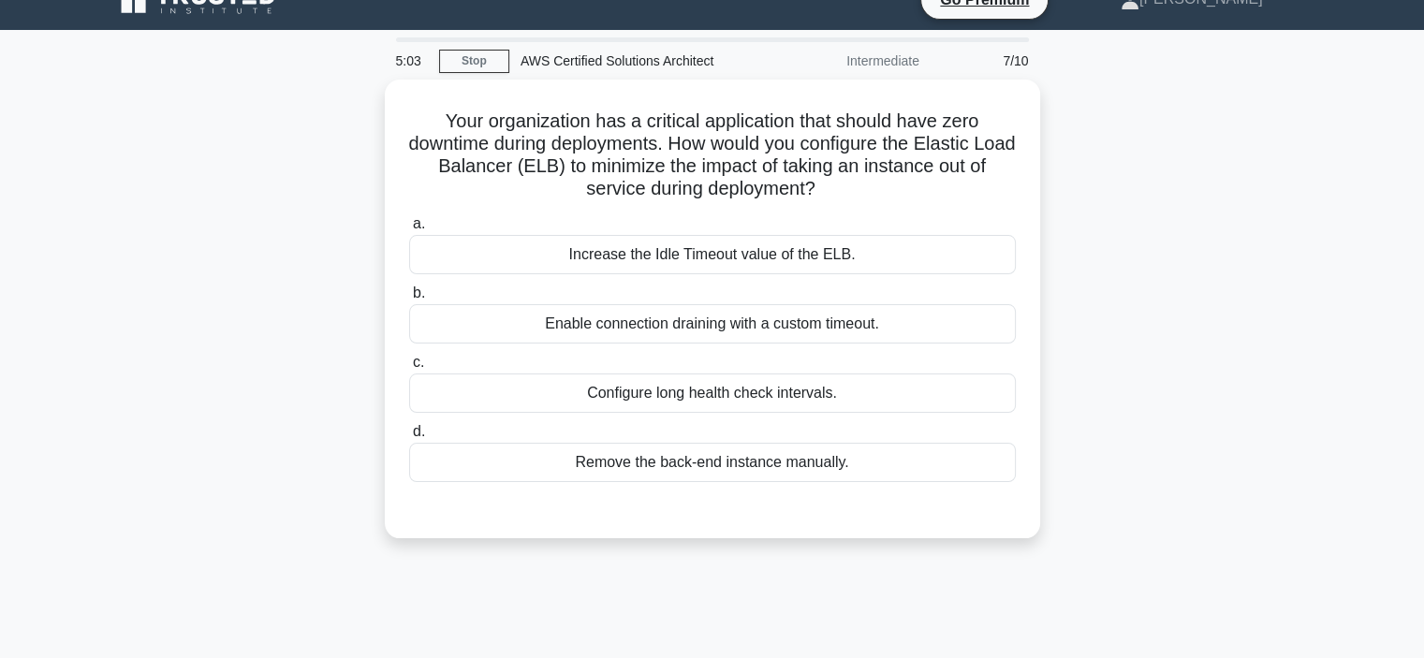
scroll to position [16, 0]
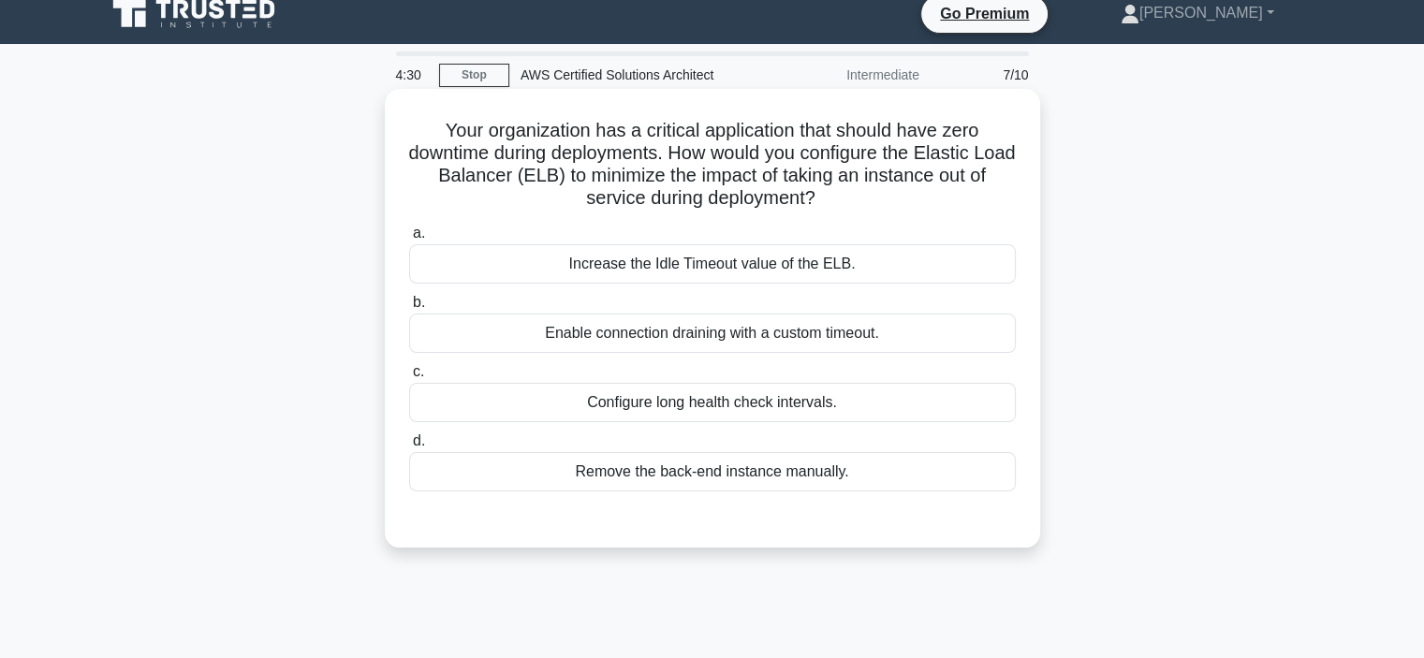
click at [814, 349] on div "Enable connection draining with a custom timeout." at bounding box center [712, 333] width 607 height 39
click at [409, 309] on input "b. Enable connection draining with a custom timeout." at bounding box center [409, 303] width 0 height 12
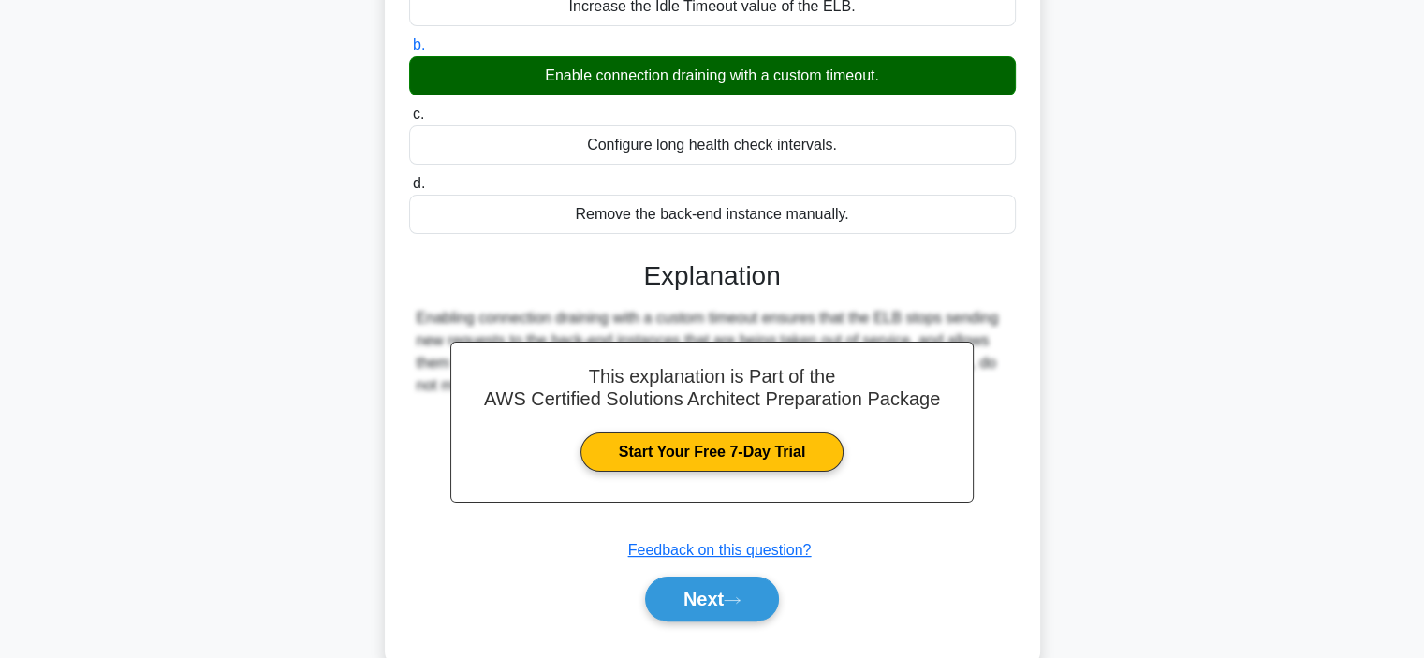
scroll to position [353, 0]
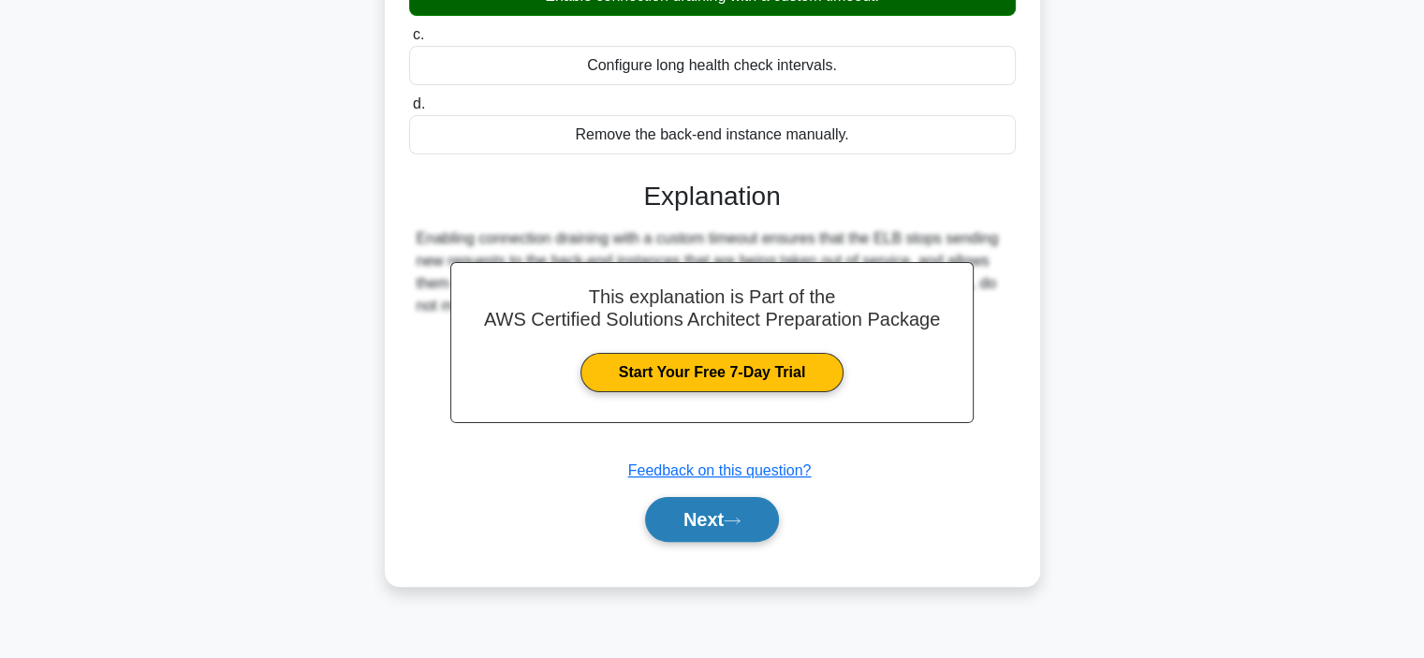
click at [671, 524] on button "Next" at bounding box center [712, 519] width 134 height 45
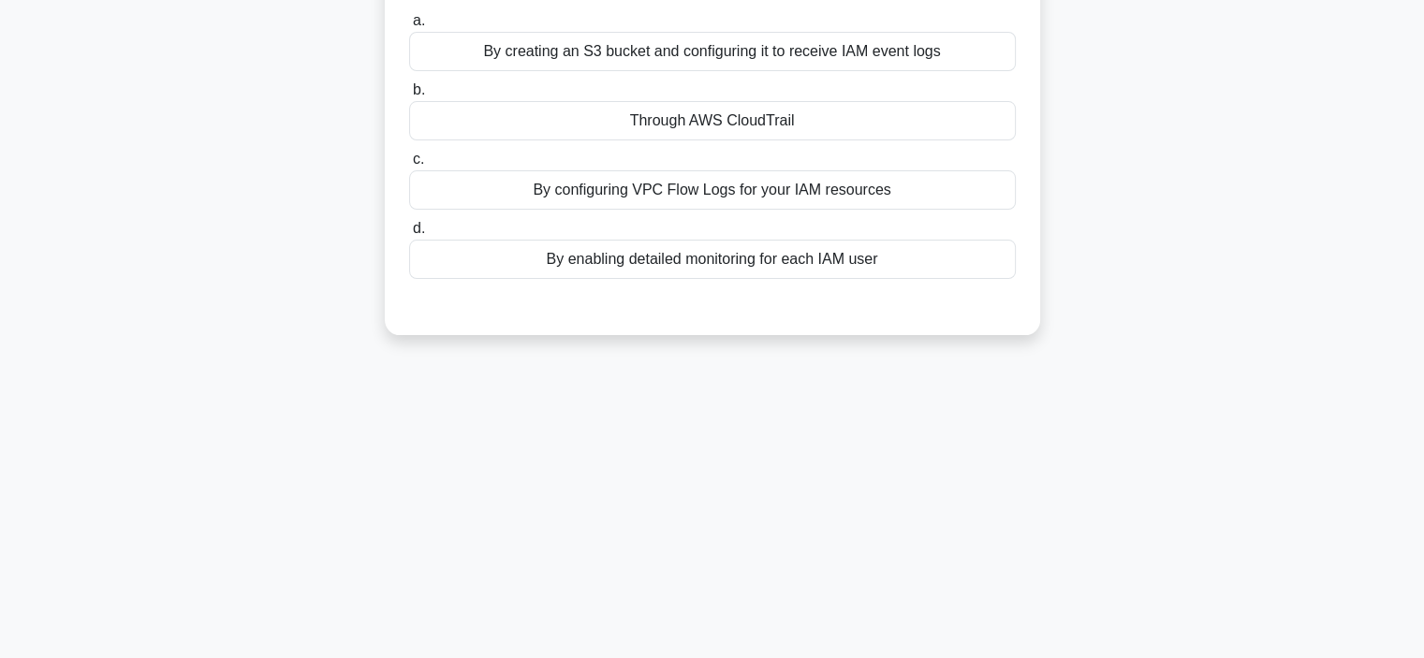
scroll to position [0, 0]
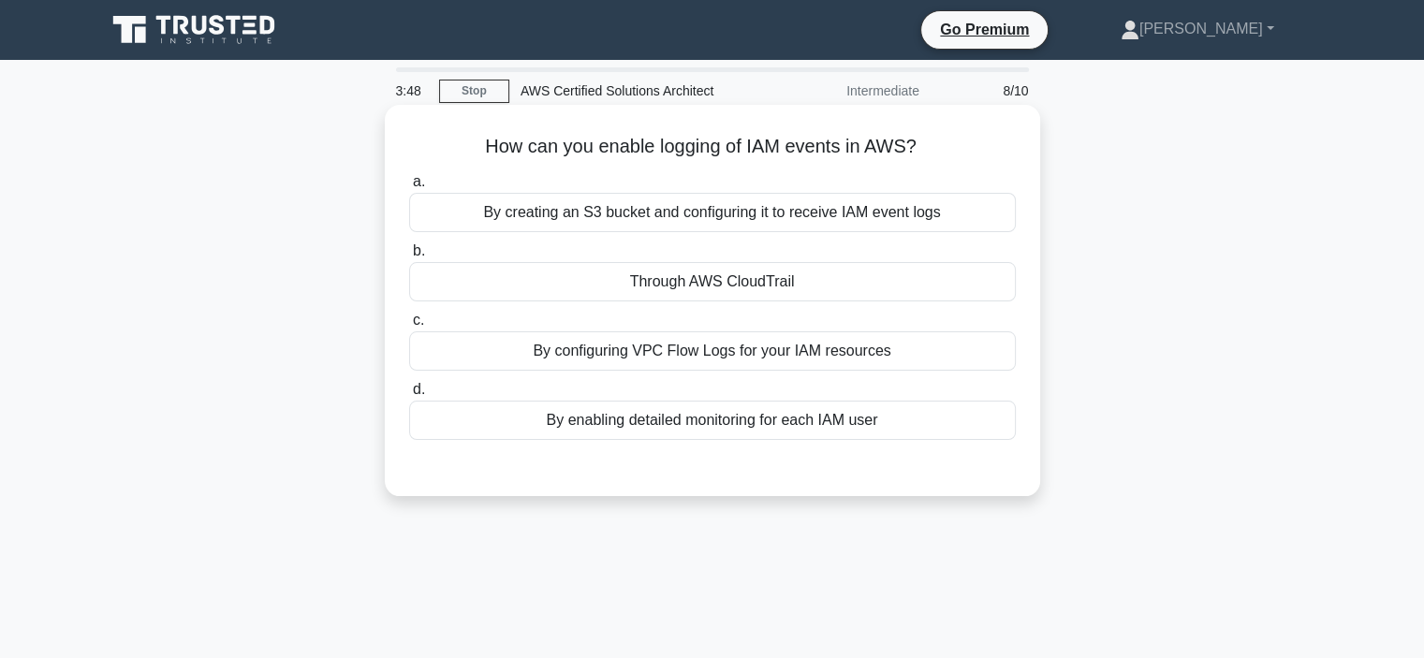
click at [840, 276] on div "Through AWS CloudTrail" at bounding box center [712, 281] width 607 height 39
click at [409, 258] on input "b. Through AWS CloudTrail" at bounding box center [409, 251] width 0 height 12
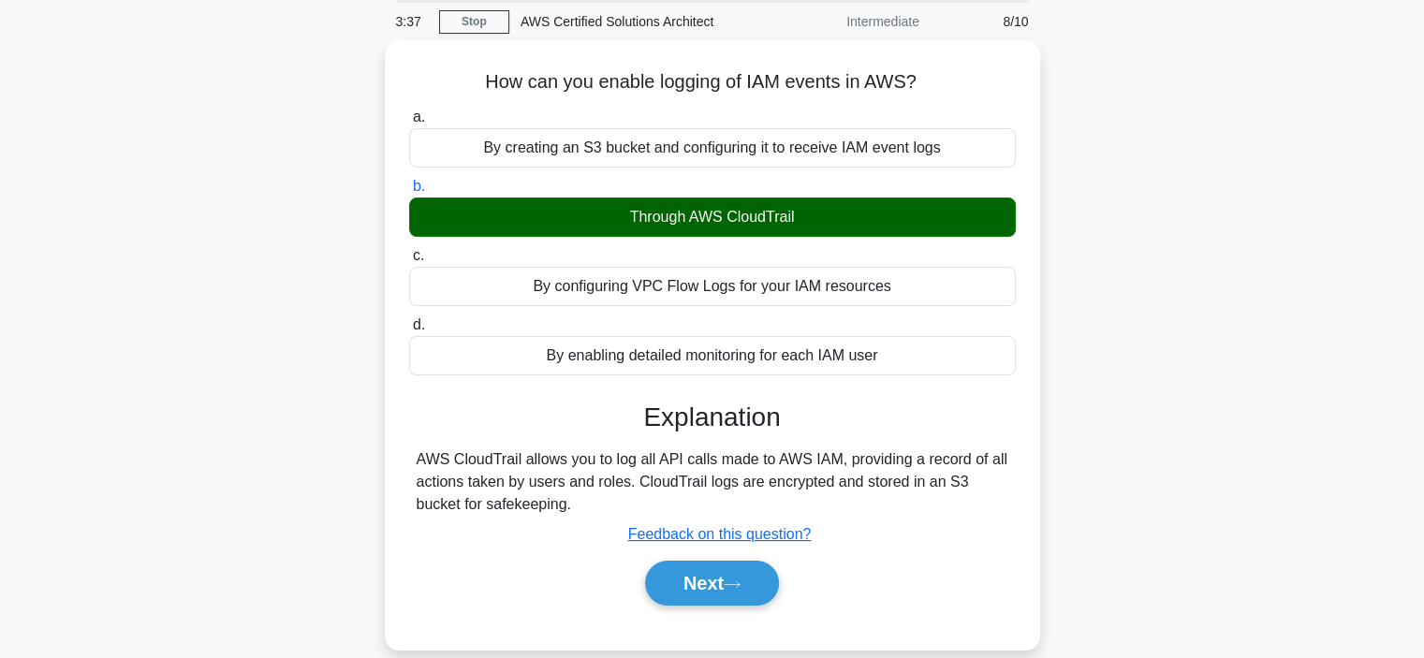
scroll to position [75, 0]
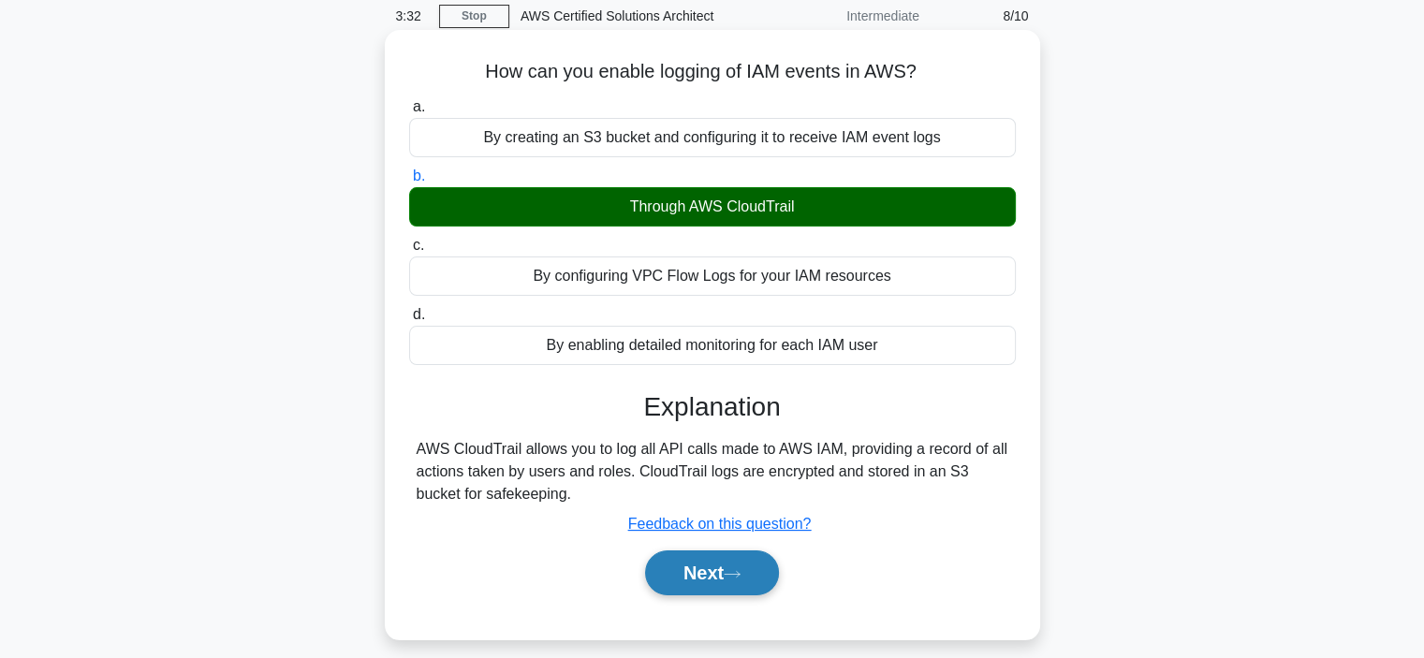
click at [736, 580] on button "Next" at bounding box center [712, 573] width 134 height 45
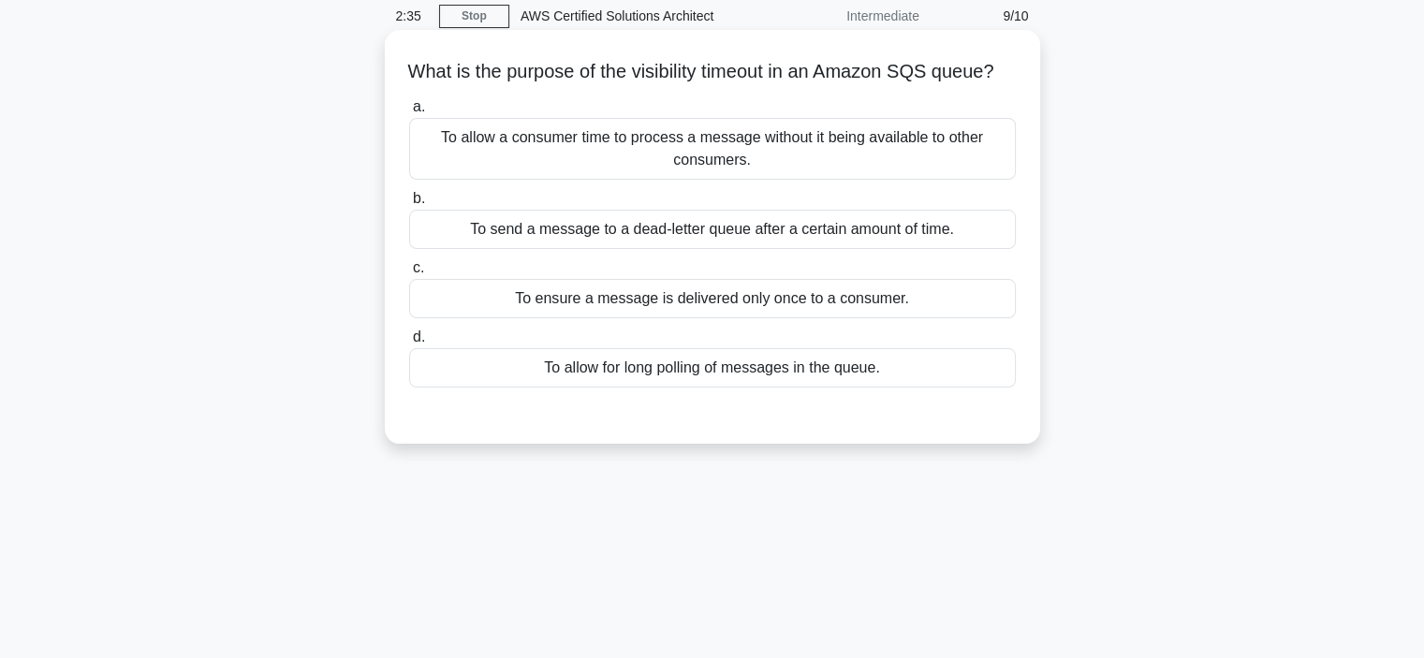
click at [656, 249] on div "To send a message to a dead-letter queue after a certain amount of time." at bounding box center [712, 229] width 607 height 39
click at [409, 205] on input "b. To send a message to a dead-letter queue after a certain amount of time." at bounding box center [409, 199] width 0 height 12
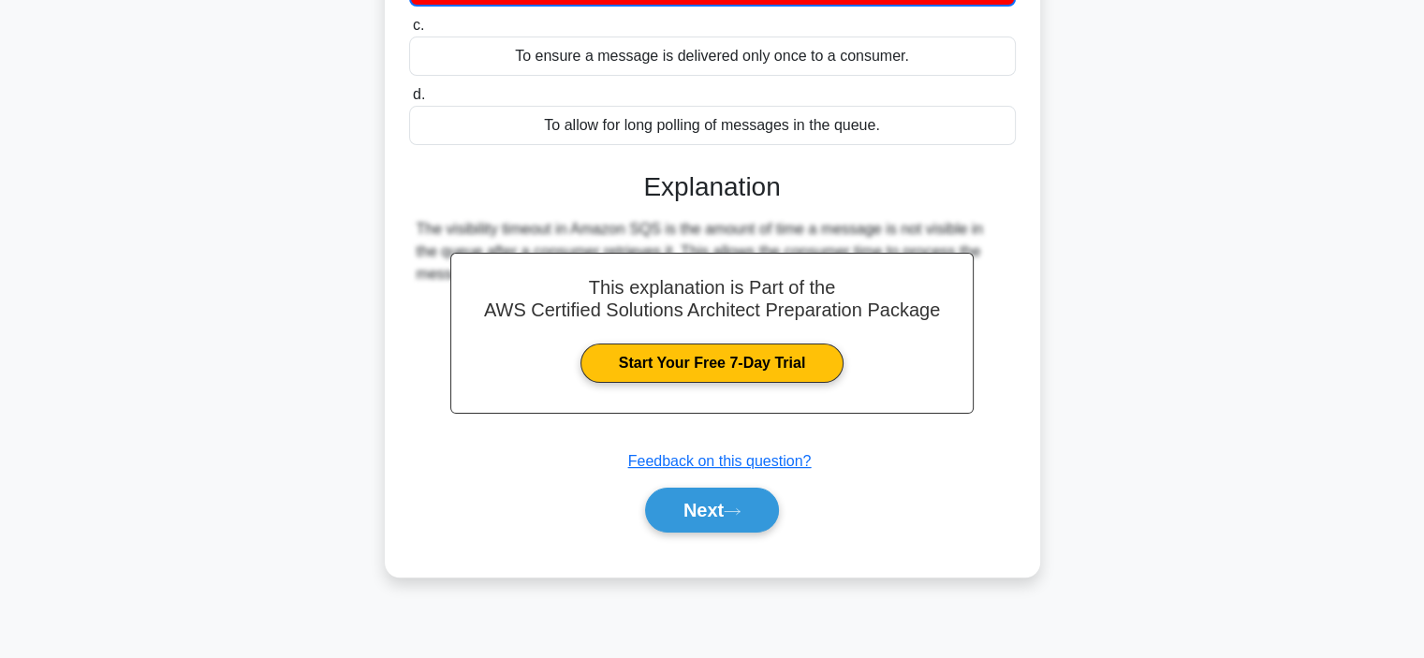
scroll to position [353, 0]
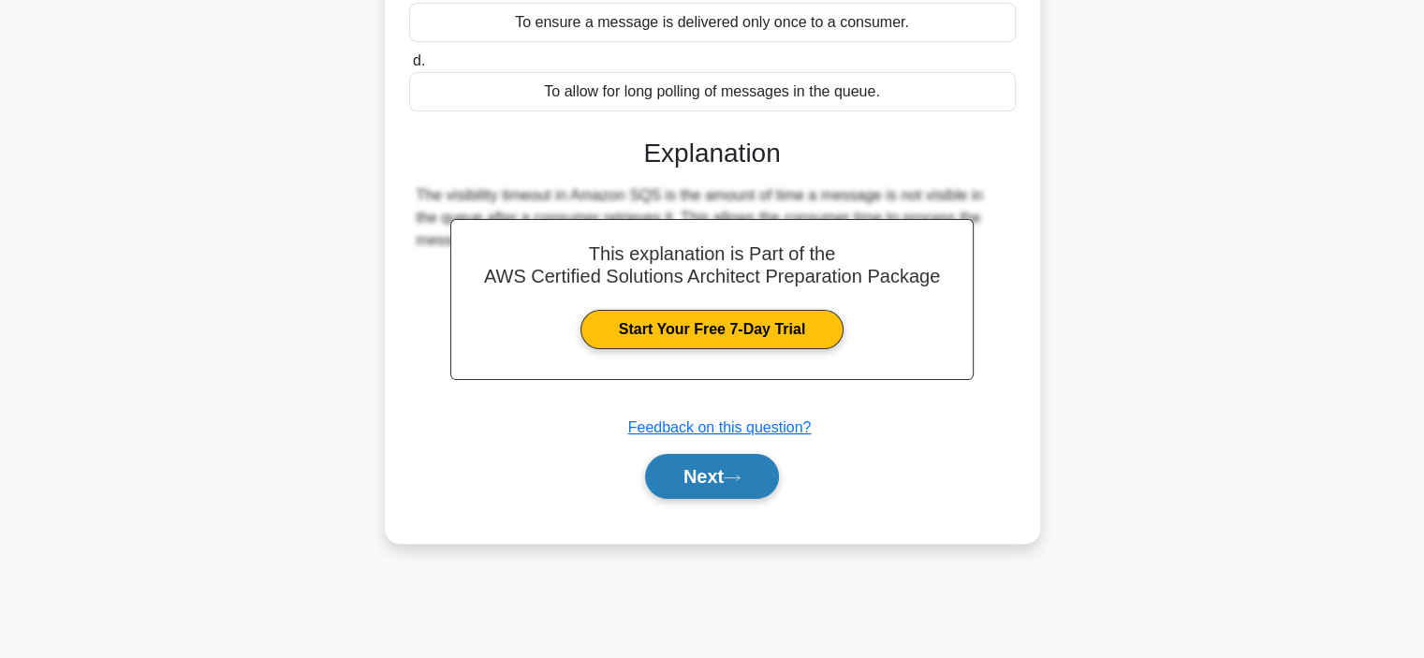
click at [708, 499] on button "Next" at bounding box center [712, 476] width 134 height 45
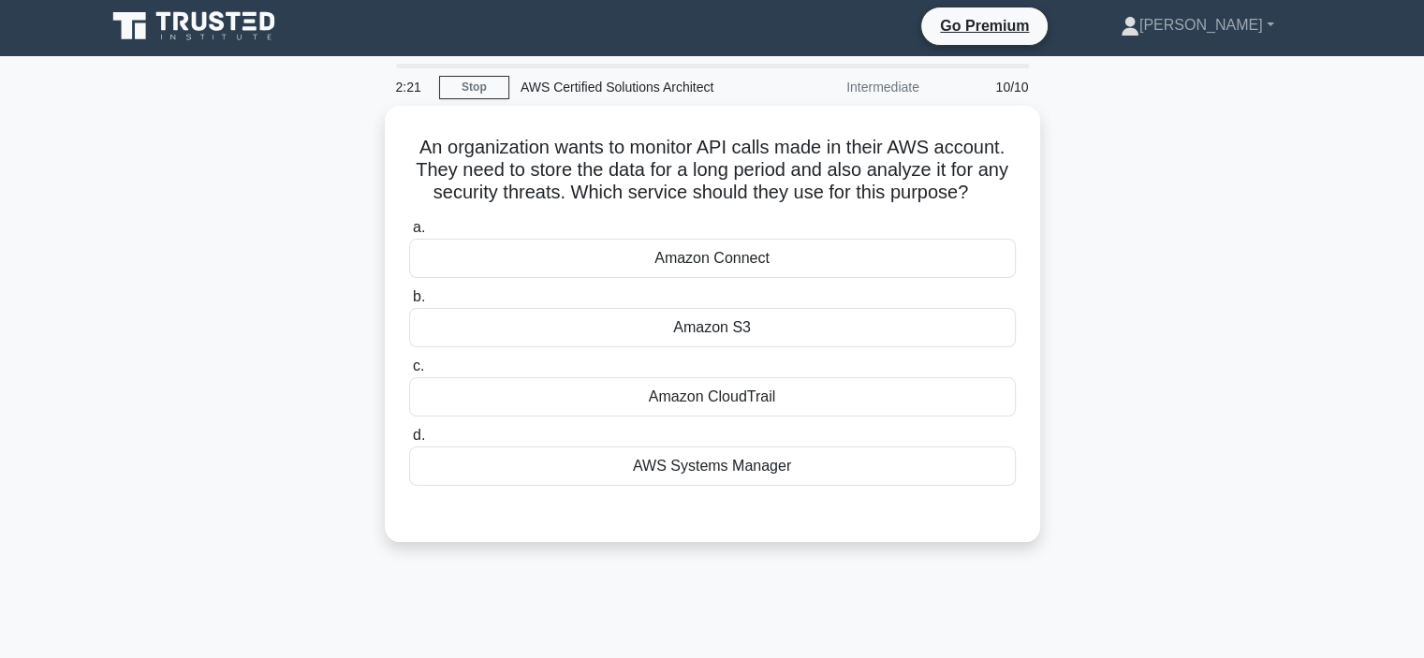
scroll to position [0, 0]
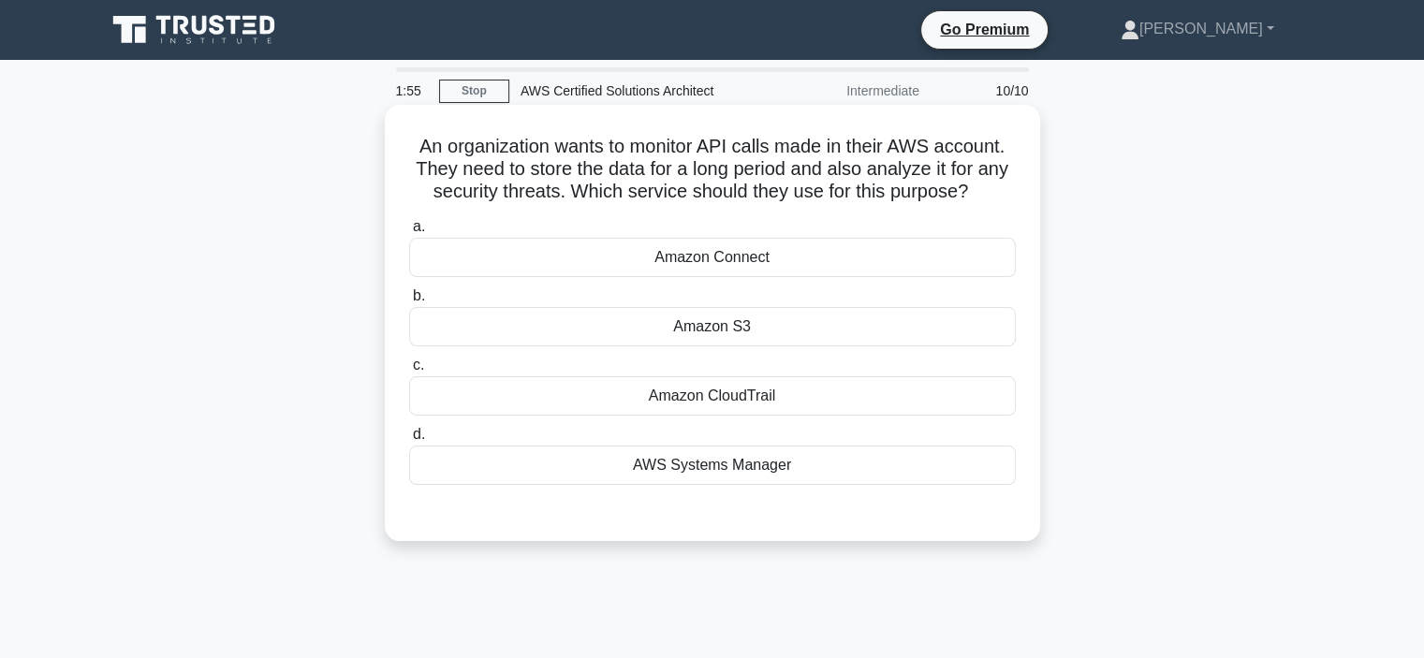
click at [744, 469] on div "AWS Systems Manager" at bounding box center [712, 465] width 607 height 39
click at [409, 441] on input "d. AWS Systems Manager" at bounding box center [409, 435] width 0 height 12
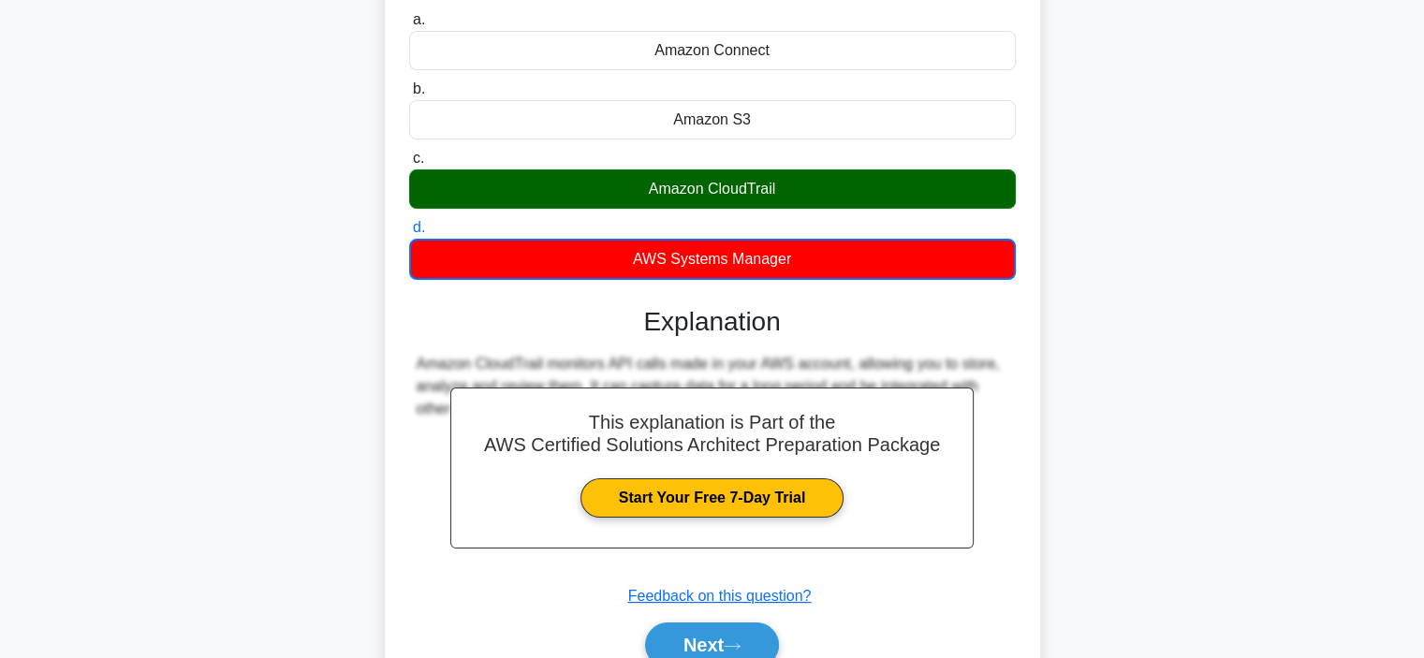
scroll to position [353, 0]
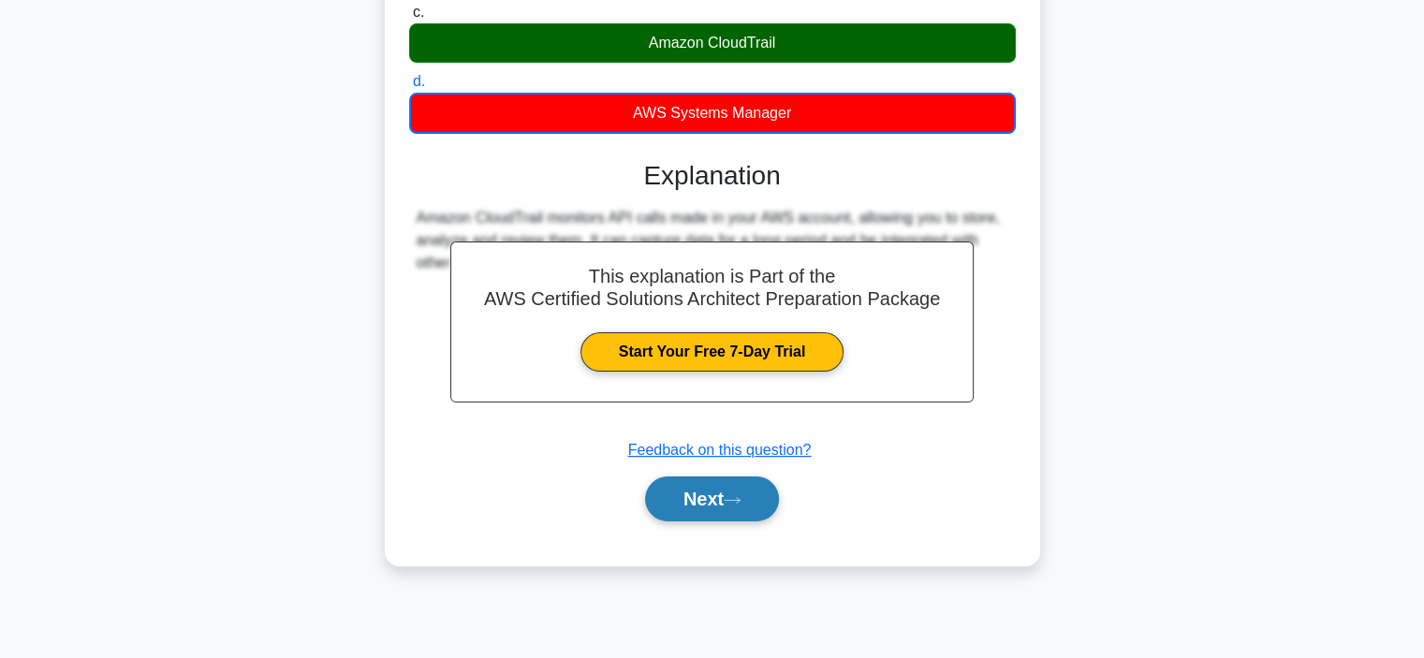
click at [733, 509] on button "Next" at bounding box center [712, 499] width 134 height 45
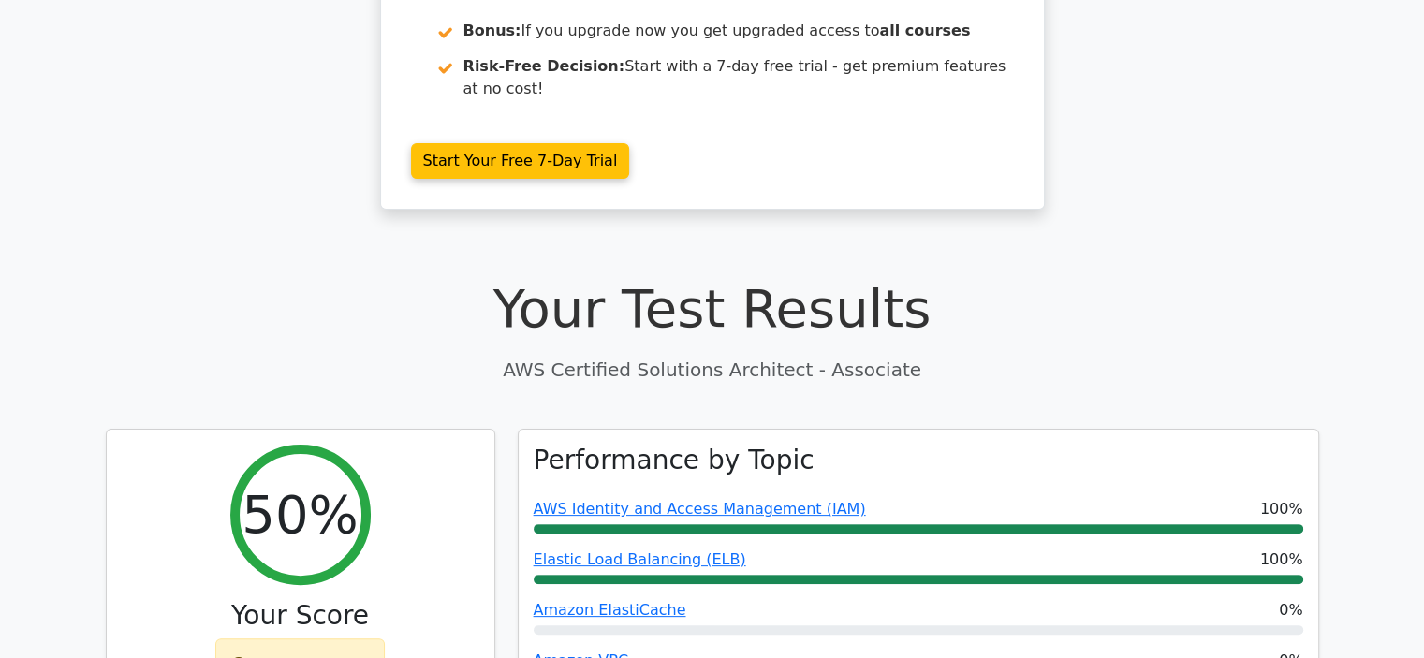
scroll to position [348, 0]
